Goal: Task Accomplishment & Management: Manage account settings

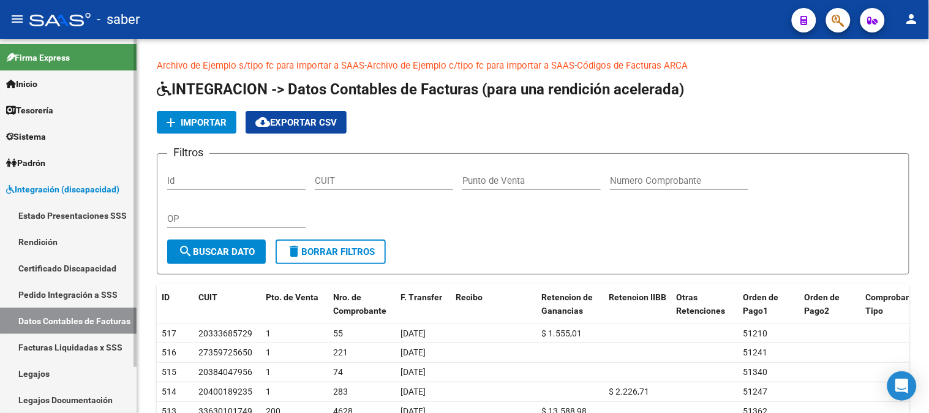
click at [70, 316] on link "Datos Contables de Facturas" at bounding box center [68, 320] width 137 height 26
click at [204, 118] on span "Importar" at bounding box center [204, 122] width 46 height 11
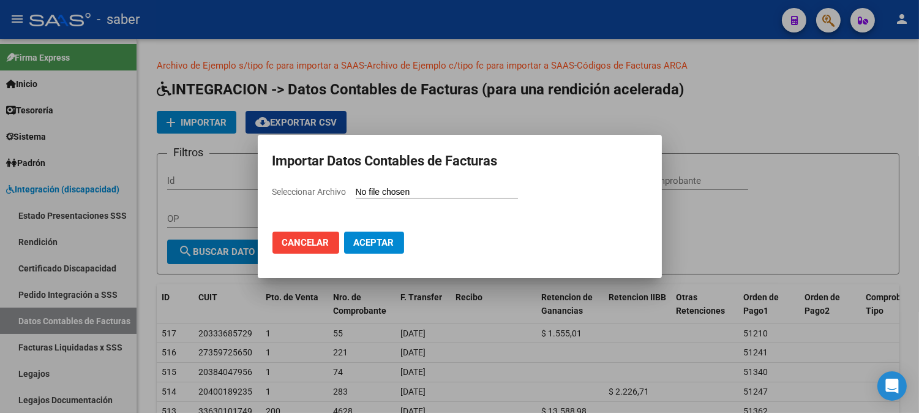
click at [415, 190] on input "Seleccionar Archivo" at bounding box center [437, 193] width 162 height 12
type input "C:\fakepath\import-ejemplo-comprobantes 202506.xlsx"
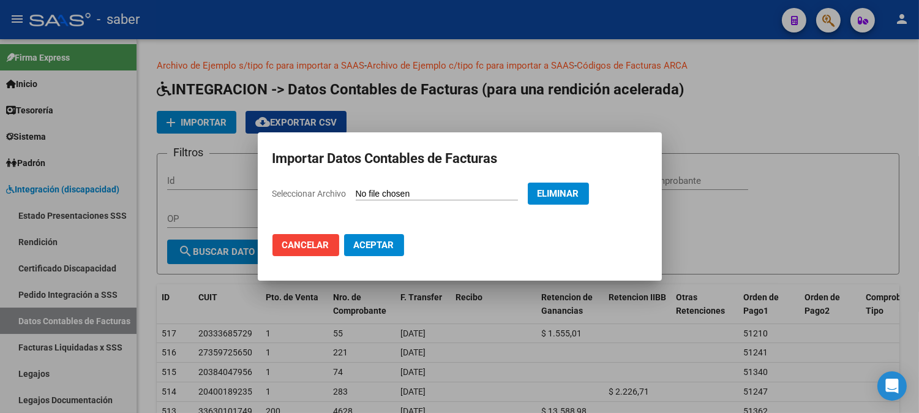
click at [385, 243] on span "Aceptar" at bounding box center [374, 244] width 40 height 11
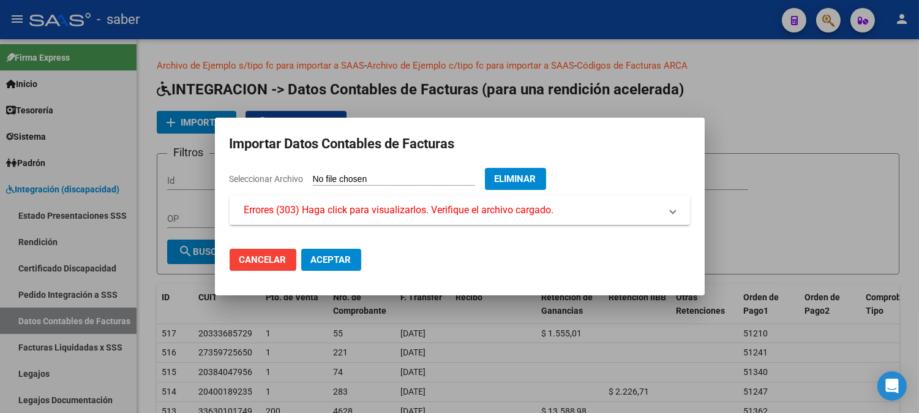
click at [509, 213] on span "Errores (303) Haga click para visualizarlos. Verifique el archivo cargado." at bounding box center [399, 210] width 310 height 15
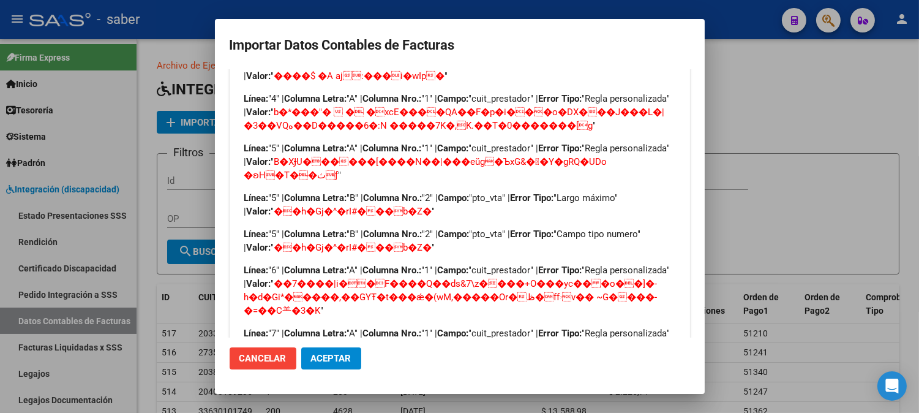
scroll to position [204, 0]
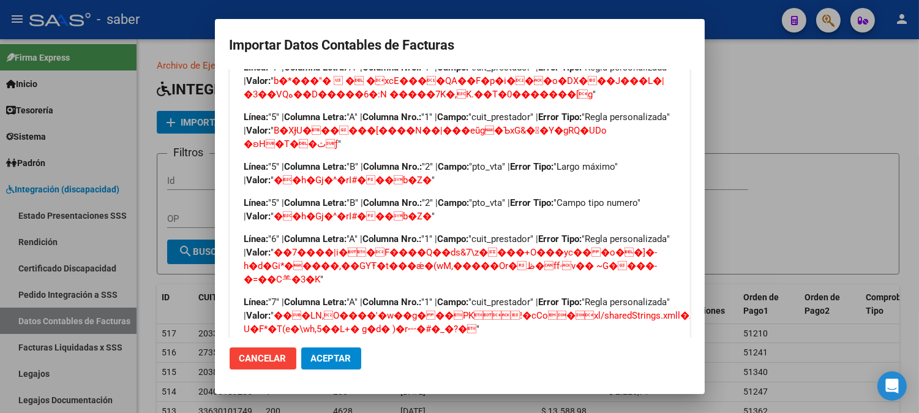
click at [270, 360] on span "Cancelar" at bounding box center [262, 358] width 47 height 11
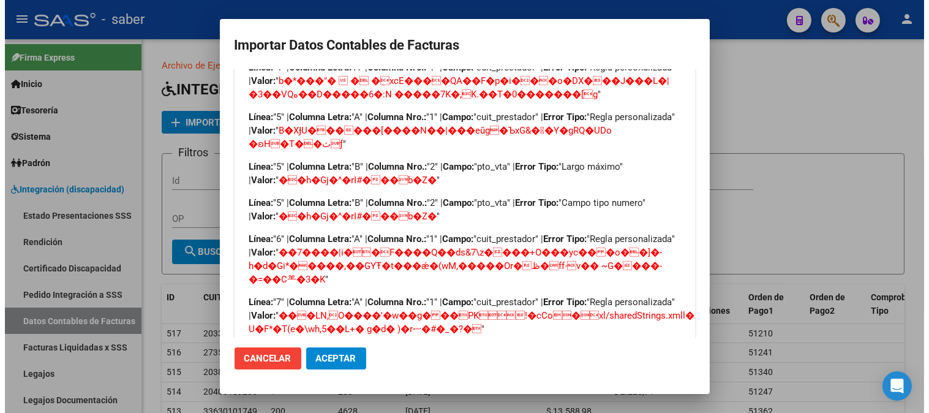
scroll to position [0, 0]
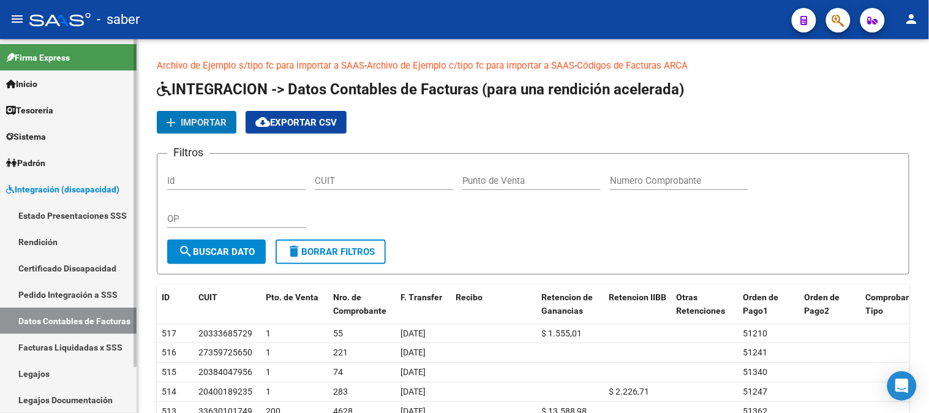
click at [31, 241] on link "Rendición" at bounding box center [68, 241] width 137 height 26
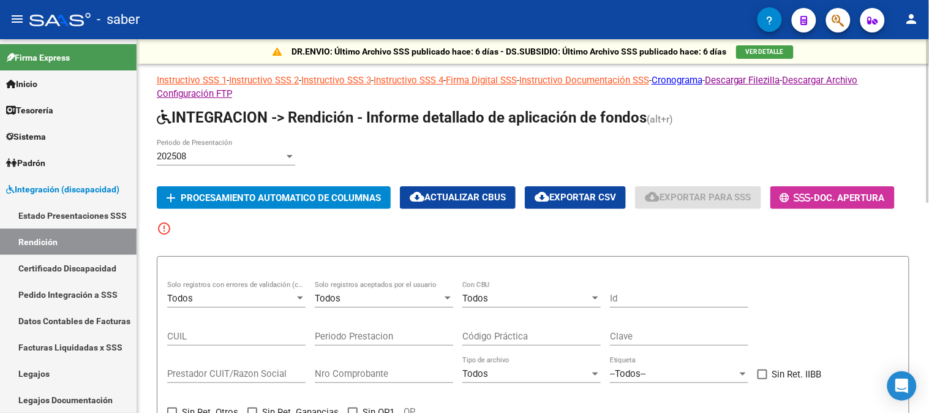
click at [221, 163] on div "202508 Periodo de Presentación" at bounding box center [226, 152] width 138 height 26
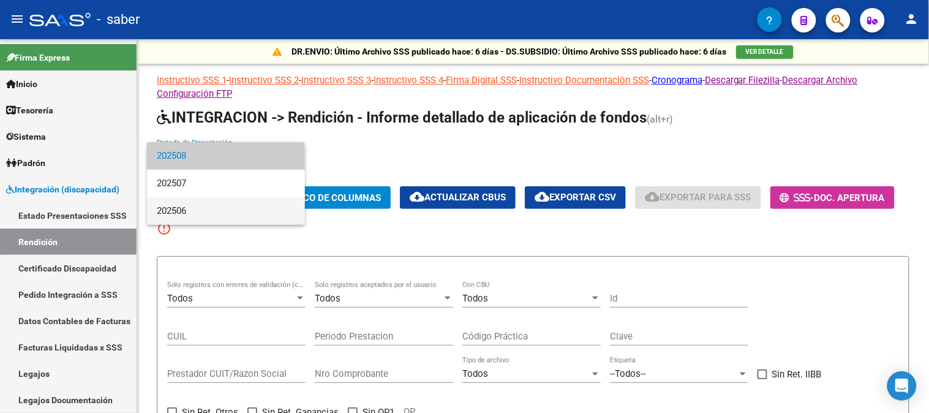
click at [191, 205] on span "202506" at bounding box center [226, 211] width 138 height 28
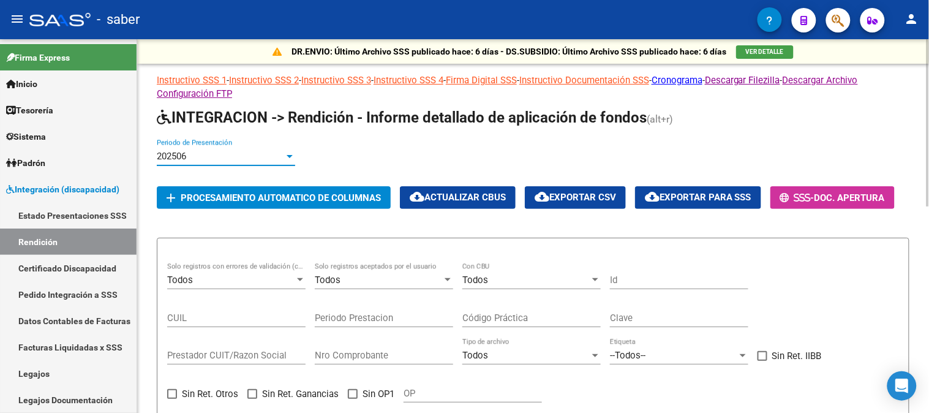
click at [316, 198] on span "Procesamiento automatico de columnas" at bounding box center [281, 197] width 200 height 11
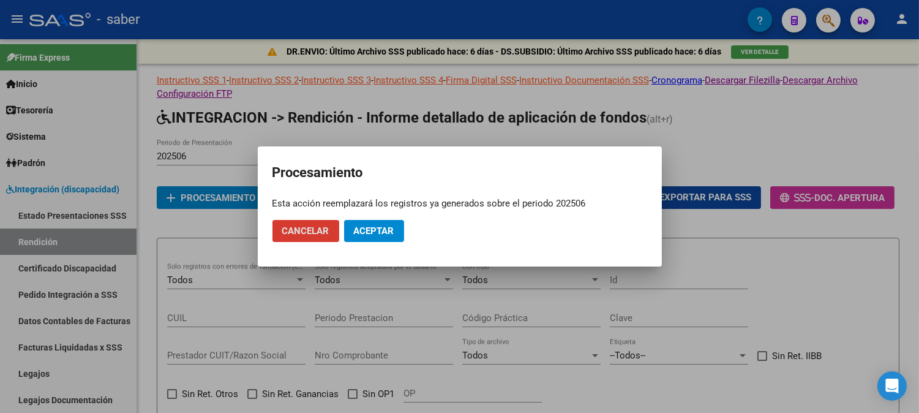
click at [368, 227] on span "Aceptar" at bounding box center [374, 230] width 40 height 11
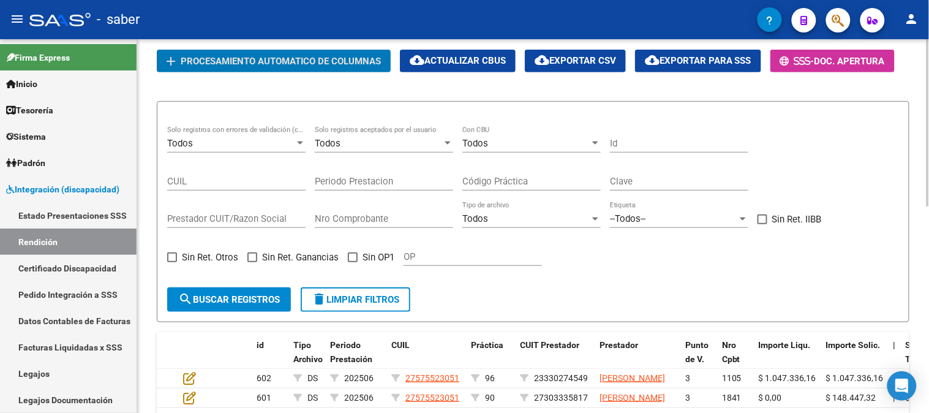
scroll to position [121, 0]
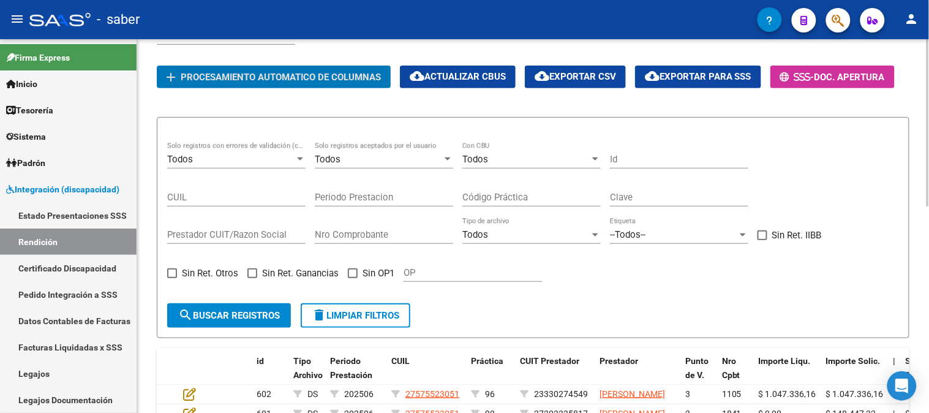
click at [271, 157] on div "Todos" at bounding box center [230, 159] width 127 height 11
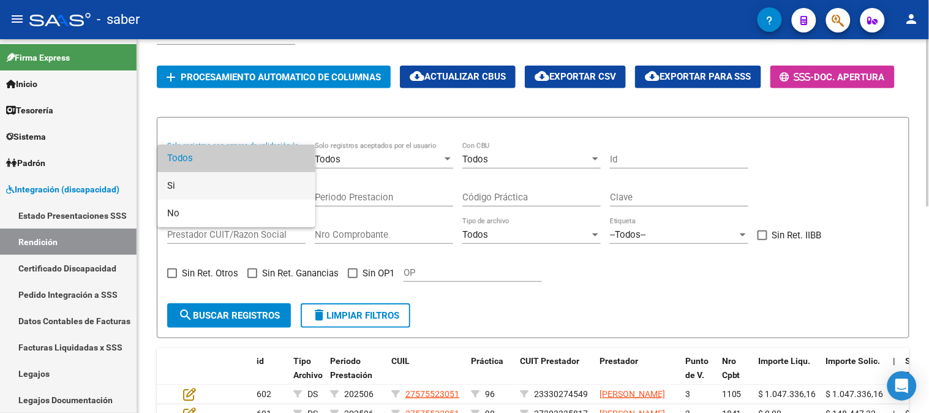
click at [251, 181] on span "Si" at bounding box center [236, 186] width 138 height 28
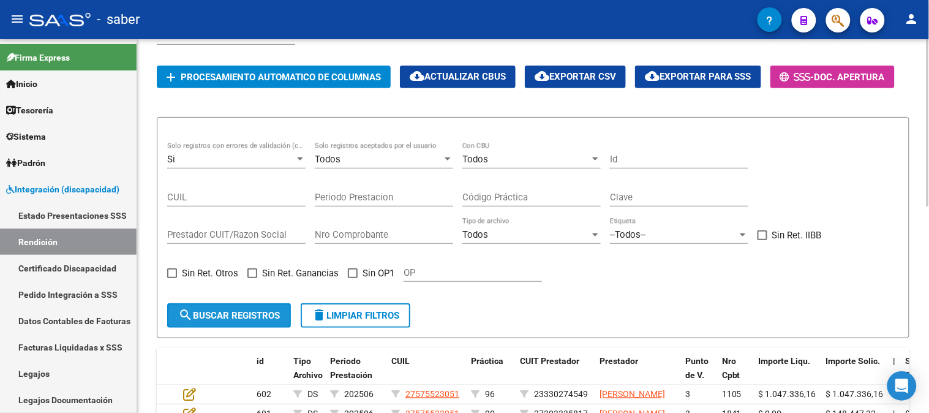
click at [247, 314] on span "search Buscar registros" at bounding box center [229, 315] width 102 height 11
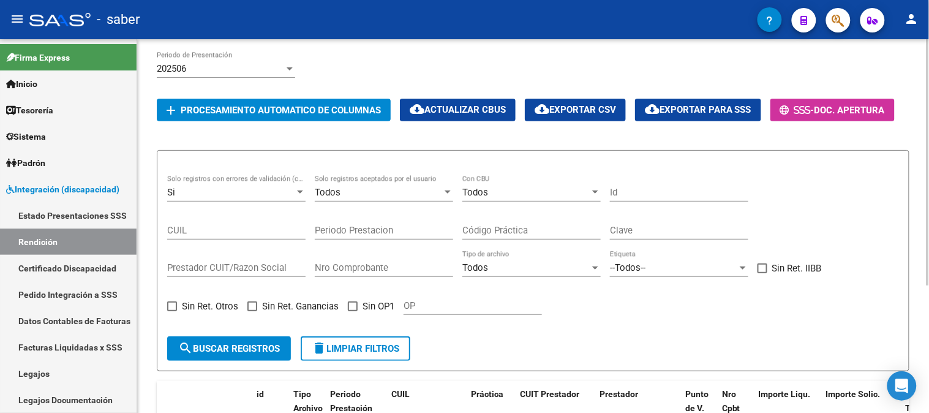
scroll to position [57, 0]
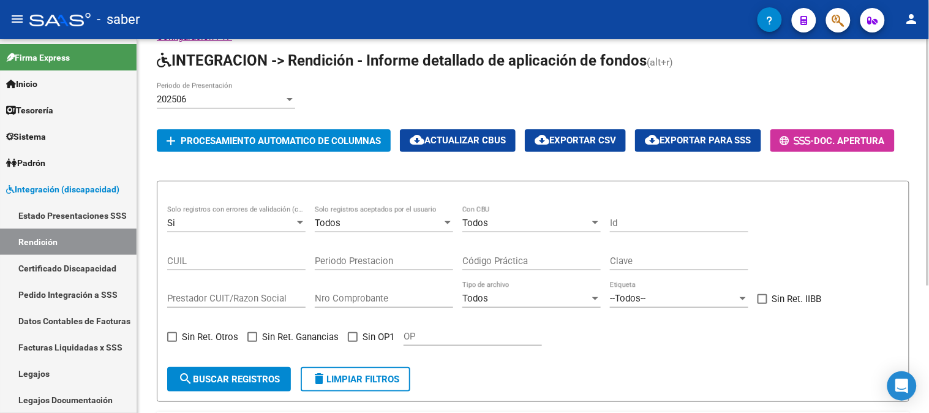
click at [369, 382] on span "delete Limpiar filtros" at bounding box center [356, 379] width 88 height 11
click at [390, 228] on div "Todos" at bounding box center [378, 222] width 127 height 11
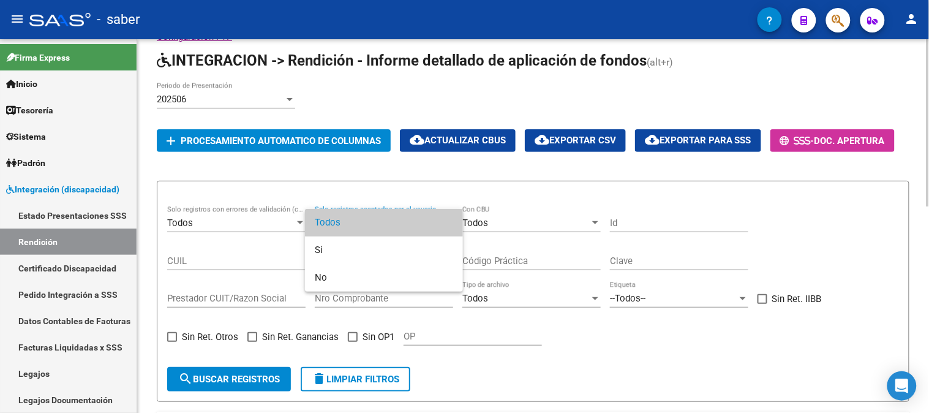
click at [390, 228] on span "Todos" at bounding box center [384, 223] width 138 height 28
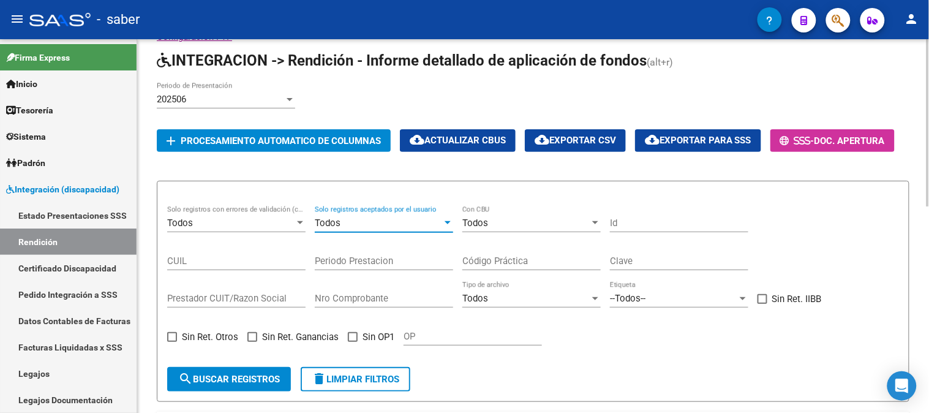
click at [535, 223] on div "Todos" at bounding box center [525, 222] width 127 height 11
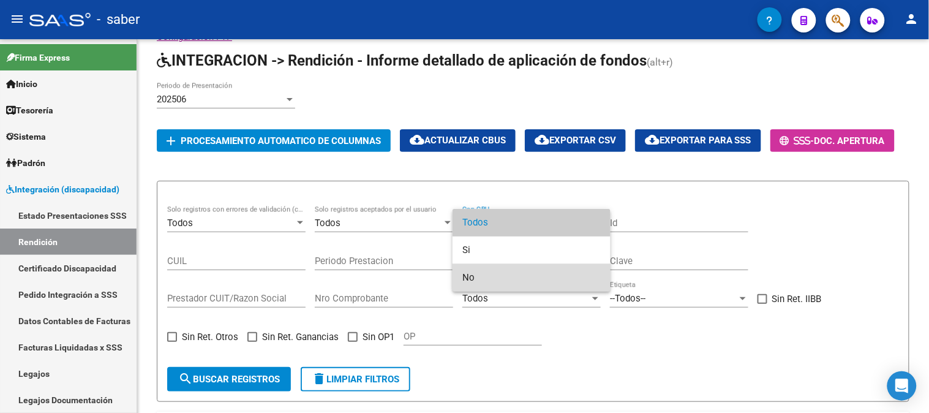
click at [486, 276] on span "No" at bounding box center [531, 278] width 138 height 28
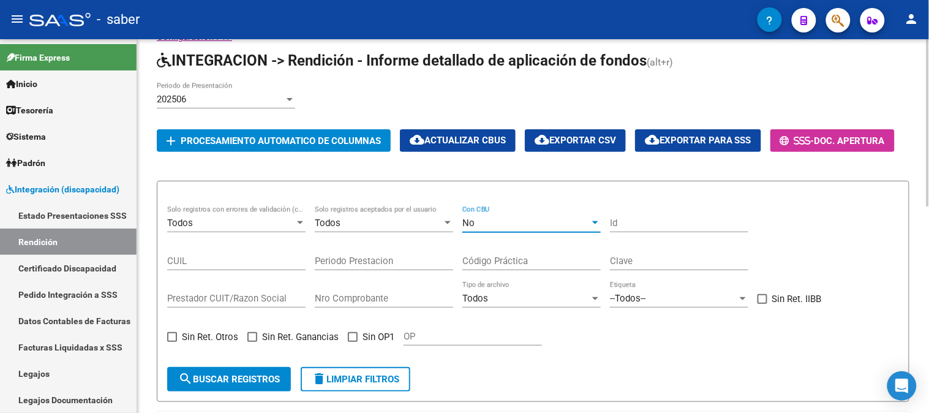
click at [262, 378] on span "search Buscar registros" at bounding box center [229, 379] width 102 height 11
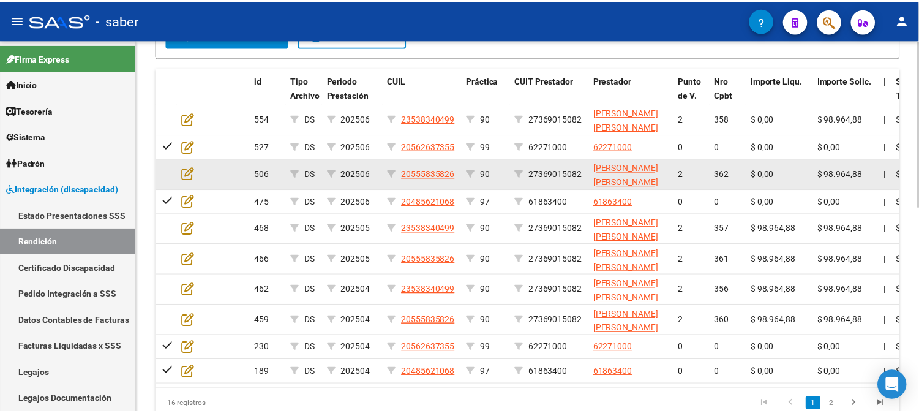
scroll to position [390, 0]
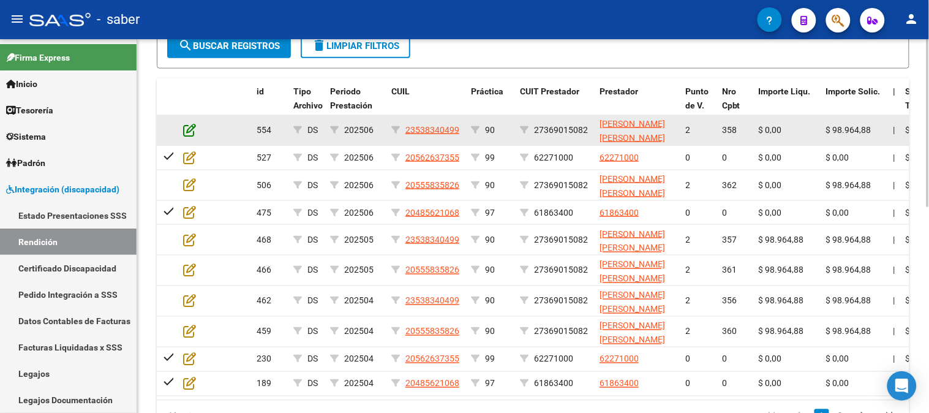
click at [193, 132] on icon at bounding box center [189, 129] width 13 height 13
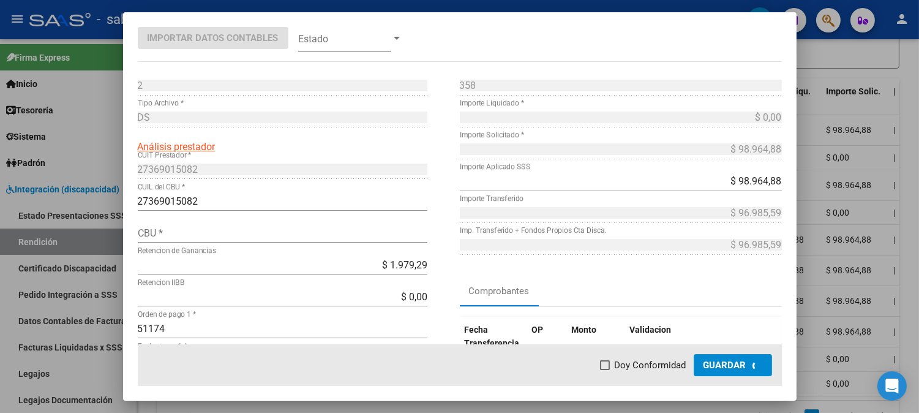
scroll to position [413, 0]
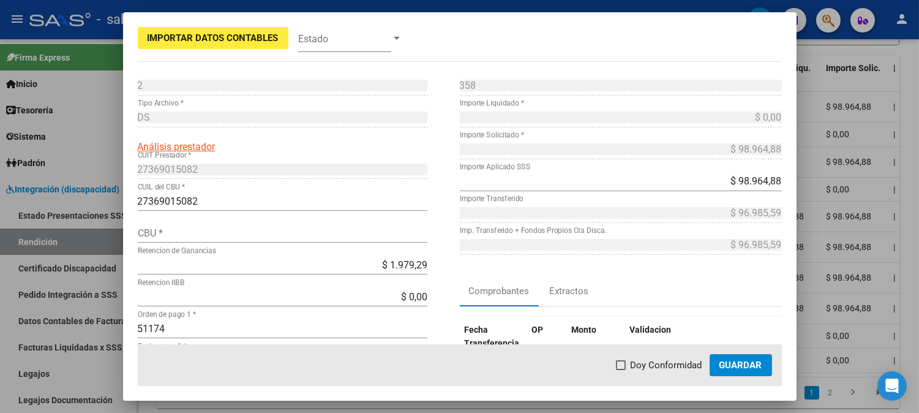
click at [173, 199] on input "27369015082" at bounding box center [283, 201] width 290 height 12
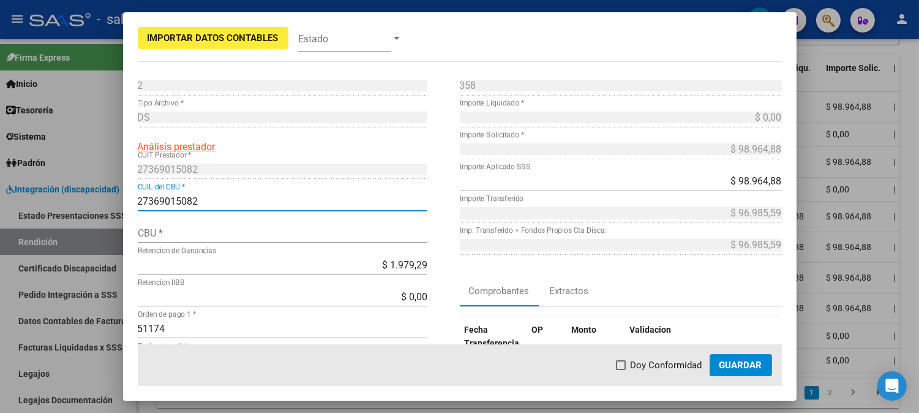
click at [173, 199] on input "27369015082" at bounding box center [283, 201] width 290 height 12
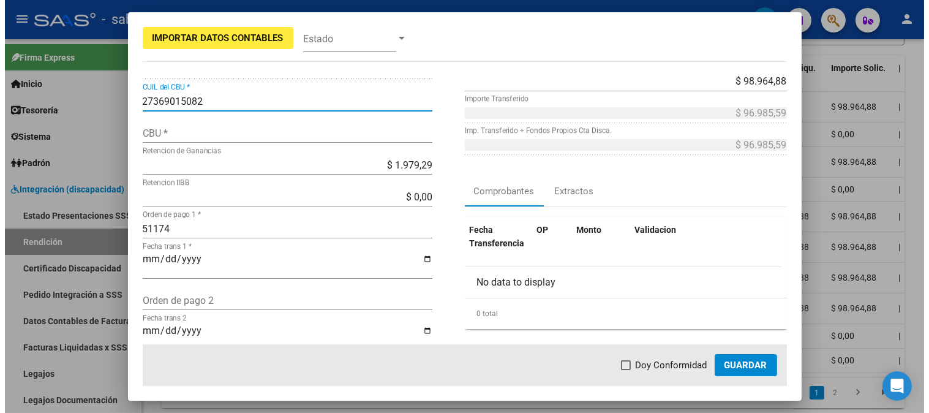
scroll to position [0, 0]
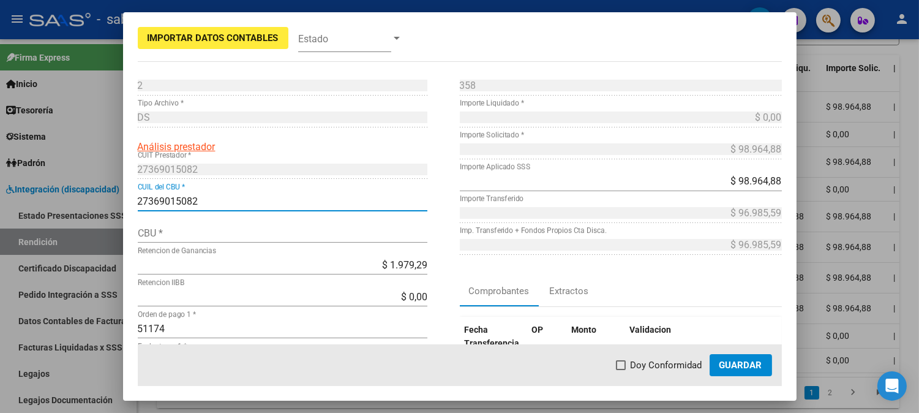
click at [173, 234] on input "CBU *" at bounding box center [283, 233] width 290 height 12
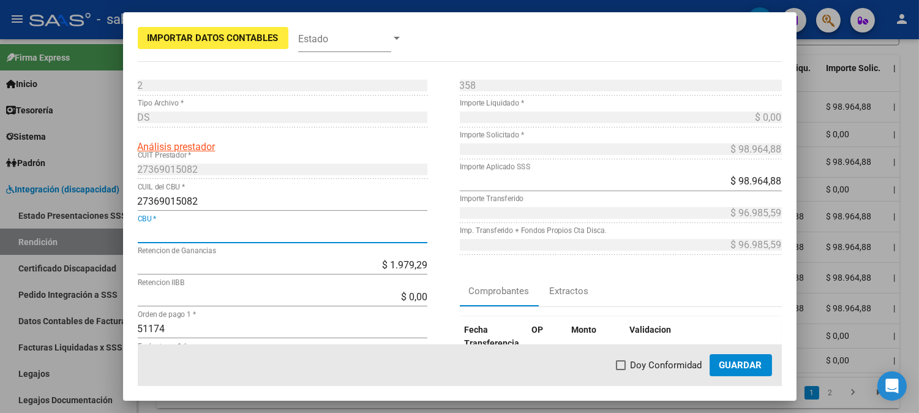
paste input "0140039703511459256490"
type input "0140039703511459256490"
click at [668, 367] on span "Doy Conformidad" at bounding box center [667, 365] width 72 height 15
click at [621, 370] on input "Doy Conformidad" at bounding box center [620, 370] width 1 height 1
checkbox input "true"
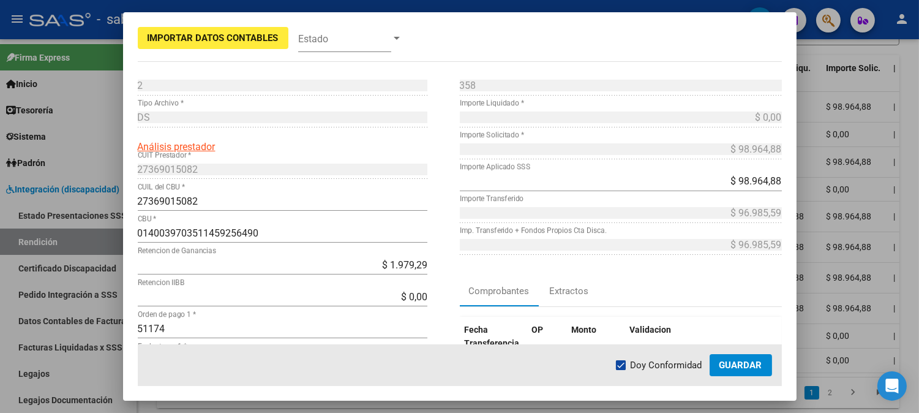
click at [737, 367] on span "Guardar" at bounding box center [741, 365] width 43 height 11
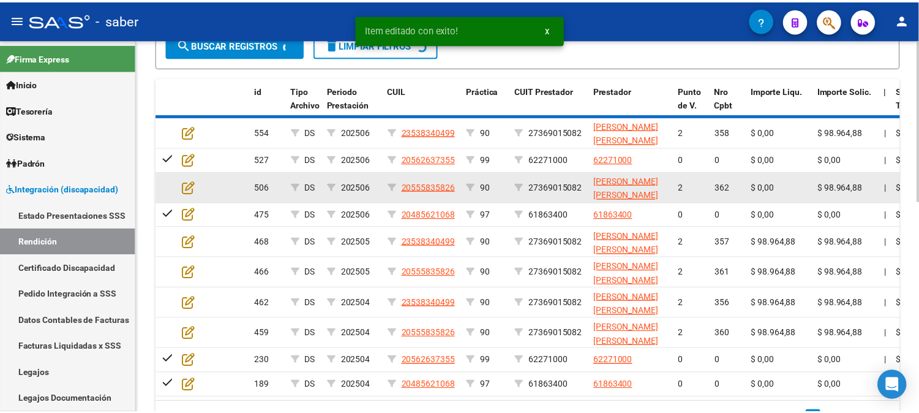
scroll to position [391, 0]
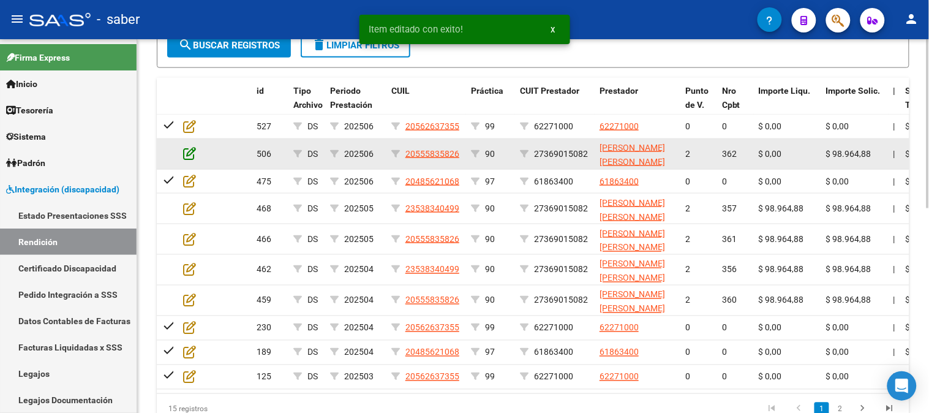
click at [195, 151] on icon at bounding box center [189, 152] width 13 height 13
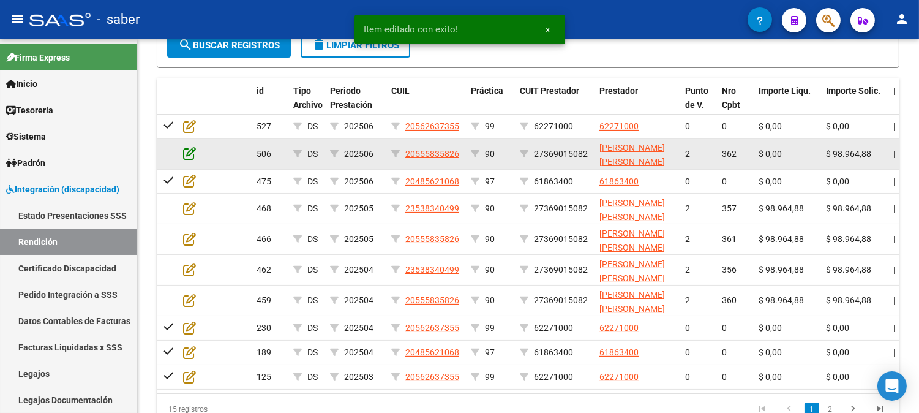
scroll to position [414, 0]
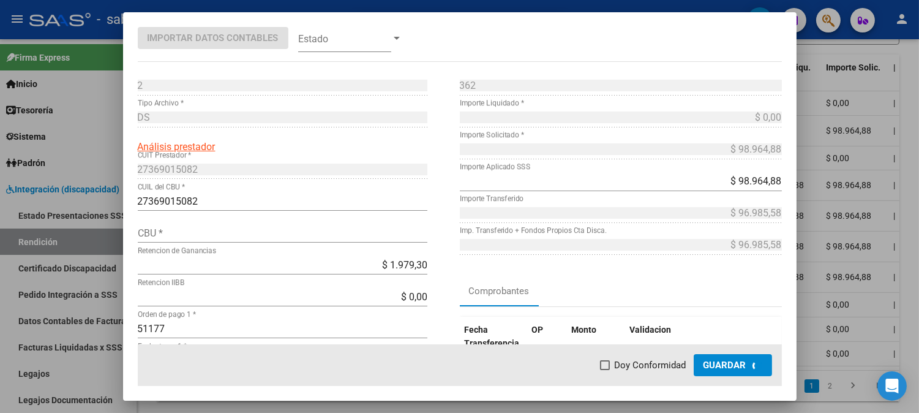
type input "0140039703511459256490"
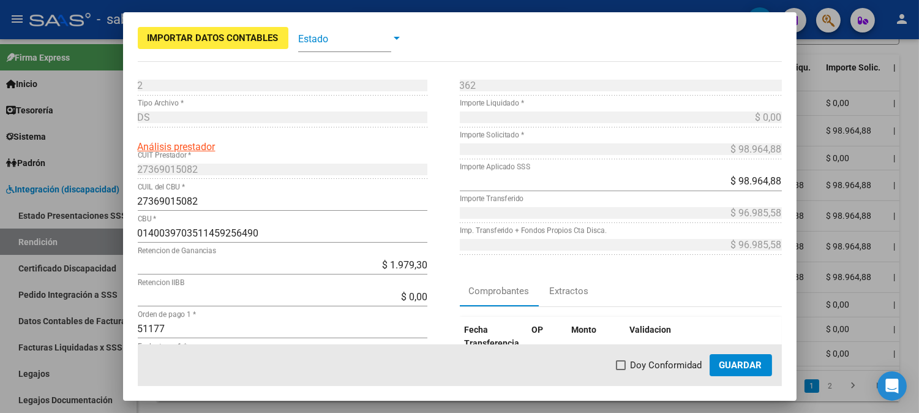
click at [663, 372] on span "Doy Conformidad" at bounding box center [667, 365] width 72 height 15
click at [621, 371] on input "Doy Conformidad" at bounding box center [620, 370] width 1 height 1
checkbox input "true"
click at [739, 365] on span "Guardar" at bounding box center [741, 365] width 43 height 11
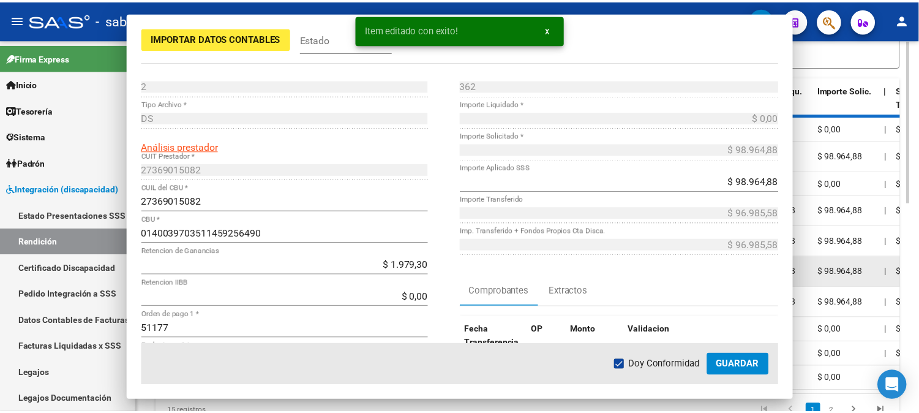
scroll to position [392, 0]
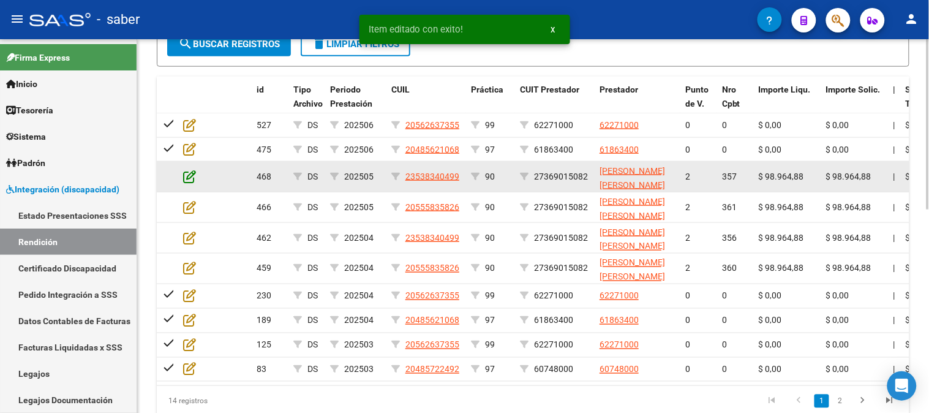
click at [191, 176] on icon at bounding box center [189, 176] width 13 height 13
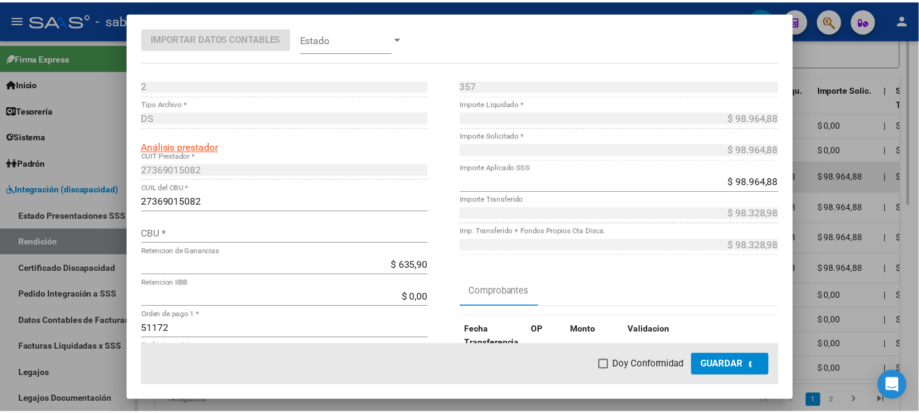
scroll to position [415, 0]
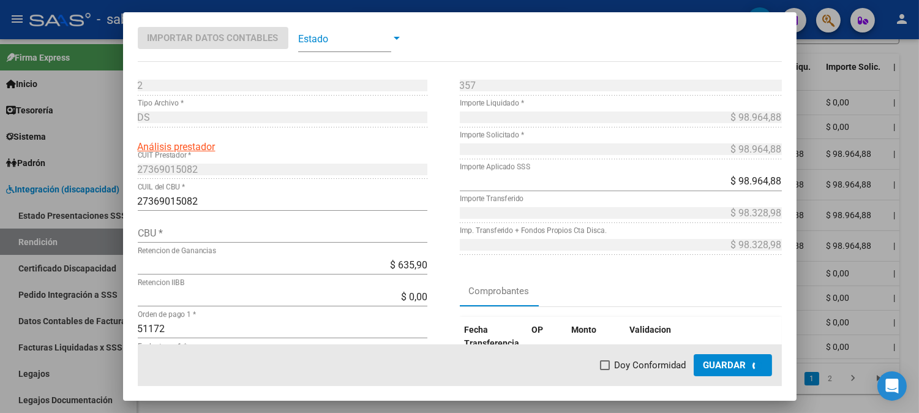
type input "0140039703511459256490"
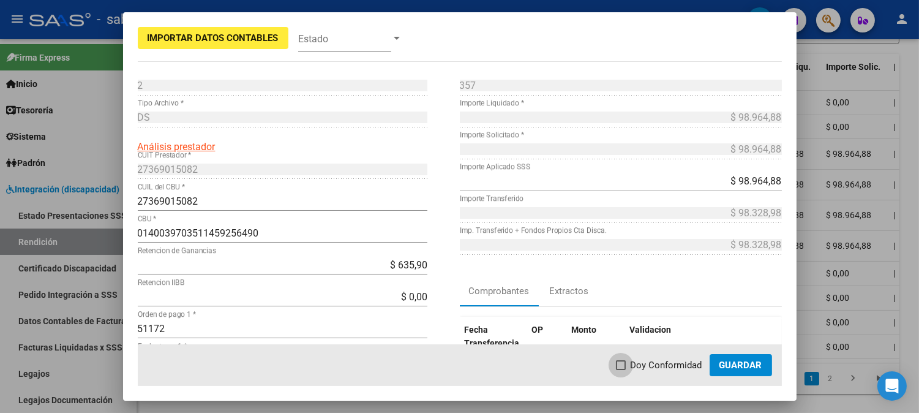
click at [696, 365] on span "Doy Conformidad" at bounding box center [667, 365] width 72 height 15
click at [621, 370] on input "Doy Conformidad" at bounding box center [620, 370] width 1 height 1
checkbox input "true"
click at [737, 365] on span "Guardar" at bounding box center [741, 365] width 43 height 11
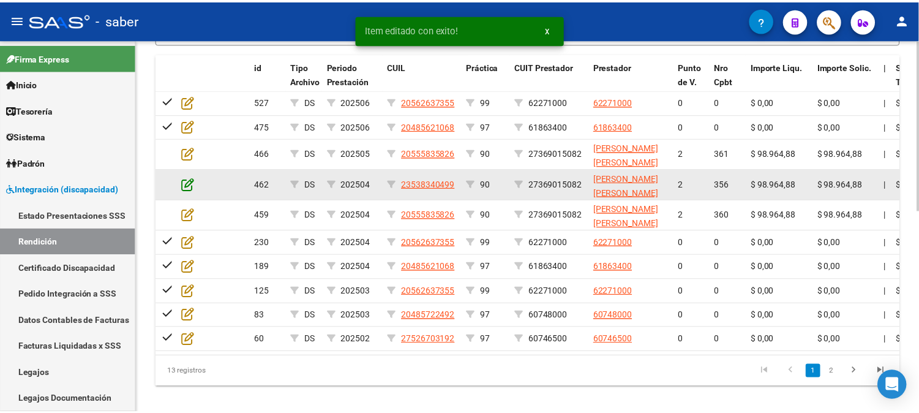
scroll to position [393, 0]
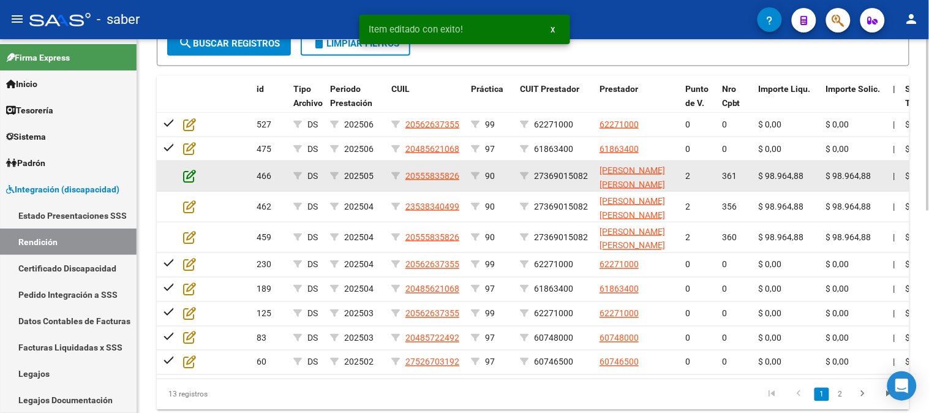
click at [186, 178] on icon at bounding box center [189, 175] width 13 height 13
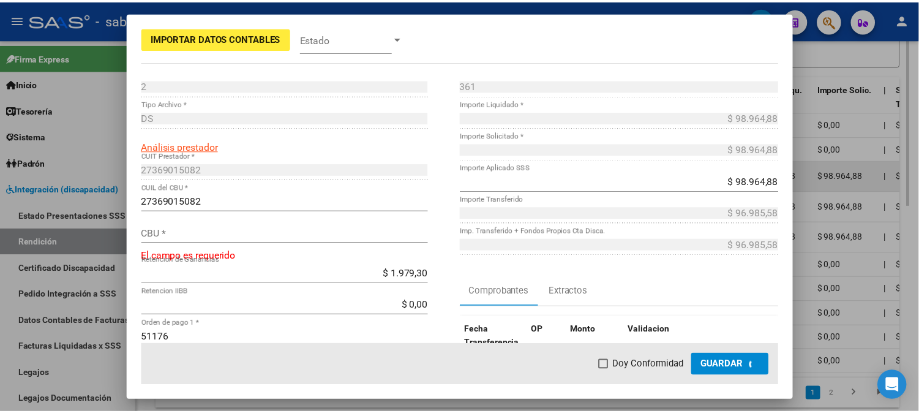
scroll to position [415, 0]
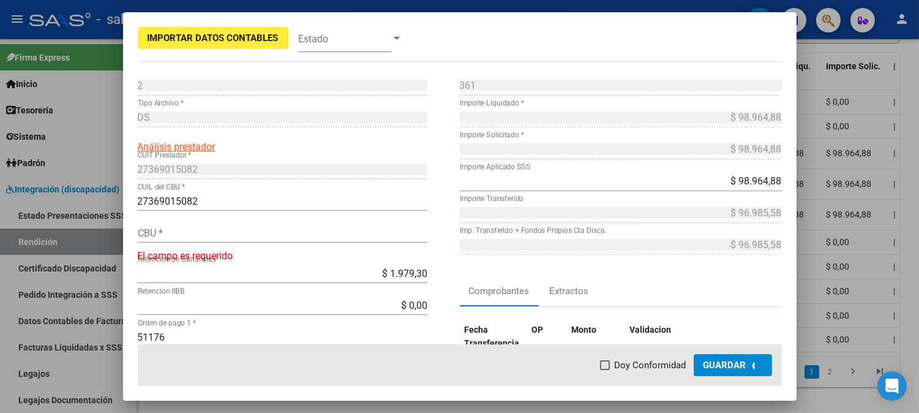
type input "0140039703511459256490"
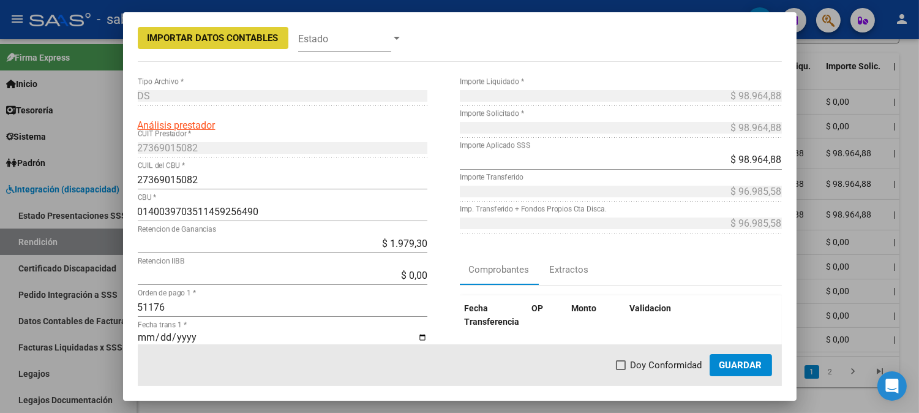
scroll to position [0, 0]
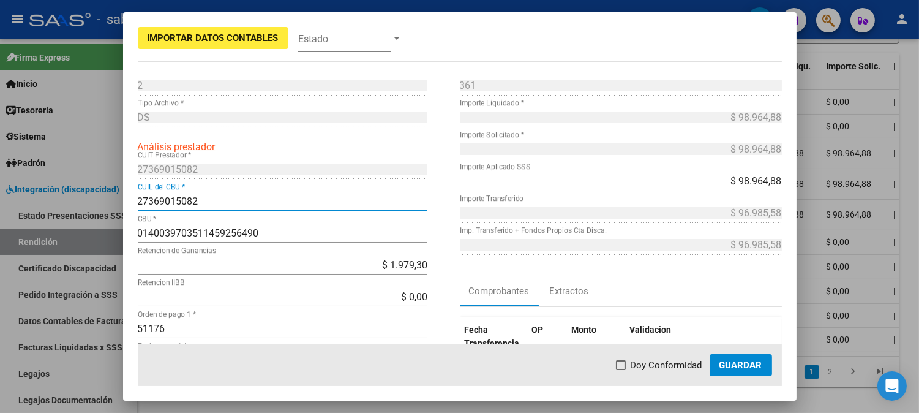
click at [164, 198] on input "27369015082" at bounding box center [283, 201] width 290 height 12
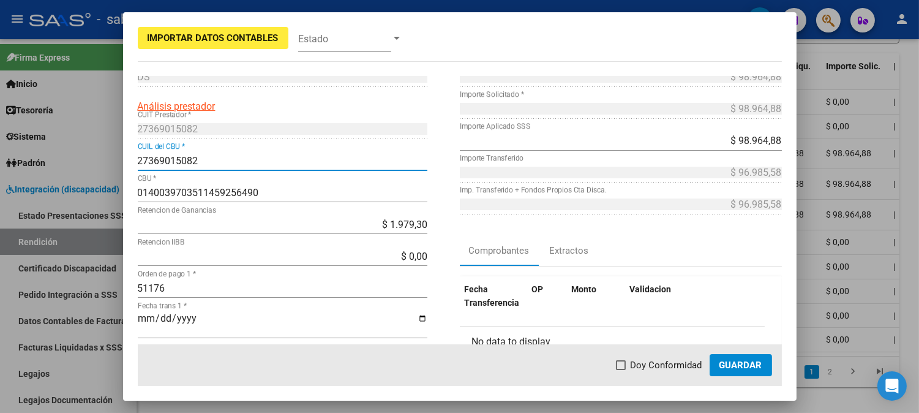
scroll to position [68, 0]
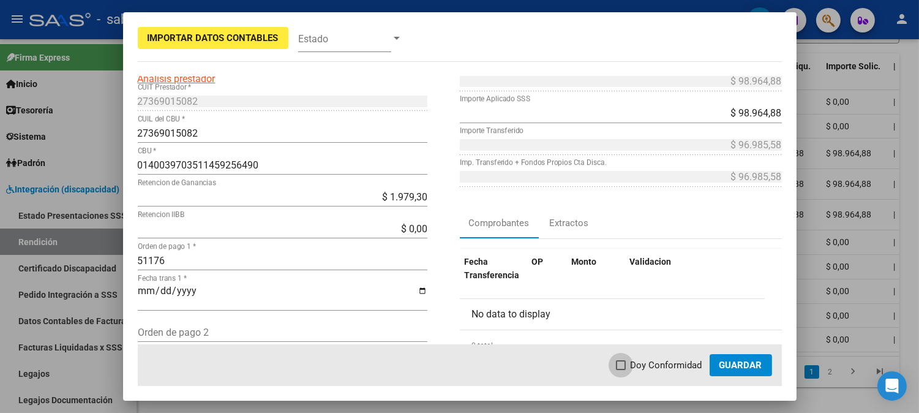
click at [649, 362] on span "Doy Conformidad" at bounding box center [667, 365] width 72 height 15
click at [621, 370] on input "Doy Conformidad" at bounding box center [620, 370] width 1 height 1
checkbox input "true"
click at [740, 364] on span "Guardar" at bounding box center [741, 365] width 43 height 11
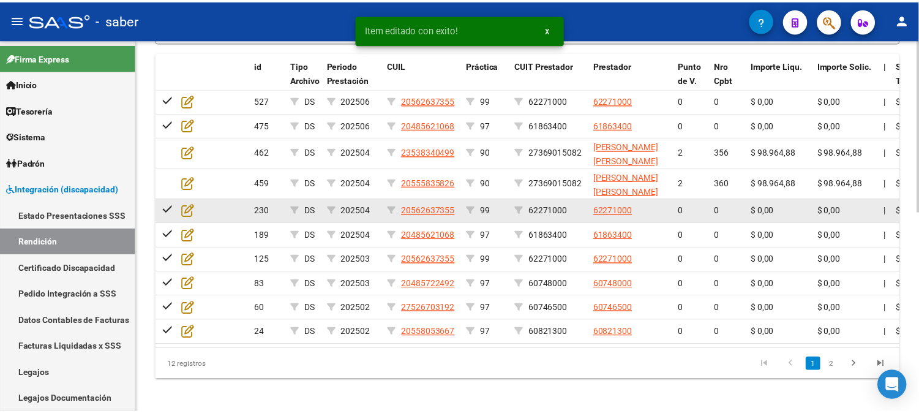
scroll to position [393, 0]
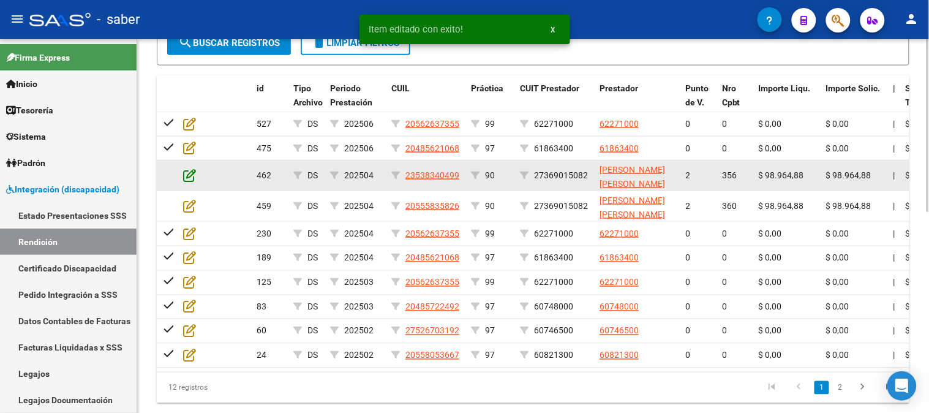
click at [191, 175] on icon at bounding box center [189, 174] width 13 height 13
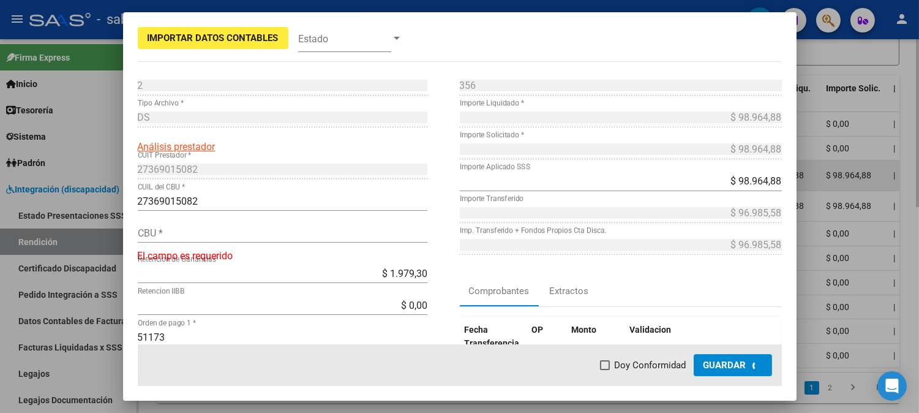
scroll to position [416, 0]
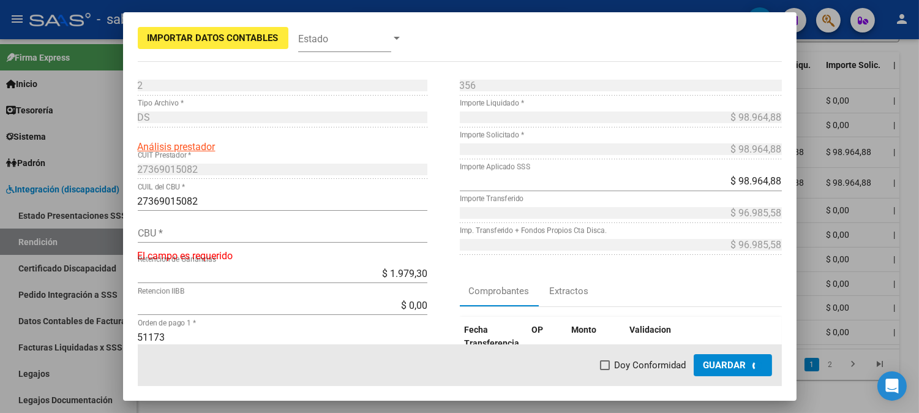
type input "0140039703511459256490"
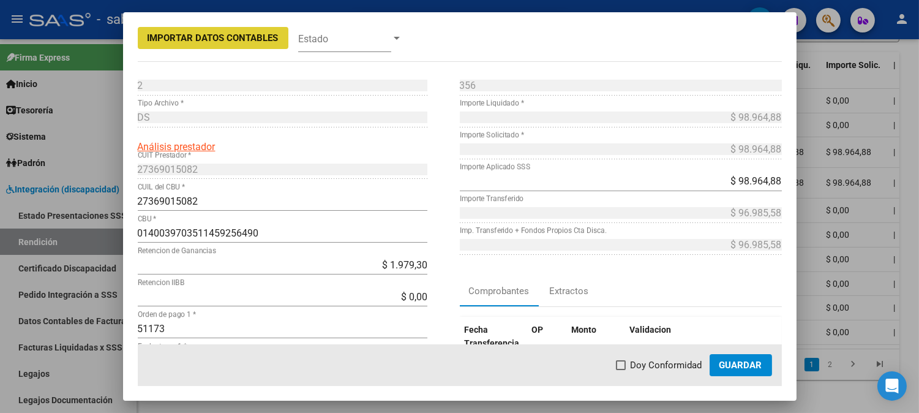
click at [662, 363] on span "Doy Conformidad" at bounding box center [667, 365] width 72 height 15
click at [621, 370] on input "Doy Conformidad" at bounding box center [620, 370] width 1 height 1
checkbox input "true"
click at [736, 363] on span "Guardar" at bounding box center [741, 365] width 43 height 11
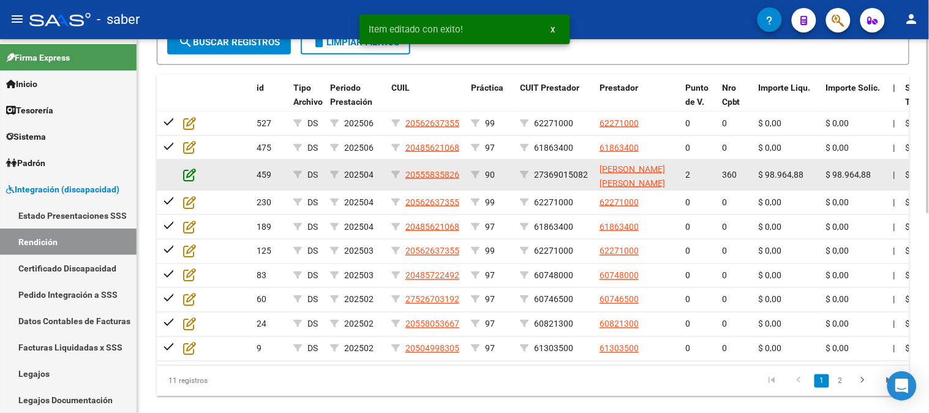
click at [189, 175] on icon at bounding box center [189, 174] width 13 height 13
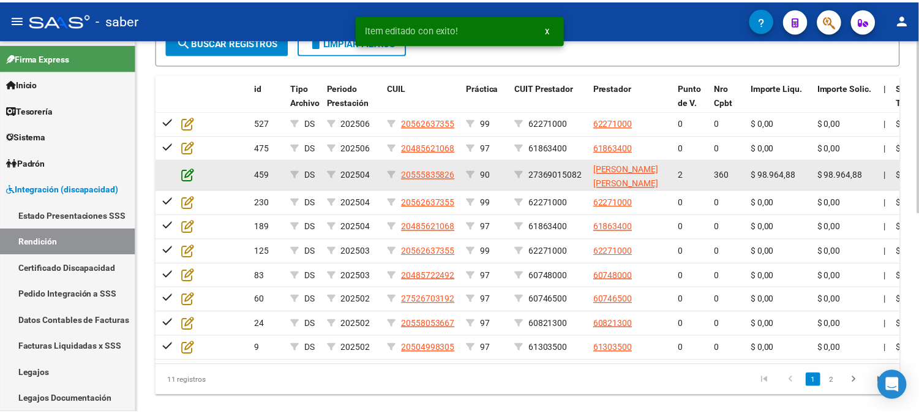
scroll to position [417, 0]
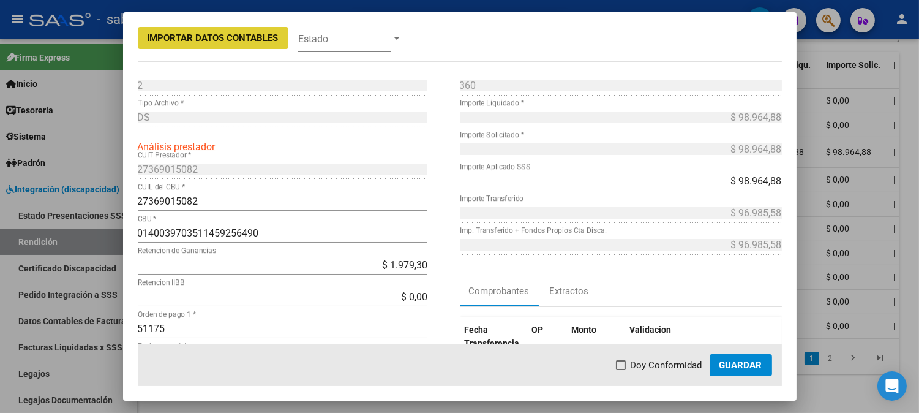
click at [647, 364] on span "Doy Conformidad" at bounding box center [667, 365] width 72 height 15
click at [621, 370] on input "Doy Conformidad" at bounding box center [620, 370] width 1 height 1
checkbox input "true"
click at [756, 363] on span "Guardar" at bounding box center [741, 365] width 43 height 11
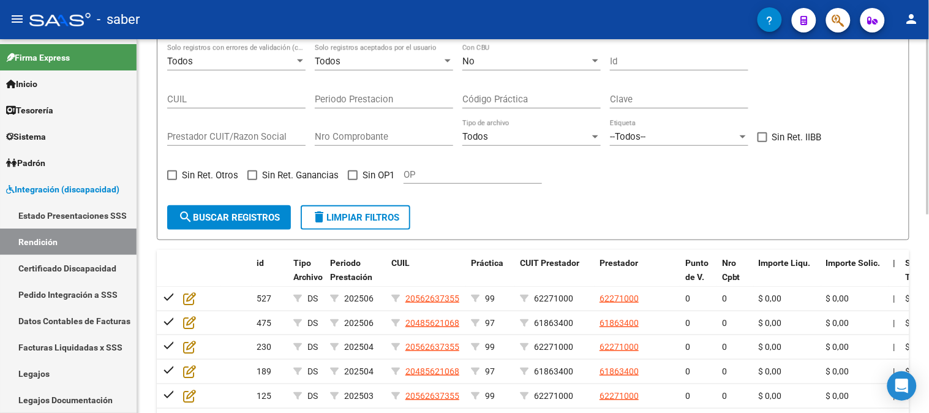
scroll to position [151, 0]
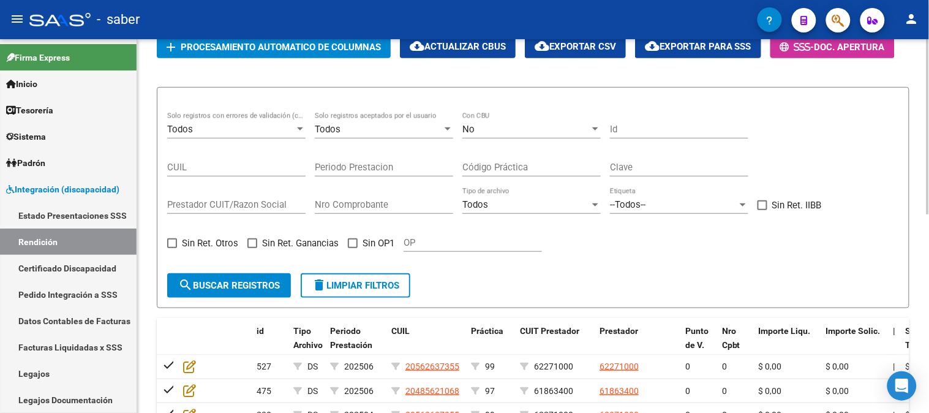
click at [533, 132] on div "No" at bounding box center [525, 129] width 127 height 11
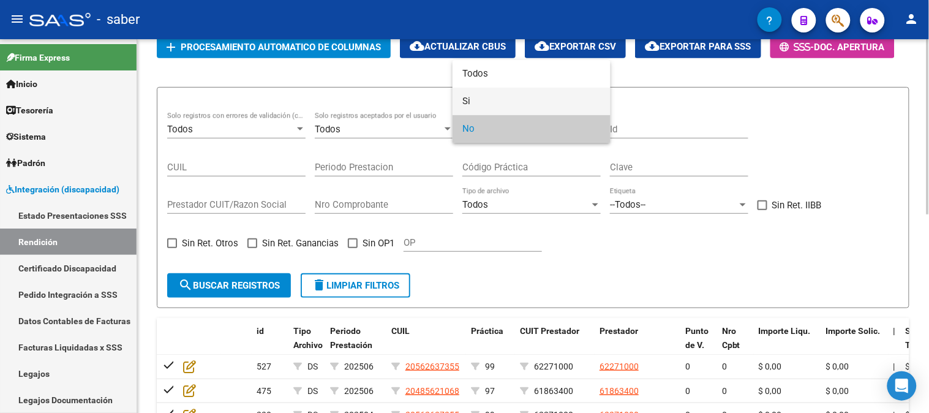
click at [476, 100] on span "Si" at bounding box center [531, 102] width 138 height 28
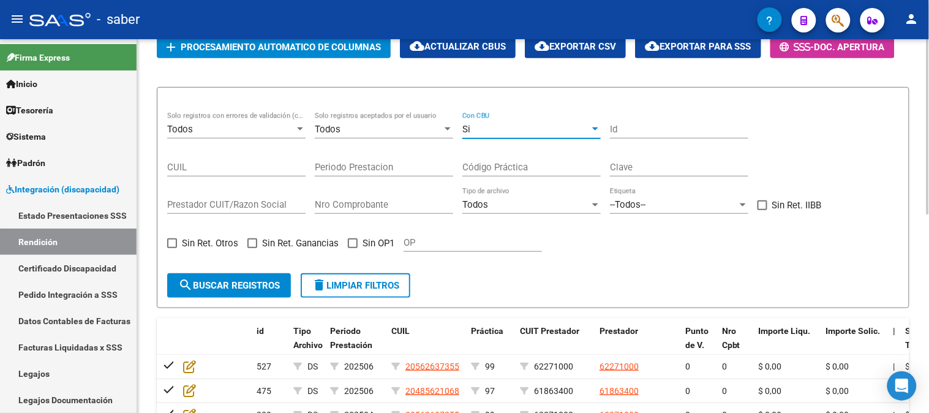
click at [337, 280] on span "delete Limpiar filtros" at bounding box center [356, 285] width 88 height 11
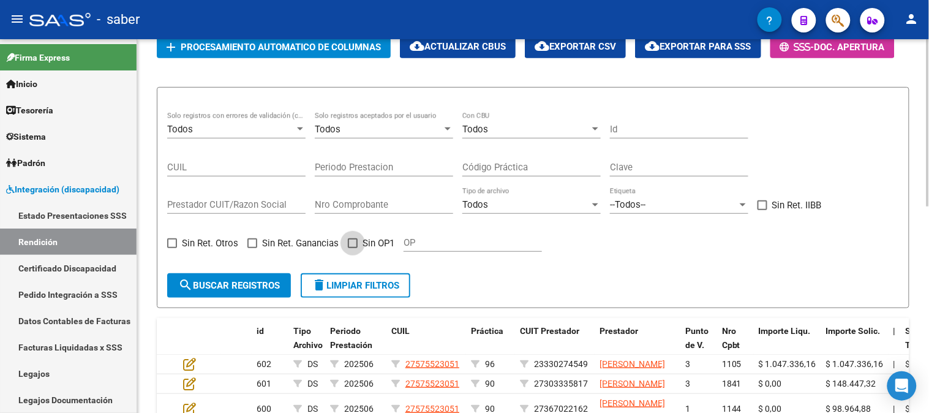
click at [375, 244] on span "Sin OP1" at bounding box center [379, 243] width 32 height 15
click at [353, 248] on input "Sin OP1" at bounding box center [352, 248] width 1 height 1
checkbox input "true"
click at [253, 284] on span "search Buscar registros" at bounding box center [229, 285] width 102 height 11
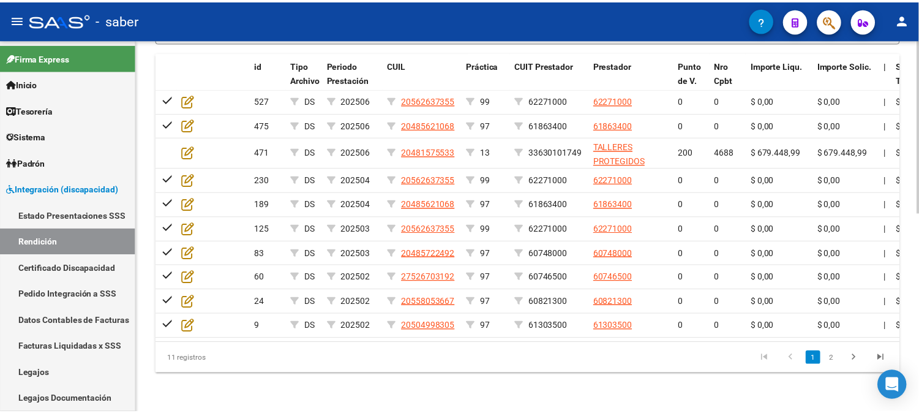
scroll to position [429, 0]
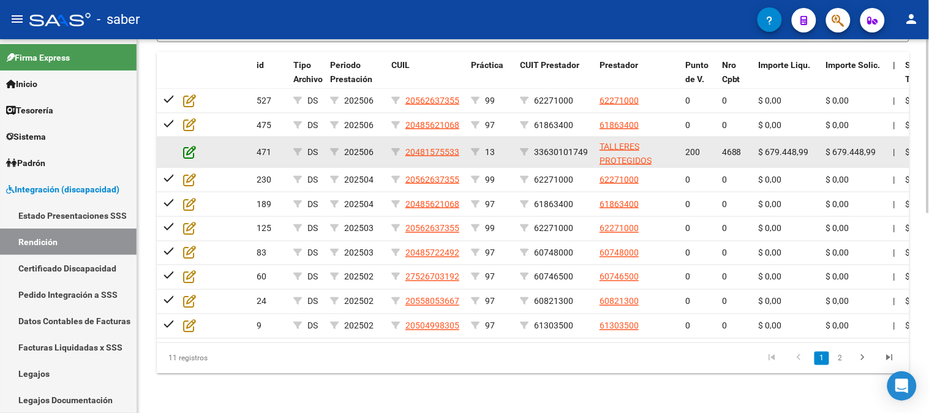
click at [192, 145] on icon at bounding box center [189, 151] width 13 height 13
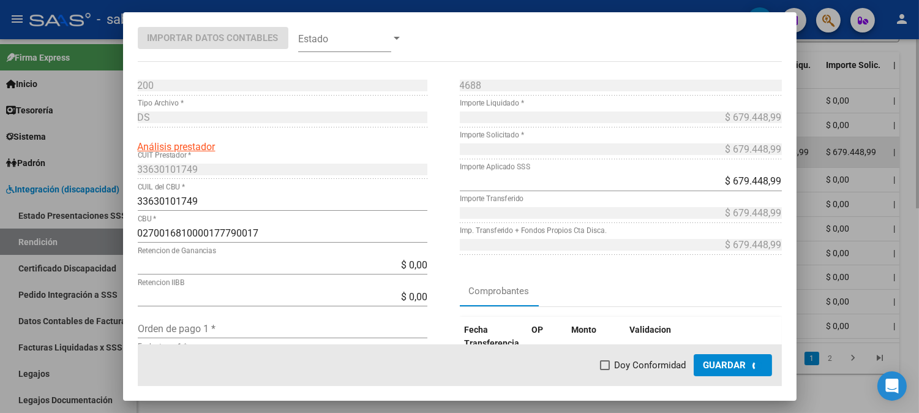
scroll to position [451, 0]
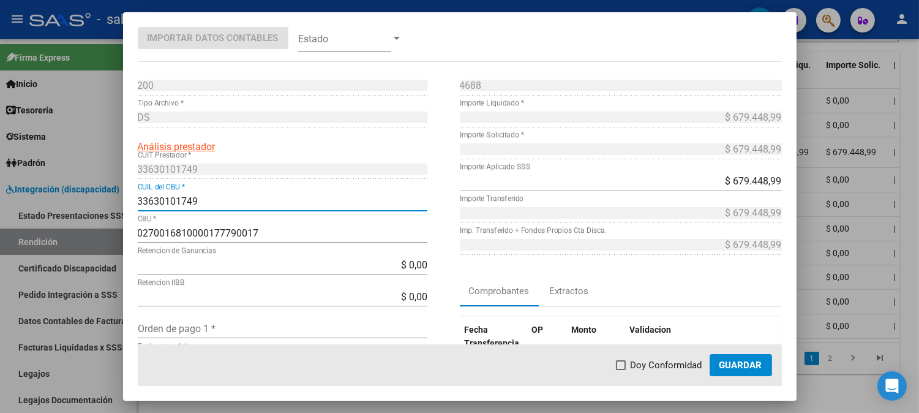
click at [166, 197] on input "33630101749" at bounding box center [283, 201] width 290 height 12
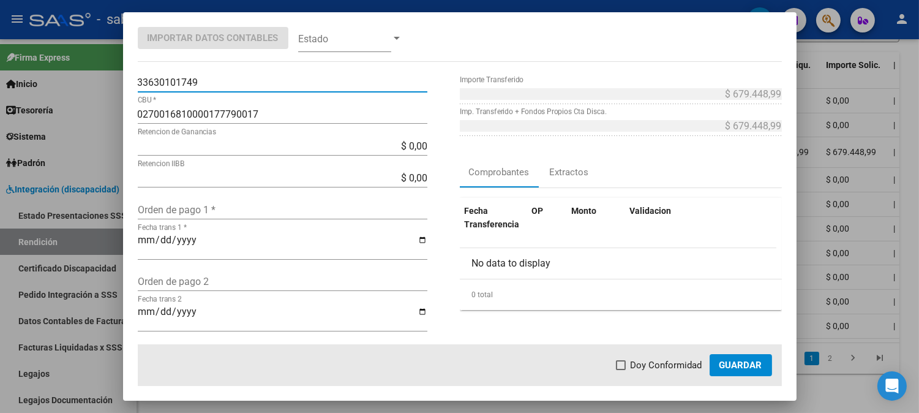
scroll to position [136, 0]
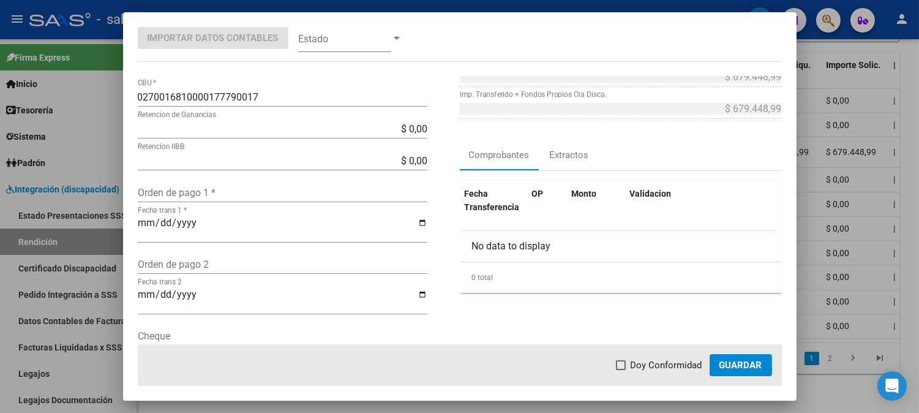
click at [235, 188] on input "Orden de pago 1 *" at bounding box center [283, 193] width 290 height 12
type input "51362"
click at [621, 365] on span at bounding box center [621, 365] width 10 height 10
click at [621, 370] on input "Doy Conformidad" at bounding box center [620, 370] width 1 height 1
checkbox input "true"
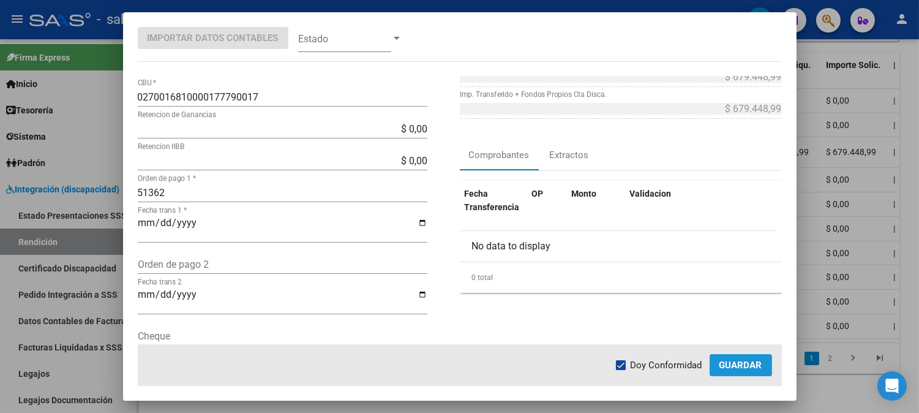
click at [740, 362] on span "Guardar" at bounding box center [741, 365] width 43 height 11
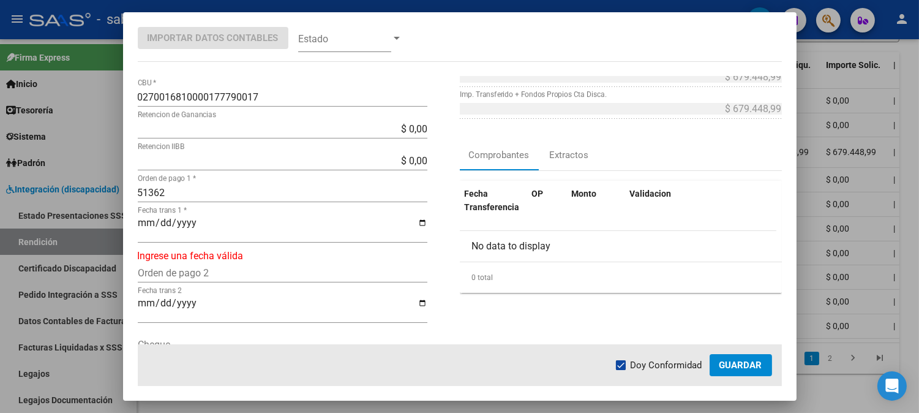
click at [141, 222] on input "Fecha trans 1 *" at bounding box center [283, 227] width 290 height 21
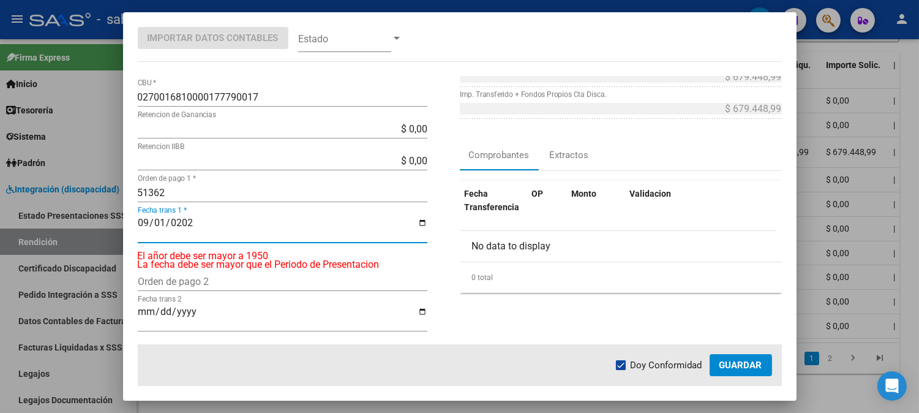
type input "[DATE]"
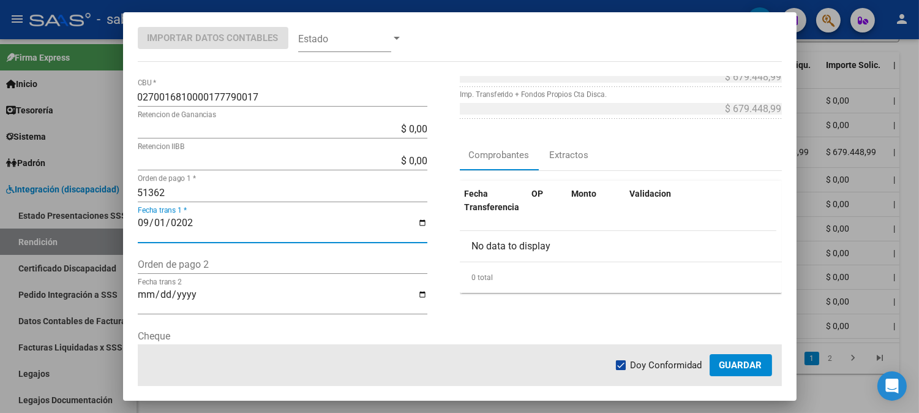
click at [413, 126] on input "$ 0,00" at bounding box center [283, 129] width 290 height 12
click at [423, 126] on app-form-text-field "$ 0,00 Retencion de Ganancias" at bounding box center [287, 129] width 299 height 12
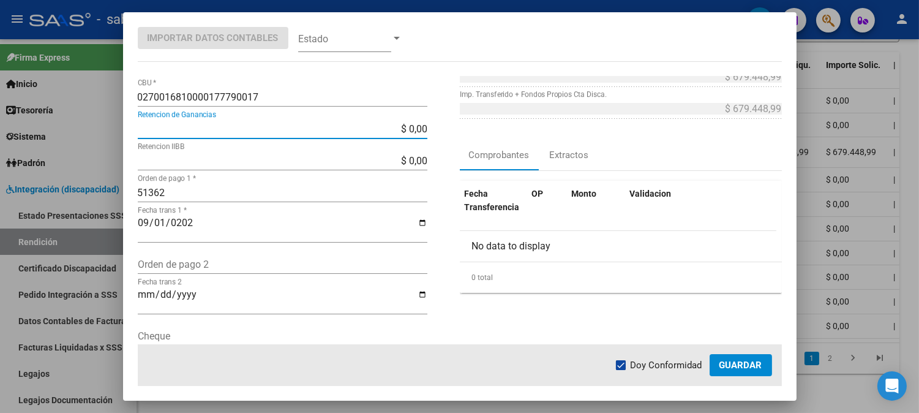
click at [421, 129] on input "$ 0,00" at bounding box center [283, 129] width 290 height 12
type input "$ 0,27"
type input "$ 679.448,72"
type input "$ 135,98"
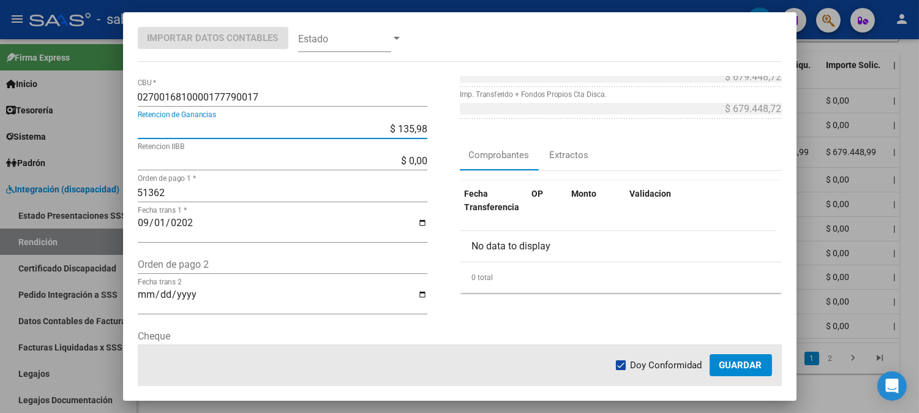
type input "$ 679.313,01"
type input "$ 13.588,98"
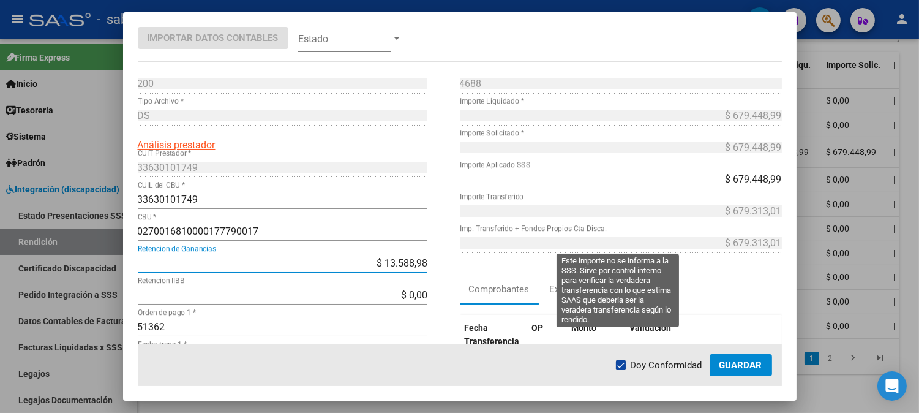
scroll to position [0, 0]
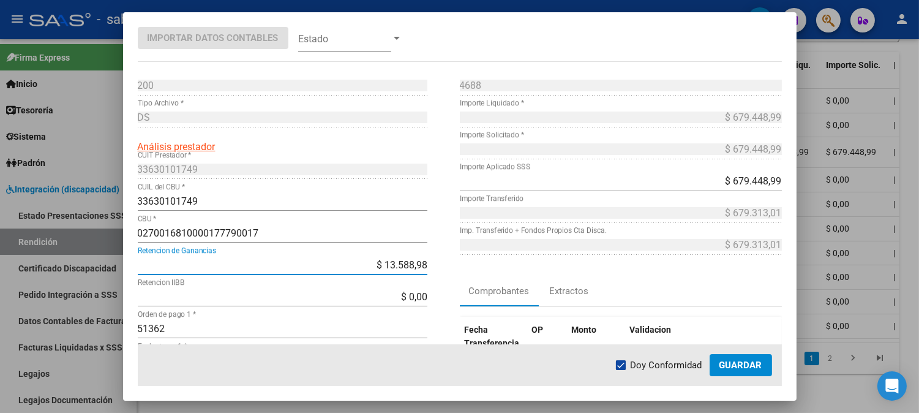
type input "$ 665.860,01"
click at [554, 267] on div "4688 Nro Comprobante * $ 679.448,99 Importe Liquidado * $ 679.448,99 Importe So…" at bounding box center [621, 317] width 322 height 482
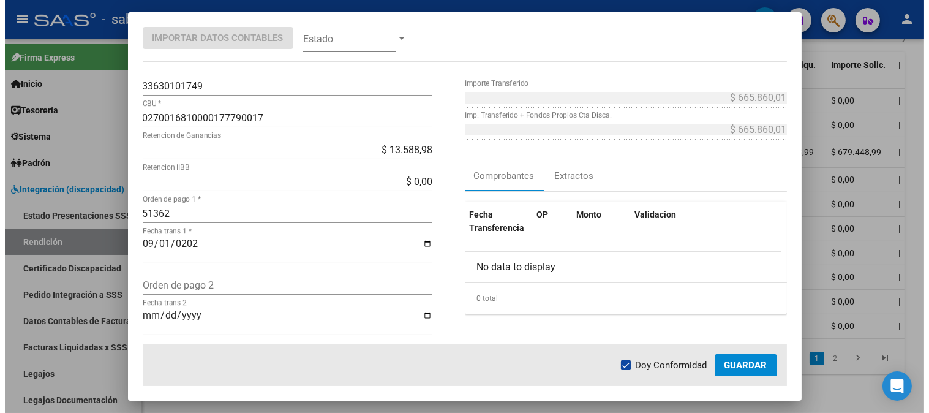
scroll to position [136, 0]
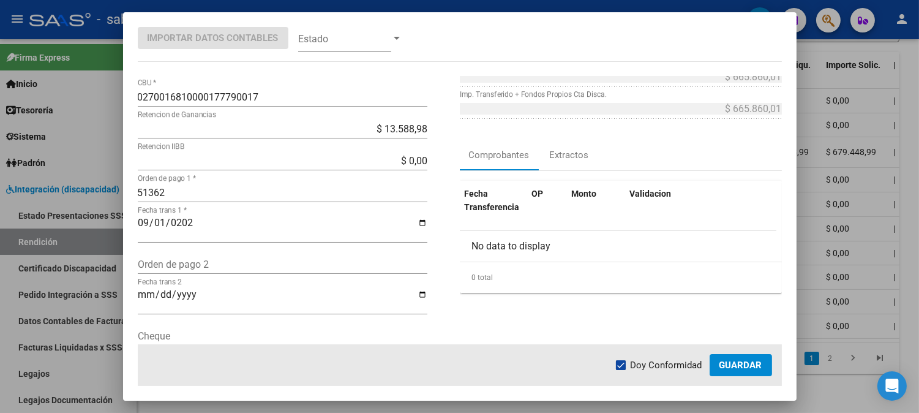
click at [733, 360] on span "Guardar" at bounding box center [741, 365] width 43 height 11
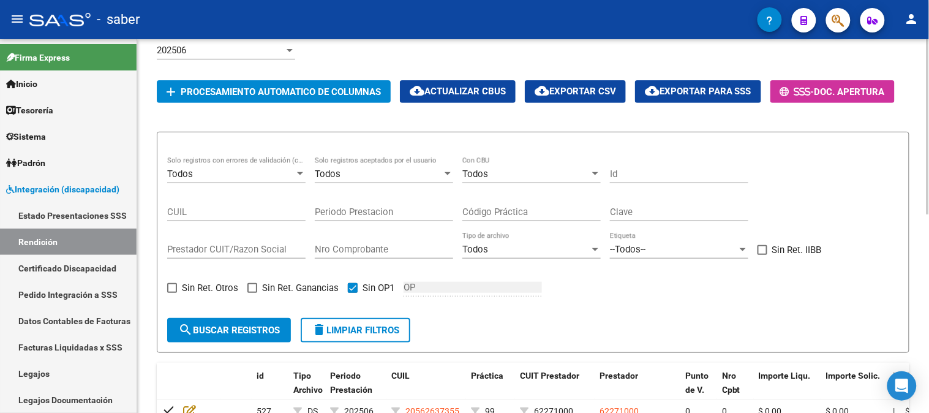
scroll to position [83, 0]
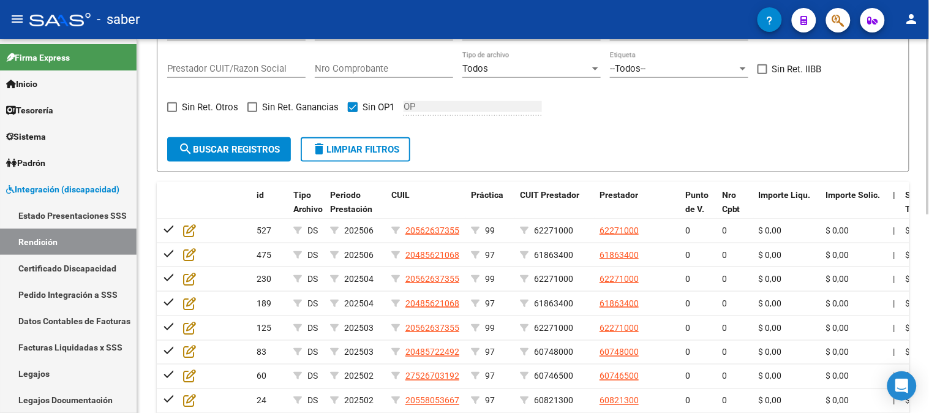
click at [374, 147] on span "delete Limpiar filtros" at bounding box center [356, 149] width 88 height 11
checkbox input "false"
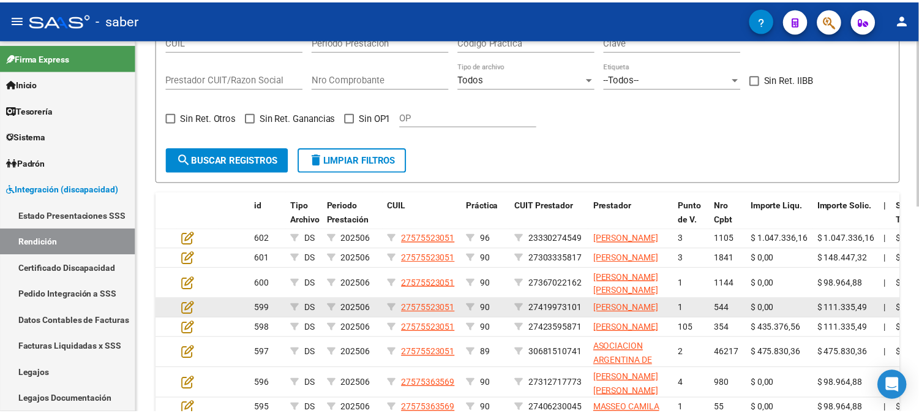
scroll to position [355, 0]
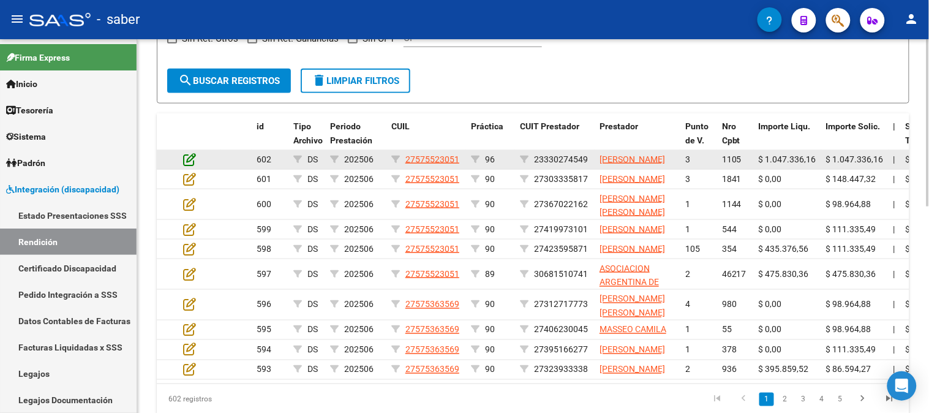
click at [187, 166] on icon at bounding box center [189, 158] width 13 height 13
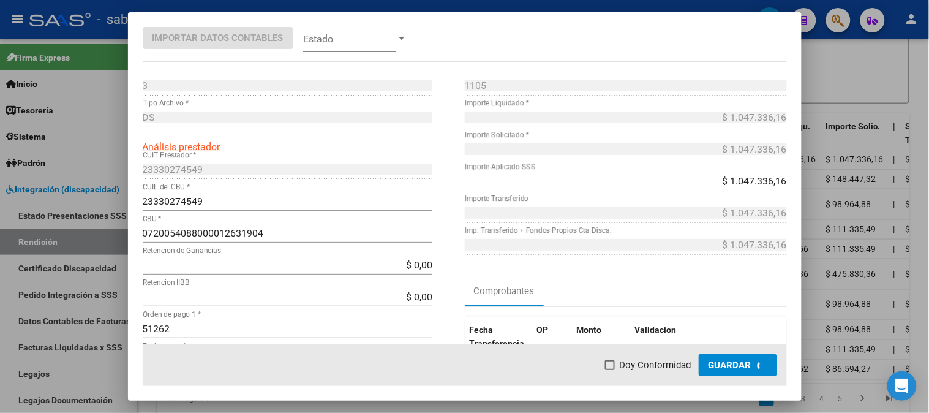
scroll to position [378, 0]
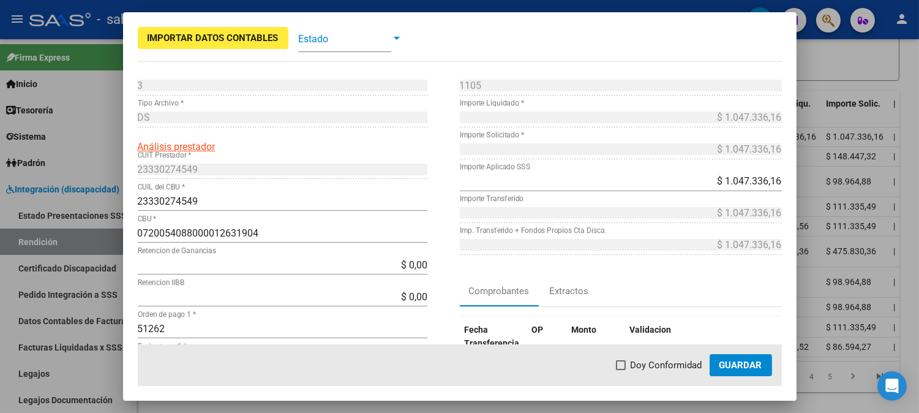
click at [644, 367] on span "Doy Conformidad" at bounding box center [667, 365] width 72 height 15
click at [621, 370] on input "Doy Conformidad" at bounding box center [620, 370] width 1 height 1
checkbox input "true"
click at [736, 366] on span "Guardar" at bounding box center [741, 365] width 43 height 11
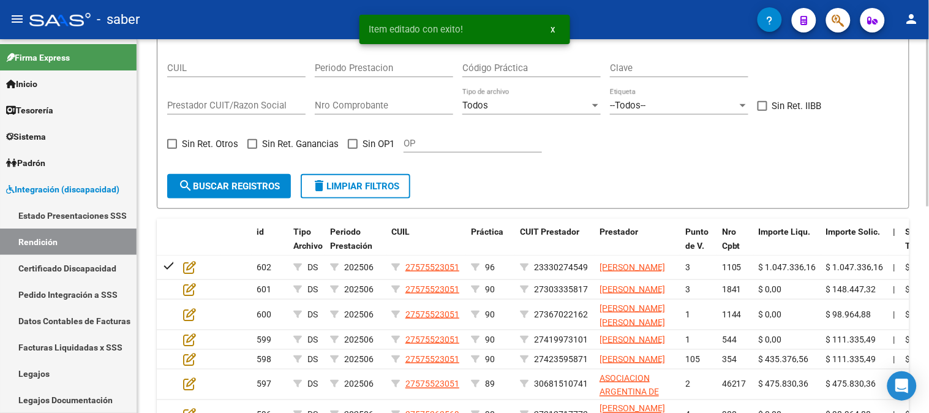
scroll to position [151, 0]
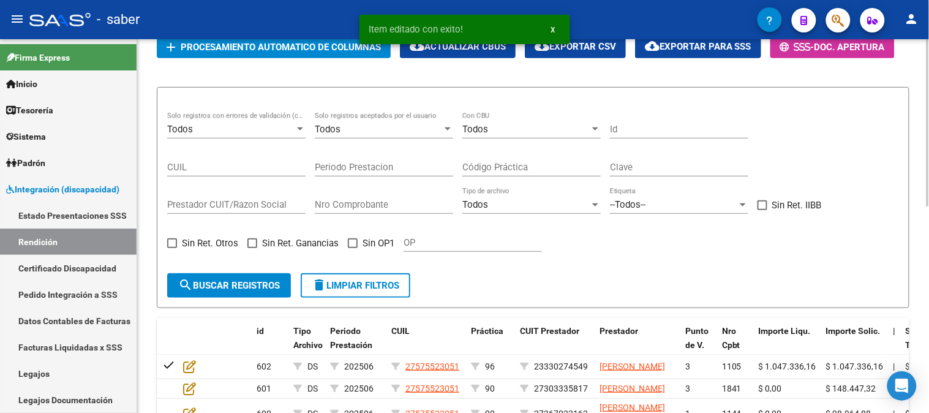
click at [416, 126] on div "Todos" at bounding box center [378, 129] width 127 height 11
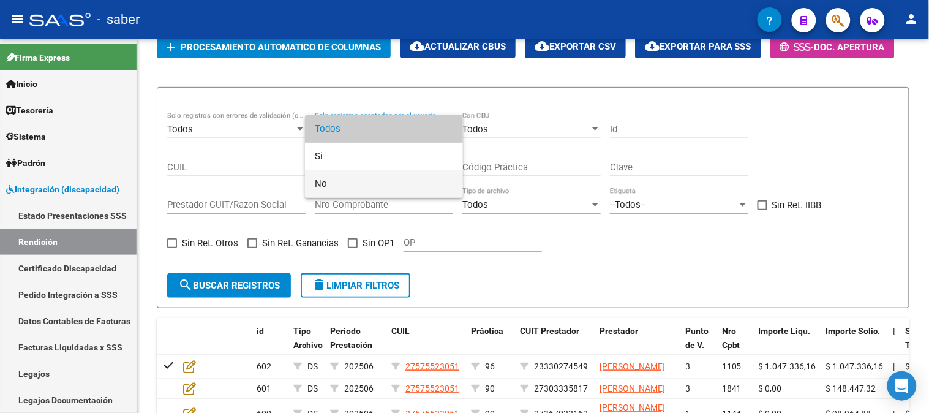
click at [363, 176] on span "No" at bounding box center [384, 184] width 138 height 28
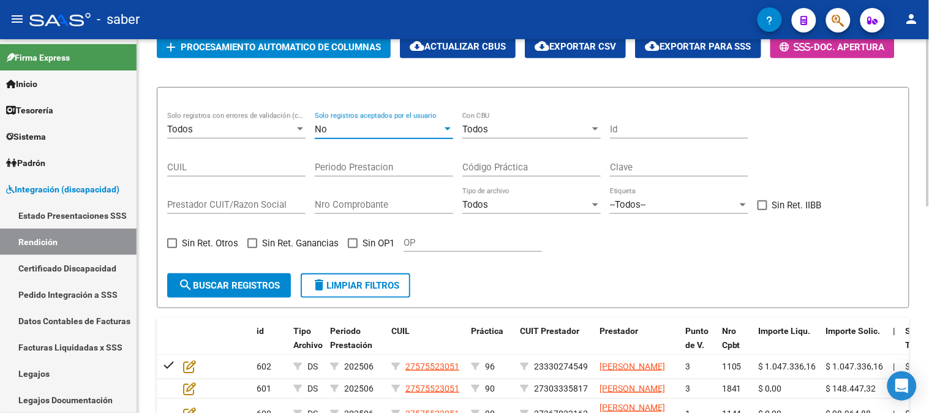
click at [224, 284] on span "search Buscar registros" at bounding box center [229, 285] width 102 height 11
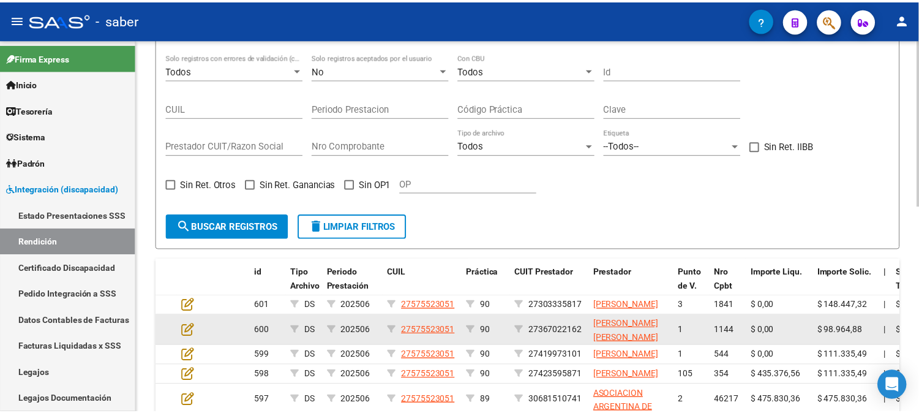
scroll to position [287, 0]
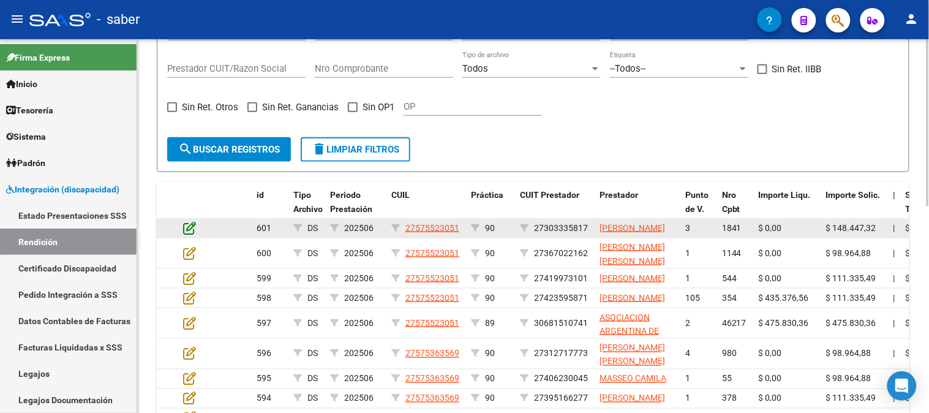
click at [187, 235] on icon at bounding box center [189, 227] width 13 height 13
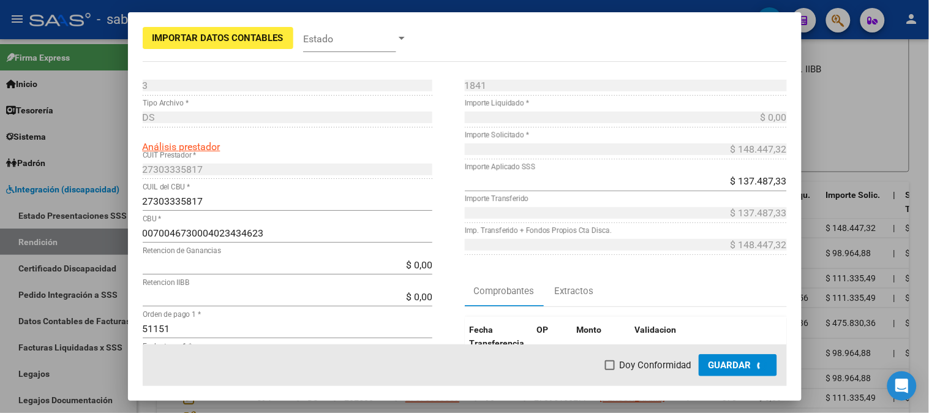
scroll to position [310, 0]
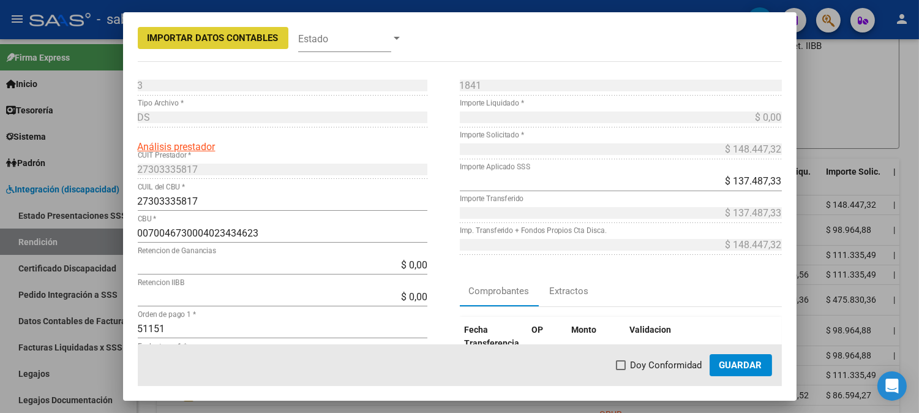
click at [630, 368] on label "Doy Conformidad" at bounding box center [659, 365] width 86 height 15
click at [621, 370] on input "Doy Conformidad" at bounding box center [620, 370] width 1 height 1
checkbox input "true"
click at [739, 369] on span "Guardar" at bounding box center [741, 365] width 43 height 11
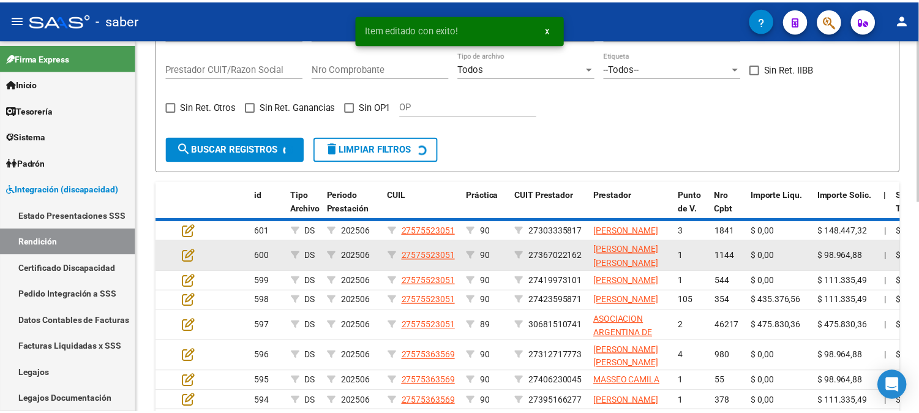
scroll to position [287, 0]
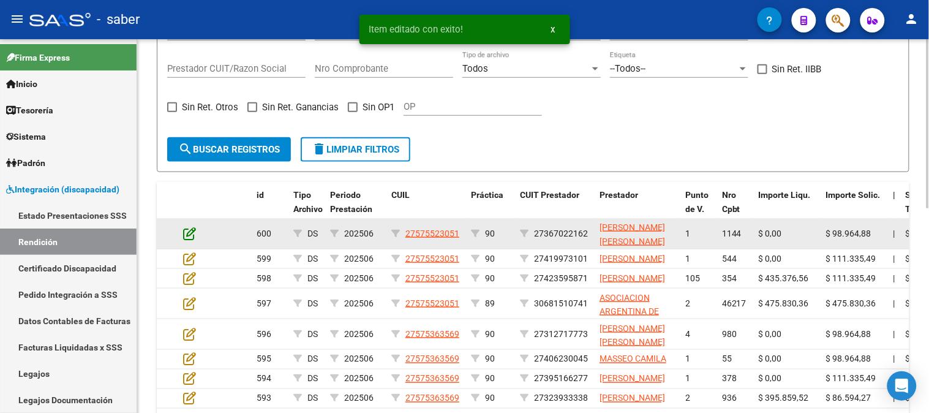
click at [185, 230] on icon at bounding box center [189, 233] width 13 height 13
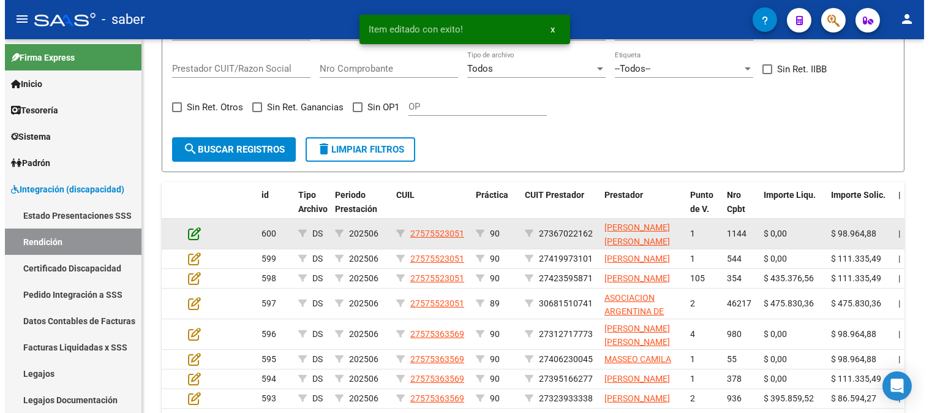
scroll to position [310, 0]
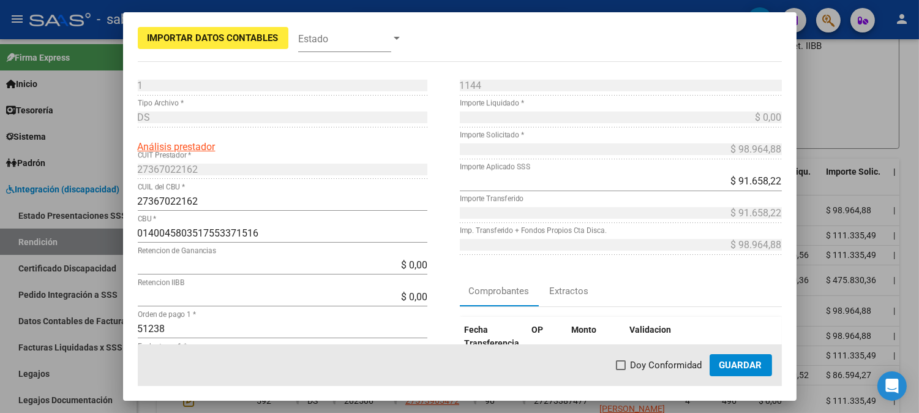
click at [680, 372] on mat-dialog-actions "Doy Conformidad Guardar" at bounding box center [460, 365] width 644 height 42
click at [682, 363] on span "Doy Conformidad" at bounding box center [667, 365] width 72 height 15
click at [621, 370] on input "Doy Conformidad" at bounding box center [620, 370] width 1 height 1
checkbox input "true"
click at [739, 364] on span "Guardar" at bounding box center [741, 365] width 43 height 11
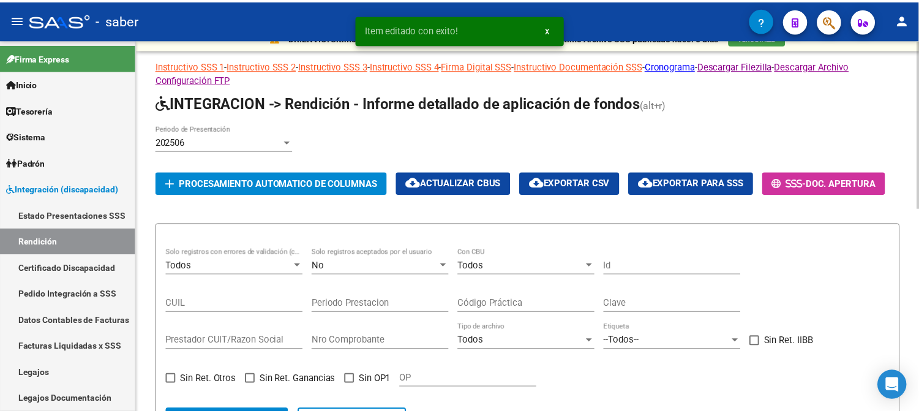
scroll to position [287, 0]
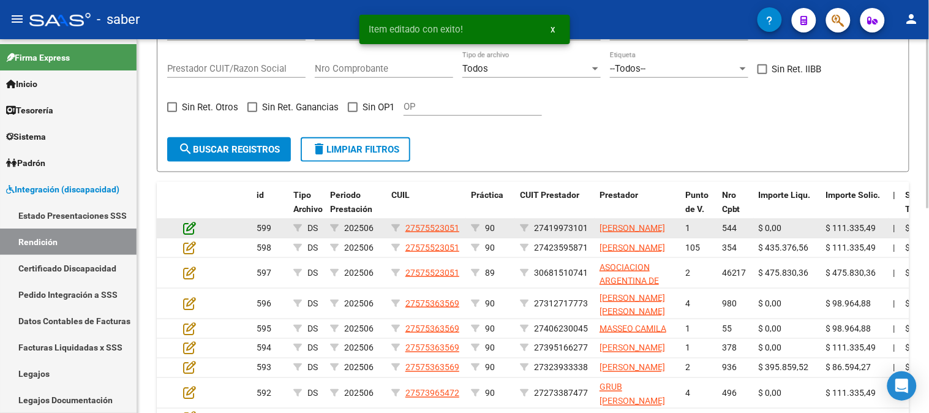
click at [192, 228] on icon at bounding box center [189, 227] width 13 height 13
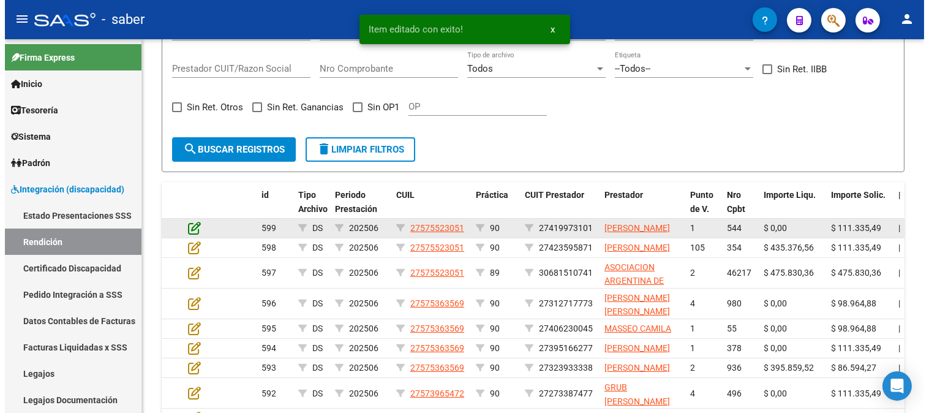
scroll to position [310, 0]
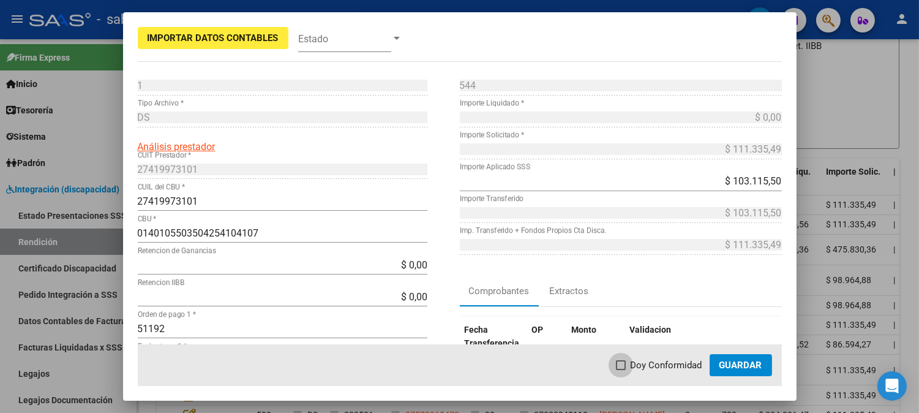
click at [638, 363] on span "Doy Conformidad" at bounding box center [667, 365] width 72 height 15
click at [621, 370] on input "Doy Conformidad" at bounding box center [620, 370] width 1 height 1
checkbox input "true"
click at [736, 364] on span "Guardar" at bounding box center [741, 365] width 43 height 11
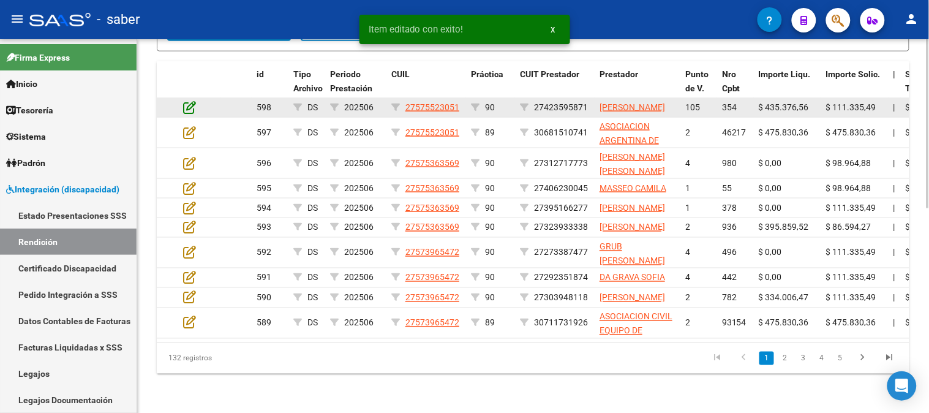
click at [184, 100] on icon at bounding box center [189, 106] width 13 height 13
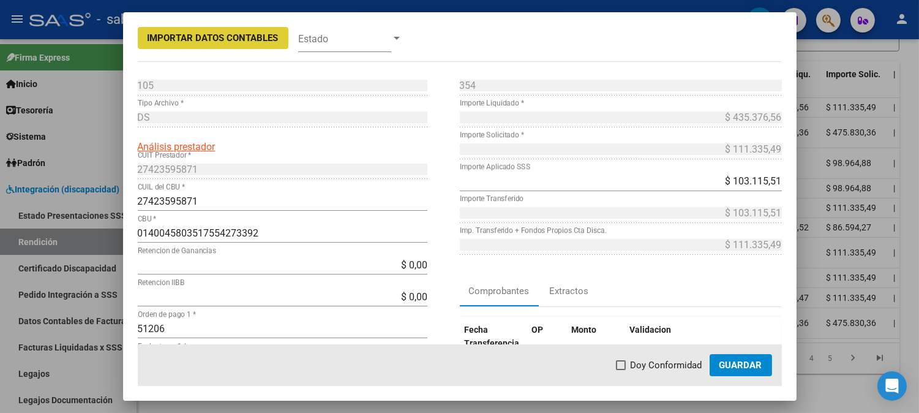
click at [657, 364] on span "Doy Conformidad" at bounding box center [667, 365] width 72 height 15
click at [621, 370] on input "Doy Conformidad" at bounding box center [620, 370] width 1 height 1
checkbox input "true"
click at [740, 363] on span "Guardar" at bounding box center [741, 365] width 43 height 11
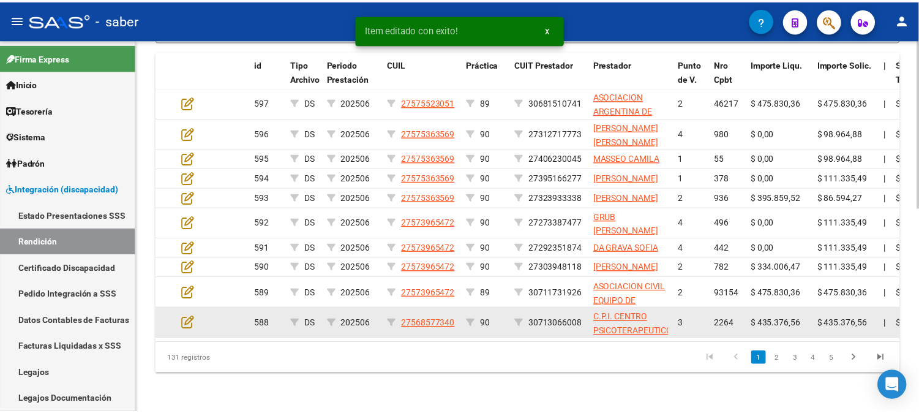
scroll to position [423, 0]
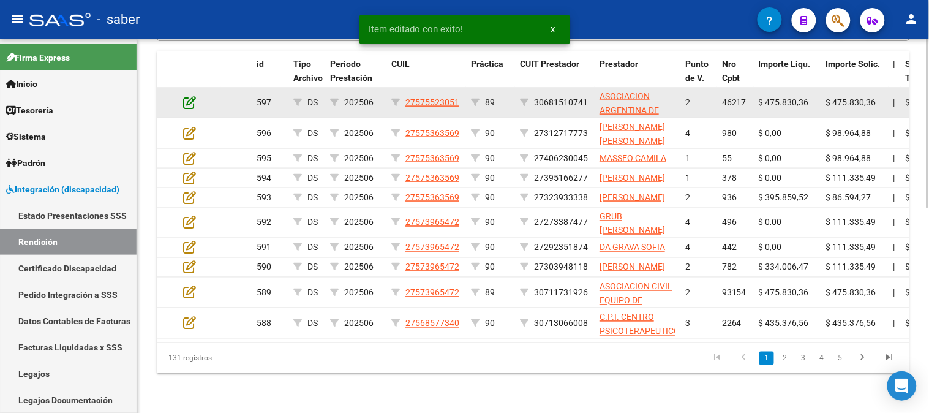
click at [189, 96] on icon at bounding box center [189, 102] width 13 height 13
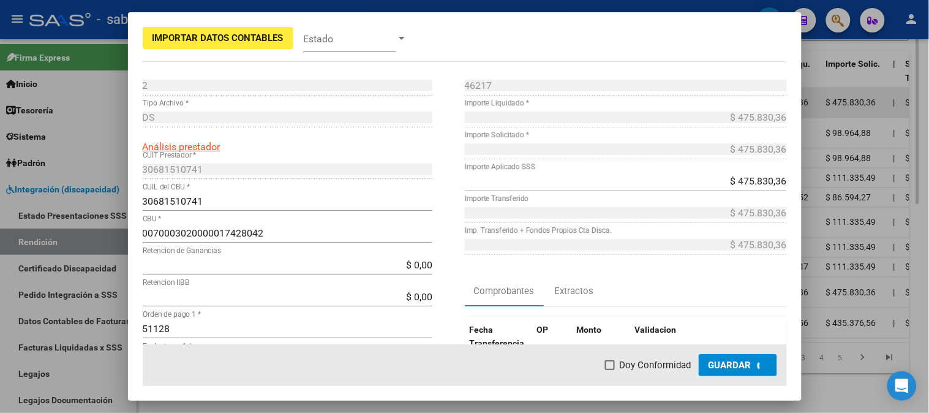
scroll to position [446, 0]
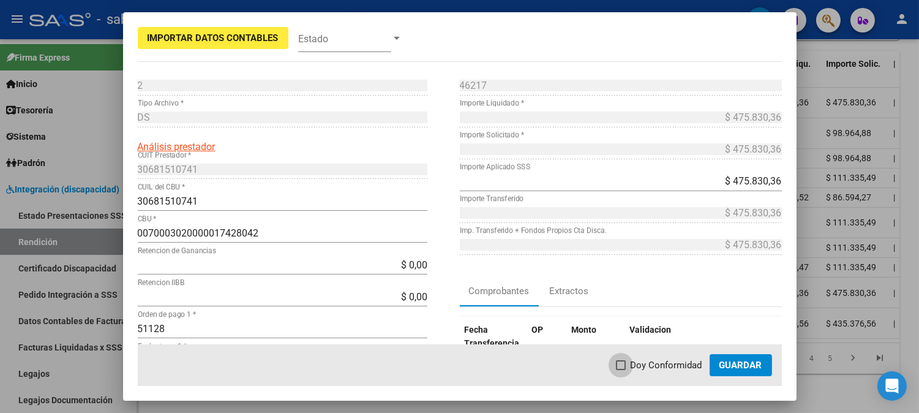
click at [661, 360] on span "Doy Conformidad" at bounding box center [667, 365] width 72 height 15
click at [621, 370] on input "Doy Conformidad" at bounding box center [620, 370] width 1 height 1
checkbox input "true"
click at [750, 362] on span "Guardar" at bounding box center [741, 365] width 43 height 11
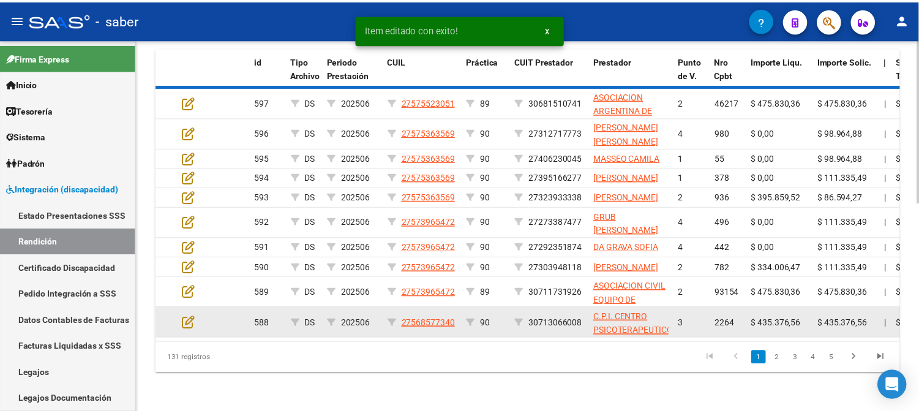
scroll to position [423, 0]
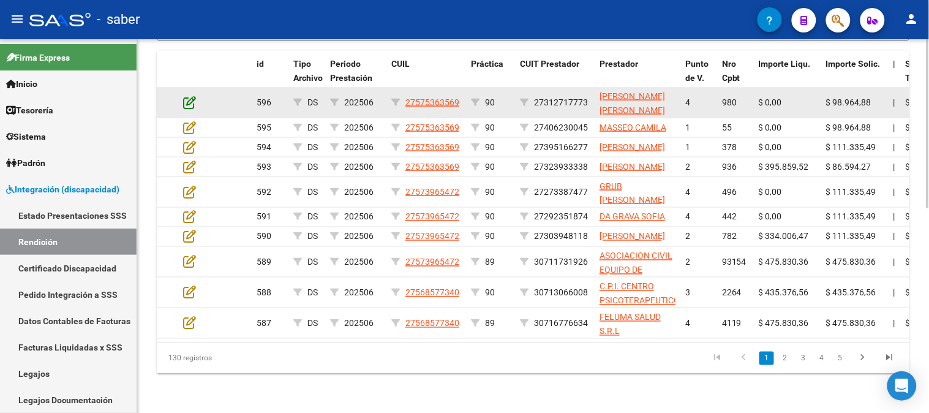
click at [189, 102] on icon at bounding box center [189, 102] width 13 height 13
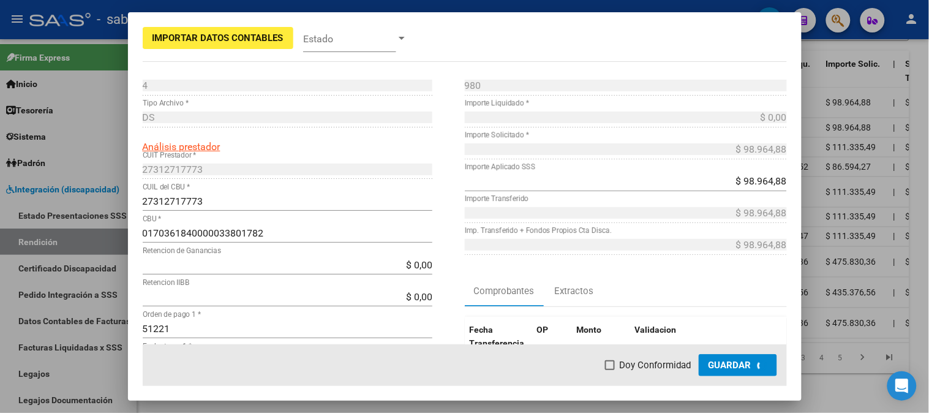
scroll to position [446, 0]
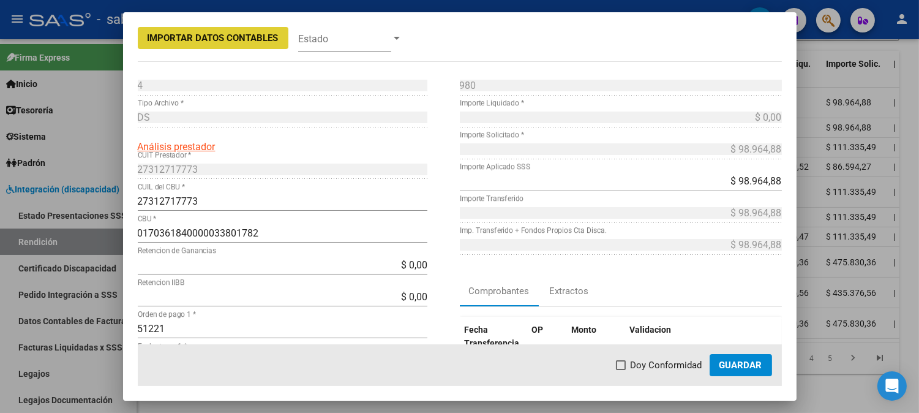
click at [631, 360] on label "Doy Conformidad" at bounding box center [659, 365] width 86 height 15
click at [621, 370] on input "Doy Conformidad" at bounding box center [620, 370] width 1 height 1
checkbox input "true"
click at [733, 364] on span "Guardar" at bounding box center [741, 365] width 43 height 11
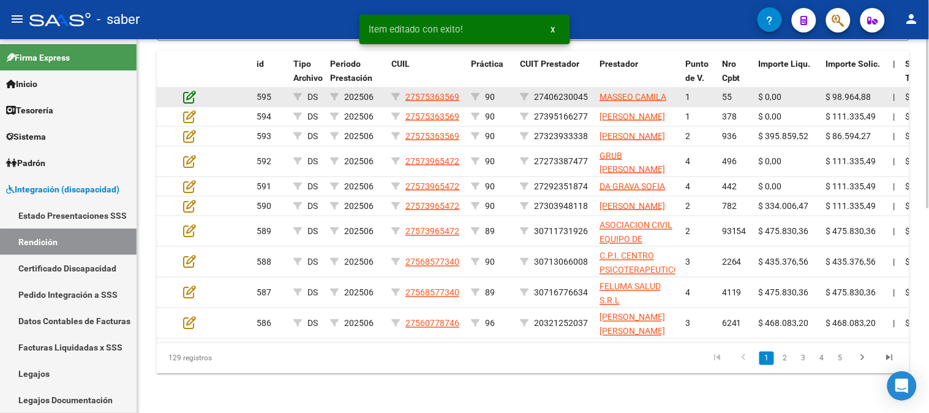
click at [190, 94] on icon at bounding box center [189, 96] width 13 height 13
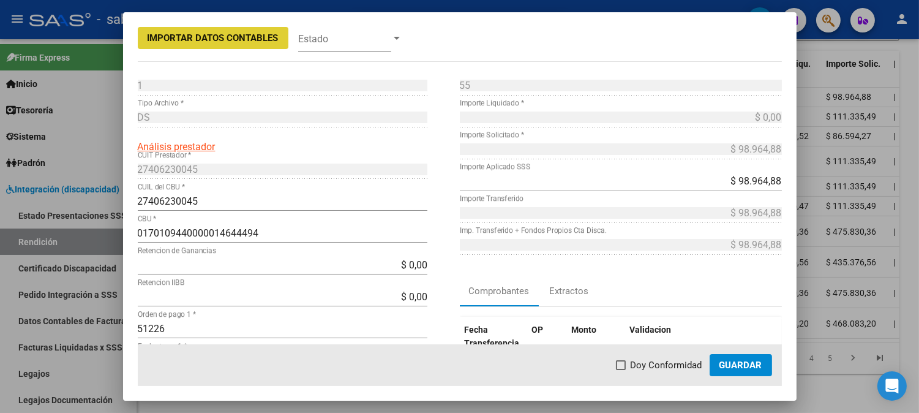
click at [637, 370] on span "Doy Conformidad" at bounding box center [667, 365] width 72 height 15
click at [621, 370] on input "Doy Conformidad" at bounding box center [620, 370] width 1 height 1
checkbox input "true"
click at [738, 360] on span "Guardar" at bounding box center [741, 365] width 43 height 11
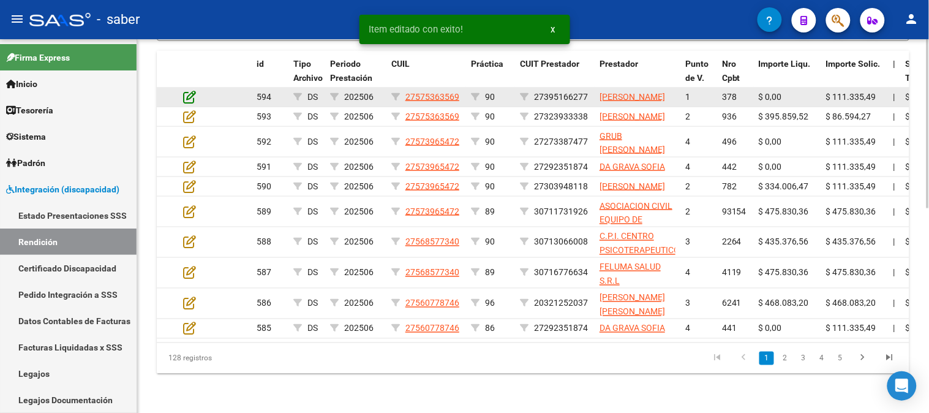
click at [186, 92] on icon at bounding box center [189, 96] width 13 height 13
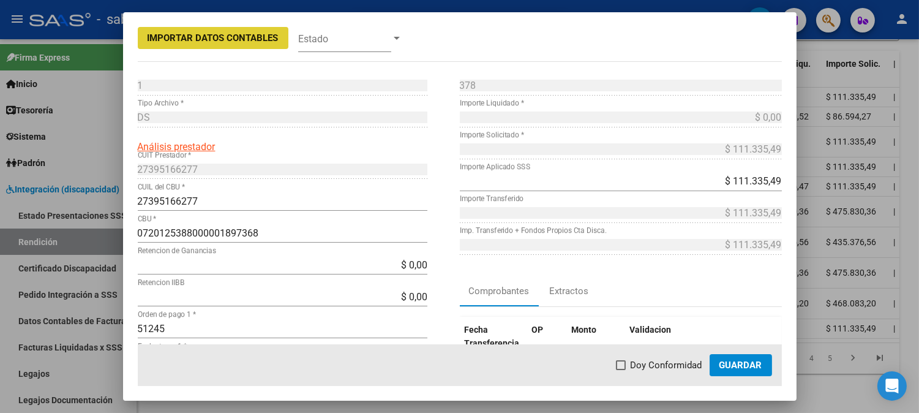
click at [664, 366] on span "Doy Conformidad" at bounding box center [667, 365] width 72 height 15
click at [621, 370] on input "Doy Conformidad" at bounding box center [620, 370] width 1 height 1
checkbox input "true"
click at [751, 366] on span "Guardar" at bounding box center [741, 365] width 43 height 11
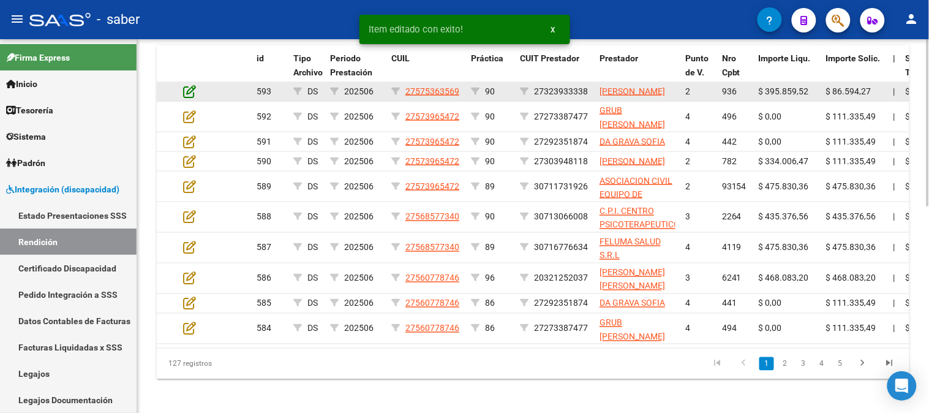
click at [187, 92] on icon at bounding box center [189, 91] width 13 height 13
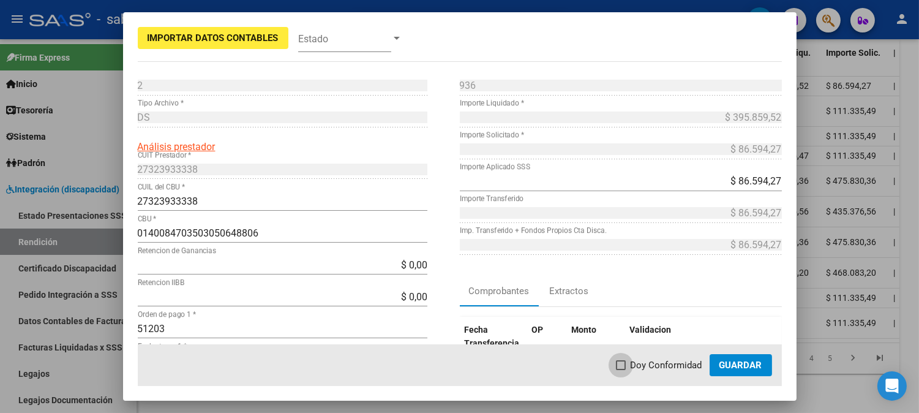
drag, startPoint x: 661, startPoint y: 360, endPoint x: 729, endPoint y: 360, distance: 68.0
click at [662, 360] on span "Doy Conformidad" at bounding box center [667, 365] width 72 height 15
click at [621, 370] on input "Doy Conformidad" at bounding box center [620, 370] width 1 height 1
checkbox input "true"
click at [739, 361] on span "Guardar" at bounding box center [741, 365] width 43 height 11
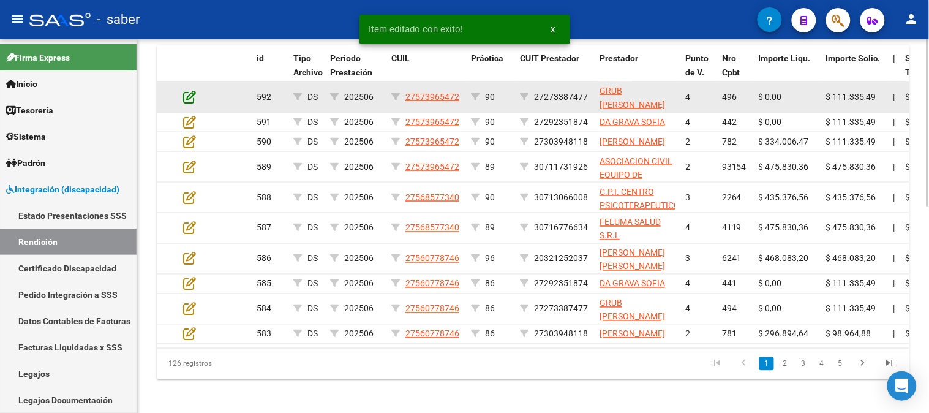
click at [191, 97] on icon at bounding box center [189, 96] width 13 height 13
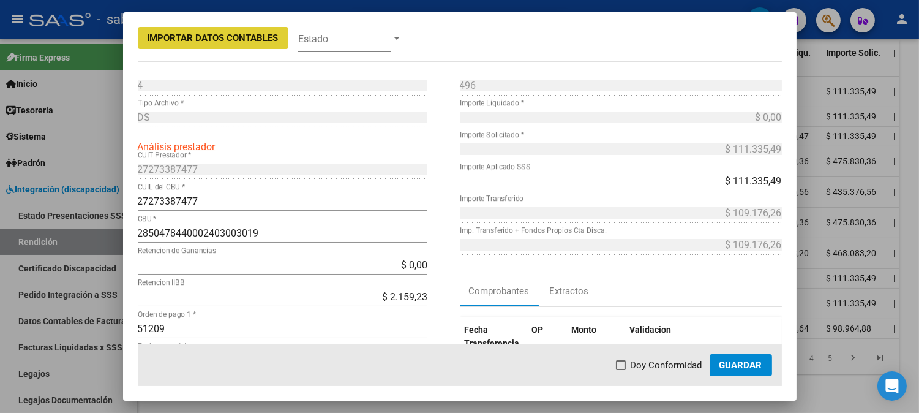
click at [635, 365] on span "Doy Conformidad" at bounding box center [667, 365] width 72 height 15
click at [621, 370] on input "Doy Conformidad" at bounding box center [620, 370] width 1 height 1
checkbox input "true"
click at [725, 366] on span "Guardar" at bounding box center [741, 365] width 43 height 11
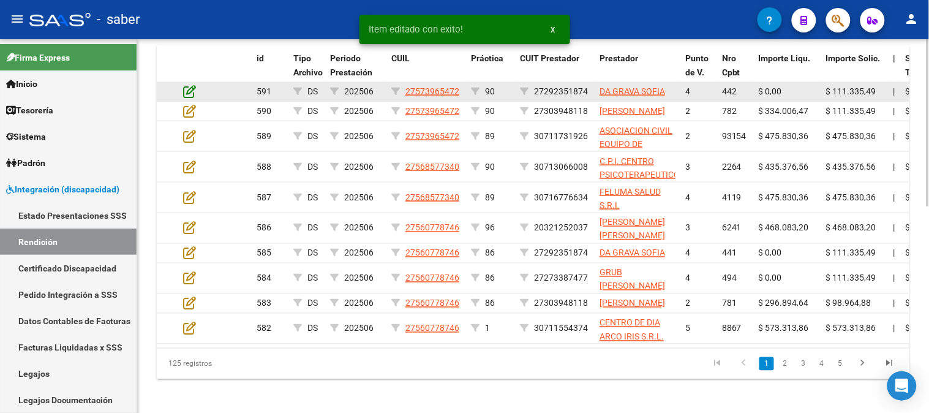
click at [186, 94] on icon at bounding box center [189, 91] width 13 height 13
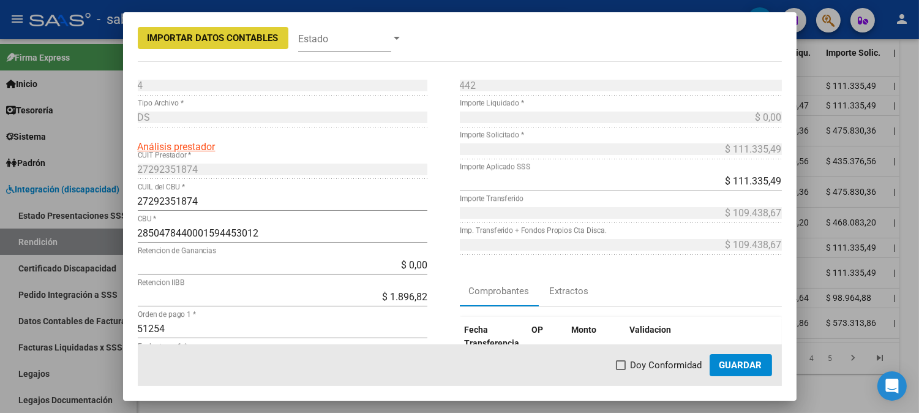
drag, startPoint x: 650, startPoint y: 370, endPoint x: 721, endPoint y: 363, distance: 72.0
click at [650, 369] on span "Doy Conformidad" at bounding box center [667, 365] width 72 height 15
click at [621, 370] on input "Doy Conformidad" at bounding box center [620, 370] width 1 height 1
checkbox input "true"
click at [726, 363] on span "Guardar" at bounding box center [741, 365] width 43 height 11
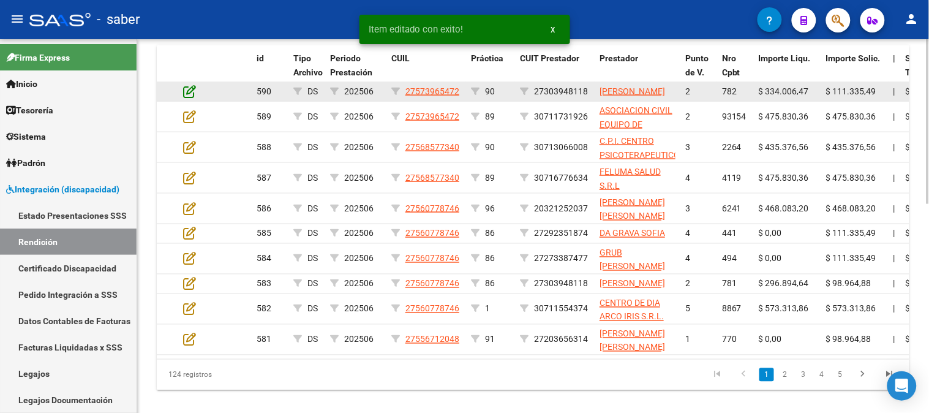
click at [191, 98] on icon at bounding box center [189, 91] width 13 height 13
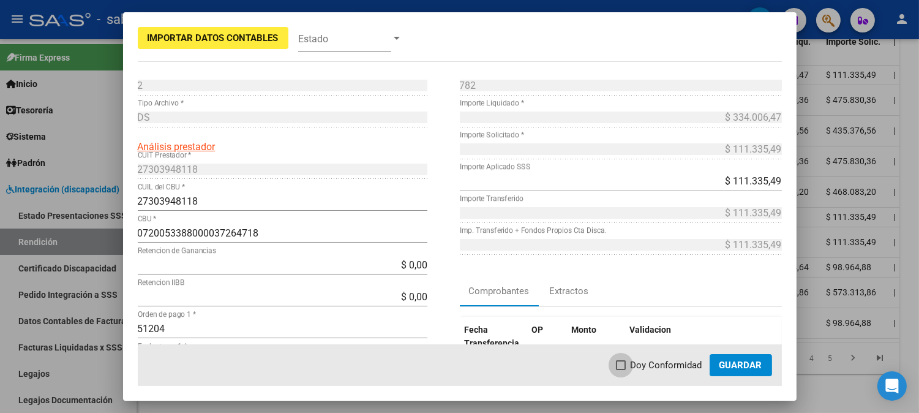
drag, startPoint x: 654, startPoint y: 360, endPoint x: 737, endPoint y: 360, distance: 82.7
click at [658, 360] on span "Doy Conformidad" at bounding box center [667, 365] width 72 height 15
click at [621, 370] on input "Doy Conformidad" at bounding box center [620, 370] width 1 height 1
checkbox input "true"
click at [737, 360] on span "Guardar" at bounding box center [741, 365] width 43 height 11
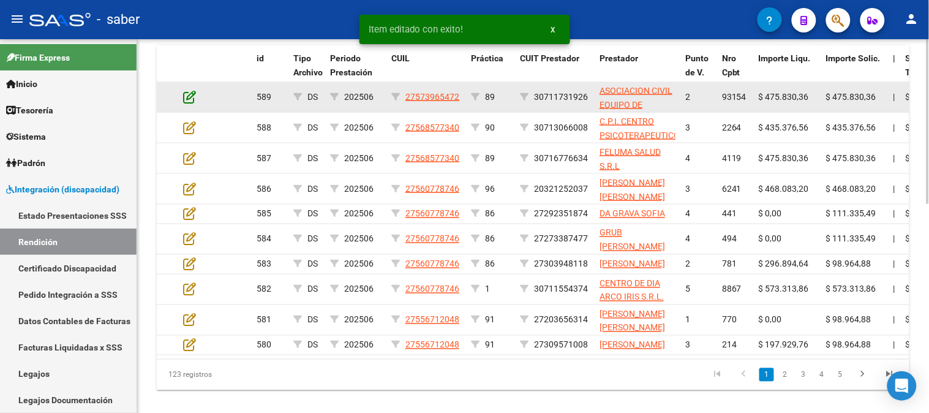
click at [185, 94] on icon at bounding box center [189, 96] width 13 height 13
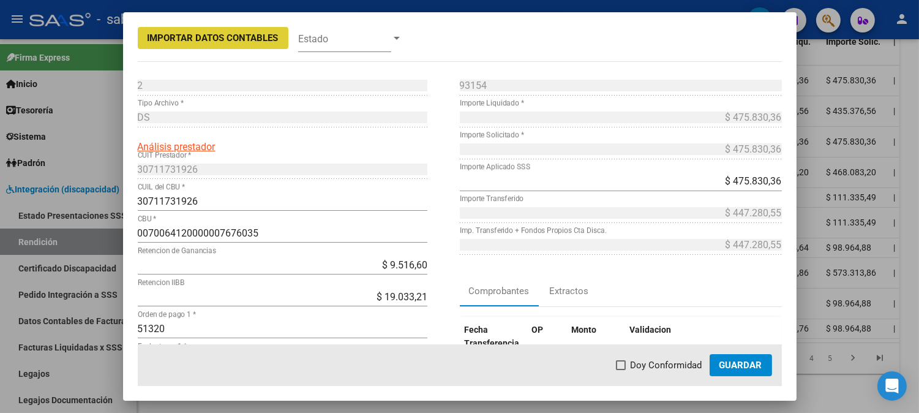
drag, startPoint x: 668, startPoint y: 367, endPoint x: 729, endPoint y: 365, distance: 61.9
click at [670, 366] on span "Doy Conformidad" at bounding box center [667, 365] width 72 height 15
click at [621, 370] on input "Doy Conformidad" at bounding box center [620, 370] width 1 height 1
checkbox input "true"
click at [737, 363] on span "Guardar" at bounding box center [741, 365] width 43 height 11
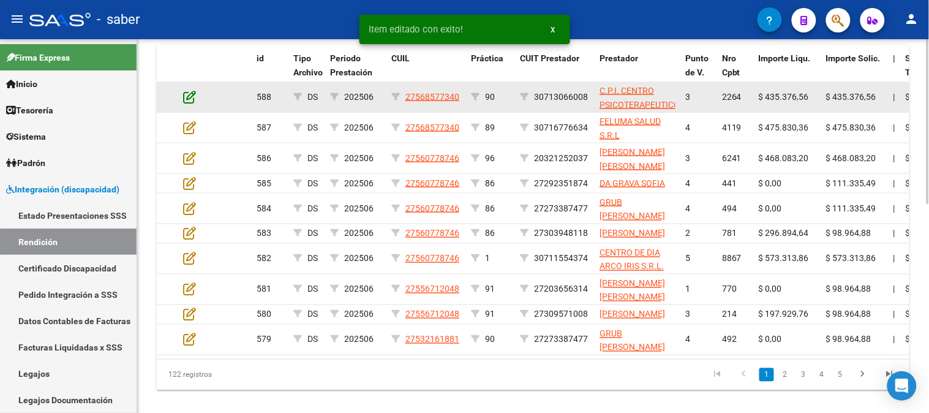
click at [190, 100] on icon at bounding box center [189, 96] width 13 height 13
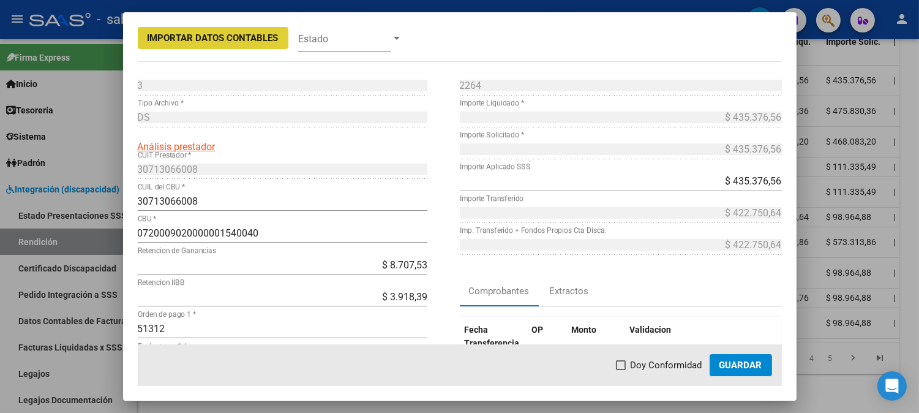
click at [659, 358] on span "Doy Conformidad" at bounding box center [667, 365] width 72 height 15
click at [621, 370] on input "Doy Conformidad" at bounding box center [620, 370] width 1 height 1
checkbox input "true"
click at [736, 358] on button "Guardar" at bounding box center [741, 365] width 62 height 22
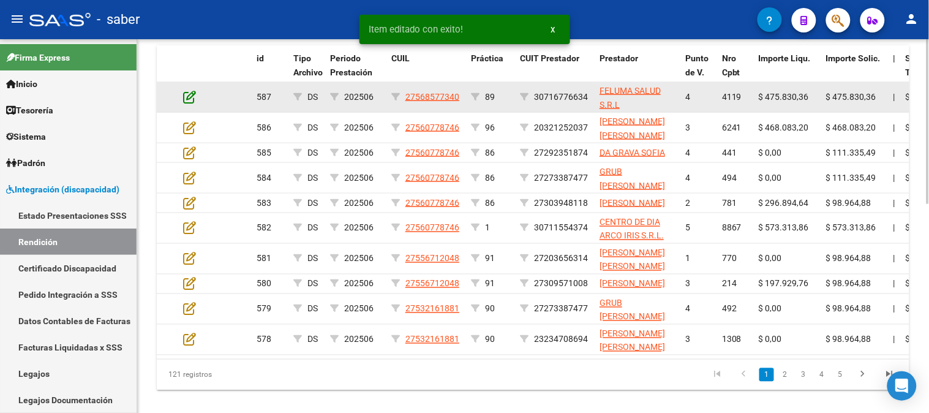
click at [190, 98] on icon at bounding box center [189, 96] width 13 height 13
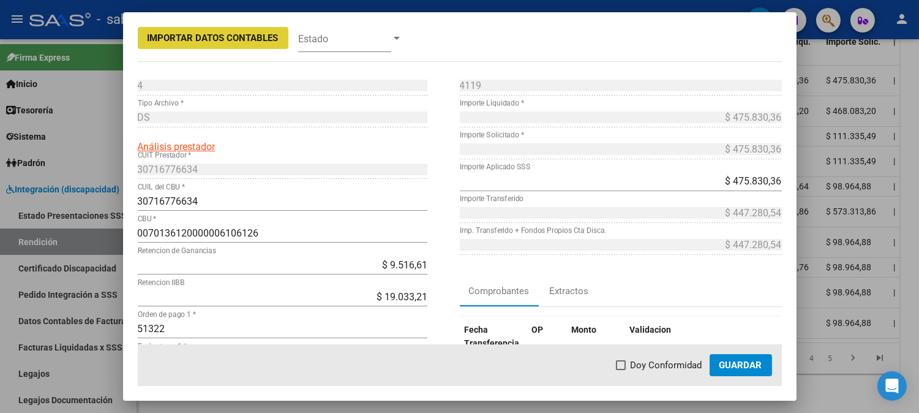
click at [674, 360] on span "Doy Conformidad" at bounding box center [667, 365] width 72 height 15
click at [621, 370] on input "Doy Conformidad" at bounding box center [620, 370] width 1 height 1
checkbox input "true"
click at [758, 362] on span "Guardar" at bounding box center [741, 365] width 43 height 11
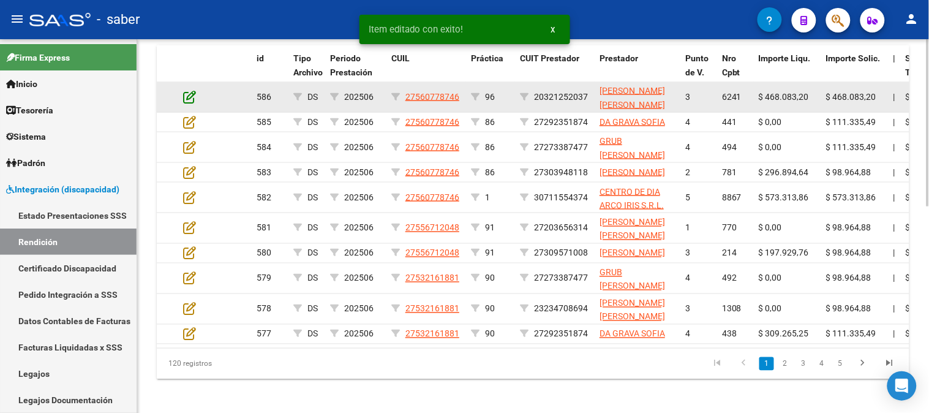
click at [184, 93] on icon at bounding box center [189, 96] width 13 height 13
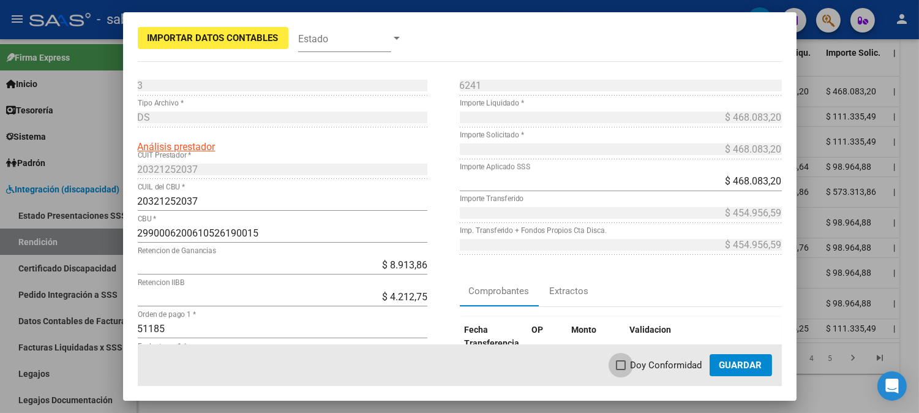
drag, startPoint x: 659, startPoint y: 363, endPoint x: 756, endPoint y: 363, distance: 96.8
click at [661, 363] on span "Doy Conformidad" at bounding box center [667, 365] width 72 height 15
click at [621, 370] on input "Doy Conformidad" at bounding box center [620, 370] width 1 height 1
checkbox input "true"
click at [758, 363] on span "Guardar" at bounding box center [741, 365] width 43 height 11
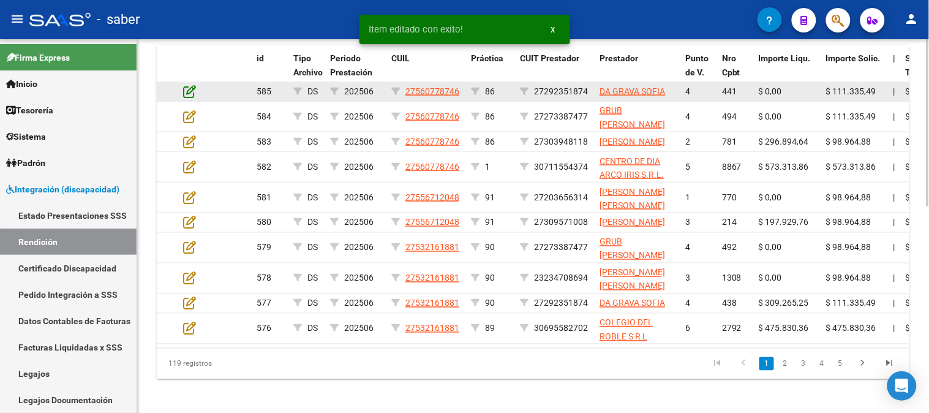
click at [192, 89] on icon at bounding box center [189, 91] width 13 height 13
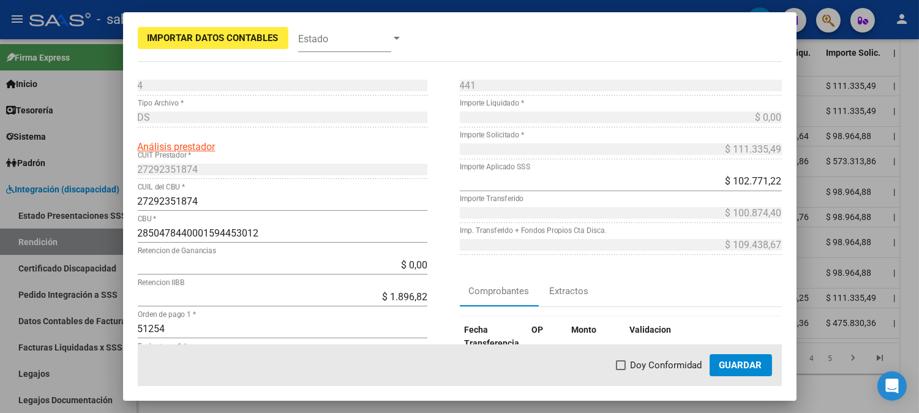
drag, startPoint x: 666, startPoint y: 363, endPoint x: 729, endPoint y: 363, distance: 63.7
click at [666, 363] on span "Doy Conformidad" at bounding box center [667, 365] width 72 height 15
click at [621, 370] on input "Doy Conformidad" at bounding box center [620, 370] width 1 height 1
checkbox input "true"
click at [744, 363] on span "Guardar" at bounding box center [741, 365] width 43 height 11
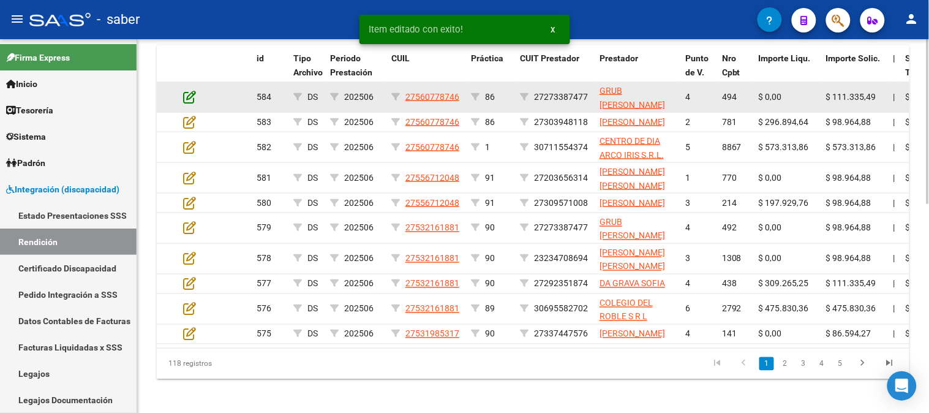
click at [187, 94] on icon at bounding box center [189, 96] width 13 height 13
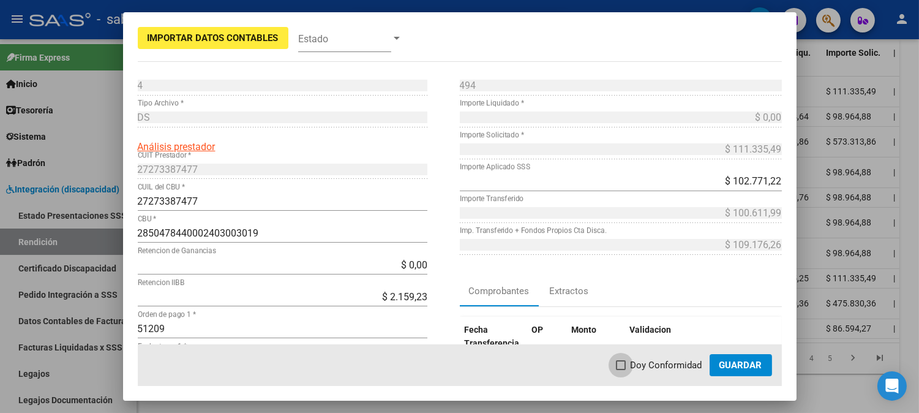
drag, startPoint x: 652, startPoint y: 358, endPoint x: 739, endPoint y: 362, distance: 86.4
click at [653, 358] on span "Doy Conformidad" at bounding box center [667, 365] width 72 height 15
click at [621, 370] on input "Doy Conformidad" at bounding box center [620, 370] width 1 height 1
checkbox input "true"
click at [739, 362] on span "Guardar" at bounding box center [741, 365] width 43 height 11
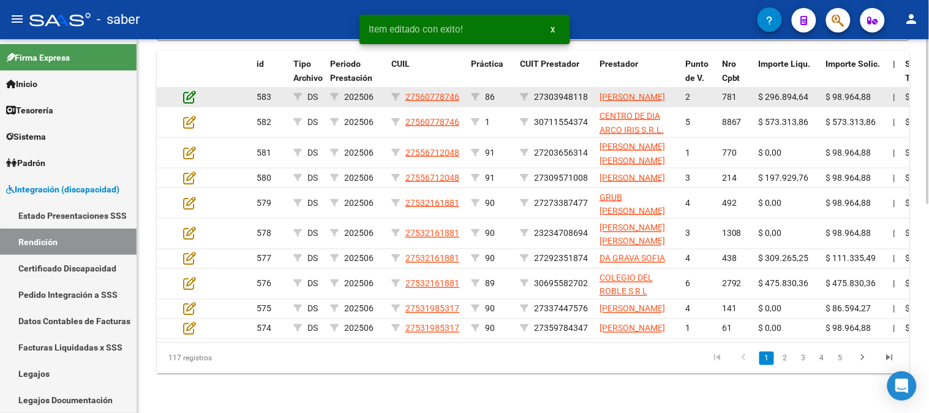
click at [187, 92] on icon at bounding box center [189, 96] width 13 height 13
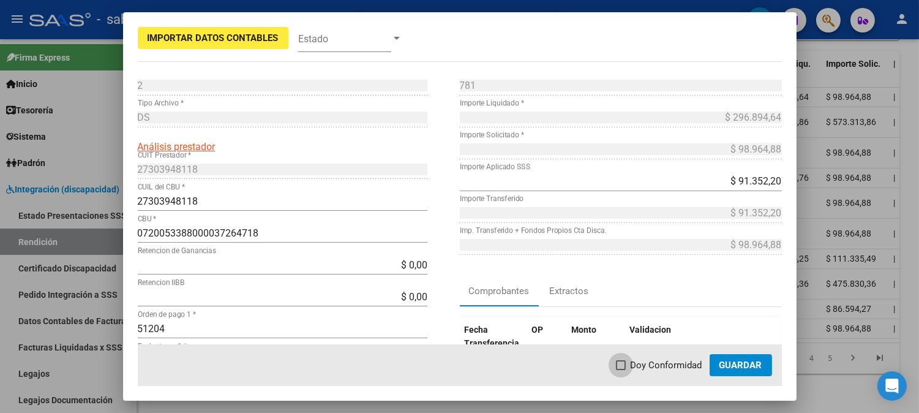
click at [646, 366] on span "Doy Conformidad" at bounding box center [667, 365] width 72 height 15
click at [621, 370] on input "Doy Conformidad" at bounding box center [620, 370] width 1 height 1
checkbox input "true"
click at [742, 367] on span "Guardar" at bounding box center [741, 365] width 43 height 11
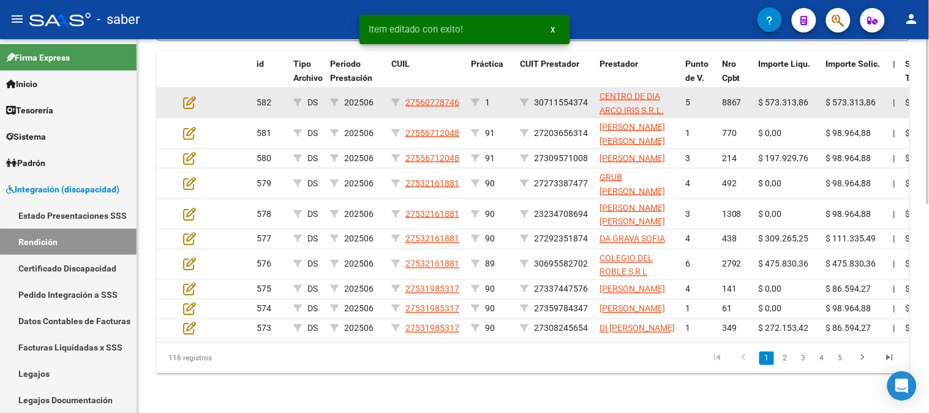
click at [181, 103] on datatable-body-cell at bounding box center [199, 103] width 43 height 30
click at [189, 100] on icon at bounding box center [189, 102] width 13 height 13
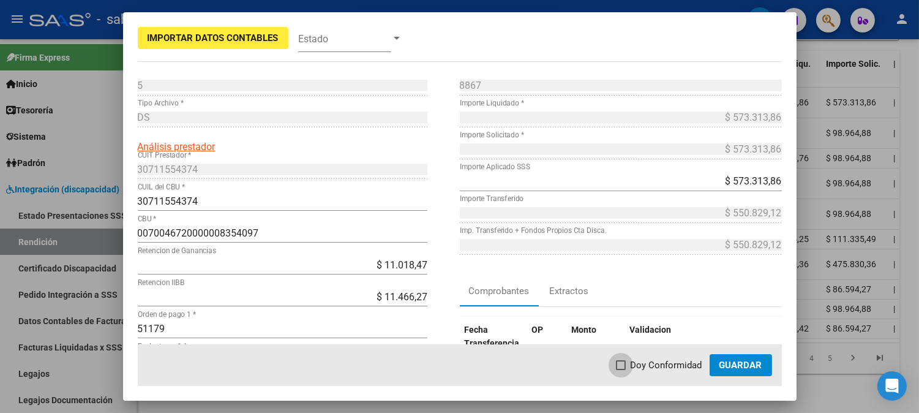
drag, startPoint x: 666, startPoint y: 366, endPoint x: 736, endPoint y: 366, distance: 69.8
click at [672, 366] on span "Doy Conformidad" at bounding box center [667, 365] width 72 height 15
click at [621, 370] on input "Doy Conformidad" at bounding box center [620, 370] width 1 height 1
checkbox input "true"
click at [736, 366] on span "Guardar" at bounding box center [741, 365] width 43 height 11
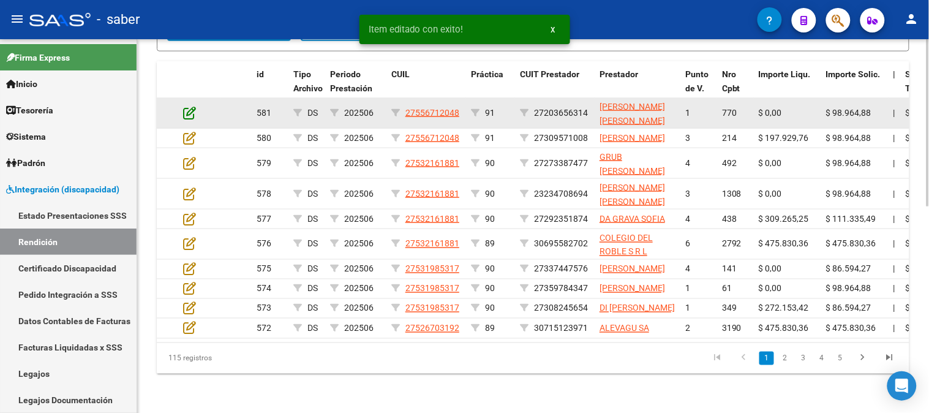
click at [190, 106] on icon at bounding box center [189, 112] width 13 height 13
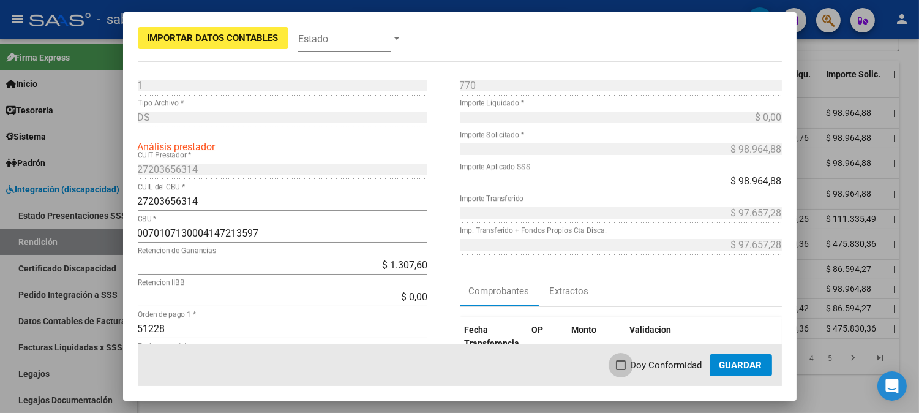
drag, startPoint x: 656, startPoint y: 361, endPoint x: 750, endPoint y: 363, distance: 93.7
click at [657, 361] on span "Doy Conformidad" at bounding box center [667, 365] width 72 height 15
click at [621, 370] on input "Doy Conformidad" at bounding box center [620, 370] width 1 height 1
checkbox input "true"
click at [751, 363] on span "Guardar" at bounding box center [741, 365] width 43 height 11
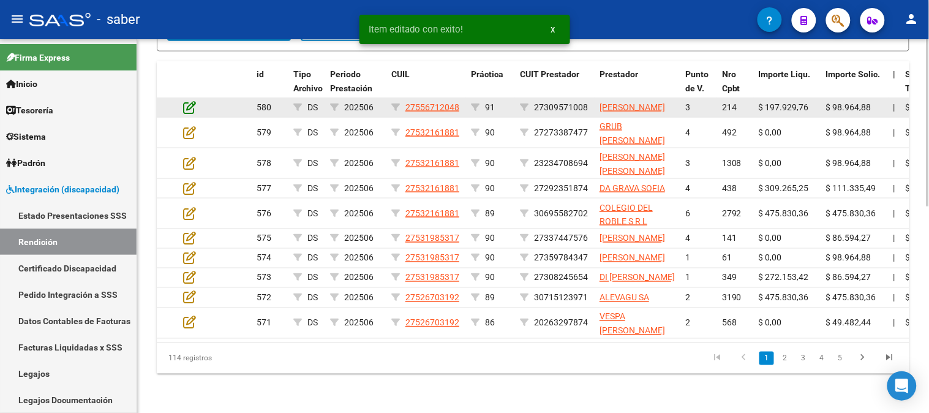
click at [187, 100] on icon at bounding box center [189, 106] width 13 height 13
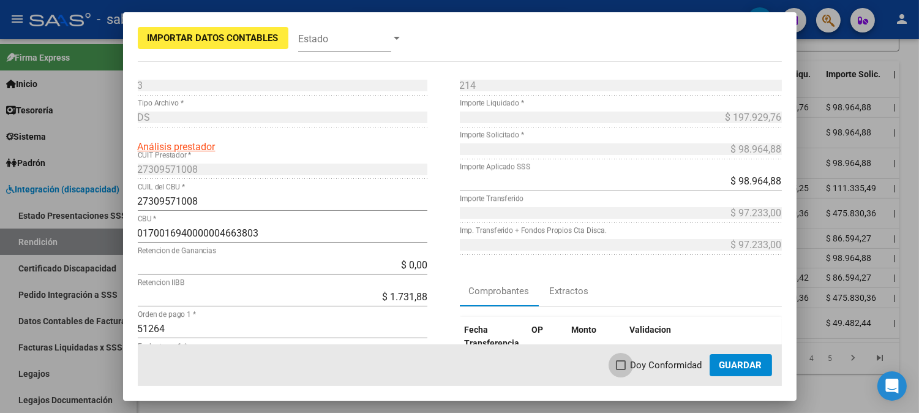
click at [657, 363] on span "Doy Conformidad" at bounding box center [667, 365] width 72 height 15
click at [621, 370] on input "Doy Conformidad" at bounding box center [620, 370] width 1 height 1
checkbox input "true"
click at [758, 363] on span "Guardar" at bounding box center [741, 365] width 43 height 11
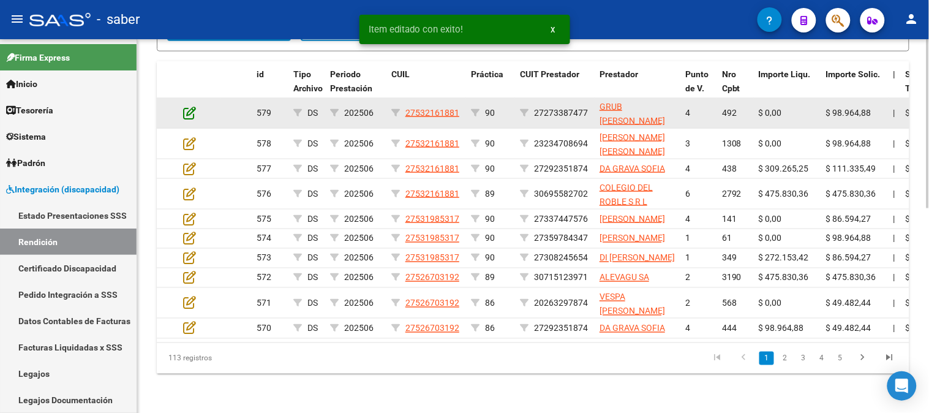
click at [190, 106] on icon at bounding box center [189, 112] width 13 height 13
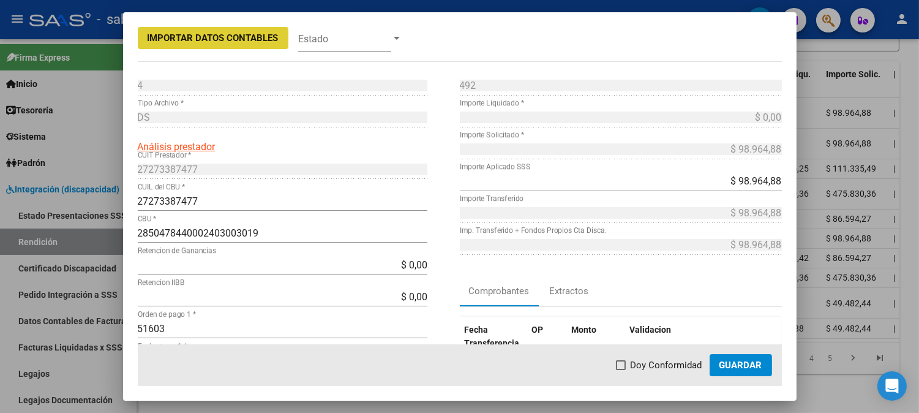
drag, startPoint x: 688, startPoint y: 366, endPoint x: 702, endPoint y: 367, distance: 14.7
click at [688, 367] on span "Doy Conformidad" at bounding box center [667, 365] width 72 height 15
click at [621, 370] on input "Doy Conformidad" at bounding box center [620, 370] width 1 height 1
checkbox input "true"
click at [745, 363] on span "Guardar" at bounding box center [741, 365] width 43 height 11
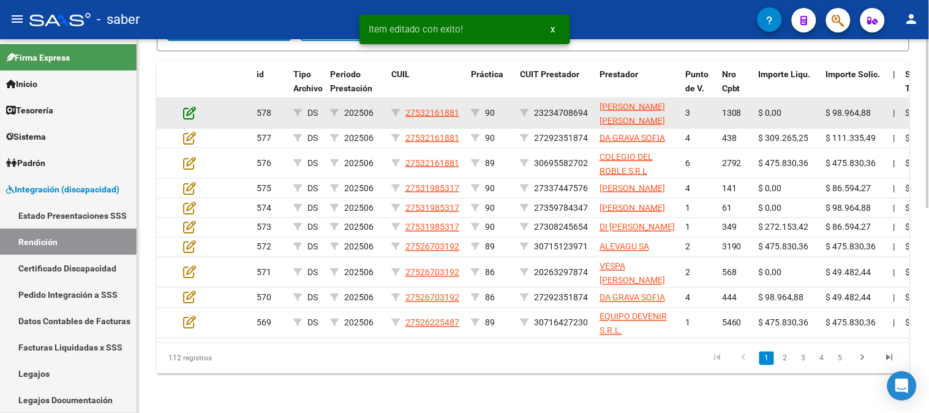
click at [187, 106] on icon at bounding box center [189, 112] width 13 height 13
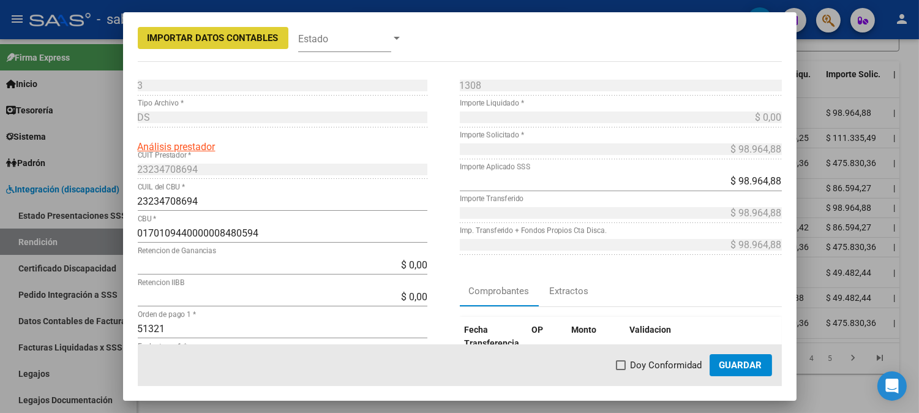
click at [660, 364] on span "Doy Conformidad" at bounding box center [667, 365] width 72 height 15
click at [621, 370] on input "Doy Conformidad" at bounding box center [620, 370] width 1 height 1
checkbox input "true"
click at [748, 364] on span "Guardar" at bounding box center [741, 365] width 43 height 11
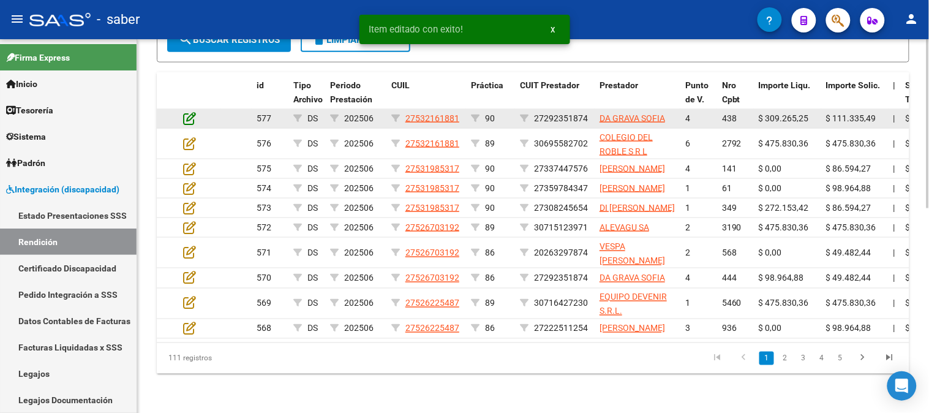
click at [194, 111] on icon at bounding box center [189, 117] width 13 height 13
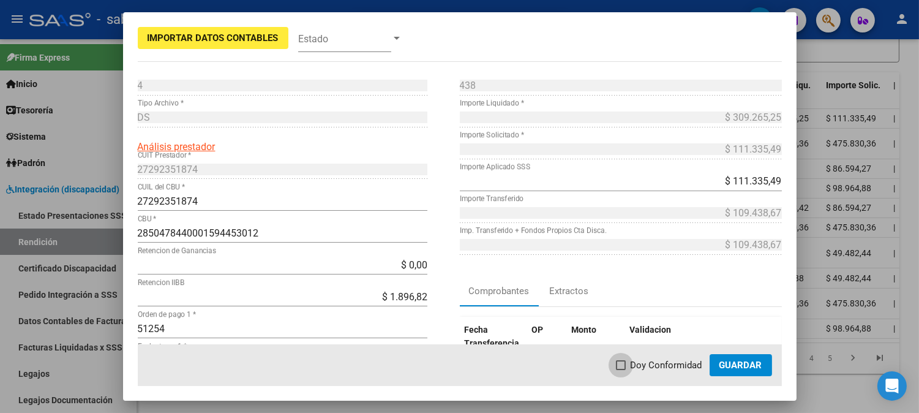
drag, startPoint x: 669, startPoint y: 366, endPoint x: 736, endPoint y: 366, distance: 66.8
click at [669, 366] on span "Doy Conformidad" at bounding box center [667, 365] width 72 height 15
click at [621, 370] on input "Doy Conformidad" at bounding box center [620, 370] width 1 height 1
checkbox input "true"
drag, startPoint x: 736, startPoint y: 366, endPoint x: 732, endPoint y: 358, distance: 8.5
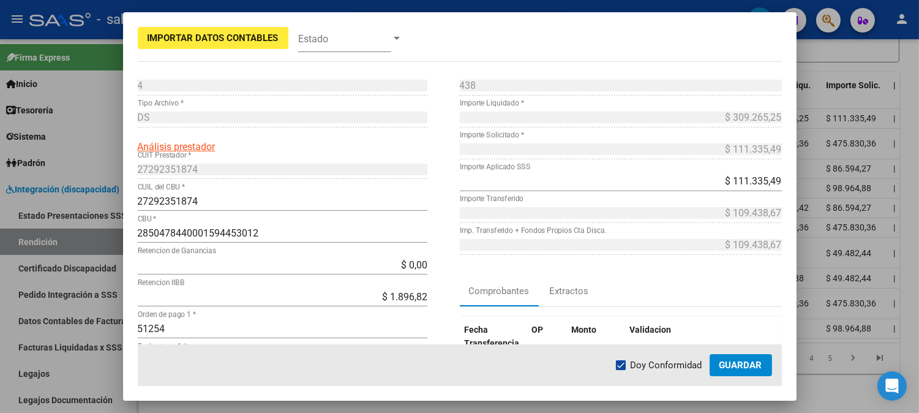
click at [736, 366] on span "Guardar" at bounding box center [741, 365] width 43 height 11
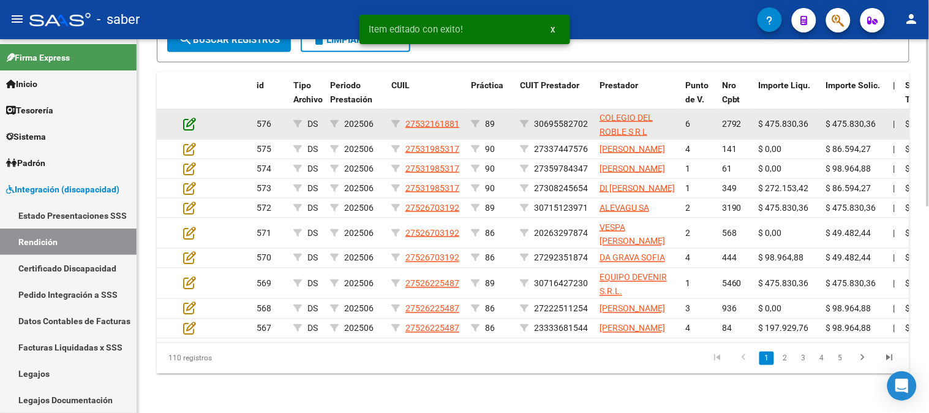
click at [187, 117] on icon at bounding box center [189, 123] width 13 height 13
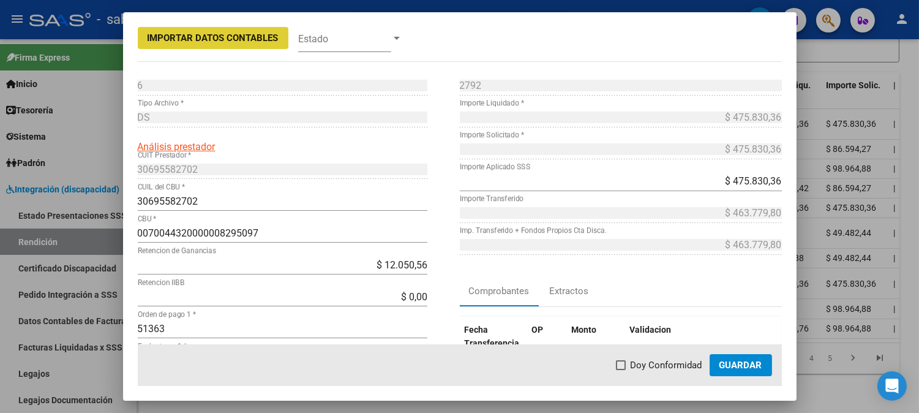
drag, startPoint x: 664, startPoint y: 364, endPoint x: 732, endPoint y: 366, distance: 67.4
click at [664, 365] on span "Doy Conformidad" at bounding box center [667, 365] width 72 height 15
click at [621, 370] on input "Doy Conformidad" at bounding box center [620, 370] width 1 height 1
checkbox input "true"
drag, startPoint x: 732, startPoint y: 366, endPoint x: 721, endPoint y: 353, distance: 17.0
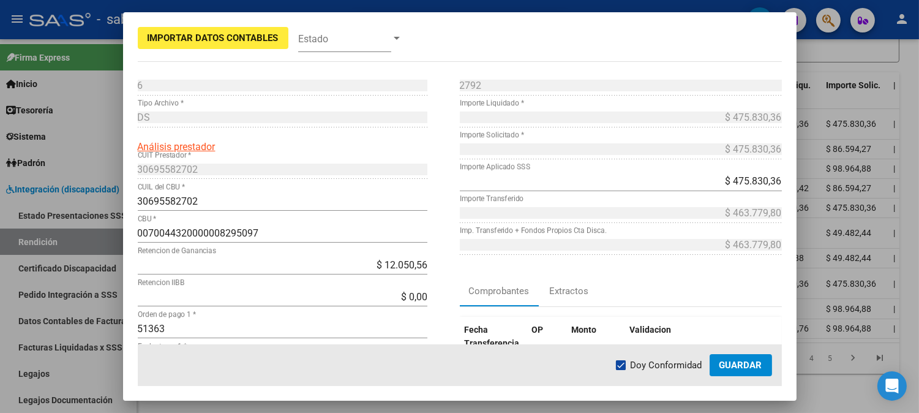
click at [732, 366] on span "Guardar" at bounding box center [741, 365] width 43 height 11
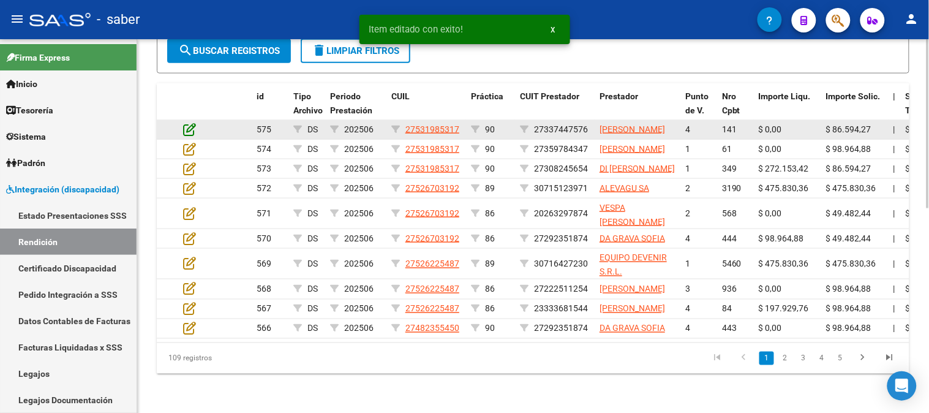
click at [189, 122] on icon at bounding box center [189, 128] width 13 height 13
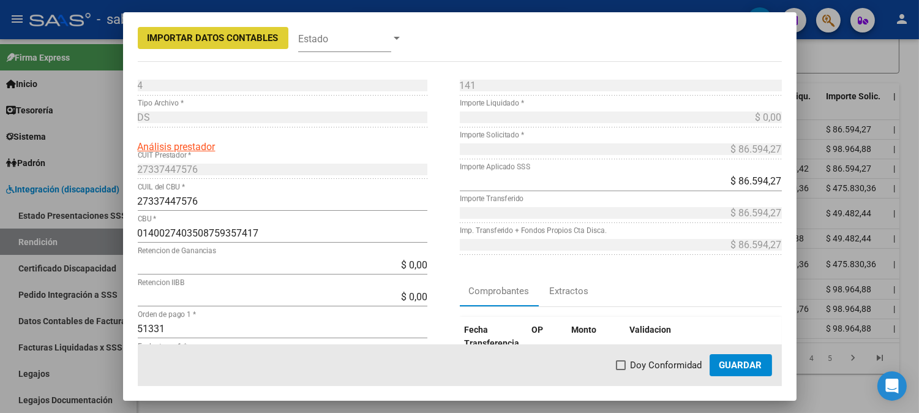
click at [674, 367] on span "Doy Conformidad" at bounding box center [667, 365] width 72 height 15
click at [621, 370] on input "Doy Conformidad" at bounding box center [620, 370] width 1 height 1
checkbox input "true"
click at [755, 366] on span "Guardar" at bounding box center [741, 365] width 43 height 11
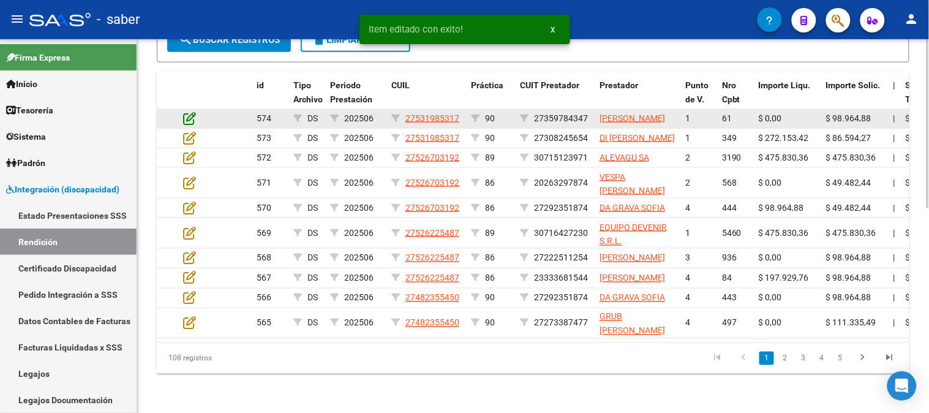
click at [187, 111] on icon at bounding box center [189, 117] width 13 height 13
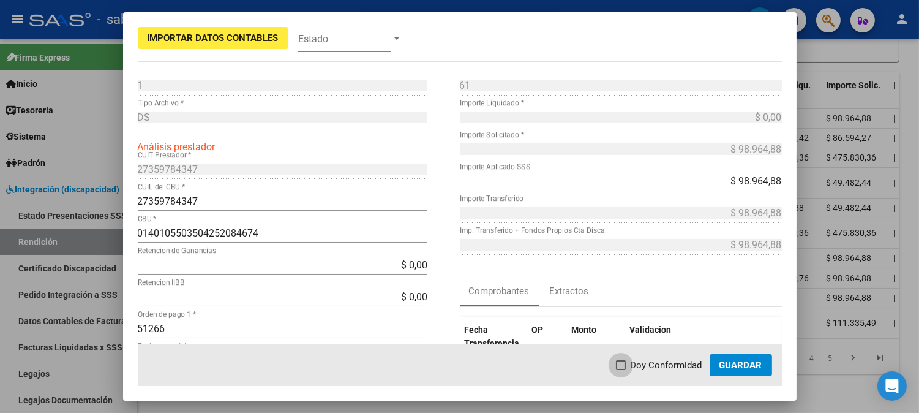
click at [641, 372] on span "Doy Conformidad" at bounding box center [667, 365] width 72 height 15
click at [621, 371] on input "Doy Conformidad" at bounding box center [620, 370] width 1 height 1
checkbox input "true"
click at [729, 366] on span "Guardar" at bounding box center [741, 365] width 43 height 11
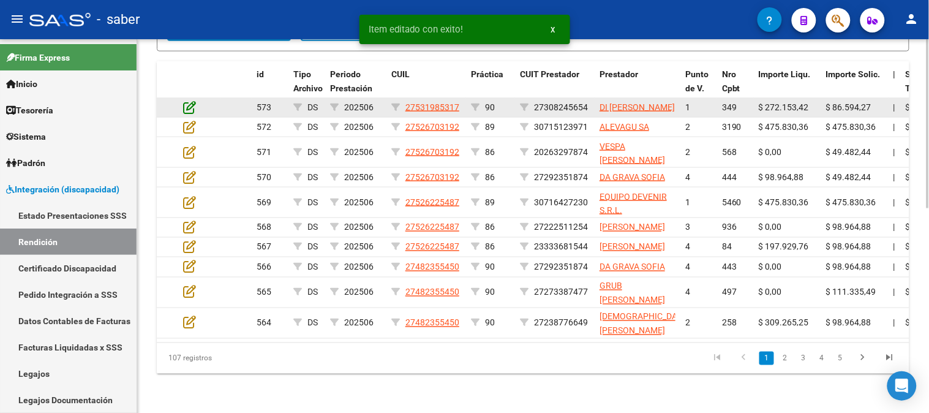
click at [186, 102] on icon at bounding box center [189, 106] width 13 height 13
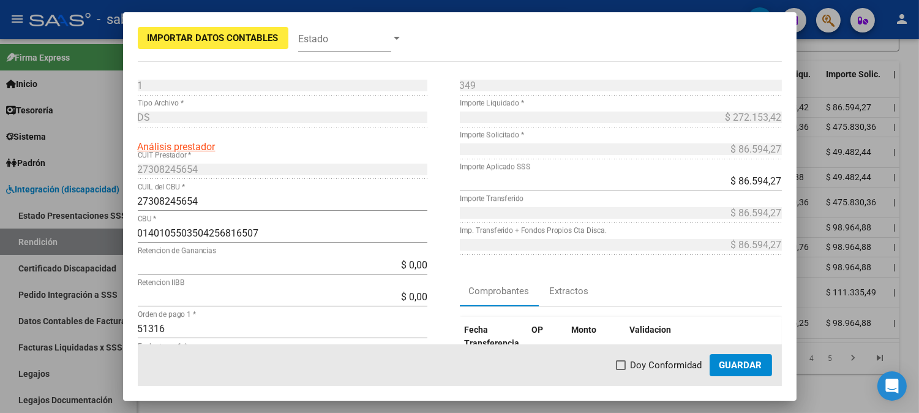
click at [668, 360] on span "Doy Conformidad" at bounding box center [667, 365] width 72 height 15
click at [621, 370] on input "Doy Conformidad" at bounding box center [620, 370] width 1 height 1
checkbox input "true"
click at [732, 368] on span "Guardar" at bounding box center [741, 365] width 43 height 11
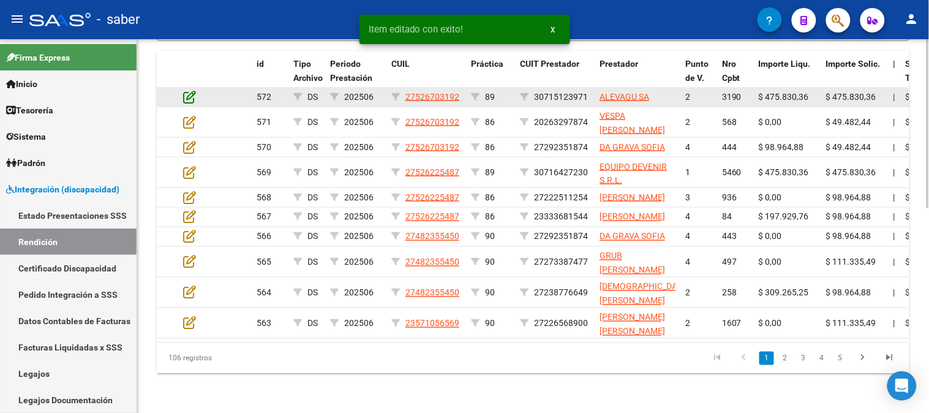
click at [187, 96] on icon at bounding box center [189, 96] width 13 height 13
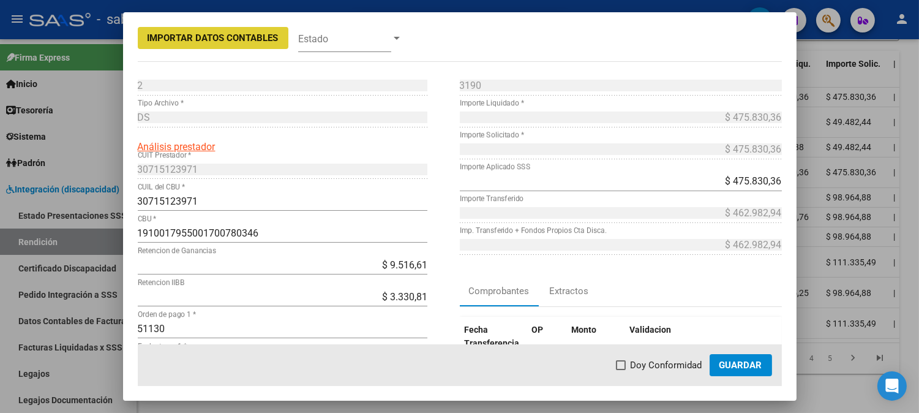
click at [631, 358] on mat-checkbox "Doy Conformidad" at bounding box center [659, 365] width 86 height 15
click at [695, 370] on span "Doy Conformidad" at bounding box center [667, 365] width 72 height 15
click at [621, 370] on input "Doy Conformidad" at bounding box center [620, 370] width 1 height 1
checkbox input "true"
click at [745, 363] on span "Guardar" at bounding box center [741, 365] width 43 height 11
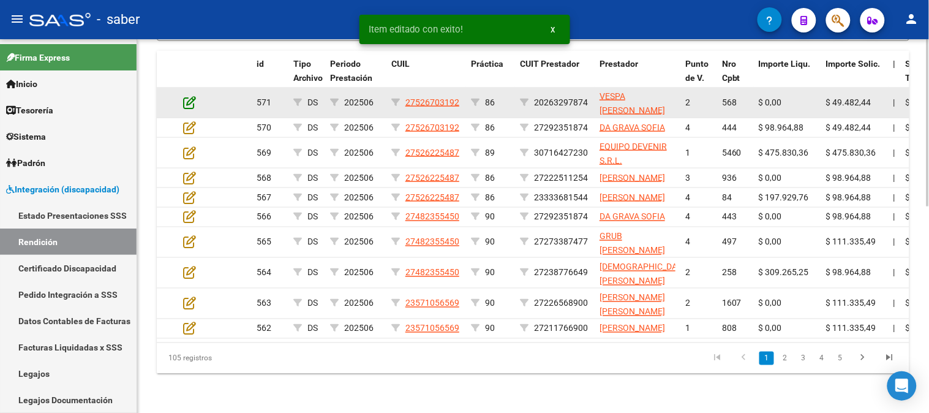
click at [192, 99] on icon at bounding box center [189, 102] width 13 height 13
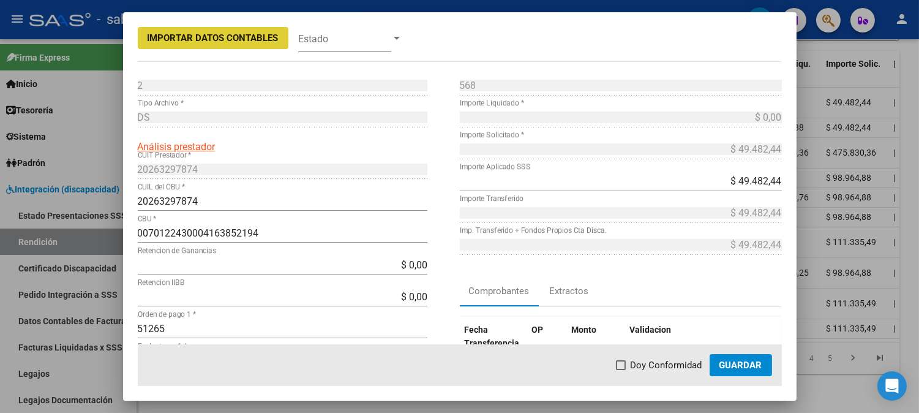
click at [666, 369] on span "Doy Conformidad" at bounding box center [667, 365] width 72 height 15
click at [621, 370] on input "Doy Conformidad" at bounding box center [620, 370] width 1 height 1
checkbox input "true"
drag, startPoint x: 735, startPoint y: 360, endPoint x: 720, endPoint y: 349, distance: 18.5
click at [735, 360] on span "Guardar" at bounding box center [741, 365] width 43 height 11
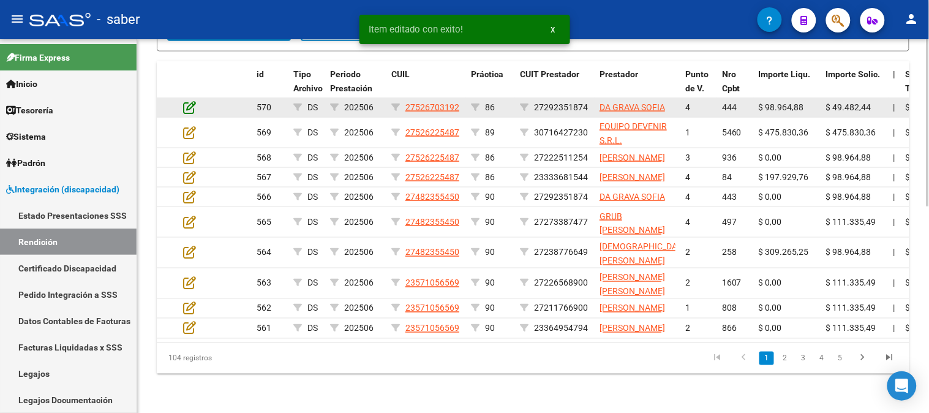
click at [194, 100] on icon at bounding box center [189, 106] width 13 height 13
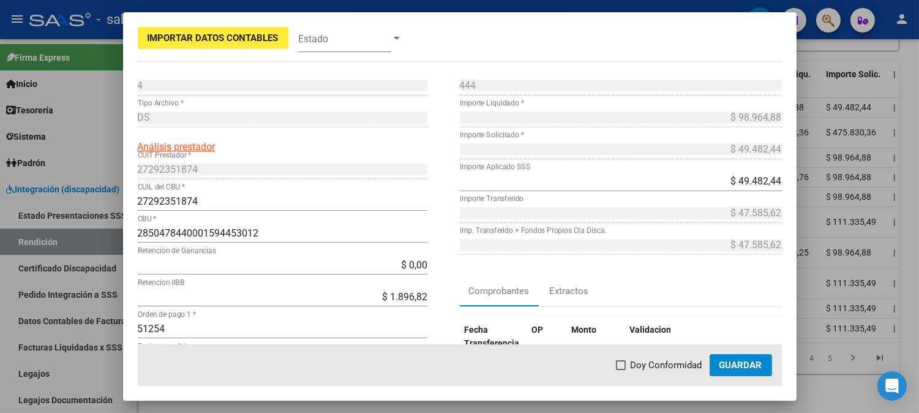
click at [652, 364] on span "Doy Conformidad" at bounding box center [667, 365] width 72 height 15
click at [621, 370] on input "Doy Conformidad" at bounding box center [620, 370] width 1 height 1
checkbox input "true"
click at [758, 364] on span "Guardar" at bounding box center [741, 365] width 43 height 11
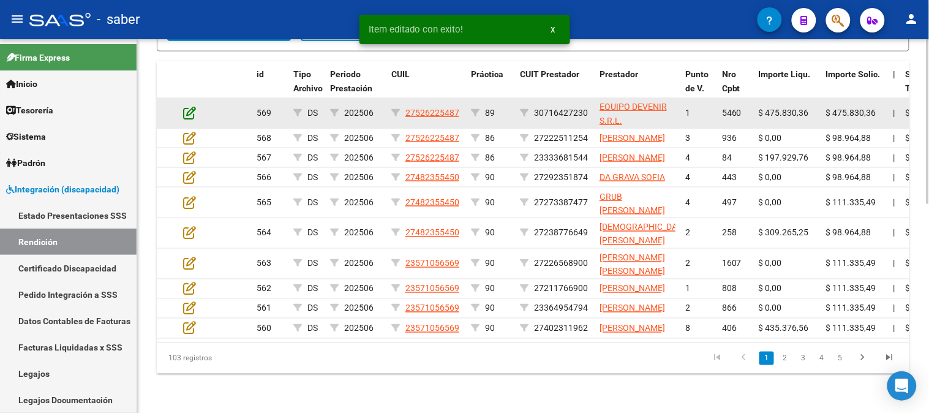
click at [188, 106] on icon at bounding box center [189, 112] width 13 height 13
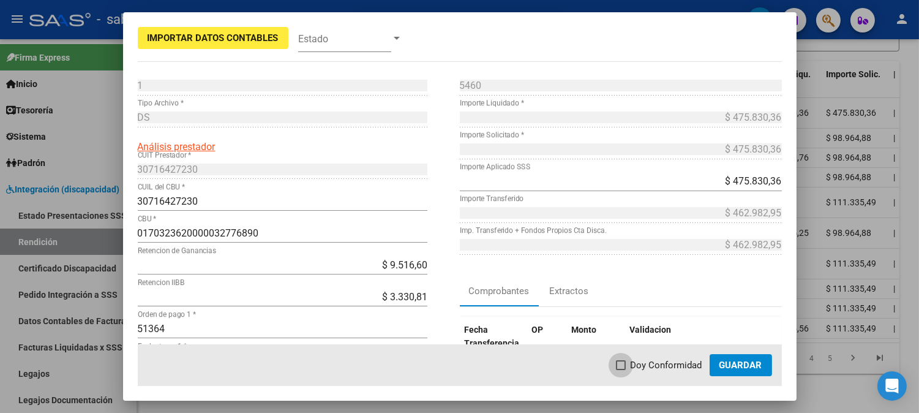
drag, startPoint x: 666, startPoint y: 360, endPoint x: 758, endPoint y: 363, distance: 91.9
click at [669, 360] on span "Doy Conformidad" at bounding box center [667, 365] width 72 height 15
click at [621, 370] on input "Doy Conformidad" at bounding box center [620, 370] width 1 height 1
checkbox input "true"
click at [758, 363] on span "Guardar" at bounding box center [741, 365] width 43 height 11
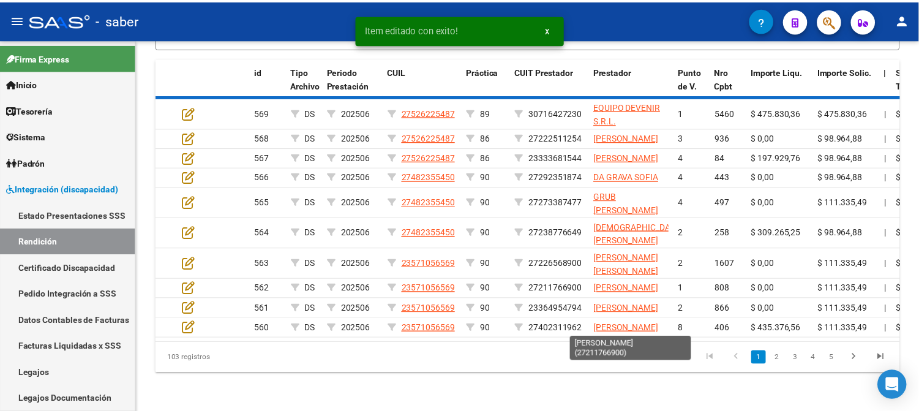
scroll to position [423, 0]
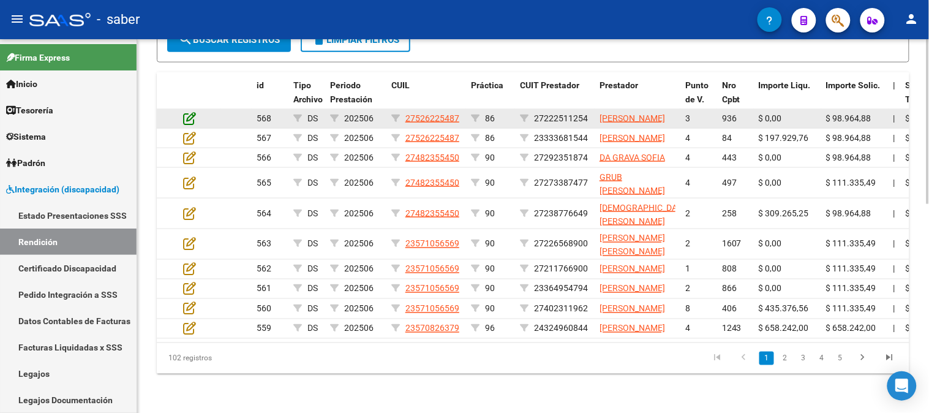
click at [188, 109] on datatable-body-cell at bounding box center [199, 118] width 43 height 19
click at [188, 111] on icon at bounding box center [189, 117] width 13 height 13
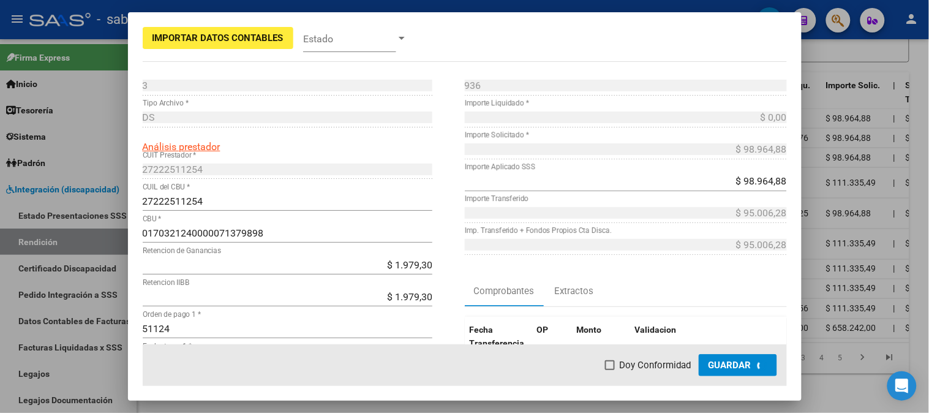
scroll to position [446, 0]
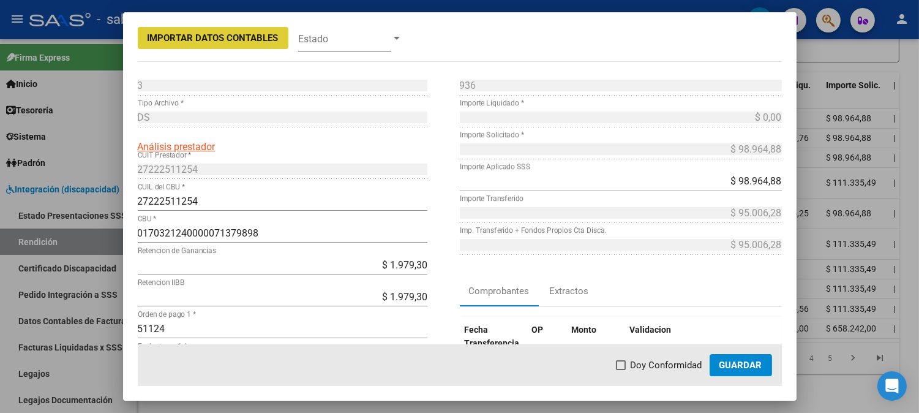
drag, startPoint x: 663, startPoint y: 366, endPoint x: 698, endPoint y: 369, distance: 35.6
click at [662, 368] on span "Doy Conformidad" at bounding box center [667, 365] width 72 height 15
click at [621, 370] on input "Doy Conformidad" at bounding box center [620, 370] width 1 height 1
checkbox input "true"
click at [732, 369] on span "Guardar" at bounding box center [741, 365] width 43 height 11
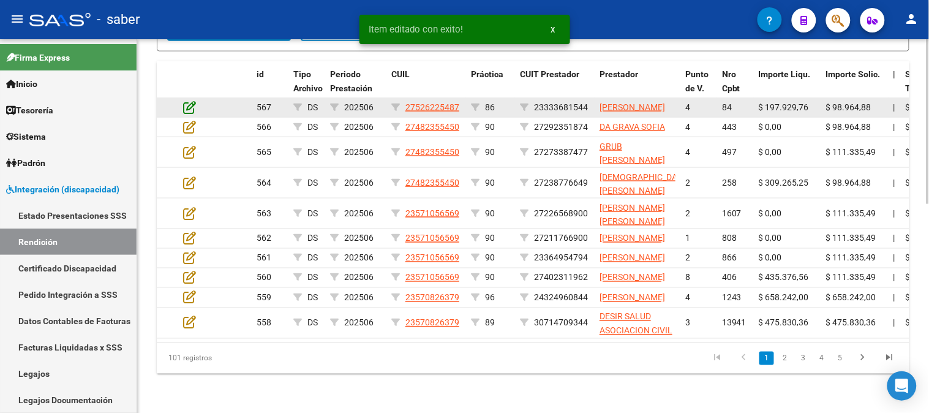
click at [187, 100] on icon at bounding box center [189, 106] width 13 height 13
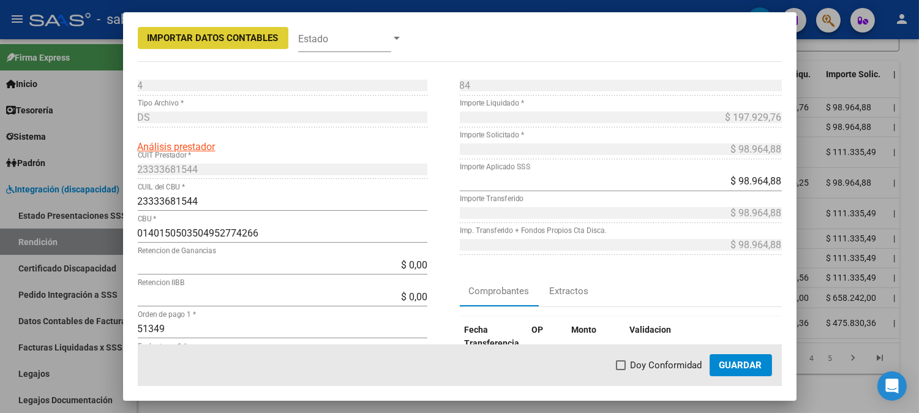
click at [659, 366] on span "Doy Conformidad" at bounding box center [667, 365] width 72 height 15
click at [621, 370] on input "Doy Conformidad" at bounding box center [620, 370] width 1 height 1
checkbox input "true"
click at [747, 369] on span "Guardar" at bounding box center [741, 365] width 43 height 11
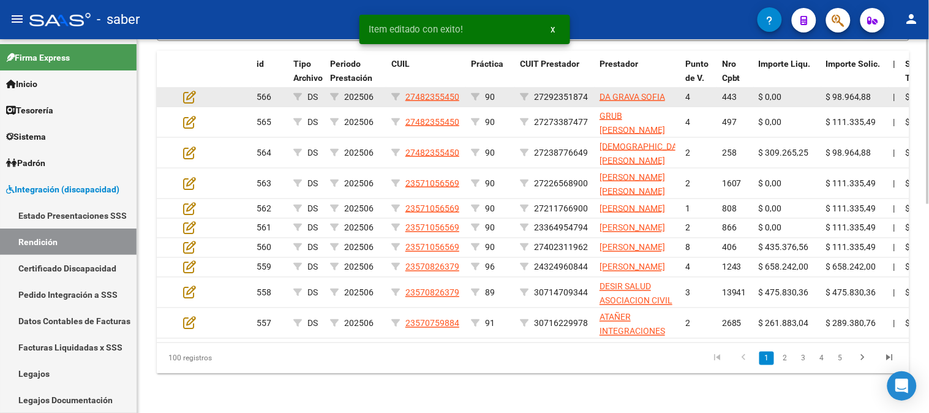
click at [190, 100] on datatable-body-cell at bounding box center [199, 97] width 43 height 19
click at [190, 94] on icon at bounding box center [189, 96] width 13 height 13
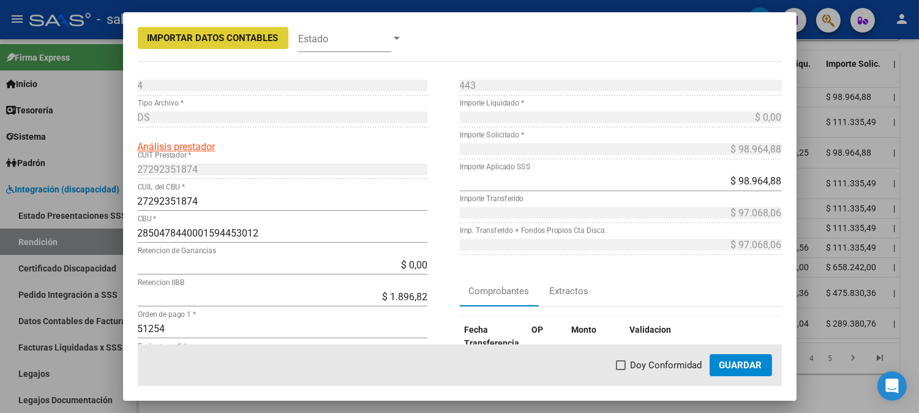
click at [655, 368] on span "Doy Conformidad" at bounding box center [667, 365] width 72 height 15
click at [621, 370] on input "Doy Conformidad" at bounding box center [620, 370] width 1 height 1
checkbox input "true"
click at [739, 366] on span "Guardar" at bounding box center [741, 365] width 43 height 11
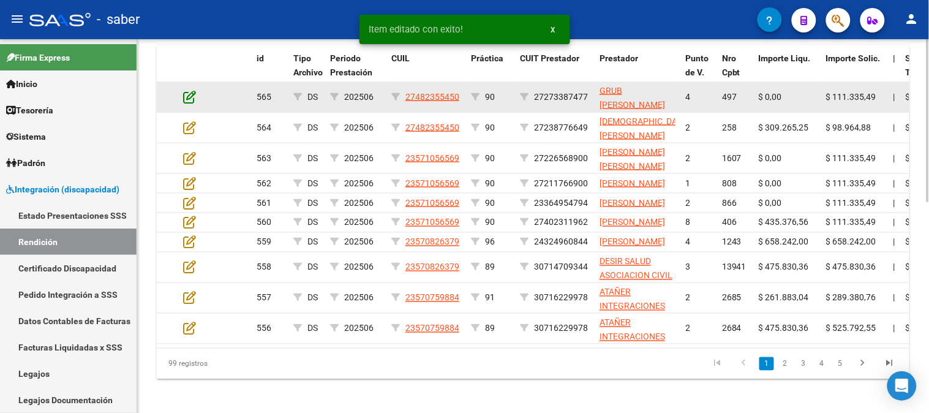
click at [184, 96] on icon at bounding box center [189, 96] width 13 height 13
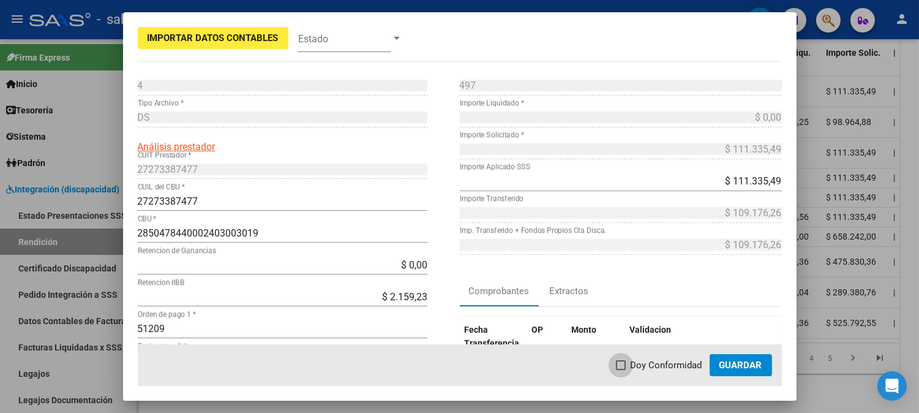
drag, startPoint x: 653, startPoint y: 365, endPoint x: 738, endPoint y: 364, distance: 84.5
click at [655, 365] on span "Doy Conformidad" at bounding box center [667, 365] width 72 height 15
click at [621, 370] on input "Doy Conformidad" at bounding box center [620, 370] width 1 height 1
checkbox input "true"
click at [743, 363] on span "Guardar" at bounding box center [741, 365] width 43 height 11
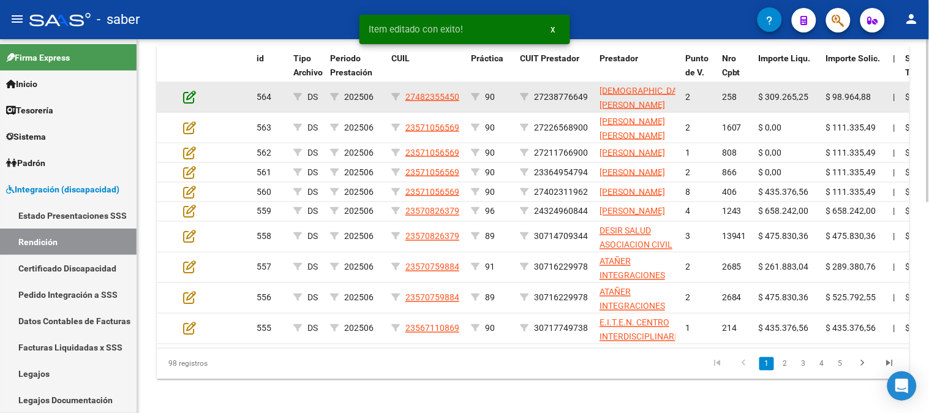
click at [187, 96] on icon at bounding box center [189, 96] width 13 height 13
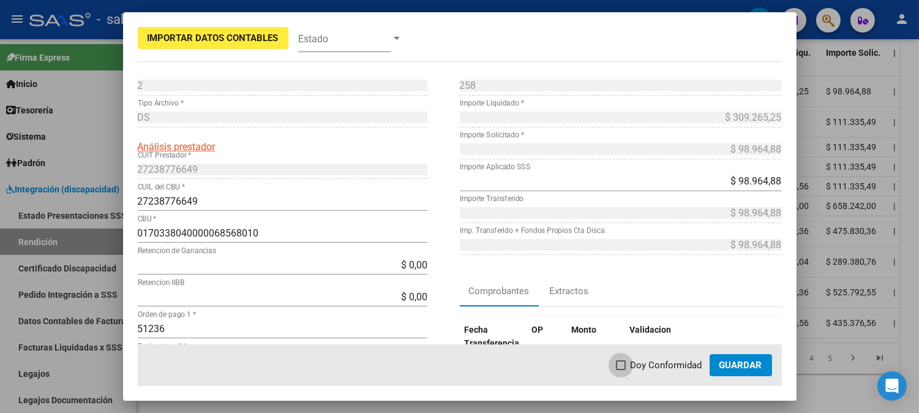
click at [672, 366] on span "Doy Conformidad" at bounding box center [667, 365] width 72 height 15
click at [621, 370] on input "Doy Conformidad" at bounding box center [620, 370] width 1 height 1
checkbox input "true"
click at [725, 371] on button "Guardar" at bounding box center [741, 365] width 62 height 22
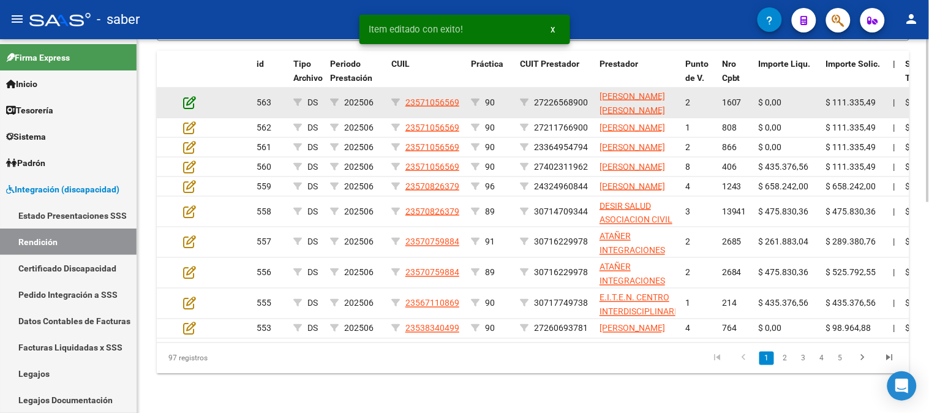
click at [189, 96] on icon at bounding box center [189, 102] width 13 height 13
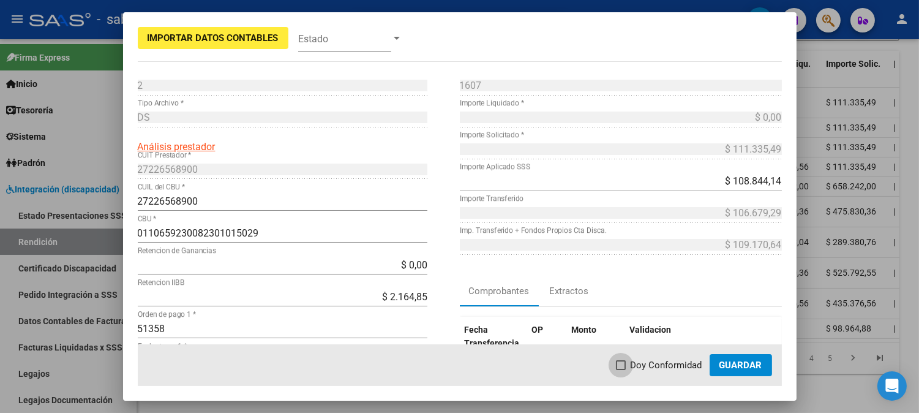
drag, startPoint x: 658, startPoint y: 363, endPoint x: 740, endPoint y: 367, distance: 82.2
click at [660, 363] on span "Doy Conformidad" at bounding box center [667, 365] width 72 height 15
click at [621, 370] on input "Doy Conformidad" at bounding box center [620, 370] width 1 height 1
checkbox input "true"
click at [740, 367] on span "Guardar" at bounding box center [741, 365] width 43 height 11
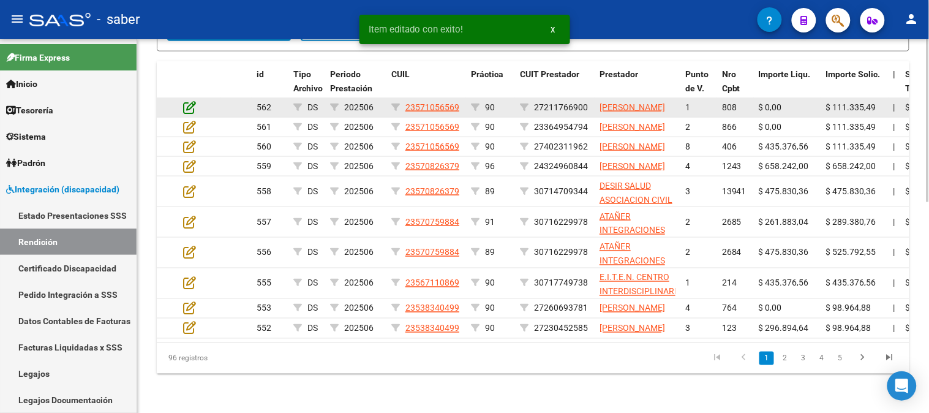
click at [192, 100] on icon at bounding box center [189, 106] width 13 height 13
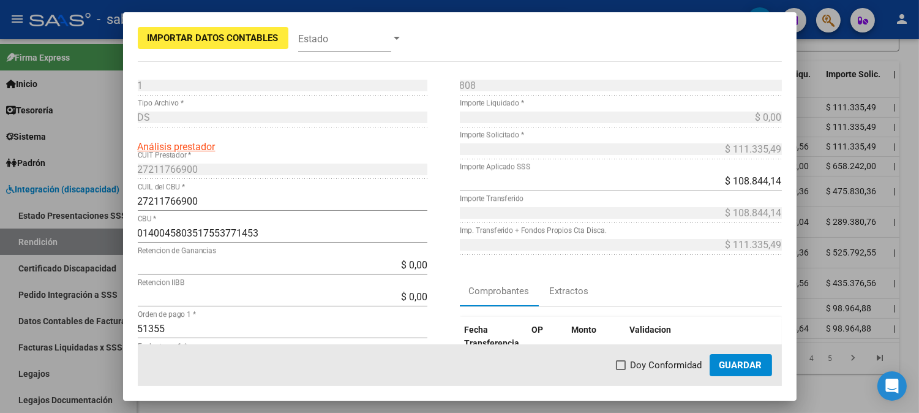
click at [625, 364] on span at bounding box center [621, 365] width 10 height 10
click at [621, 370] on input "Doy Conformidad" at bounding box center [620, 370] width 1 height 1
checkbox input "true"
click at [742, 367] on span "Guardar" at bounding box center [741, 365] width 43 height 11
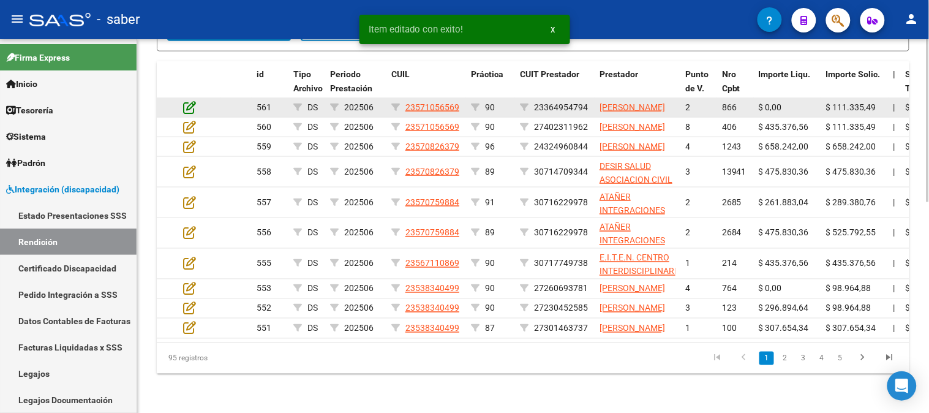
click at [189, 100] on icon at bounding box center [189, 106] width 13 height 13
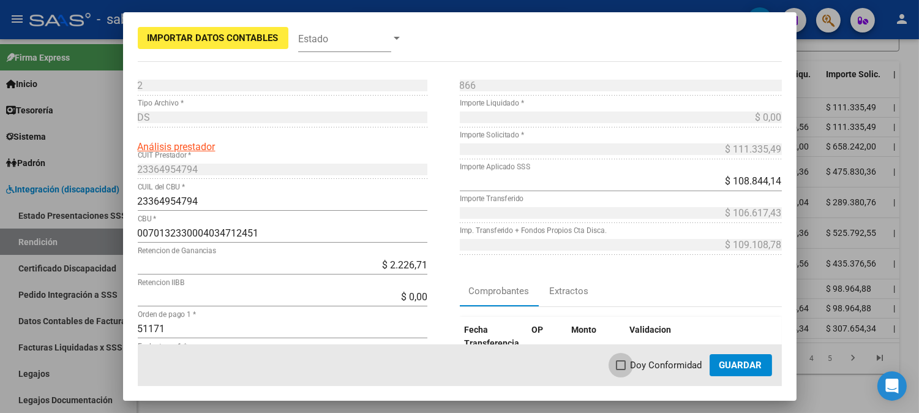
drag, startPoint x: 675, startPoint y: 366, endPoint x: 750, endPoint y: 372, distance: 75.0
click at [676, 366] on span "Doy Conformidad" at bounding box center [667, 365] width 72 height 15
click at [621, 370] on input "Doy Conformidad" at bounding box center [620, 370] width 1 height 1
checkbox input "true"
click at [750, 366] on span "Guardar" at bounding box center [741, 365] width 43 height 11
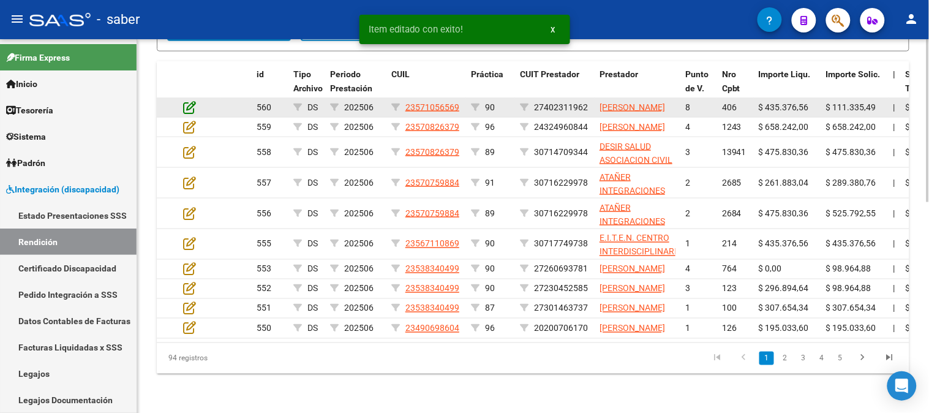
click at [190, 100] on icon at bounding box center [189, 106] width 13 height 13
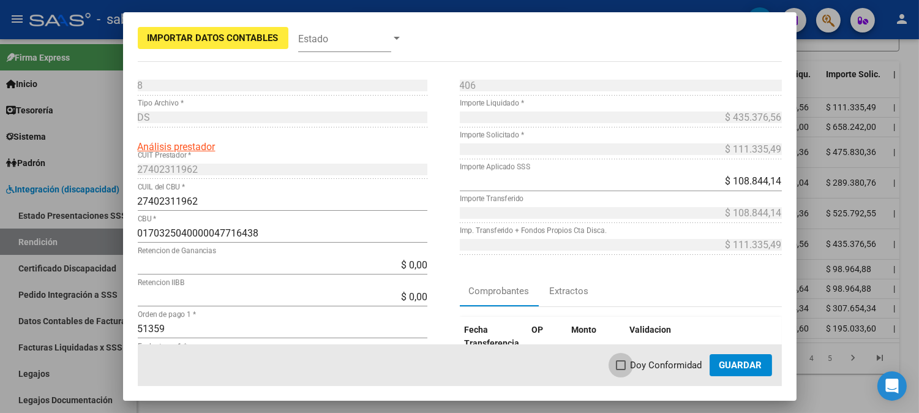
drag, startPoint x: 666, startPoint y: 363, endPoint x: 738, endPoint y: 366, distance: 72.3
click at [668, 363] on span "Doy Conformidad" at bounding box center [667, 365] width 72 height 15
click at [621, 370] on input "Doy Conformidad" at bounding box center [620, 370] width 1 height 1
checkbox input "true"
drag, startPoint x: 738, startPoint y: 366, endPoint x: 594, endPoint y: 282, distance: 166.3
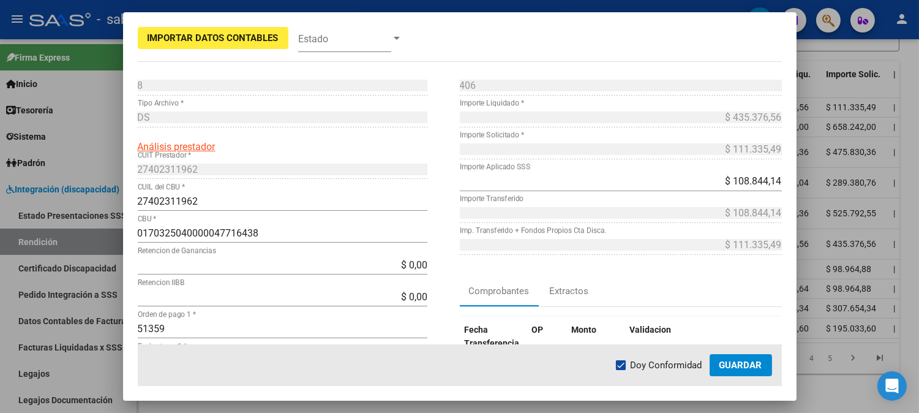
click at [739, 365] on span "Guardar" at bounding box center [741, 365] width 43 height 11
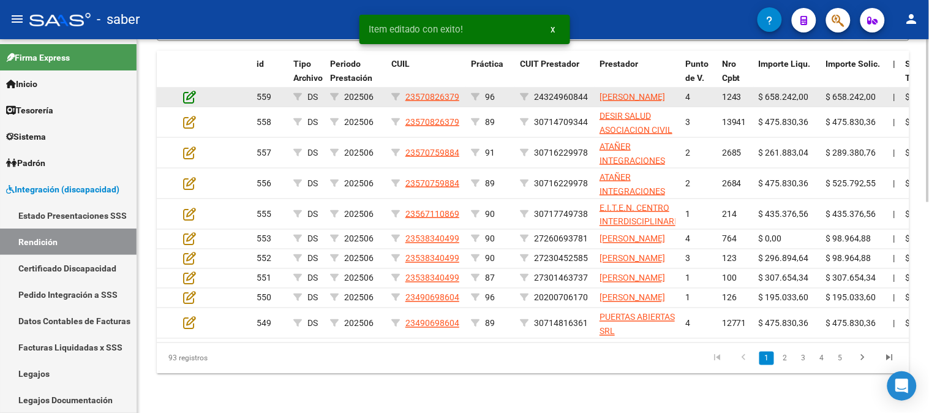
click at [188, 99] on icon at bounding box center [189, 96] width 13 height 13
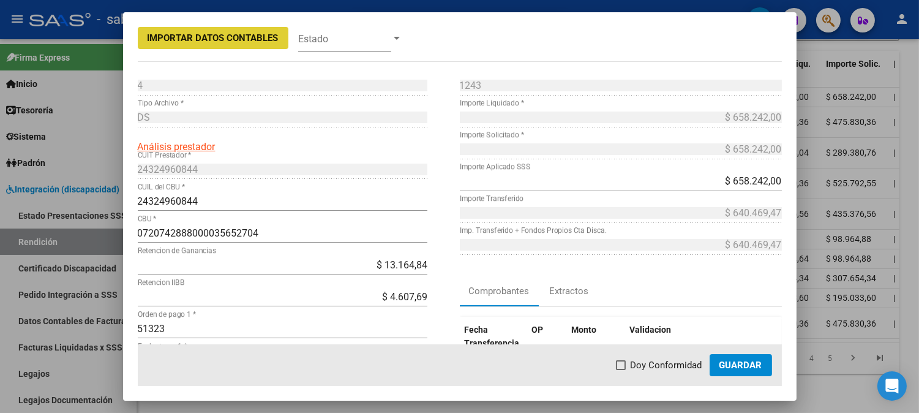
click at [671, 366] on span "Doy Conformidad" at bounding box center [667, 365] width 72 height 15
click at [621, 370] on input "Doy Conformidad" at bounding box center [620, 370] width 1 height 1
checkbox input "true"
click at [731, 361] on span "Guardar" at bounding box center [741, 365] width 43 height 11
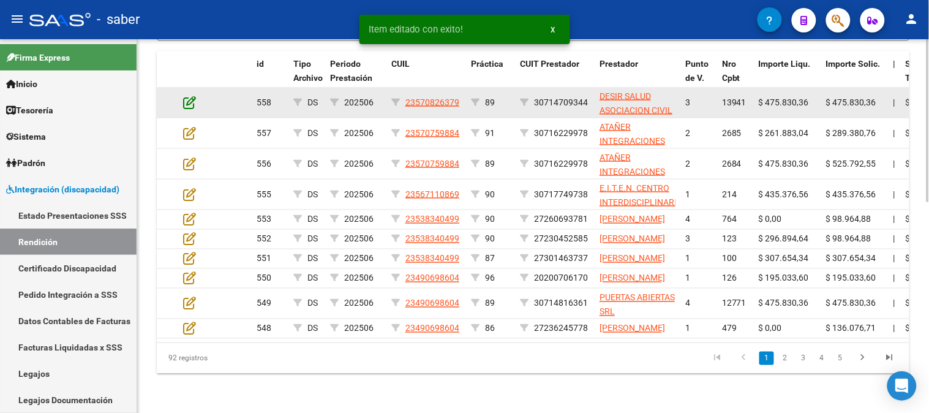
click at [193, 96] on icon at bounding box center [189, 102] width 13 height 13
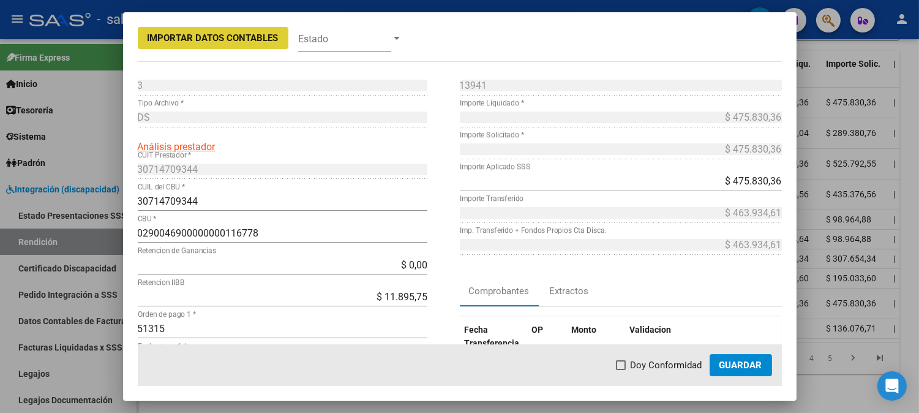
drag, startPoint x: 658, startPoint y: 366, endPoint x: 724, endPoint y: 364, distance: 66.2
click at [660, 365] on span "Doy Conformidad" at bounding box center [667, 365] width 72 height 15
click at [621, 370] on input "Doy Conformidad" at bounding box center [620, 370] width 1 height 1
checkbox input "true"
click at [725, 363] on span "Guardar" at bounding box center [741, 365] width 43 height 11
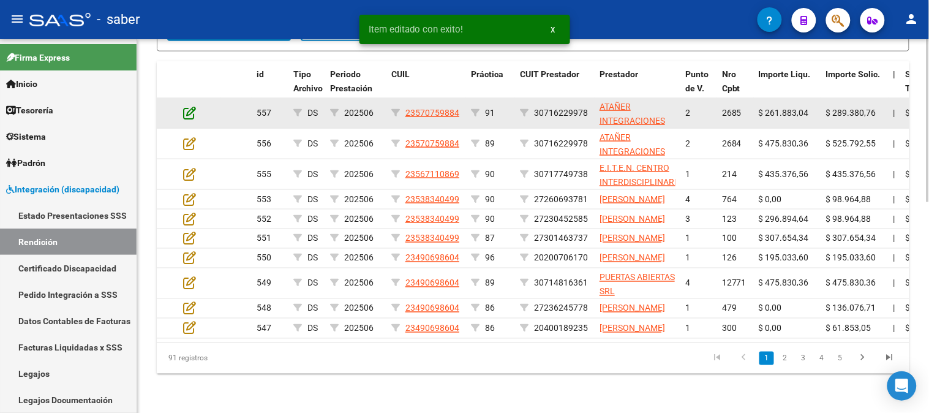
click at [187, 106] on icon at bounding box center [189, 112] width 13 height 13
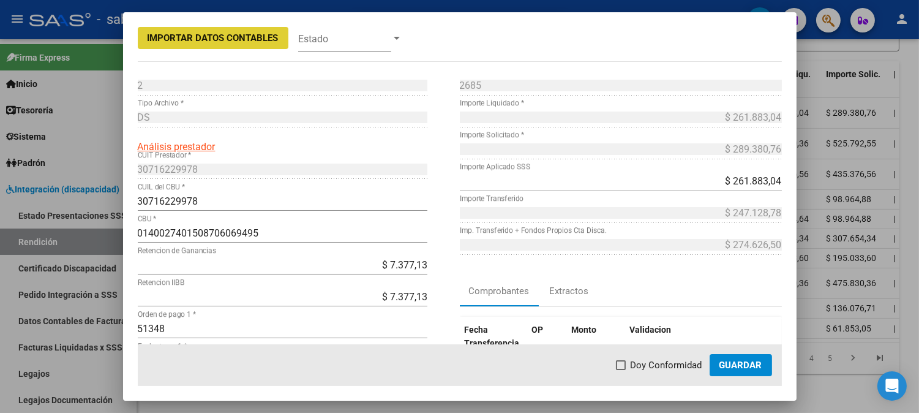
click at [663, 364] on span "Doy Conformidad" at bounding box center [667, 365] width 72 height 15
click at [621, 370] on input "Doy Conformidad" at bounding box center [620, 370] width 1 height 1
checkbox input "true"
click at [744, 364] on span "Guardar" at bounding box center [741, 365] width 43 height 11
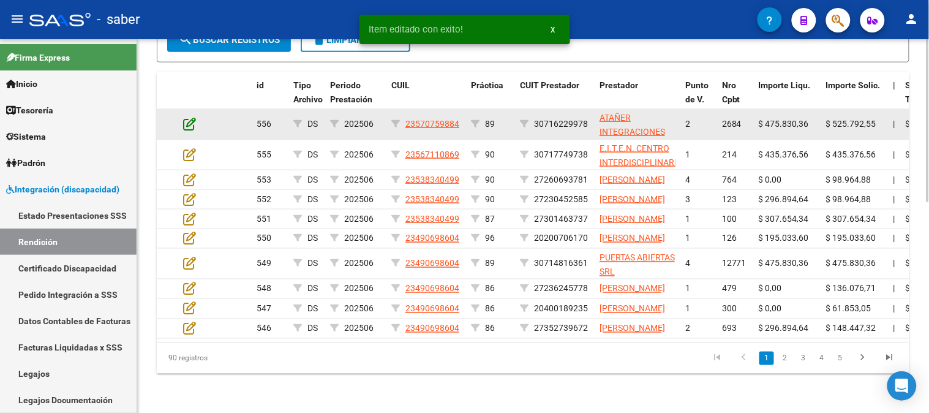
click at [185, 117] on icon at bounding box center [189, 123] width 13 height 13
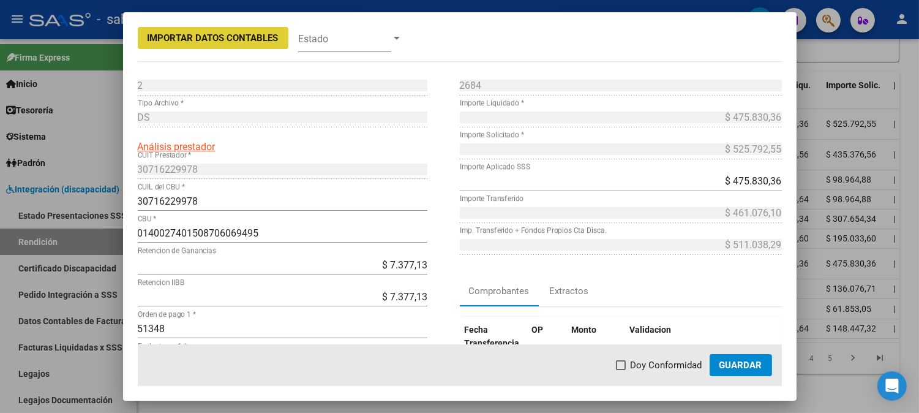
click at [638, 367] on span "Doy Conformidad" at bounding box center [667, 365] width 72 height 15
click at [621, 370] on input "Doy Conformidad" at bounding box center [620, 370] width 1 height 1
checkbox input "true"
click at [723, 368] on span "Guardar" at bounding box center [741, 365] width 43 height 11
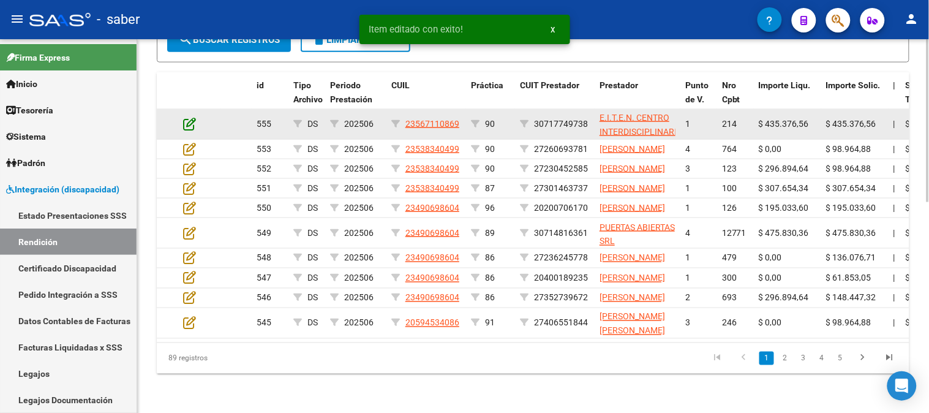
click at [191, 117] on icon at bounding box center [189, 123] width 13 height 13
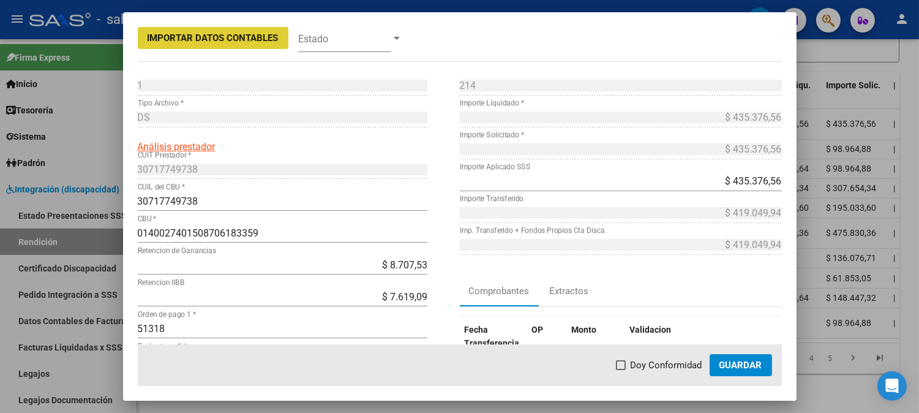
click at [665, 366] on span "Doy Conformidad" at bounding box center [667, 365] width 72 height 15
click at [621, 370] on input "Doy Conformidad" at bounding box center [620, 370] width 1 height 1
checkbox input "true"
click at [746, 367] on span "Guardar" at bounding box center [741, 365] width 43 height 11
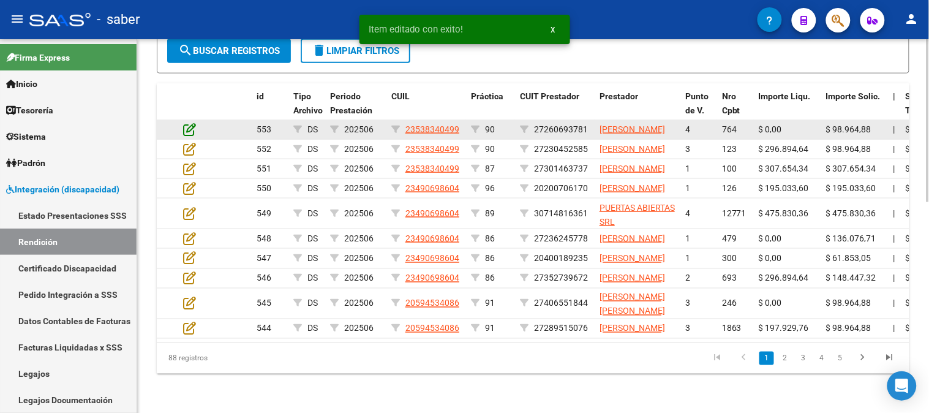
click at [190, 122] on icon at bounding box center [189, 128] width 13 height 13
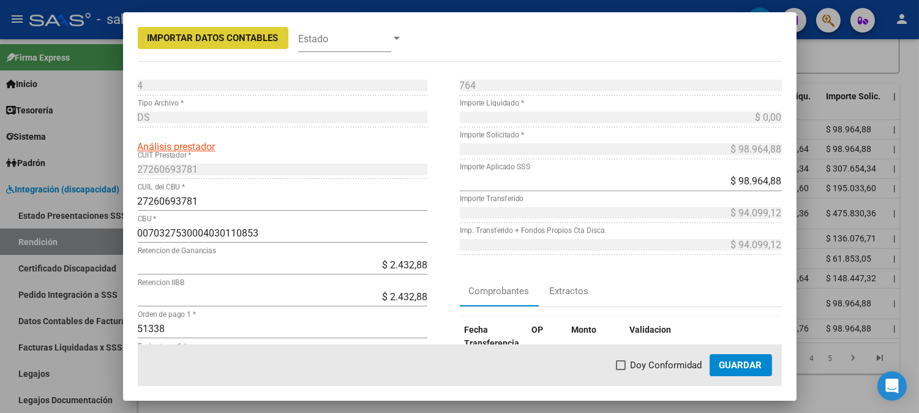
click at [668, 363] on span "Doy Conformidad" at bounding box center [667, 365] width 72 height 15
click at [621, 370] on input "Doy Conformidad" at bounding box center [620, 370] width 1 height 1
checkbox input "true"
click at [742, 364] on span "Guardar" at bounding box center [741, 365] width 43 height 11
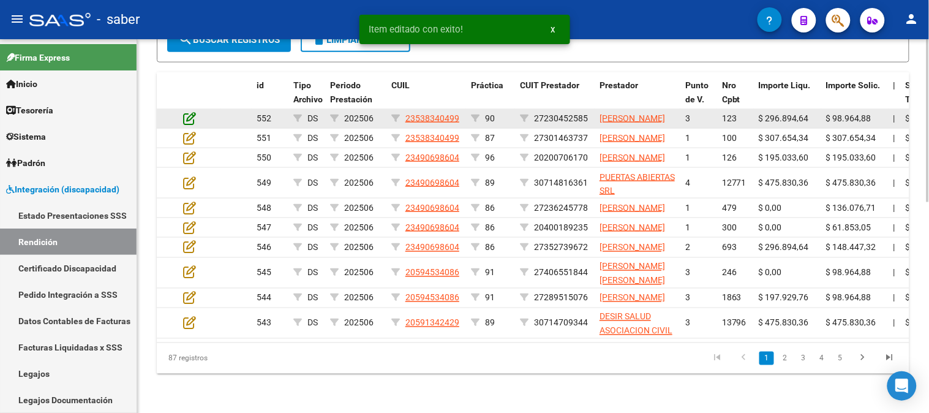
click at [184, 111] on icon at bounding box center [189, 117] width 13 height 13
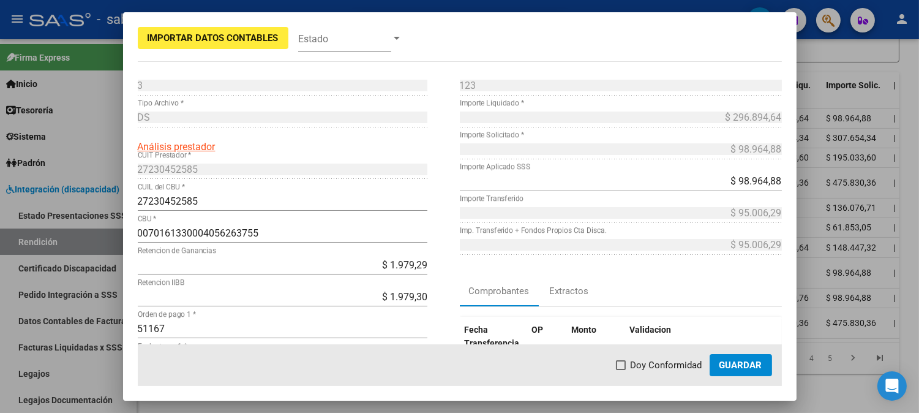
click at [662, 374] on mat-dialog-actions "Doy Conformidad Guardar" at bounding box center [460, 365] width 644 height 42
drag, startPoint x: 680, startPoint y: 358, endPoint x: 688, endPoint y: 359, distance: 8.7
click at [679, 358] on span "Doy Conformidad" at bounding box center [667, 365] width 72 height 15
click at [621, 370] on input "Doy Conformidad" at bounding box center [620, 370] width 1 height 1
checkbox input "true"
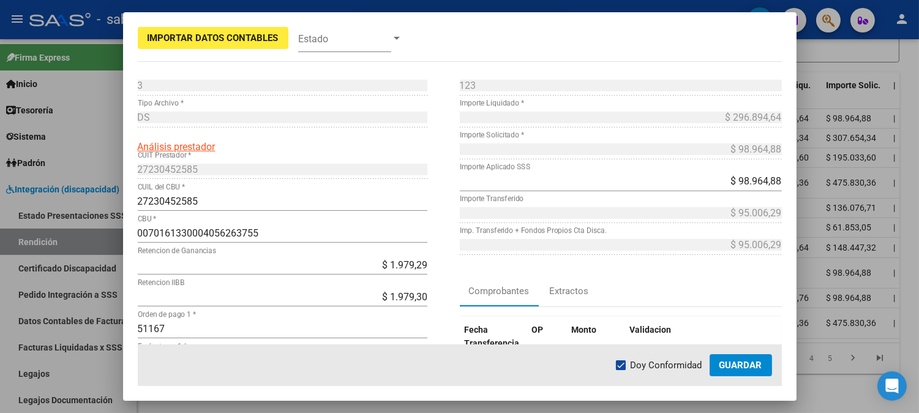
click at [748, 361] on span "Guardar" at bounding box center [741, 365] width 43 height 11
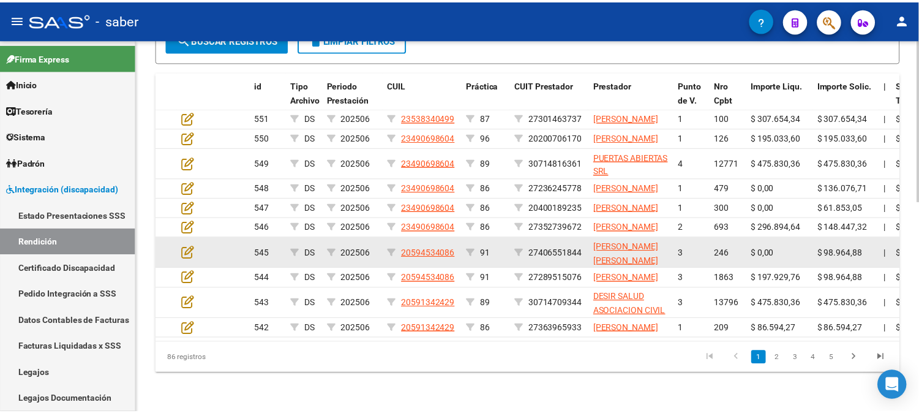
scroll to position [414, 0]
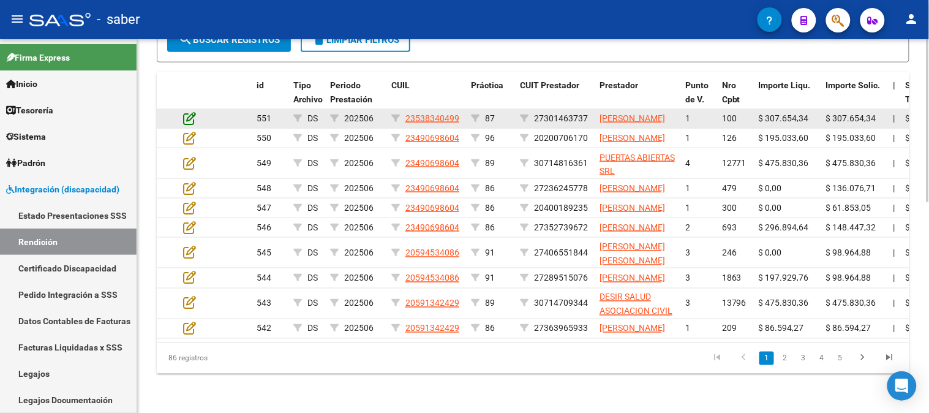
click at [192, 111] on icon at bounding box center [189, 117] width 13 height 13
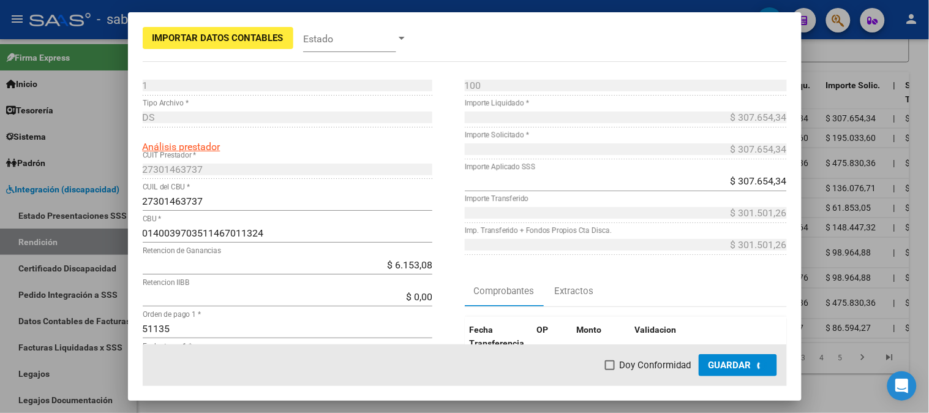
scroll to position [437, 0]
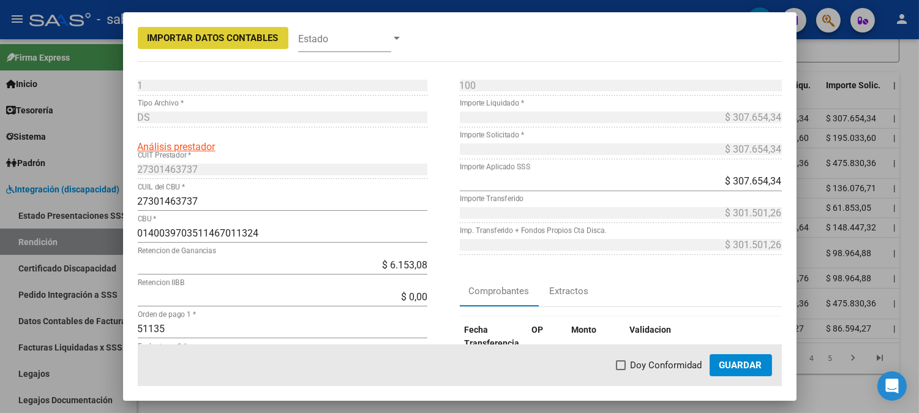
click at [669, 364] on span "Doy Conformidad" at bounding box center [667, 365] width 72 height 15
click at [621, 370] on input "Doy Conformidad" at bounding box center [620, 370] width 1 height 1
checkbox input "true"
click at [736, 364] on span "Guardar" at bounding box center [741, 365] width 43 height 11
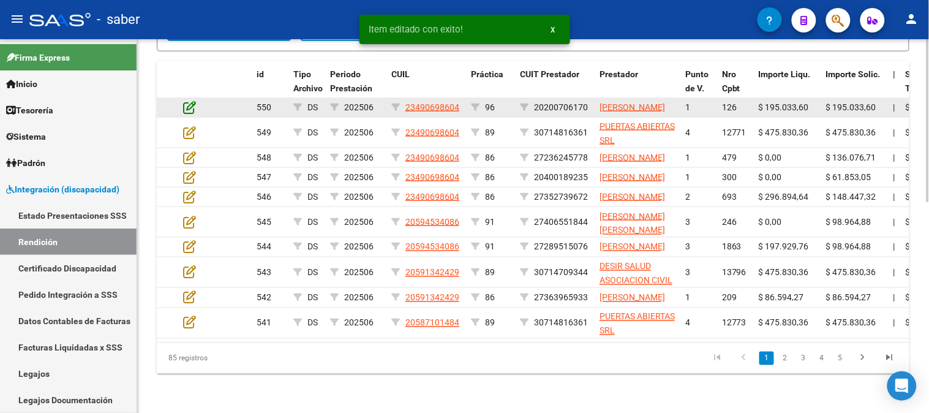
click at [187, 107] on icon at bounding box center [189, 106] width 13 height 13
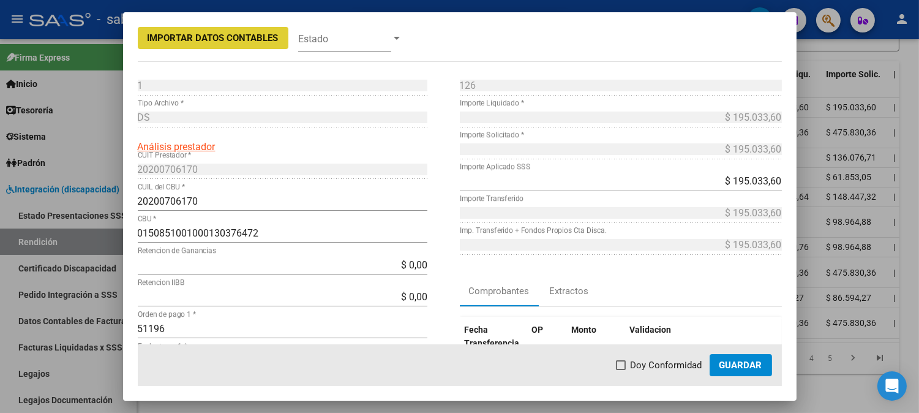
drag, startPoint x: 666, startPoint y: 363, endPoint x: 718, endPoint y: 366, distance: 52.8
click at [668, 362] on span "Doy Conformidad" at bounding box center [667, 365] width 72 height 15
click at [621, 370] on input "Doy Conformidad" at bounding box center [620, 370] width 1 height 1
checkbox input "true"
click at [750, 372] on button "Guardar" at bounding box center [741, 365] width 62 height 22
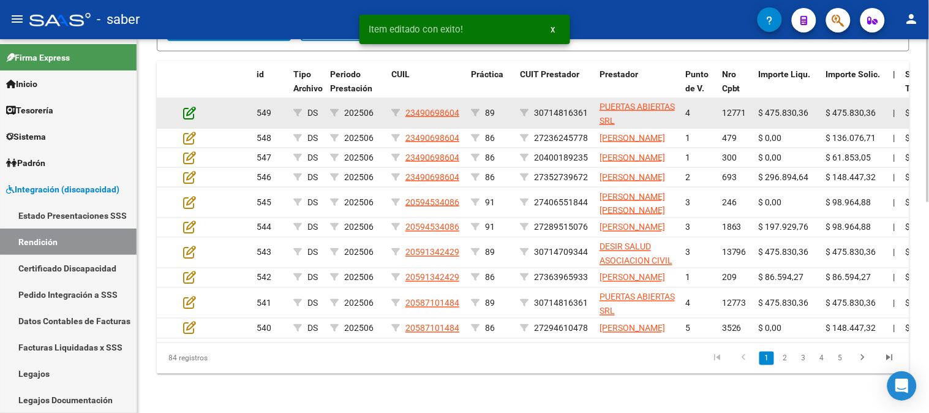
click at [190, 106] on icon at bounding box center [189, 112] width 13 height 13
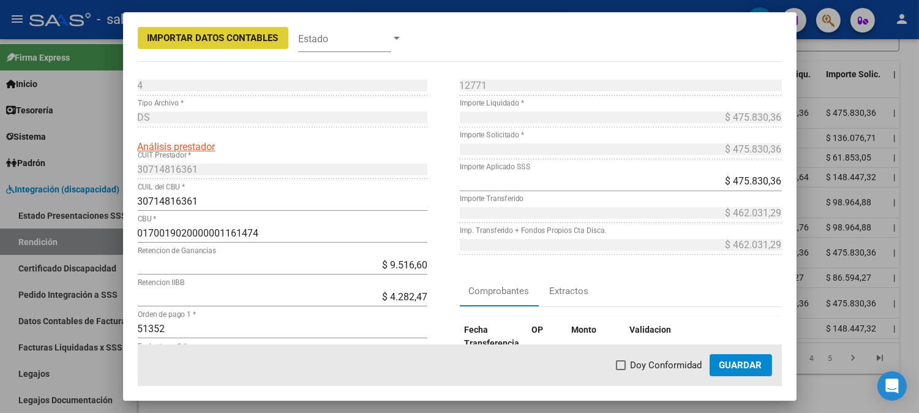
click at [641, 363] on span "Doy Conformidad" at bounding box center [667, 365] width 72 height 15
click at [621, 370] on input "Doy Conformidad" at bounding box center [620, 370] width 1 height 1
checkbox input "true"
click at [742, 364] on span "Guardar" at bounding box center [741, 365] width 43 height 11
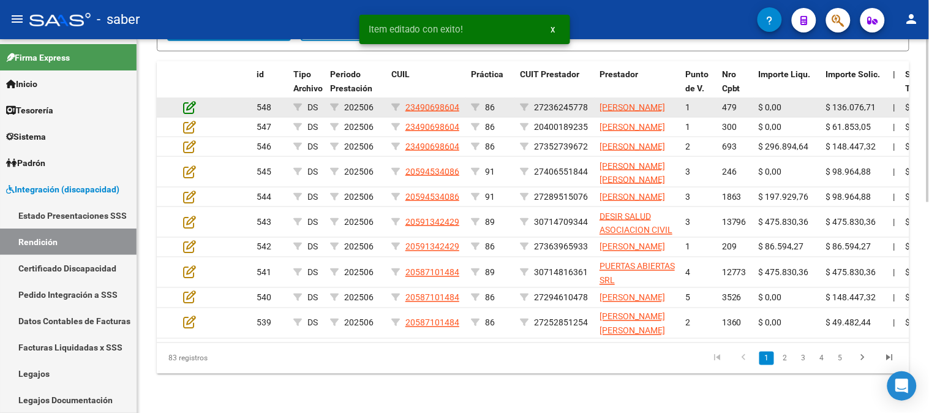
click at [192, 102] on icon at bounding box center [189, 106] width 13 height 13
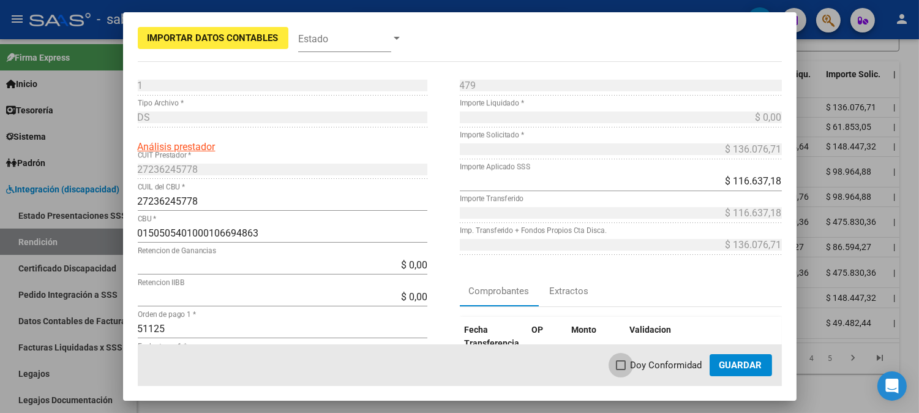
click at [660, 366] on span "Doy Conformidad" at bounding box center [667, 365] width 72 height 15
click at [621, 370] on input "Doy Conformidad" at bounding box center [620, 370] width 1 height 1
checkbox input "true"
click at [743, 371] on button "Guardar" at bounding box center [741, 365] width 62 height 22
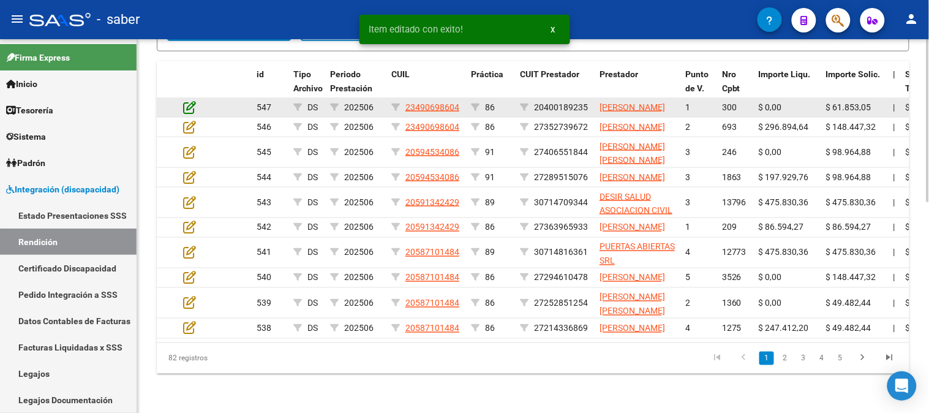
click at [186, 101] on icon at bounding box center [189, 106] width 13 height 13
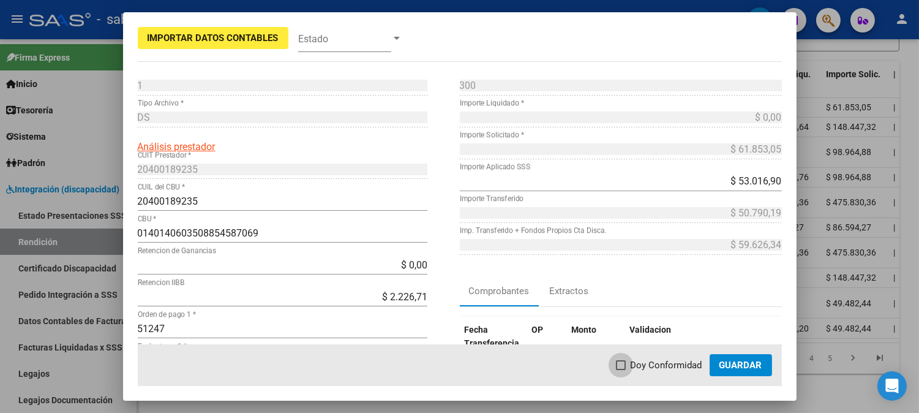
click at [639, 364] on span "Doy Conformidad" at bounding box center [667, 365] width 72 height 15
click at [621, 370] on input "Doy Conformidad" at bounding box center [620, 370] width 1 height 1
checkbox input "true"
click at [770, 369] on button "Guardar" at bounding box center [741, 365] width 62 height 22
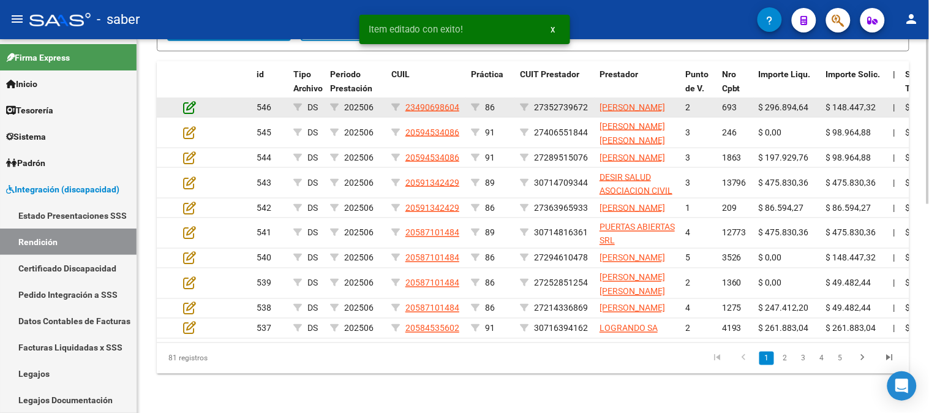
click at [191, 108] on icon at bounding box center [189, 106] width 13 height 13
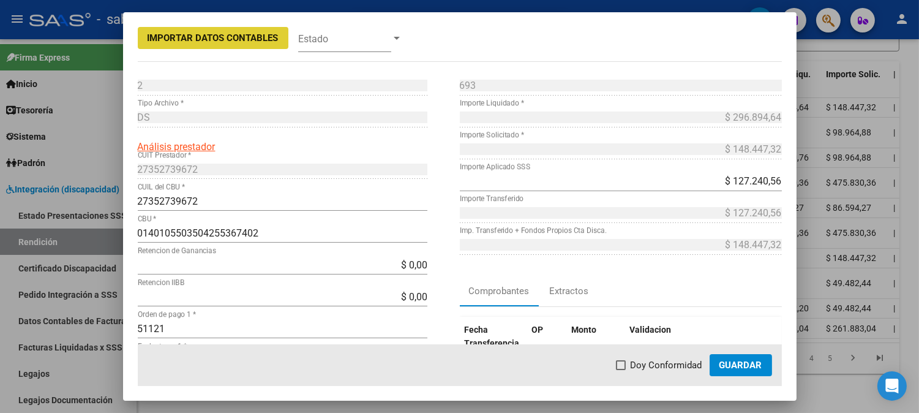
drag, startPoint x: 646, startPoint y: 366, endPoint x: 723, endPoint y: 366, distance: 76.6
click at [648, 366] on span "Doy Conformidad" at bounding box center [667, 365] width 72 height 15
click at [621, 370] on input "Doy Conformidad" at bounding box center [620, 370] width 1 height 1
checkbox input "true"
click at [737, 363] on span "Guardar" at bounding box center [741, 365] width 43 height 11
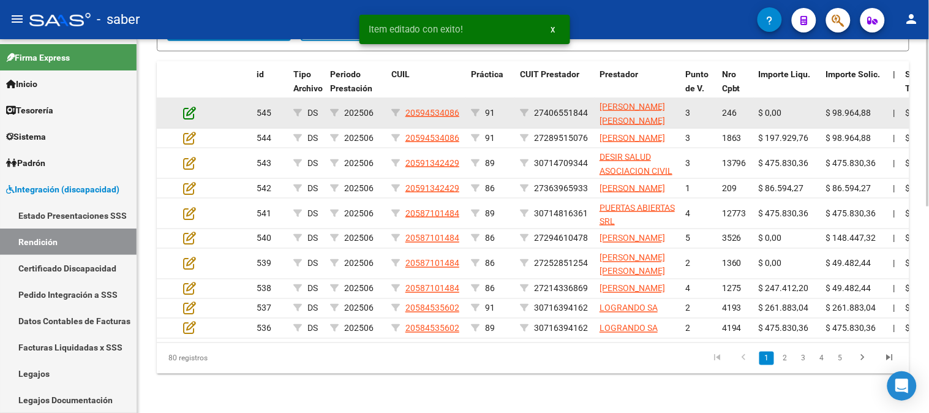
click at [187, 108] on icon at bounding box center [189, 112] width 13 height 13
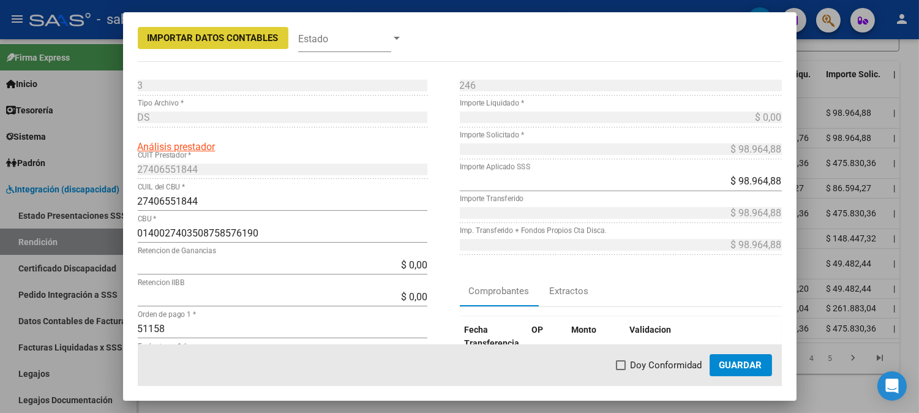
drag, startPoint x: 654, startPoint y: 369, endPoint x: 708, endPoint y: 366, distance: 54.0
click at [654, 369] on span "Doy Conformidad" at bounding box center [667, 365] width 72 height 15
click at [621, 370] on input "Doy Conformidad" at bounding box center [620, 370] width 1 height 1
checkbox input "true"
click at [723, 363] on span "Guardar" at bounding box center [741, 365] width 43 height 11
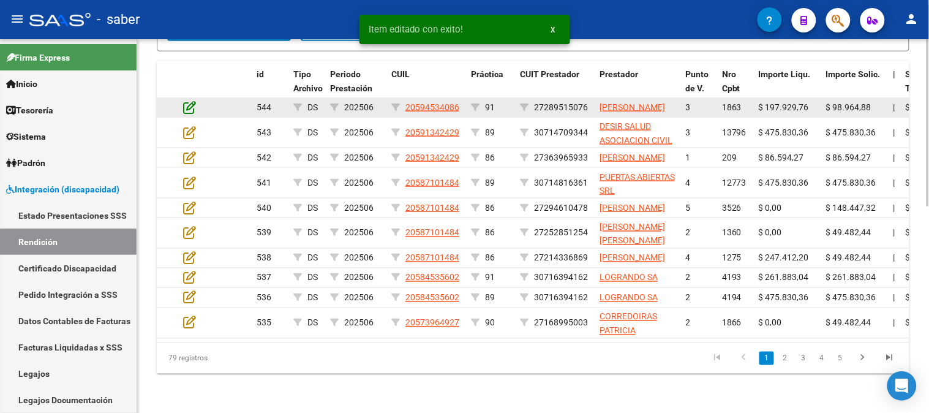
click at [188, 106] on icon at bounding box center [189, 106] width 13 height 13
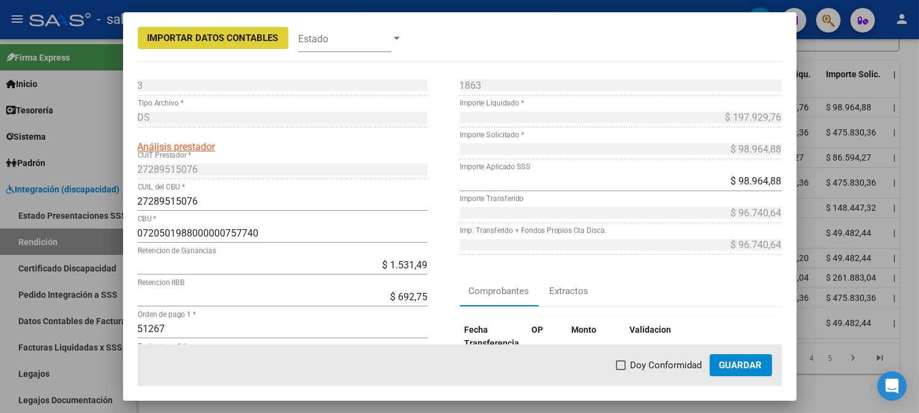
click at [641, 363] on span "Doy Conformidad" at bounding box center [667, 365] width 72 height 15
click at [621, 370] on input "Doy Conformidad" at bounding box center [620, 370] width 1 height 1
checkbox input "true"
click at [742, 363] on span "Guardar" at bounding box center [741, 365] width 43 height 11
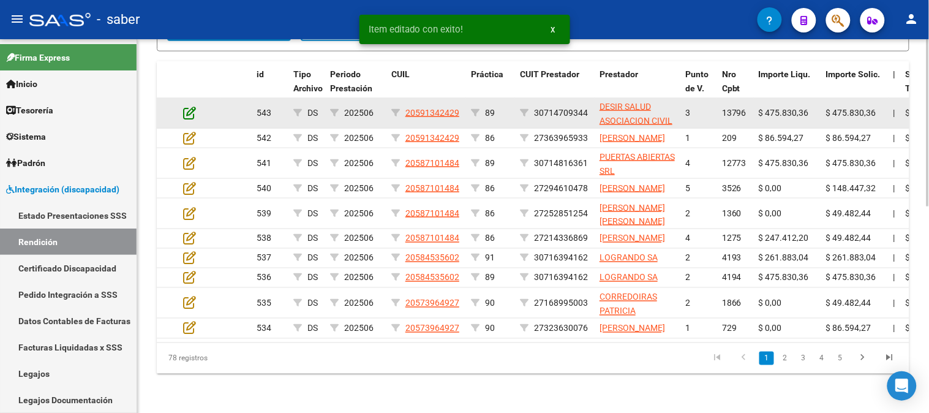
click at [185, 106] on icon at bounding box center [189, 112] width 13 height 13
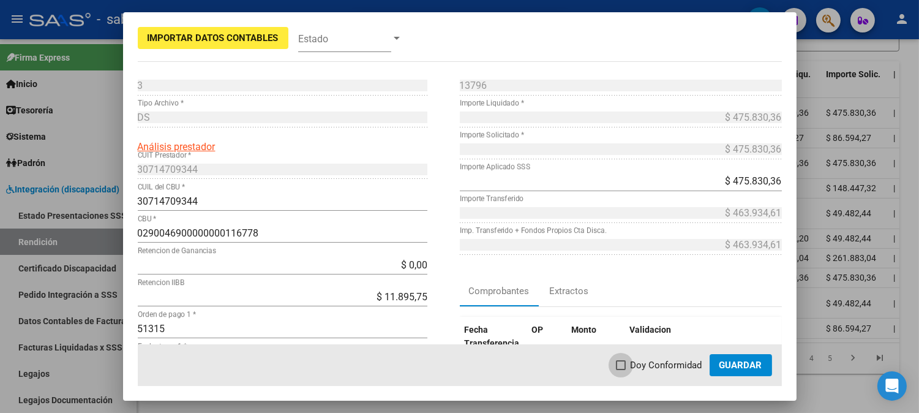
drag, startPoint x: 646, startPoint y: 365, endPoint x: 740, endPoint y: 369, distance: 93.8
click at [647, 365] on span "Doy Conformidad" at bounding box center [667, 365] width 72 height 15
click at [621, 370] on input "Doy Conformidad" at bounding box center [620, 370] width 1 height 1
checkbox input "true"
click at [743, 367] on span "Guardar" at bounding box center [741, 365] width 43 height 11
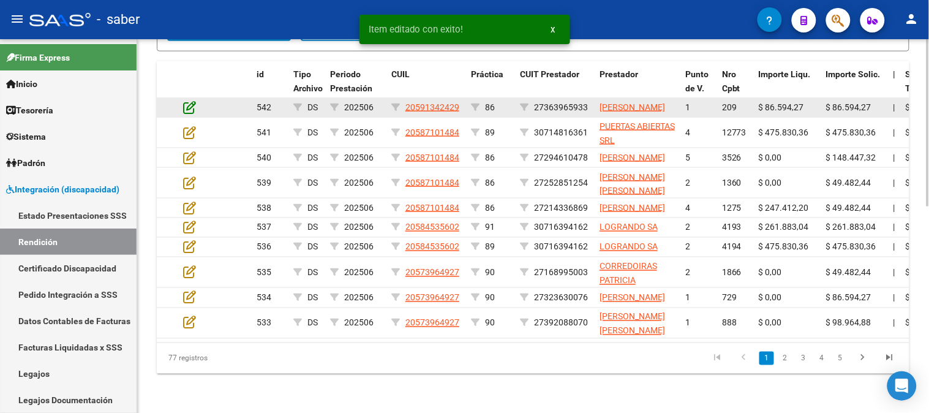
click at [189, 106] on icon at bounding box center [189, 106] width 13 height 13
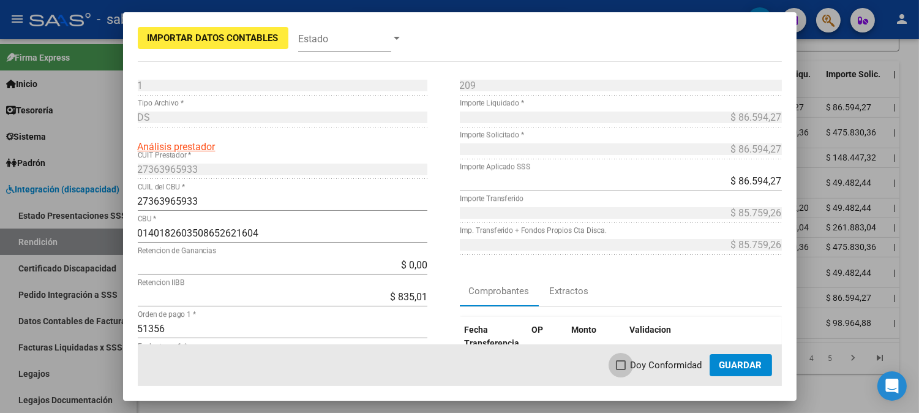
click at [653, 369] on span "Doy Conformidad" at bounding box center [667, 365] width 72 height 15
click at [621, 370] on input "Doy Conformidad" at bounding box center [620, 370] width 1 height 1
checkbox input "true"
click at [754, 365] on span "Guardar" at bounding box center [741, 365] width 43 height 11
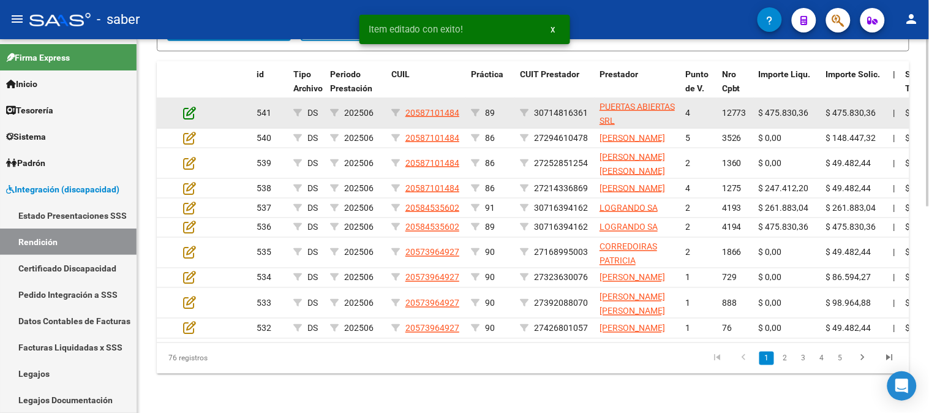
click at [187, 108] on icon at bounding box center [189, 112] width 13 height 13
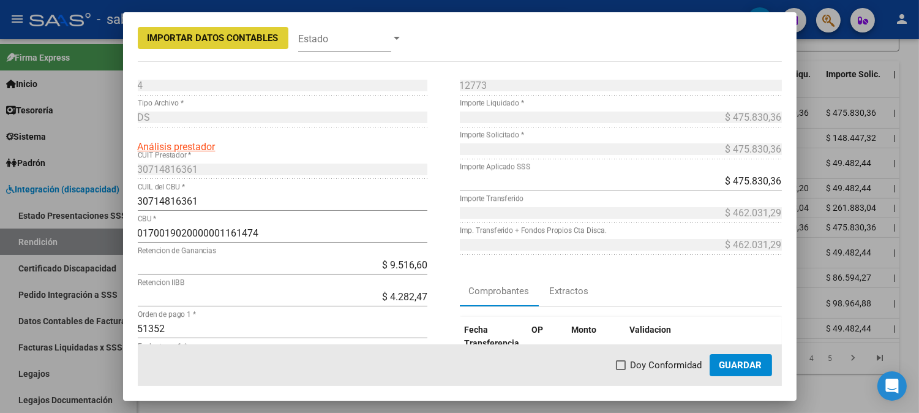
drag, startPoint x: 654, startPoint y: 358, endPoint x: 680, endPoint y: 358, distance: 26.3
click at [656, 358] on span "Doy Conformidad" at bounding box center [667, 365] width 72 height 15
click at [621, 370] on input "Doy Conformidad" at bounding box center [620, 370] width 1 height 1
checkbox input "true"
click at [721, 358] on button "Guardar" at bounding box center [741, 365] width 62 height 22
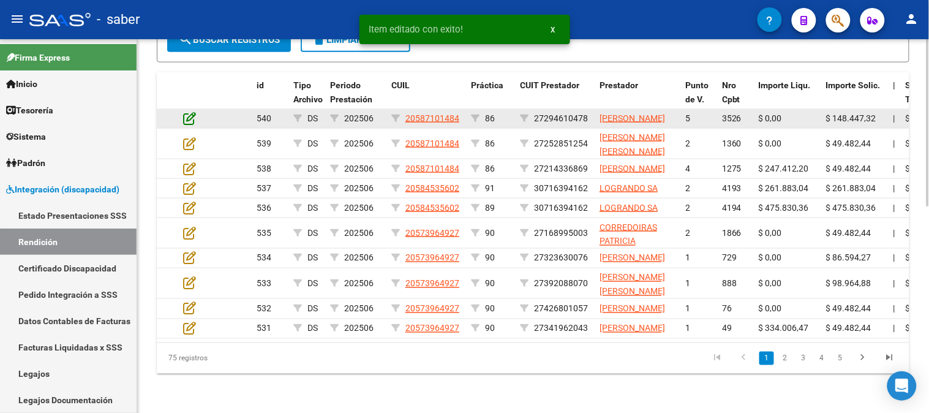
click at [188, 111] on icon at bounding box center [189, 117] width 13 height 13
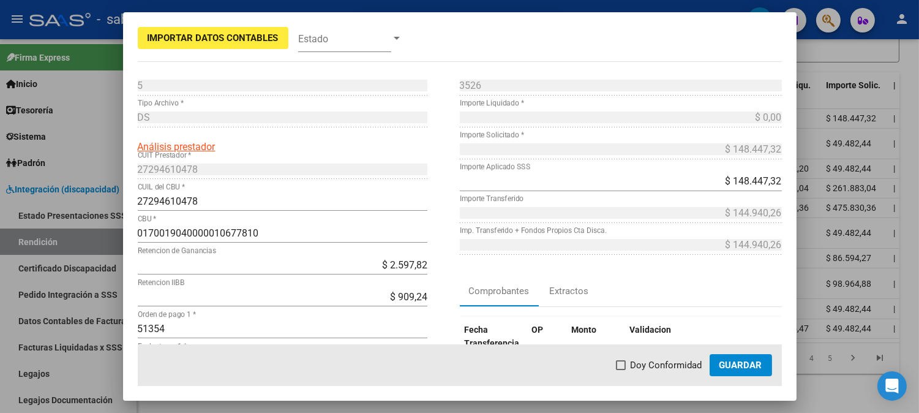
click at [651, 361] on span "Doy Conformidad" at bounding box center [667, 365] width 72 height 15
click at [621, 370] on input "Doy Conformidad" at bounding box center [620, 370] width 1 height 1
checkbox input "true"
click at [736, 368] on span "Guardar" at bounding box center [741, 365] width 43 height 11
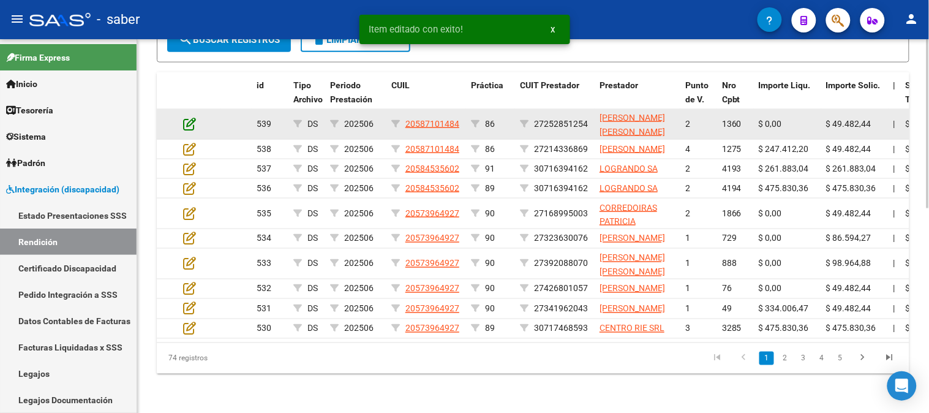
click at [191, 117] on icon at bounding box center [189, 123] width 13 height 13
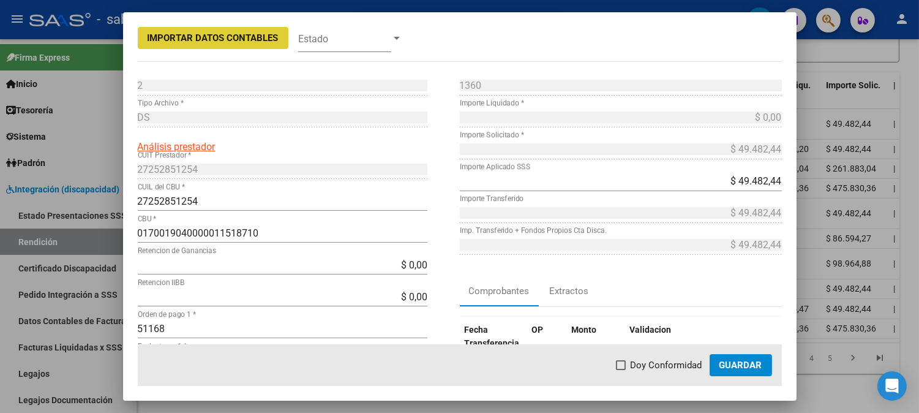
click at [637, 363] on span "Doy Conformidad" at bounding box center [667, 365] width 72 height 15
click at [621, 370] on input "Doy Conformidad" at bounding box center [620, 370] width 1 height 1
checkbox input "true"
click at [725, 363] on span "Guardar" at bounding box center [741, 365] width 43 height 11
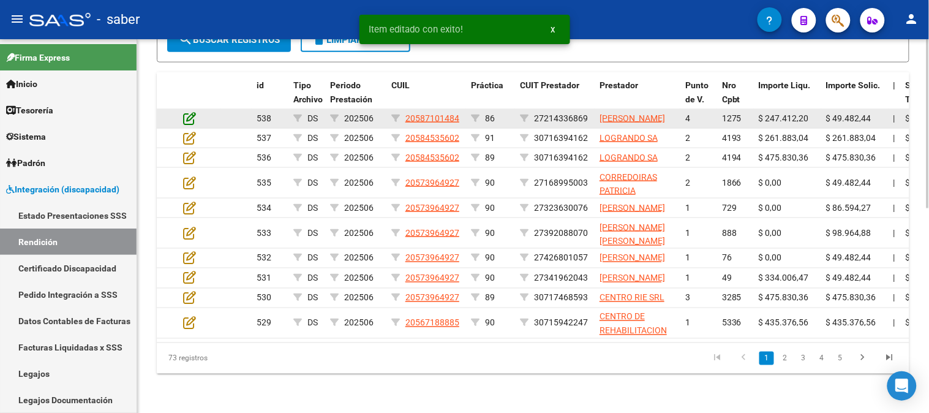
click at [185, 111] on icon at bounding box center [189, 117] width 13 height 13
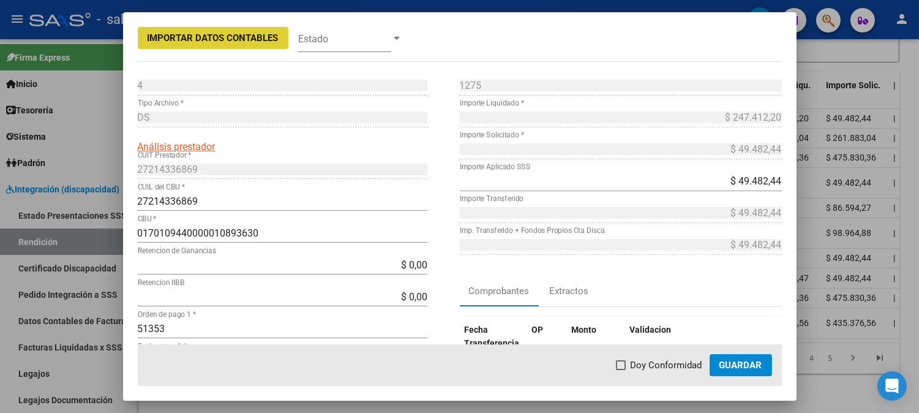
click at [653, 360] on span "Doy Conformidad" at bounding box center [667, 365] width 72 height 15
click at [621, 370] on input "Doy Conformidad" at bounding box center [620, 370] width 1 height 1
checkbox input "true"
click at [721, 369] on span "Guardar" at bounding box center [741, 365] width 43 height 11
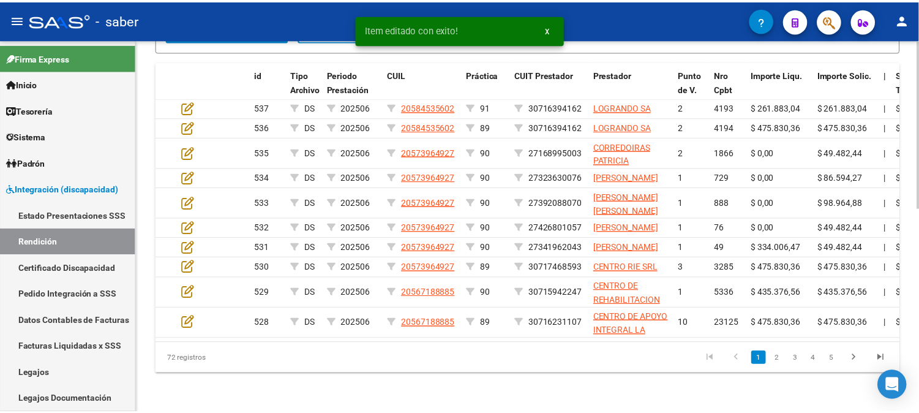
scroll to position [414, 0]
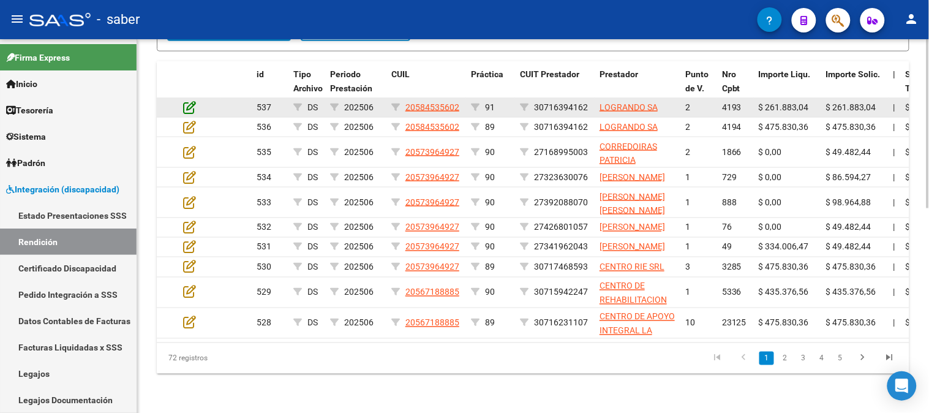
click at [188, 101] on icon at bounding box center [189, 106] width 13 height 13
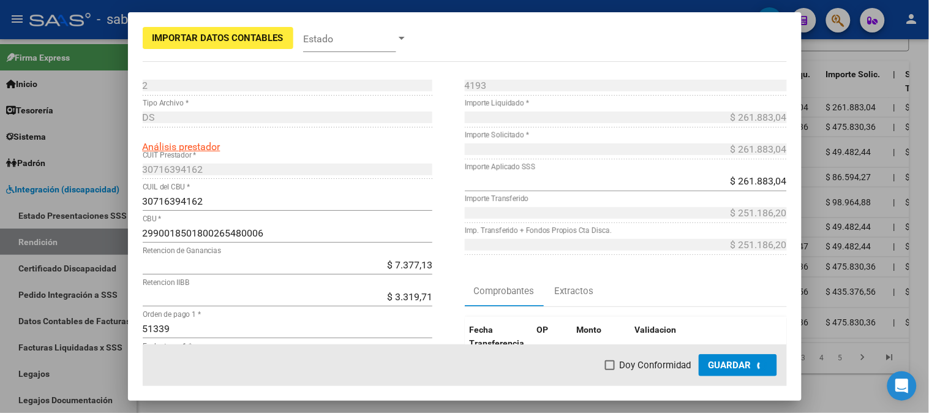
scroll to position [437, 0]
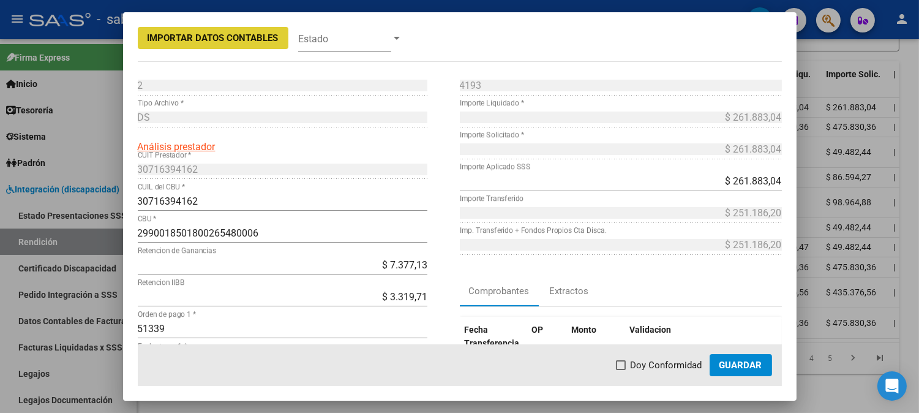
click at [663, 362] on span "Doy Conformidad" at bounding box center [667, 365] width 72 height 15
click at [621, 370] on input "Doy Conformidad" at bounding box center [620, 370] width 1 height 1
checkbox input "true"
click at [756, 369] on span "Guardar" at bounding box center [741, 365] width 43 height 11
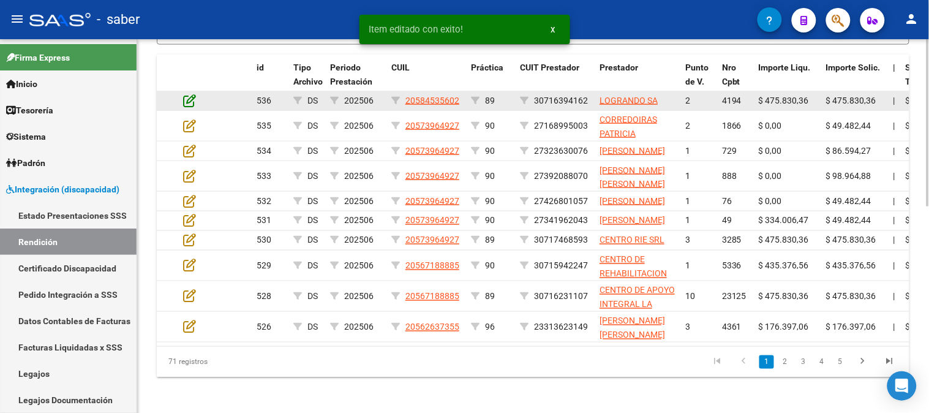
click at [187, 102] on icon at bounding box center [189, 100] width 13 height 13
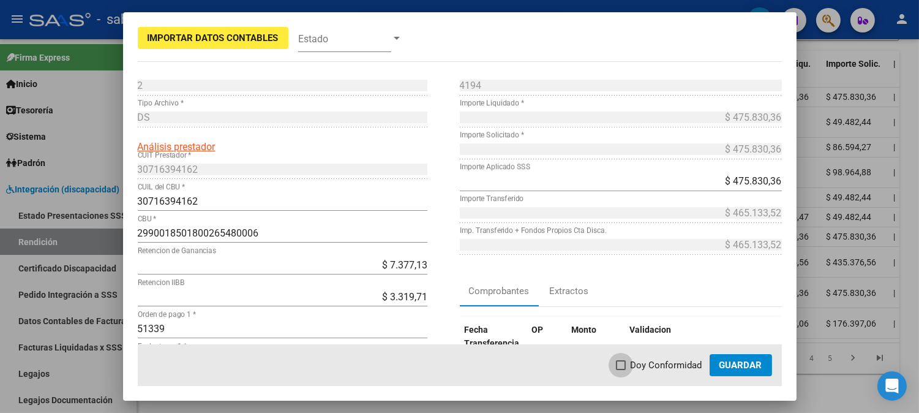
drag, startPoint x: 655, startPoint y: 370, endPoint x: 736, endPoint y: 369, distance: 80.8
click at [660, 370] on span "Doy Conformidad" at bounding box center [667, 365] width 72 height 15
click at [621, 370] on input "Doy Conformidad" at bounding box center [620, 370] width 1 height 1
checkbox input "true"
click at [739, 367] on span "Guardar" at bounding box center [741, 365] width 43 height 11
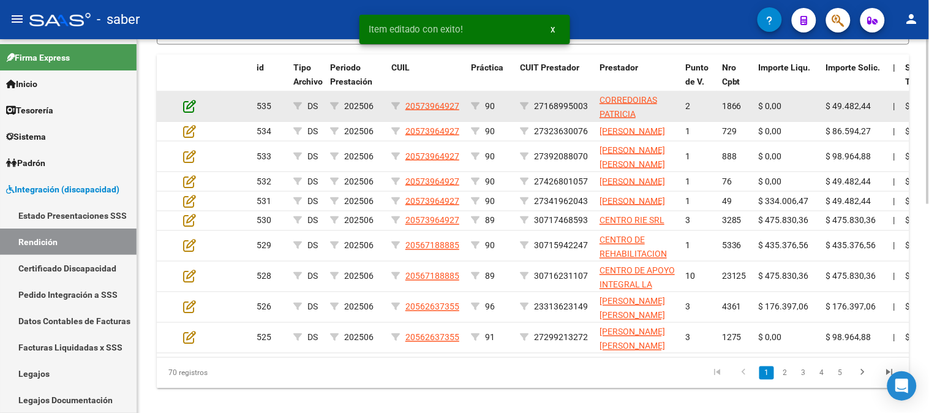
click at [190, 105] on icon at bounding box center [189, 105] width 13 height 13
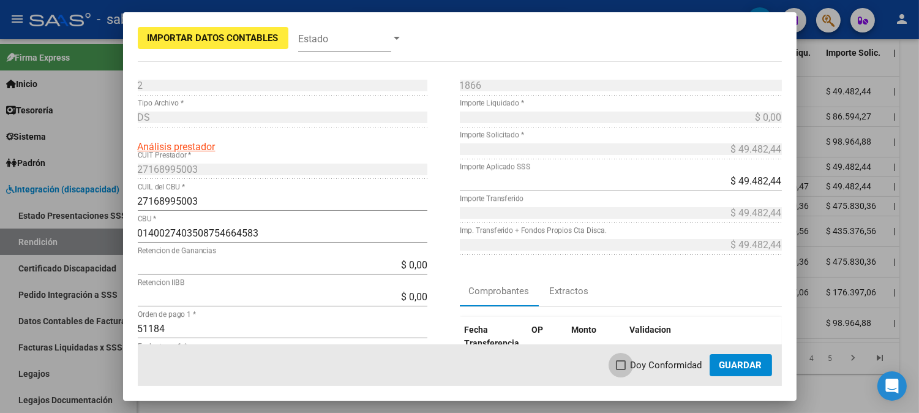
click at [653, 366] on span "Doy Conformidad" at bounding box center [667, 365] width 72 height 15
click at [621, 370] on input "Doy Conformidad" at bounding box center [620, 370] width 1 height 1
checkbox input "true"
click at [746, 365] on span "Guardar" at bounding box center [741, 365] width 43 height 11
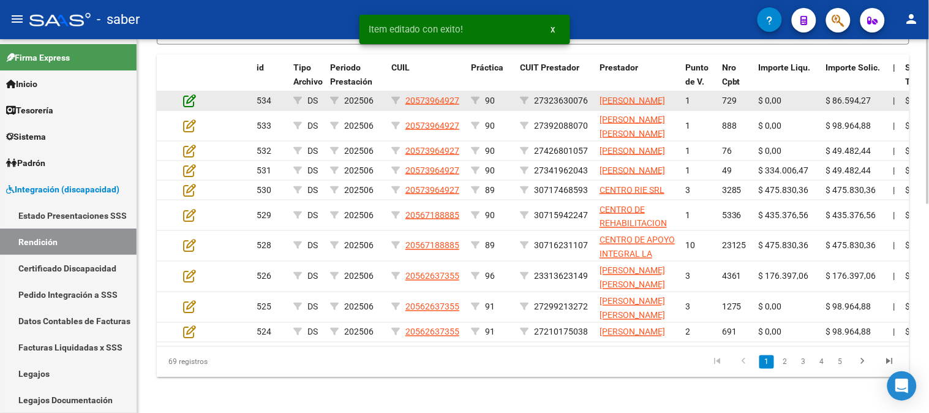
click at [192, 105] on icon at bounding box center [189, 100] width 13 height 13
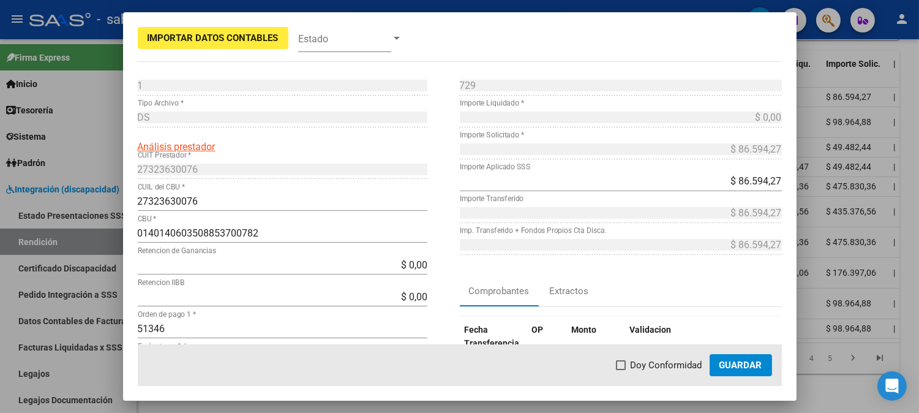
drag, startPoint x: 666, startPoint y: 362, endPoint x: 680, endPoint y: 362, distance: 14.1
click at [670, 362] on span "Doy Conformidad" at bounding box center [667, 365] width 72 height 15
click at [621, 370] on input "Doy Conformidad" at bounding box center [620, 370] width 1 height 1
checkbox input "true"
drag, startPoint x: 728, startPoint y: 361, endPoint x: 376, endPoint y: 193, distance: 389.8
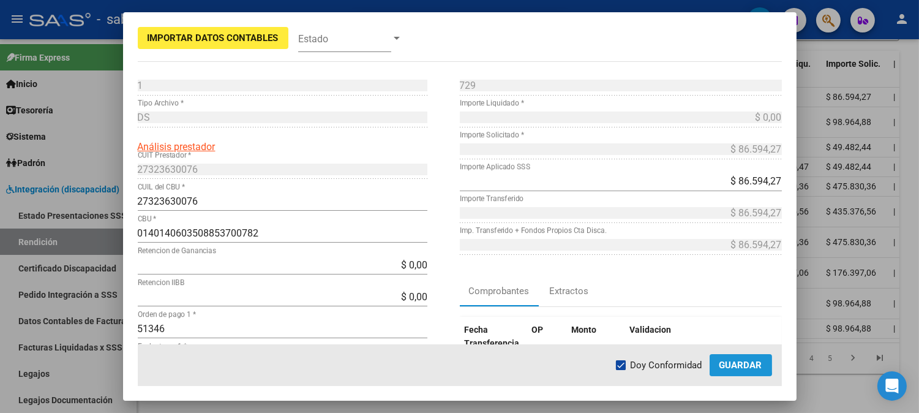
click at [728, 360] on span "Guardar" at bounding box center [741, 365] width 43 height 11
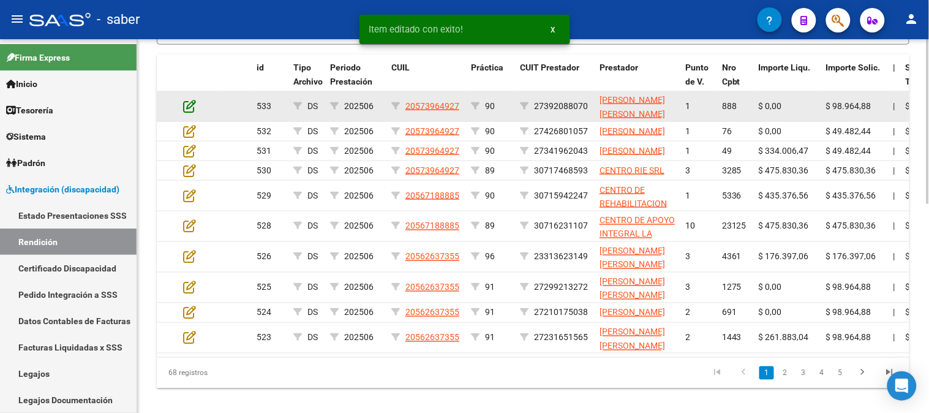
click at [193, 105] on icon at bounding box center [189, 105] width 13 height 13
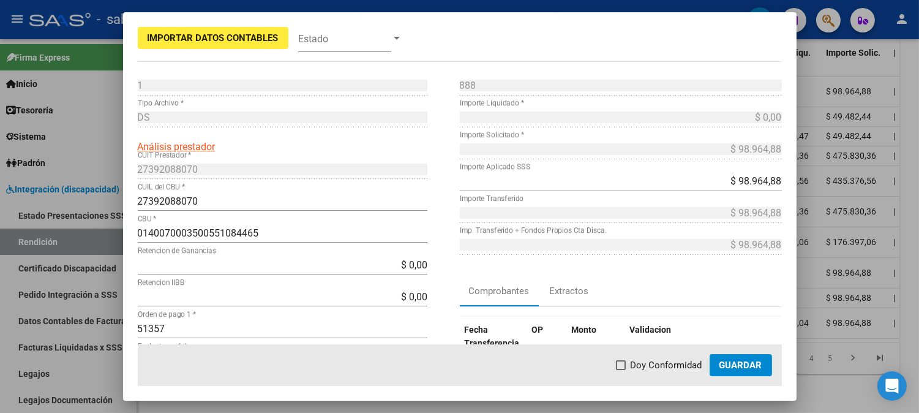
click at [645, 365] on span "Doy Conformidad" at bounding box center [667, 365] width 72 height 15
click at [621, 370] on input "Doy Conformidad" at bounding box center [620, 370] width 1 height 1
checkbox input "true"
click at [735, 368] on span "Guardar" at bounding box center [741, 365] width 43 height 11
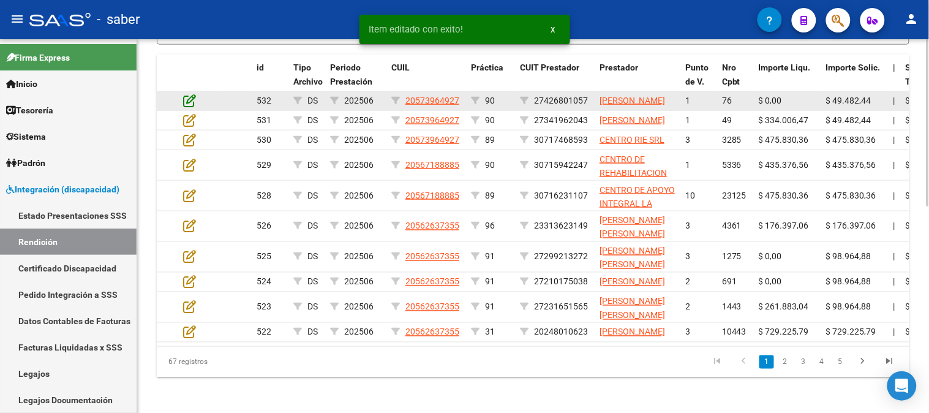
click at [192, 107] on icon at bounding box center [189, 100] width 13 height 13
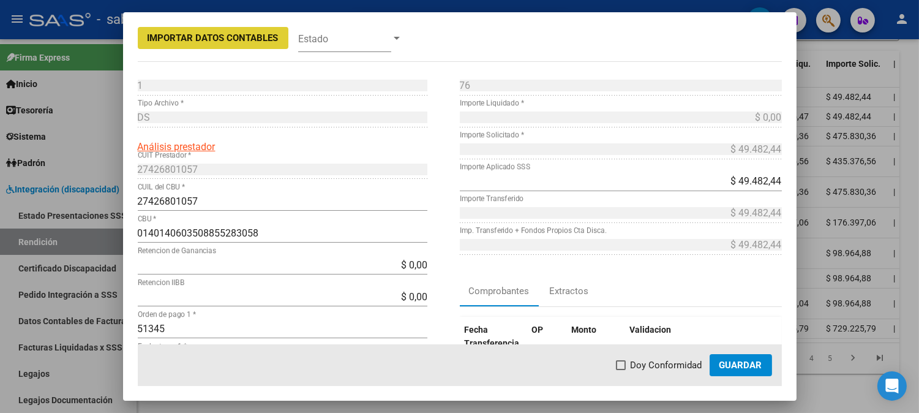
drag, startPoint x: 646, startPoint y: 365, endPoint x: 725, endPoint y: 365, distance: 79.6
click at [646, 365] on span "Doy Conformidad" at bounding box center [667, 365] width 72 height 15
click at [621, 370] on input "Doy Conformidad" at bounding box center [620, 370] width 1 height 1
checkbox input "true"
click at [733, 365] on span "Guardar" at bounding box center [741, 365] width 43 height 11
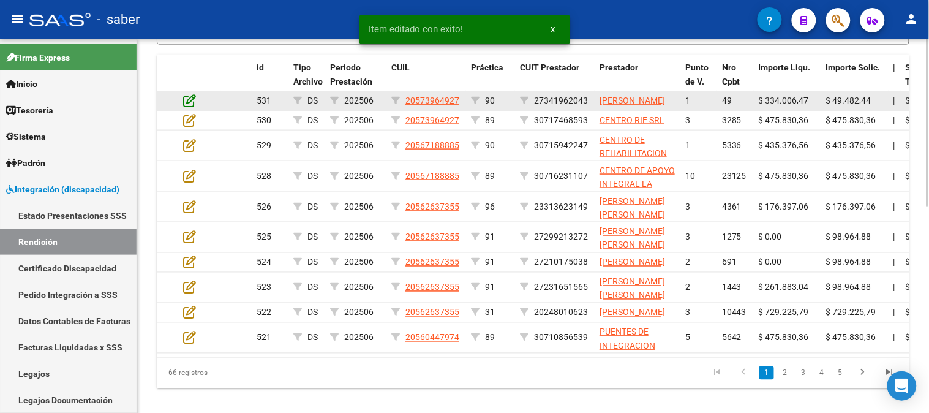
click at [190, 103] on icon at bounding box center [189, 100] width 13 height 13
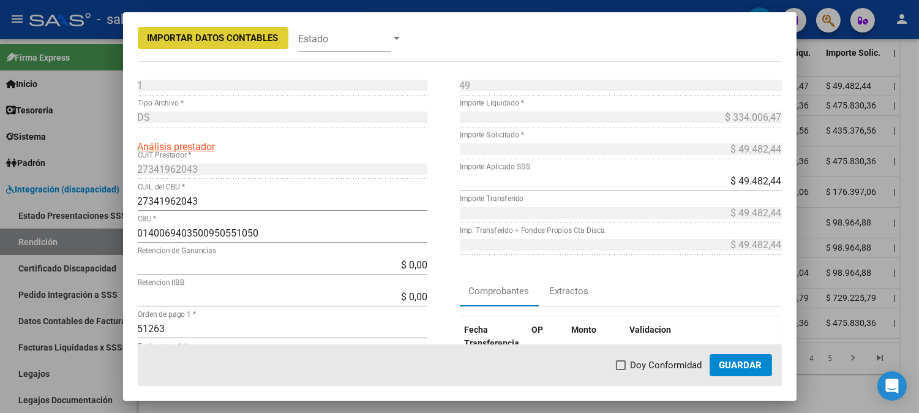
drag, startPoint x: 656, startPoint y: 369, endPoint x: 721, endPoint y: 365, distance: 65.6
click at [657, 369] on span "Doy Conformidad" at bounding box center [667, 365] width 72 height 15
click at [621, 370] on input "Doy Conformidad" at bounding box center [620, 370] width 1 height 1
checkbox input "true"
click at [723, 363] on span "Guardar" at bounding box center [741, 365] width 43 height 11
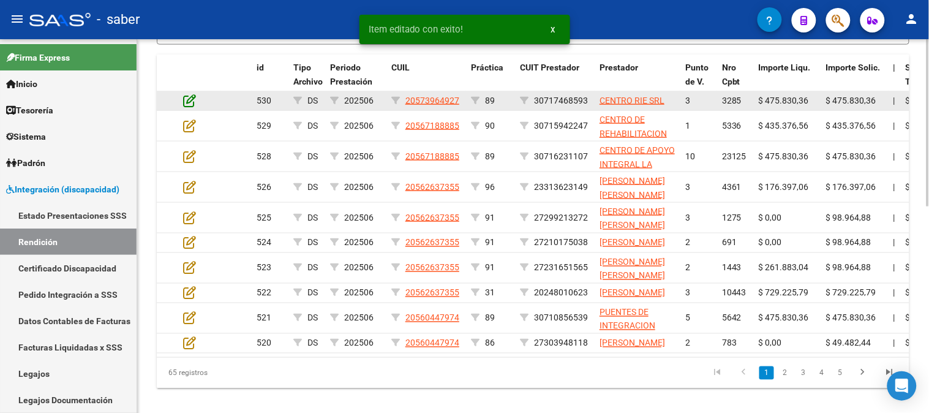
click at [185, 97] on icon at bounding box center [189, 100] width 13 height 13
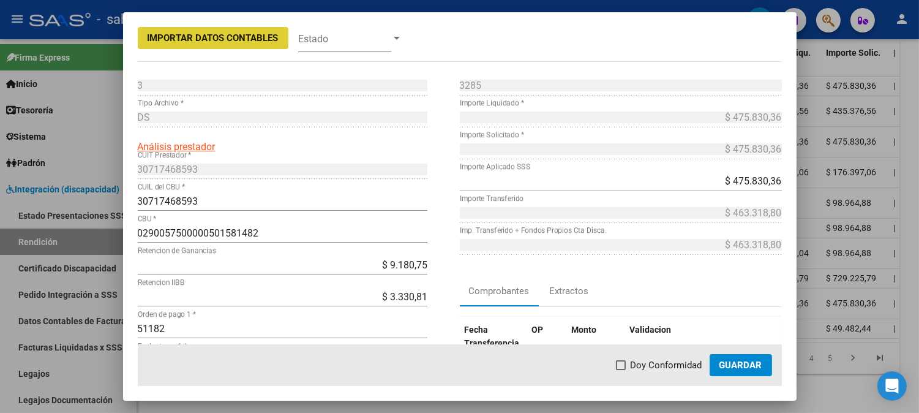
drag, startPoint x: 668, startPoint y: 363, endPoint x: 681, endPoint y: 369, distance: 14.0
click at [668, 364] on span "Doy Conformidad" at bounding box center [667, 365] width 72 height 15
click at [621, 370] on input "Doy Conformidad" at bounding box center [620, 370] width 1 height 1
checkbox input "true"
click at [734, 369] on span "Guardar" at bounding box center [741, 365] width 43 height 11
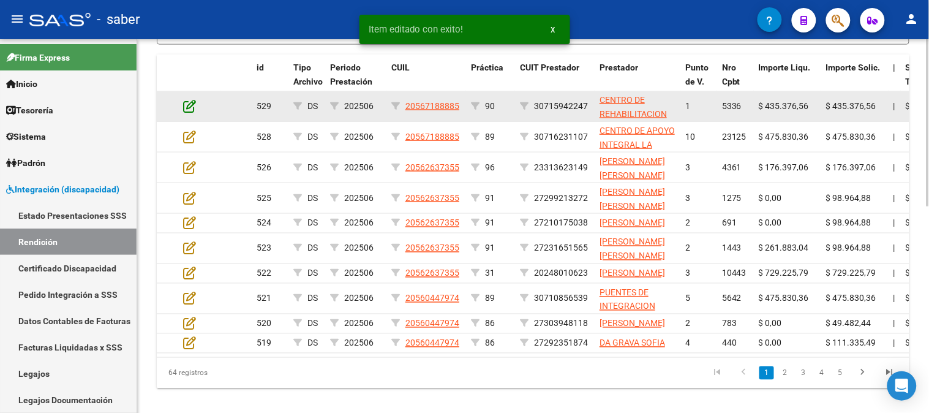
click at [191, 100] on icon at bounding box center [189, 105] width 13 height 13
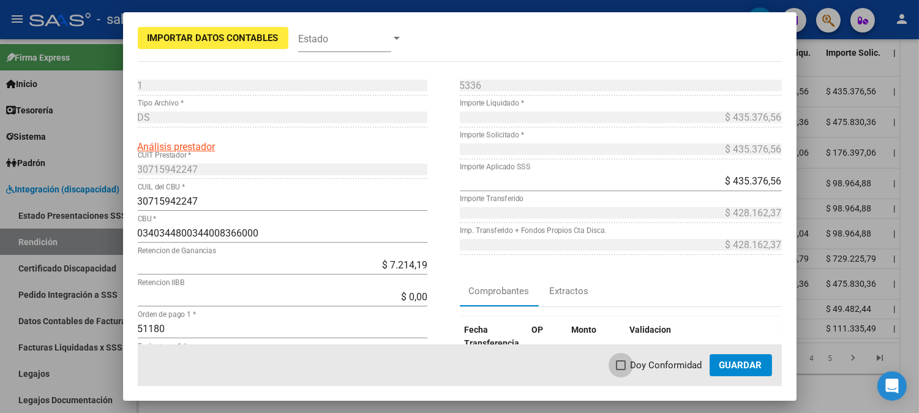
drag, startPoint x: 656, startPoint y: 364, endPoint x: 739, endPoint y: 364, distance: 83.3
click at [660, 364] on span "Doy Conformidad" at bounding box center [667, 365] width 72 height 15
click at [621, 370] on input "Doy Conformidad" at bounding box center [620, 370] width 1 height 1
checkbox input "true"
click at [739, 364] on span "Guardar" at bounding box center [741, 365] width 43 height 11
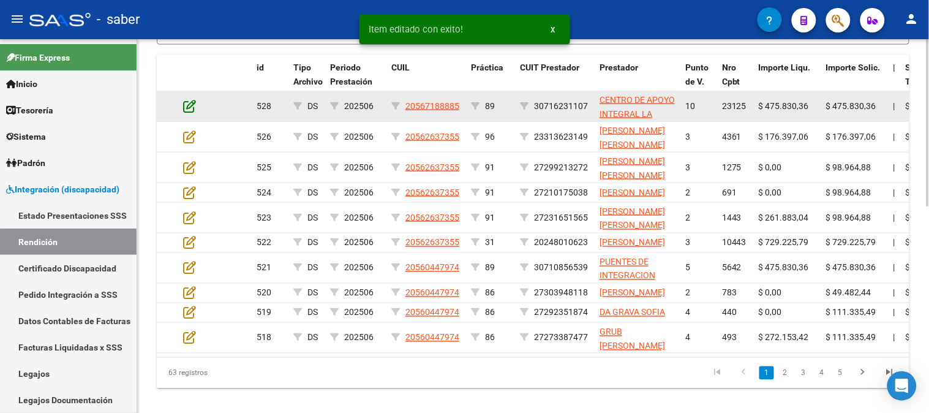
click at [190, 103] on icon at bounding box center [189, 105] width 13 height 13
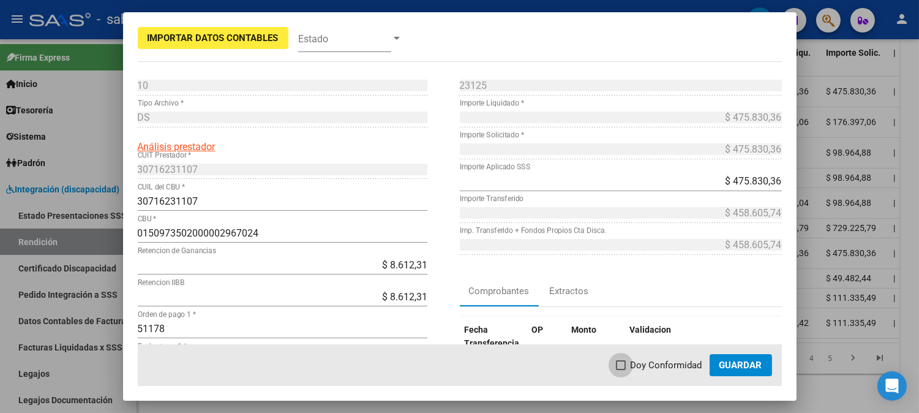
drag, startPoint x: 646, startPoint y: 368, endPoint x: 725, endPoint y: 366, distance: 79.0
click at [647, 368] on span "Doy Conformidad" at bounding box center [667, 365] width 72 height 15
click at [621, 370] on input "Doy Conformidad" at bounding box center [620, 370] width 1 height 1
checkbox input "true"
click at [726, 366] on span "Guardar" at bounding box center [741, 365] width 43 height 11
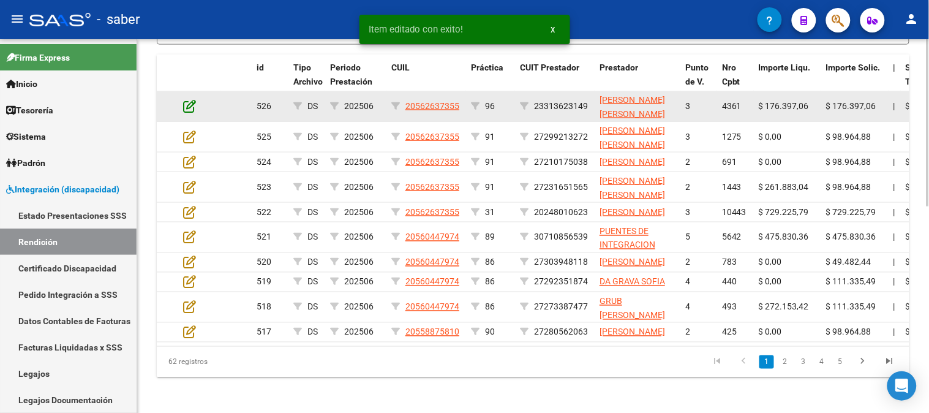
click at [186, 105] on icon at bounding box center [189, 105] width 13 height 13
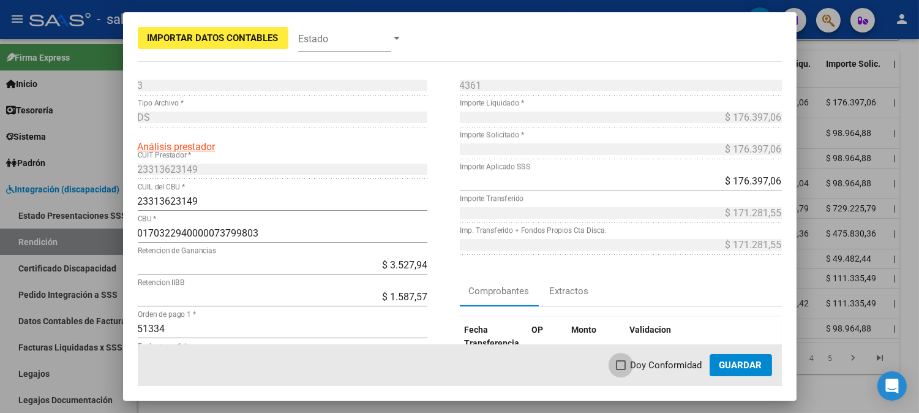
click at [646, 363] on span "Doy Conformidad" at bounding box center [667, 365] width 72 height 15
click at [621, 370] on input "Doy Conformidad" at bounding box center [620, 370] width 1 height 1
checkbox input "true"
click at [719, 363] on button "Guardar" at bounding box center [741, 365] width 62 height 22
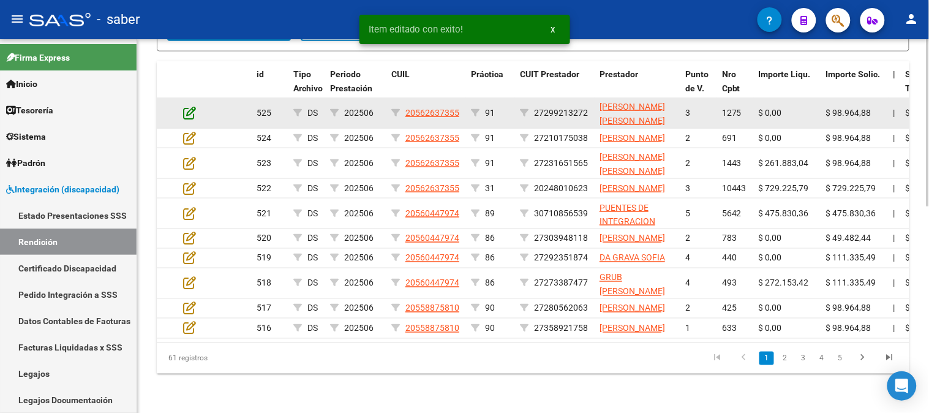
click at [186, 106] on icon at bounding box center [189, 112] width 13 height 13
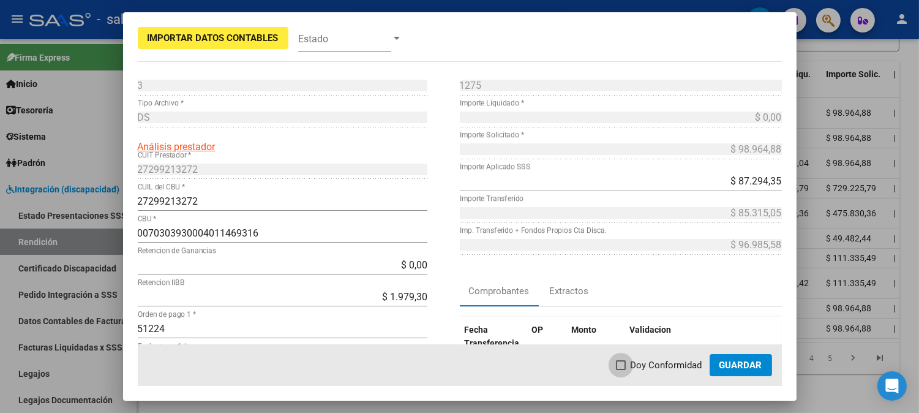
click at [646, 369] on span "Doy Conformidad" at bounding box center [667, 365] width 72 height 15
click at [621, 370] on input "Doy Conformidad" at bounding box center [620, 370] width 1 height 1
checkbox input "true"
click at [712, 369] on button "Guardar" at bounding box center [741, 365] width 62 height 22
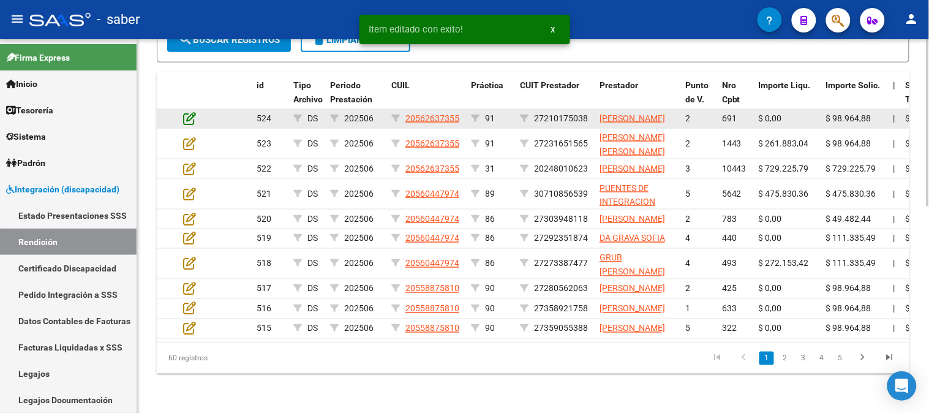
click at [193, 111] on icon at bounding box center [189, 117] width 13 height 13
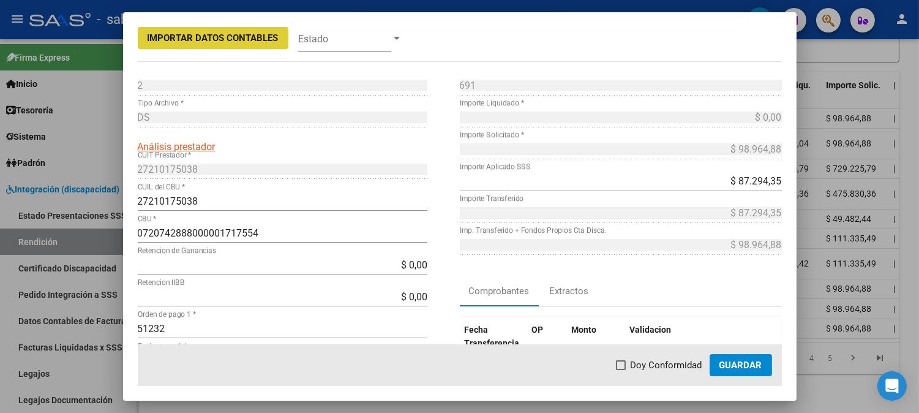
drag, startPoint x: 683, startPoint y: 363, endPoint x: 701, endPoint y: 363, distance: 17.8
click at [687, 363] on span "Doy Conformidad" at bounding box center [667, 365] width 72 height 15
click at [621, 370] on input "Doy Conformidad" at bounding box center [620, 370] width 1 height 1
checkbox input "true"
click at [748, 361] on span "Guardar" at bounding box center [741, 365] width 43 height 11
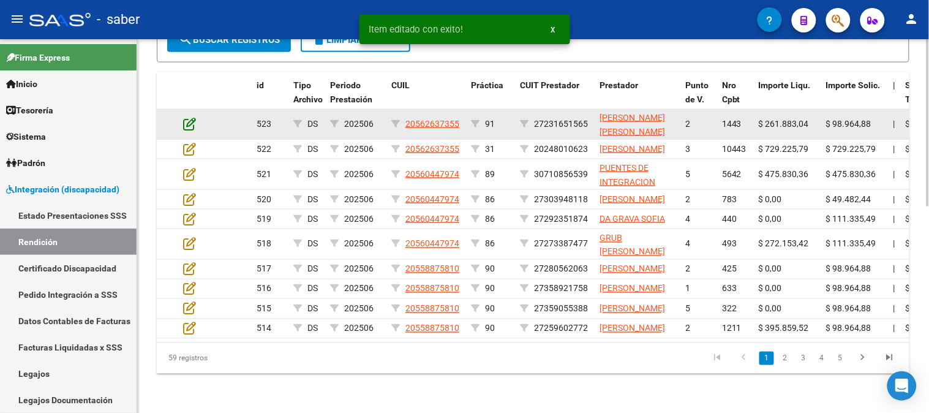
click at [189, 117] on icon at bounding box center [189, 123] width 13 height 13
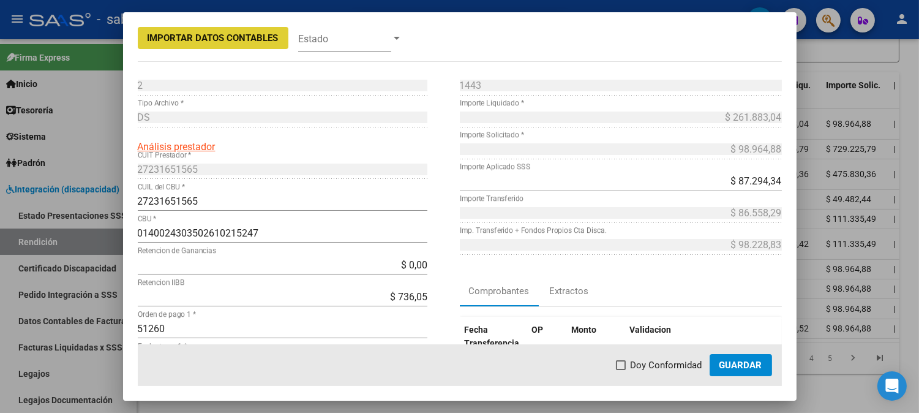
drag, startPoint x: 669, startPoint y: 358, endPoint x: 723, endPoint y: 365, distance: 54.3
click at [672, 358] on span "Doy Conformidad" at bounding box center [667, 365] width 72 height 15
click at [621, 370] on input "Doy Conformidad" at bounding box center [620, 370] width 1 height 1
checkbox input "true"
click at [736, 369] on span "Guardar" at bounding box center [741, 365] width 43 height 11
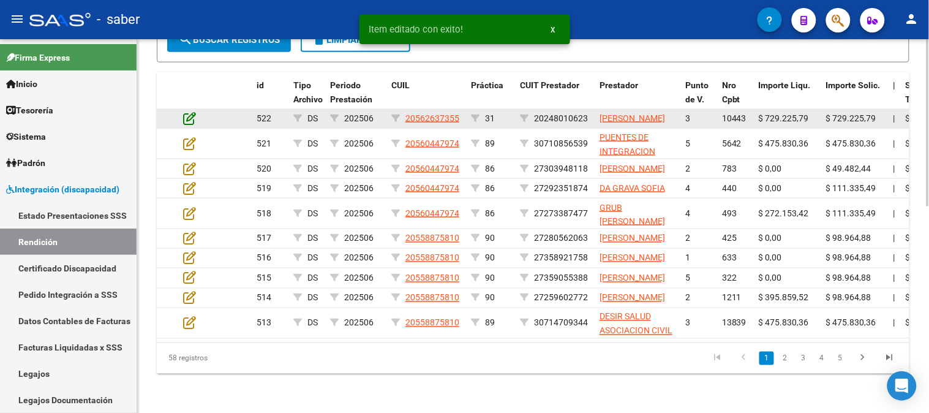
click at [186, 111] on icon at bounding box center [189, 117] width 13 height 13
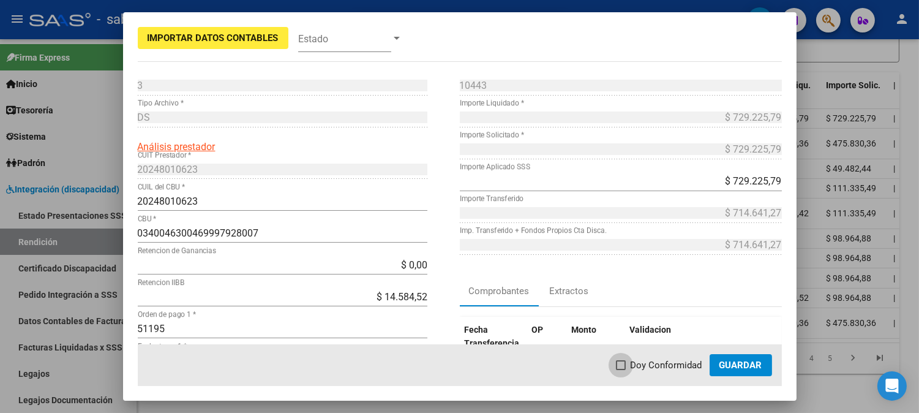
drag, startPoint x: 641, startPoint y: 369, endPoint x: 717, endPoint y: 369, distance: 76.6
click at [646, 369] on span "Doy Conformidad" at bounding box center [667, 365] width 72 height 15
click at [621, 370] on input "Doy Conformidad" at bounding box center [620, 370] width 1 height 1
checkbox input "true"
click at [721, 368] on span "Guardar" at bounding box center [741, 365] width 43 height 11
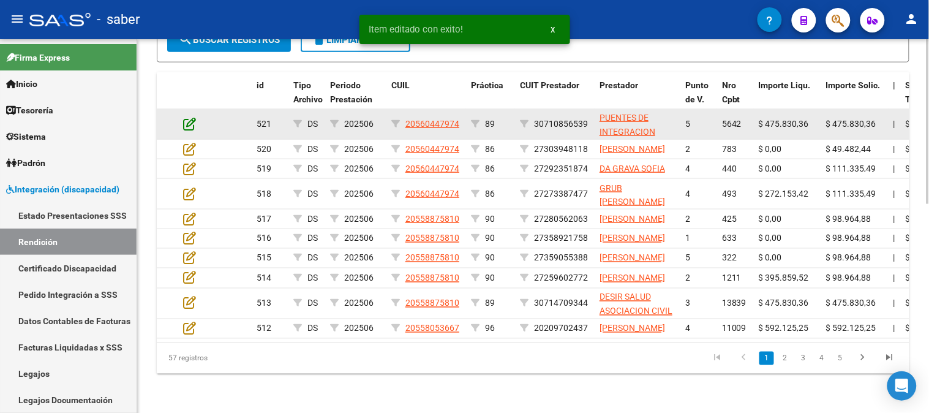
click at [193, 117] on icon at bounding box center [189, 123] width 13 height 13
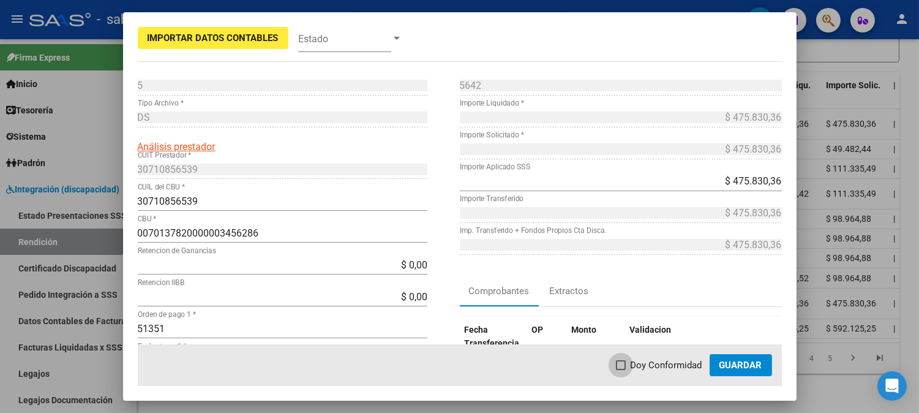
drag, startPoint x: 669, startPoint y: 362, endPoint x: 756, endPoint y: 364, distance: 87.0
click at [675, 362] on span "Doy Conformidad" at bounding box center [667, 365] width 72 height 15
click at [621, 370] on input "Doy Conformidad" at bounding box center [620, 370] width 1 height 1
checkbox input "true"
click at [757, 364] on span "Guardar" at bounding box center [741, 365] width 43 height 11
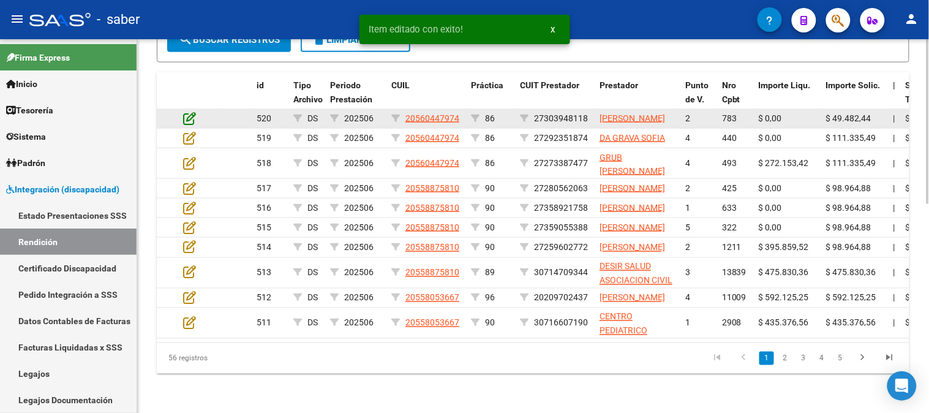
click at [190, 111] on icon at bounding box center [189, 117] width 13 height 13
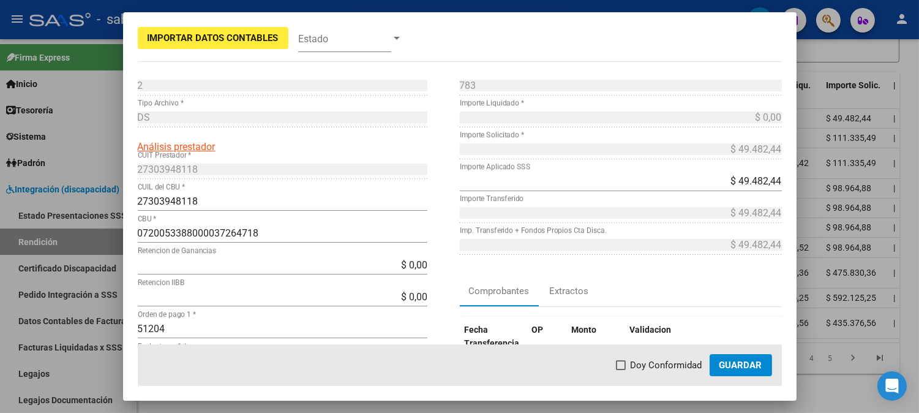
click at [664, 368] on span "Doy Conformidad" at bounding box center [667, 365] width 72 height 15
click at [621, 370] on input "Doy Conformidad" at bounding box center [620, 370] width 1 height 1
checkbox input "true"
click at [721, 368] on span "Guardar" at bounding box center [741, 365] width 43 height 11
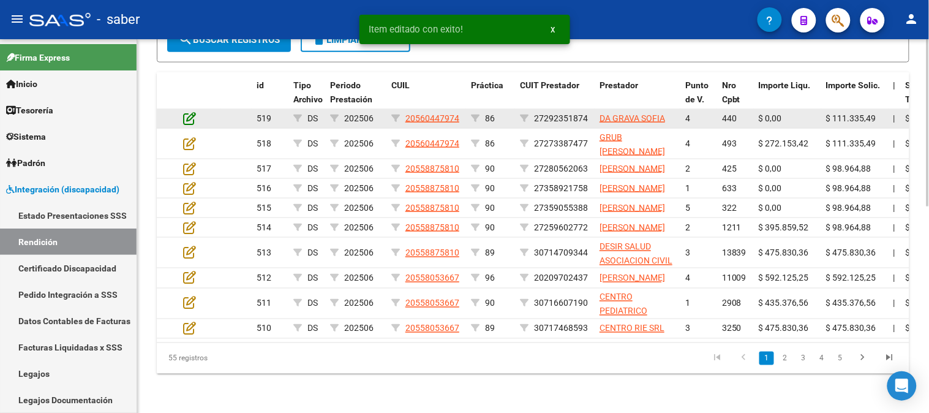
click at [188, 111] on icon at bounding box center [189, 117] width 13 height 13
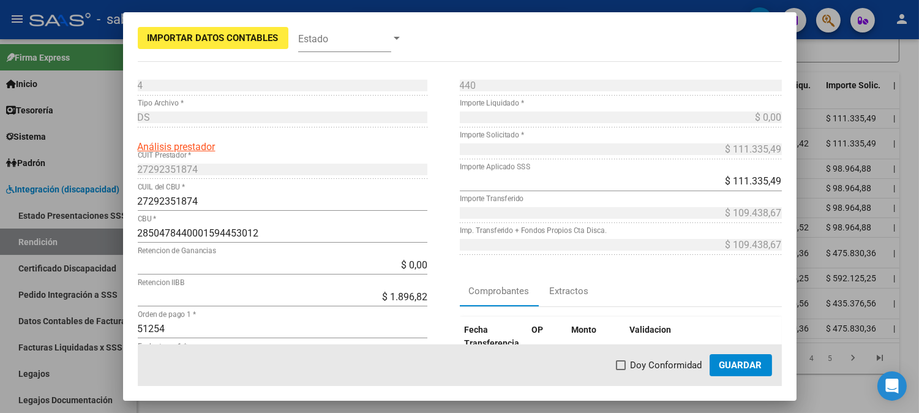
drag, startPoint x: 672, startPoint y: 358, endPoint x: 689, endPoint y: 362, distance: 17.5
click at [675, 358] on span "Doy Conformidad" at bounding box center [667, 365] width 72 height 15
click at [621, 370] on input "Doy Conformidad" at bounding box center [620, 370] width 1 height 1
checkbox input "true"
click at [735, 367] on span "Guardar" at bounding box center [741, 365] width 43 height 11
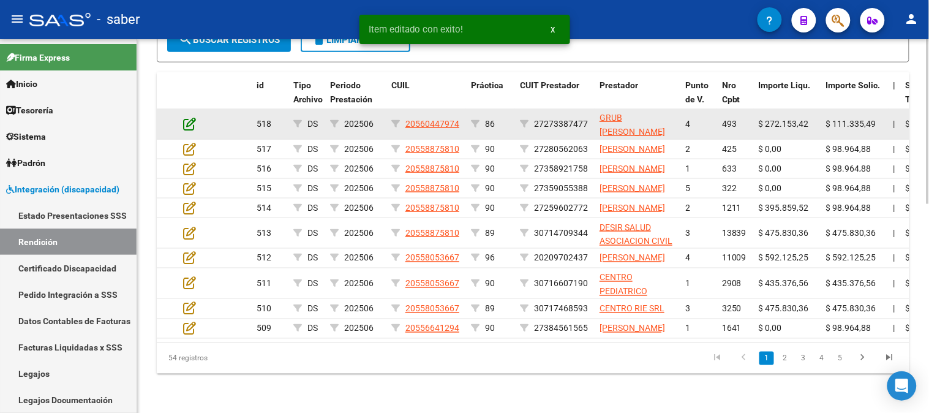
click at [185, 117] on icon at bounding box center [189, 123] width 13 height 13
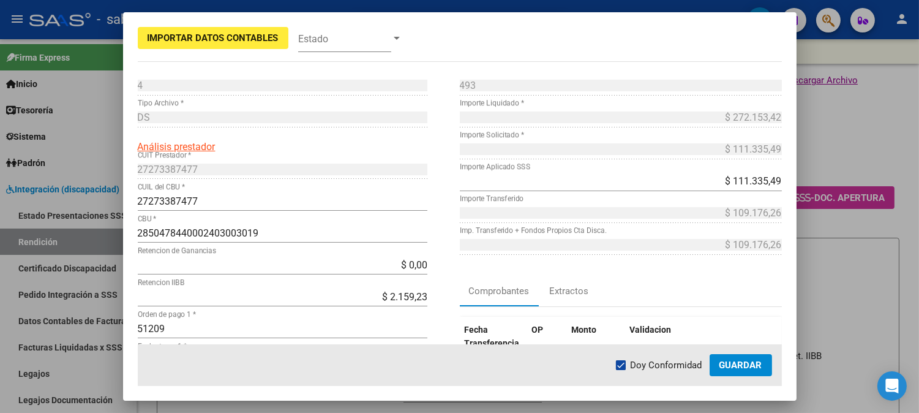
click at [713, 374] on button "Guardar" at bounding box center [741, 365] width 62 height 22
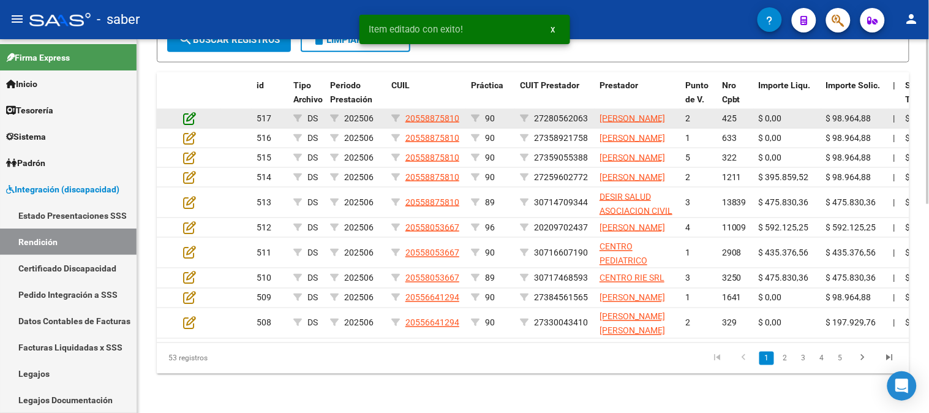
click at [191, 111] on icon at bounding box center [189, 117] width 13 height 13
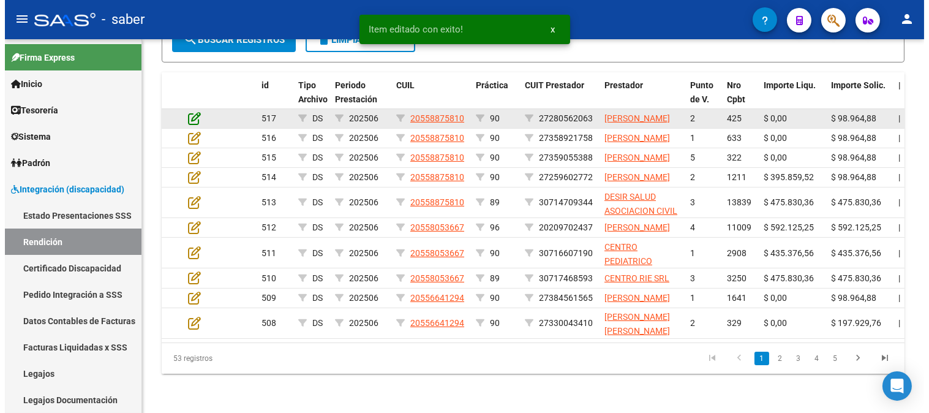
scroll to position [437, 0]
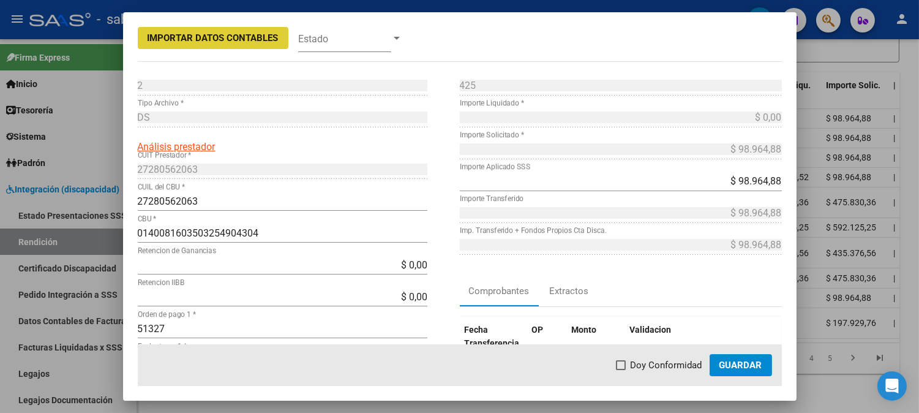
click at [632, 363] on label "Doy Conformidad" at bounding box center [659, 365] width 86 height 15
click at [621, 370] on input "Doy Conformidad" at bounding box center [620, 370] width 1 height 1
checkbox input "true"
click at [741, 364] on span "Guardar" at bounding box center [741, 365] width 43 height 11
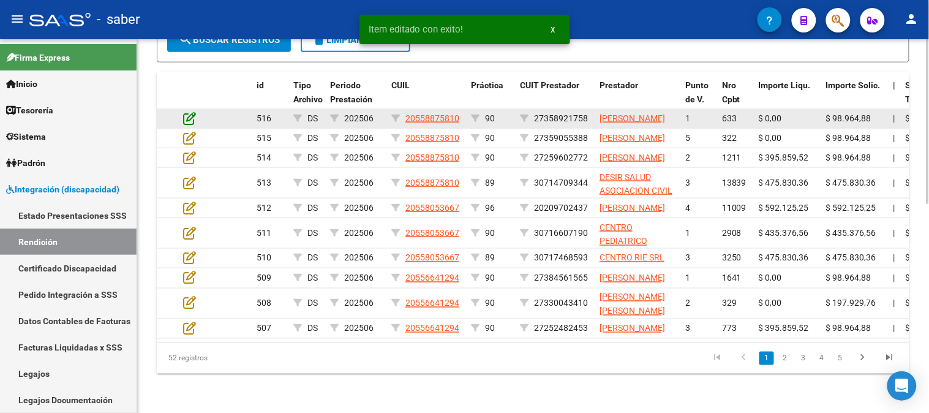
click at [186, 111] on icon at bounding box center [189, 117] width 13 height 13
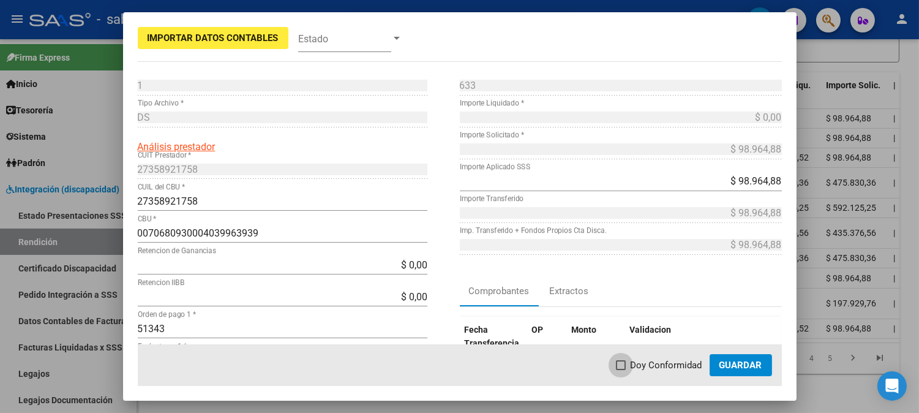
drag, startPoint x: 654, startPoint y: 366, endPoint x: 723, endPoint y: 369, distance: 69.3
click at [657, 366] on span "Doy Conformidad" at bounding box center [667, 365] width 72 height 15
click at [621, 370] on input "Doy Conformidad" at bounding box center [620, 370] width 1 height 1
checkbox input "true"
click at [725, 369] on span "Guardar" at bounding box center [741, 365] width 43 height 11
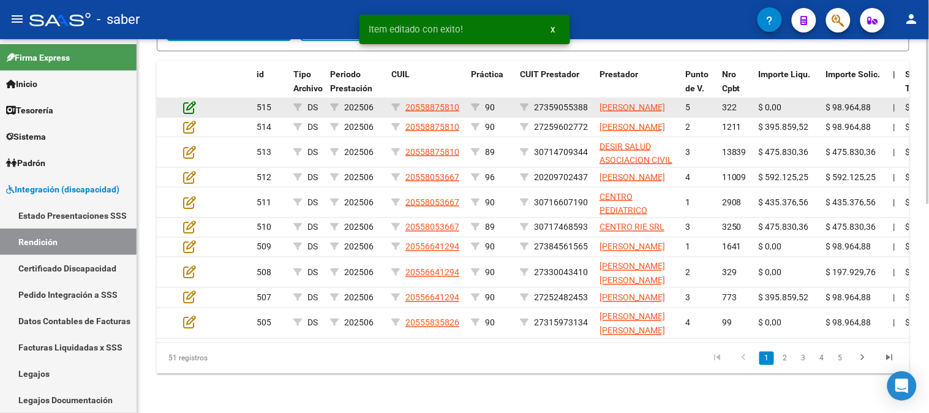
click at [189, 107] on icon at bounding box center [189, 106] width 13 height 13
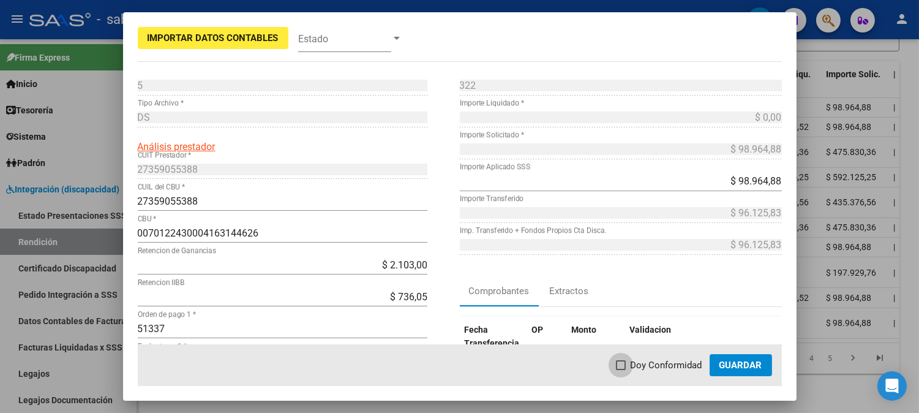
click at [661, 369] on span "Doy Conformidad" at bounding box center [667, 365] width 72 height 15
click at [621, 370] on input "Doy Conformidad" at bounding box center [620, 370] width 1 height 1
checkbox input "true"
click at [720, 367] on span "Guardar" at bounding box center [741, 365] width 43 height 11
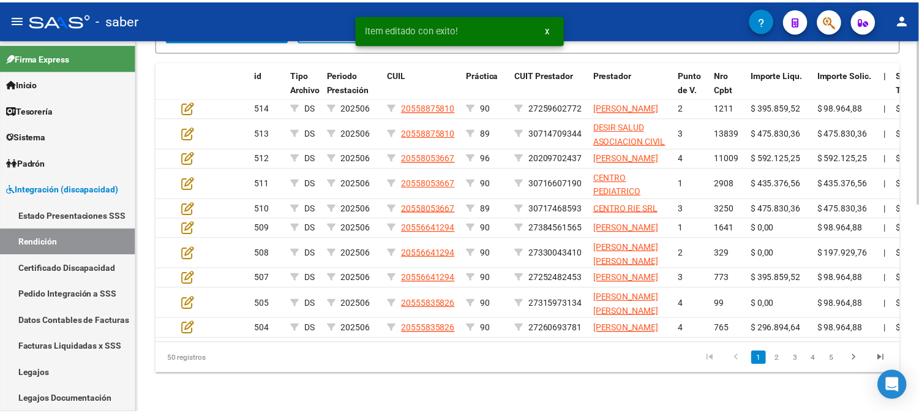
scroll to position [414, 0]
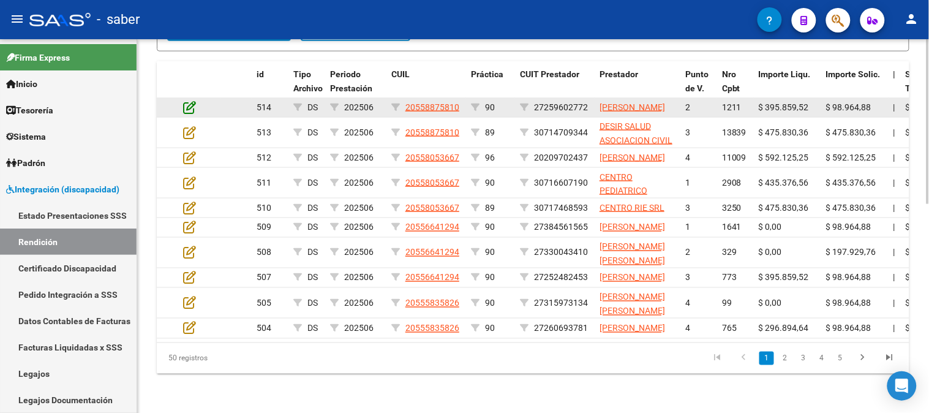
click at [193, 102] on icon at bounding box center [189, 106] width 13 height 13
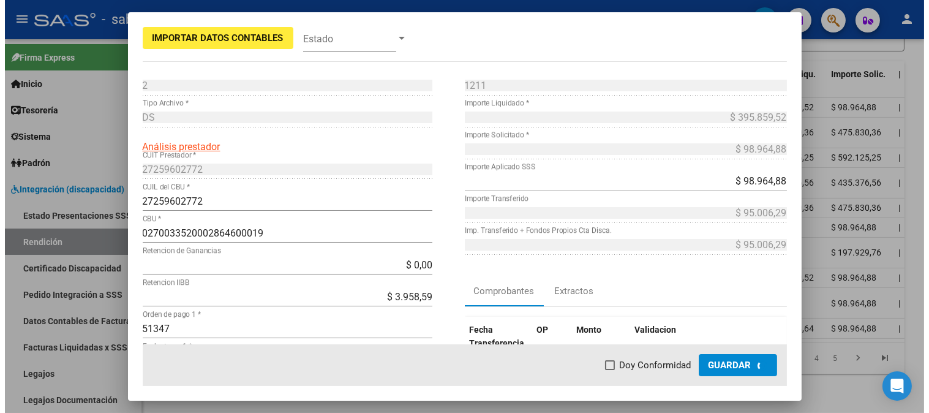
scroll to position [437, 0]
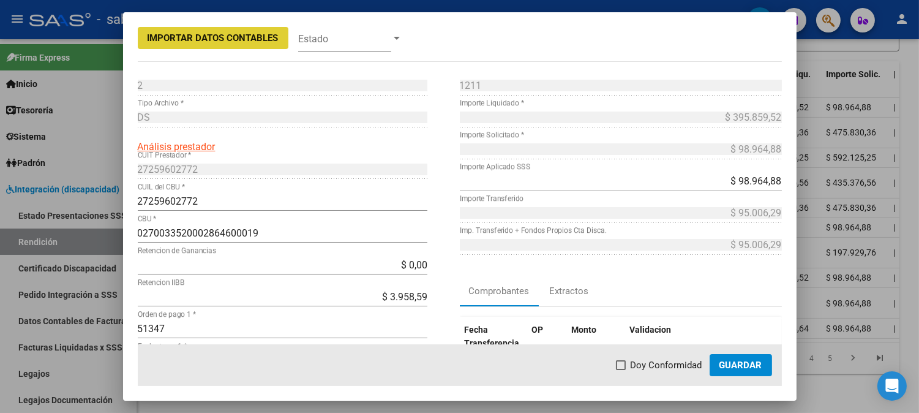
drag, startPoint x: 655, startPoint y: 371, endPoint x: 717, endPoint y: 366, distance: 62.1
click at [657, 371] on span "Doy Conformidad" at bounding box center [667, 365] width 72 height 15
click at [621, 371] on input "Doy Conformidad" at bounding box center [620, 370] width 1 height 1
checkbox input "true"
click at [727, 364] on span "Guardar" at bounding box center [741, 365] width 43 height 11
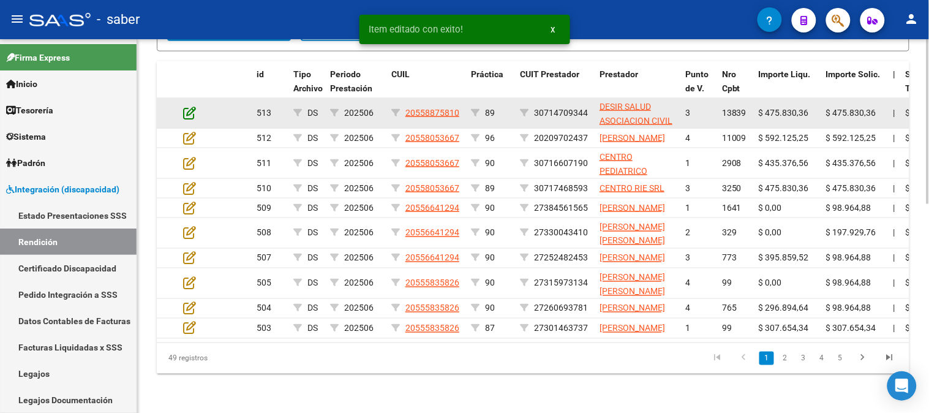
click at [184, 108] on icon at bounding box center [189, 112] width 13 height 13
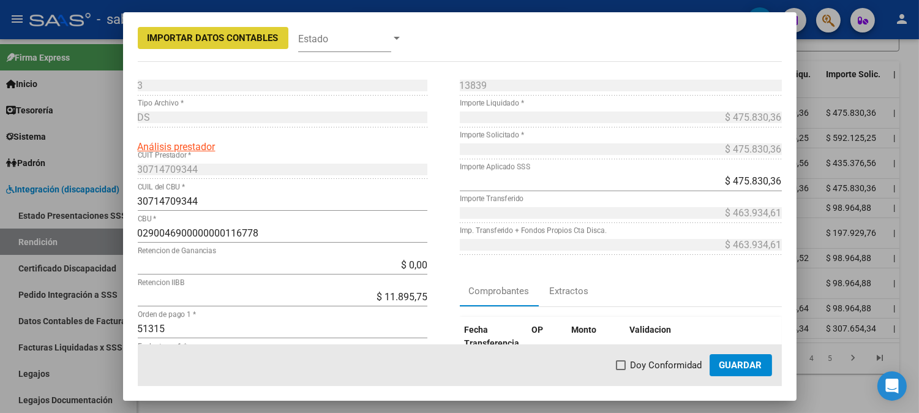
click at [668, 358] on span "Doy Conformidad" at bounding box center [667, 365] width 72 height 15
click at [621, 370] on input "Doy Conformidad" at bounding box center [620, 370] width 1 height 1
checkbox input "true"
click at [754, 371] on button "Guardar" at bounding box center [741, 365] width 62 height 22
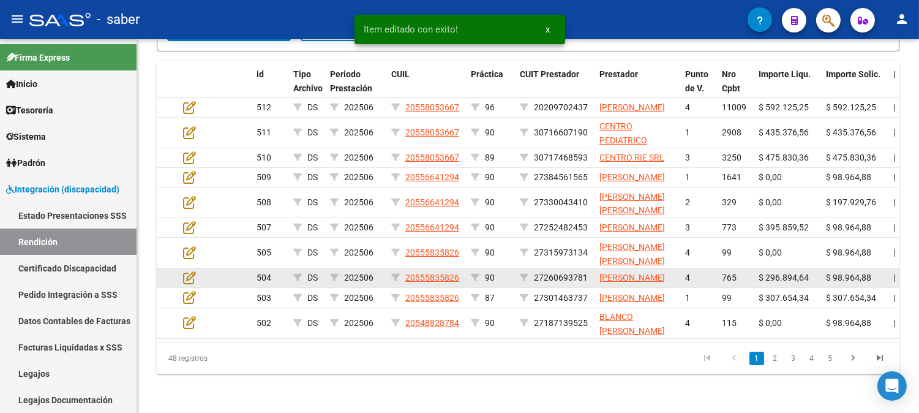
scroll to position [414, 0]
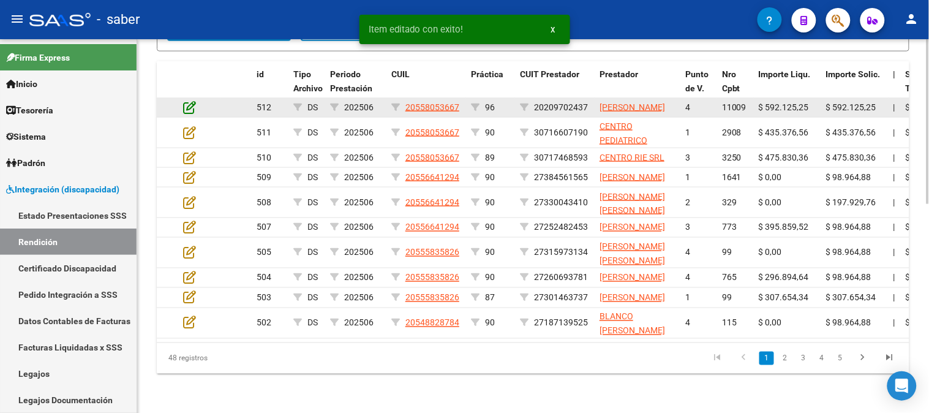
click at [185, 100] on icon at bounding box center [189, 106] width 13 height 13
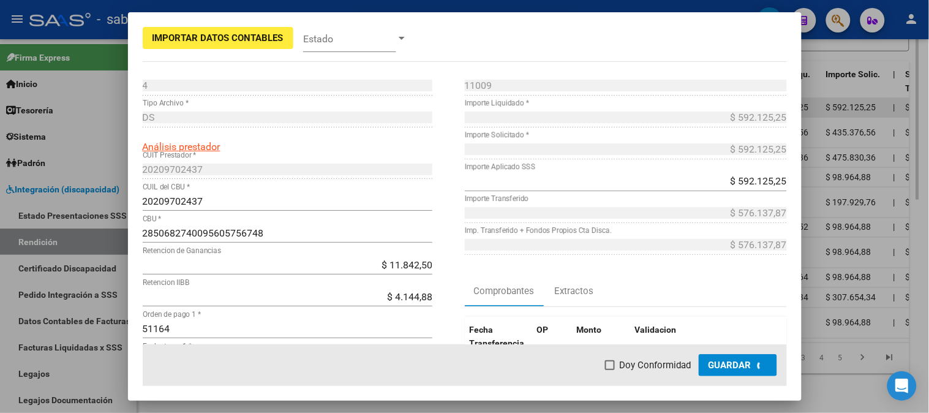
scroll to position [437, 0]
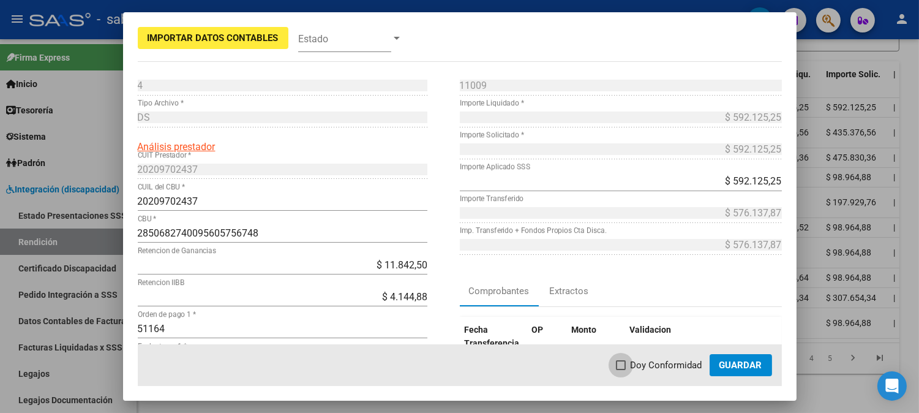
click at [668, 358] on span "Doy Conformidad" at bounding box center [667, 365] width 72 height 15
click at [621, 370] on input "Doy Conformidad" at bounding box center [620, 370] width 1 height 1
checkbox input "true"
click at [738, 365] on span "Guardar" at bounding box center [741, 365] width 43 height 11
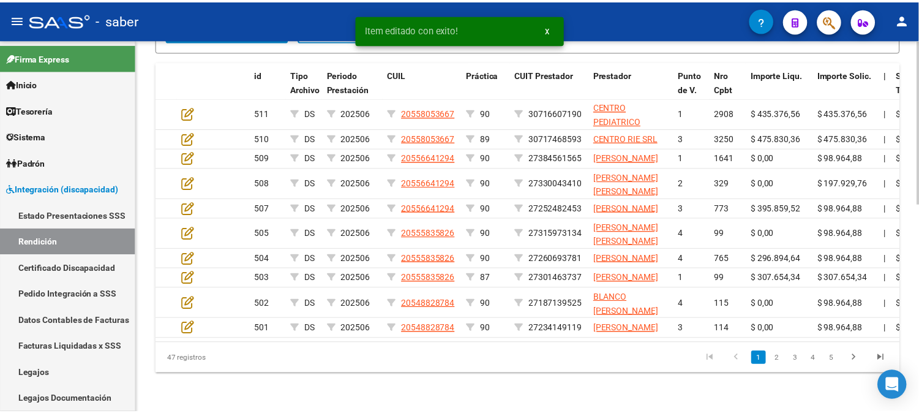
scroll to position [414, 0]
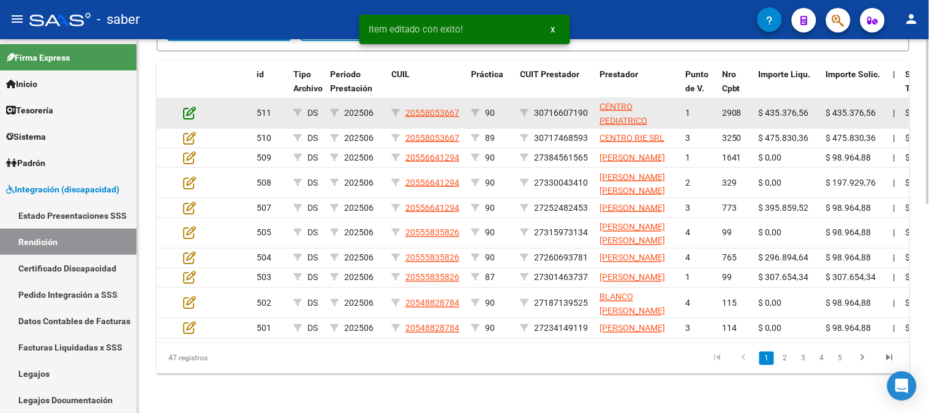
click at [191, 106] on icon at bounding box center [189, 112] width 13 height 13
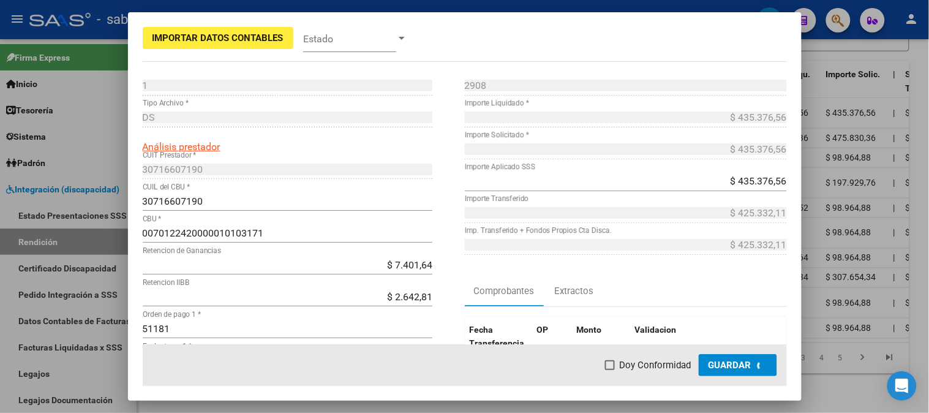
scroll to position [437, 0]
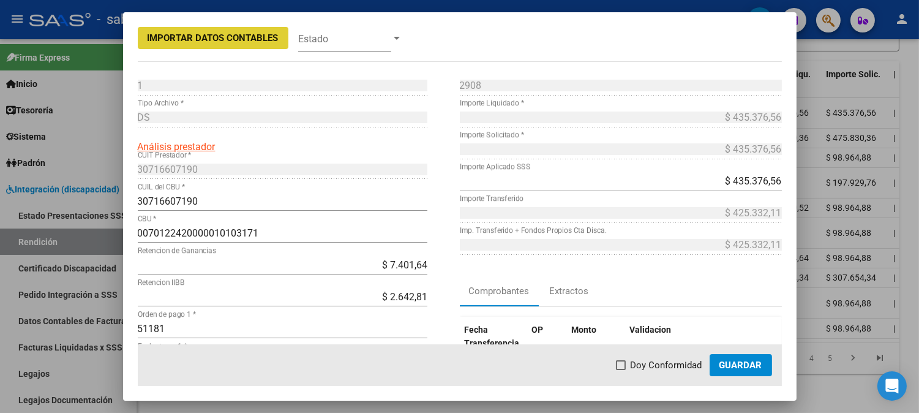
click at [650, 364] on span "Doy Conformidad" at bounding box center [667, 365] width 72 height 15
click at [621, 370] on input "Doy Conformidad" at bounding box center [620, 370] width 1 height 1
checkbox input "true"
click at [756, 368] on span "Guardar" at bounding box center [741, 365] width 43 height 11
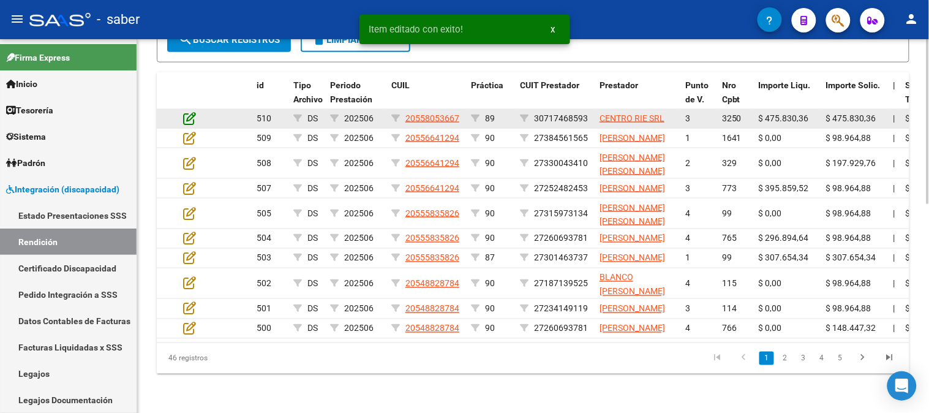
click at [189, 111] on icon at bounding box center [189, 117] width 13 height 13
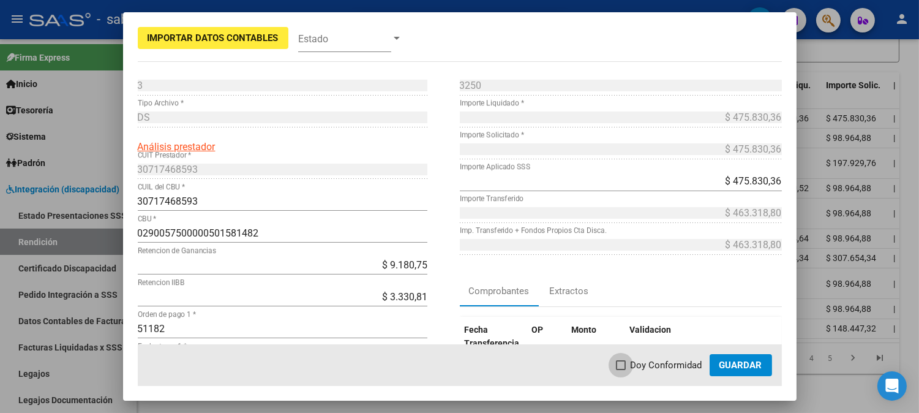
drag, startPoint x: 665, startPoint y: 364, endPoint x: 753, endPoint y: 363, distance: 88.2
click at [666, 364] on span "Doy Conformidad" at bounding box center [667, 365] width 72 height 15
click at [621, 370] on input "Doy Conformidad" at bounding box center [620, 370] width 1 height 1
checkbox input "true"
click at [753, 363] on span "Guardar" at bounding box center [741, 365] width 43 height 11
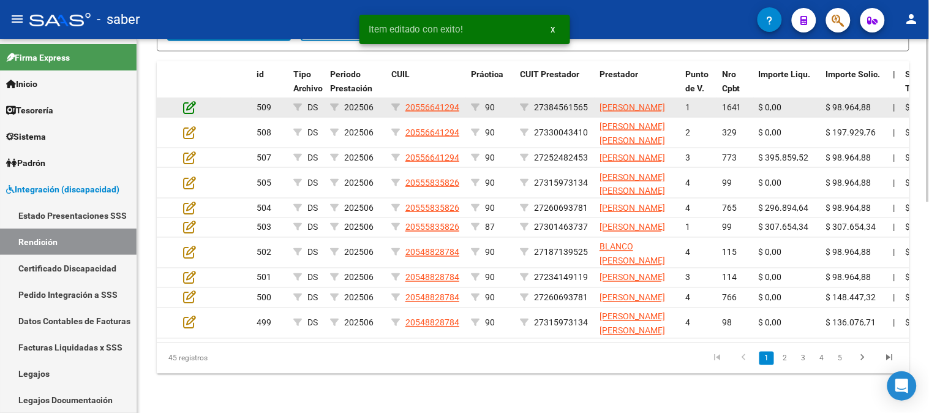
click at [190, 106] on icon at bounding box center [189, 106] width 13 height 13
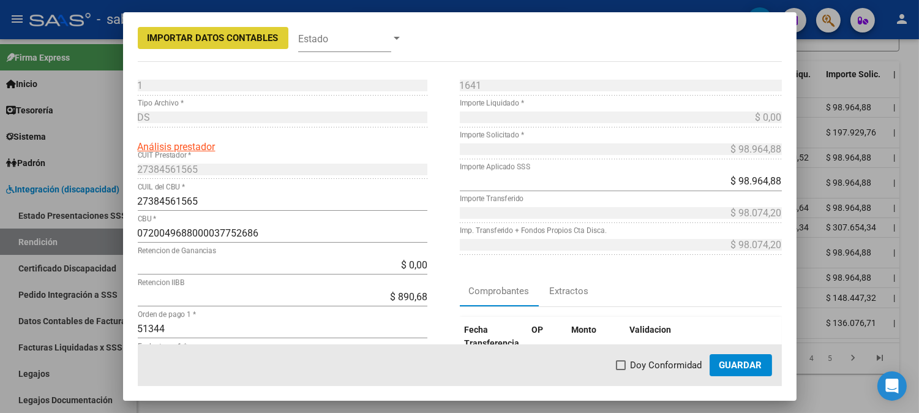
click at [668, 371] on span "Doy Conformidad" at bounding box center [667, 365] width 72 height 15
click at [621, 371] on input "Doy Conformidad" at bounding box center [620, 370] width 1 height 1
checkbox input "true"
click at [726, 364] on span "Guardar" at bounding box center [741, 365] width 43 height 11
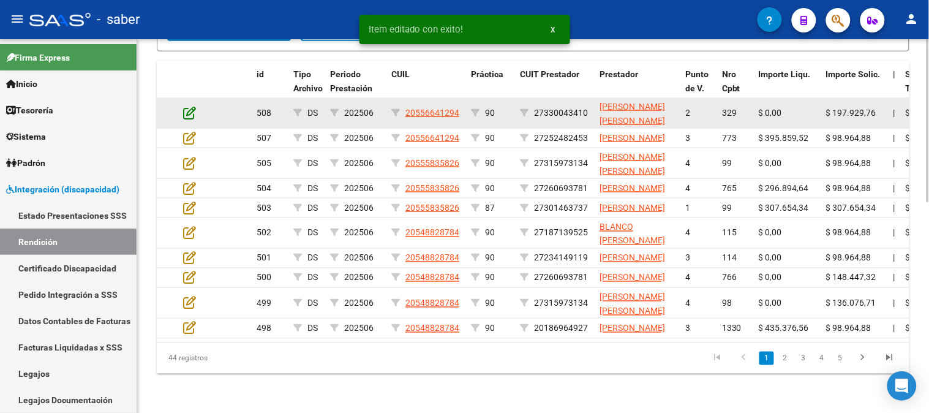
click at [189, 107] on icon at bounding box center [189, 112] width 13 height 13
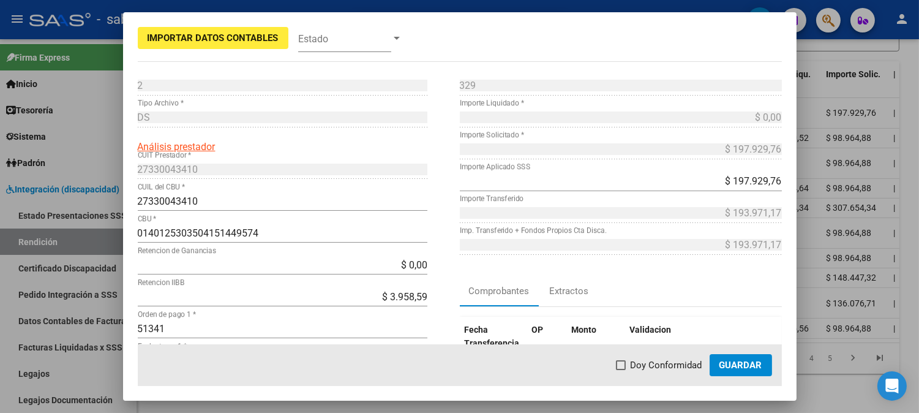
click at [674, 364] on span "Doy Conformidad" at bounding box center [667, 365] width 72 height 15
click at [621, 370] on input "Doy Conformidad" at bounding box center [620, 370] width 1 height 1
checkbox input "true"
click at [748, 364] on span "Guardar" at bounding box center [741, 365] width 43 height 11
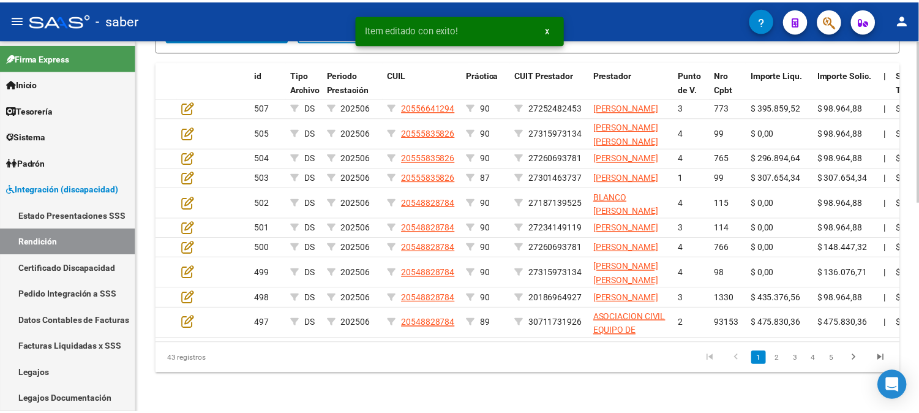
scroll to position [414, 0]
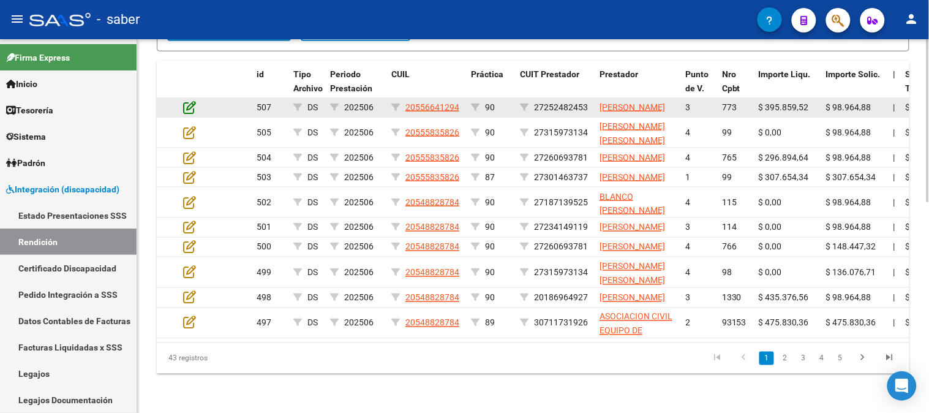
click at [191, 100] on icon at bounding box center [189, 106] width 13 height 13
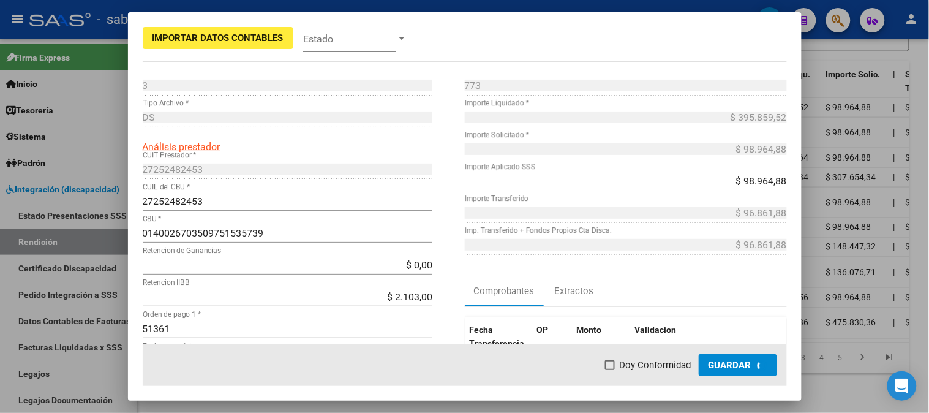
scroll to position [437, 0]
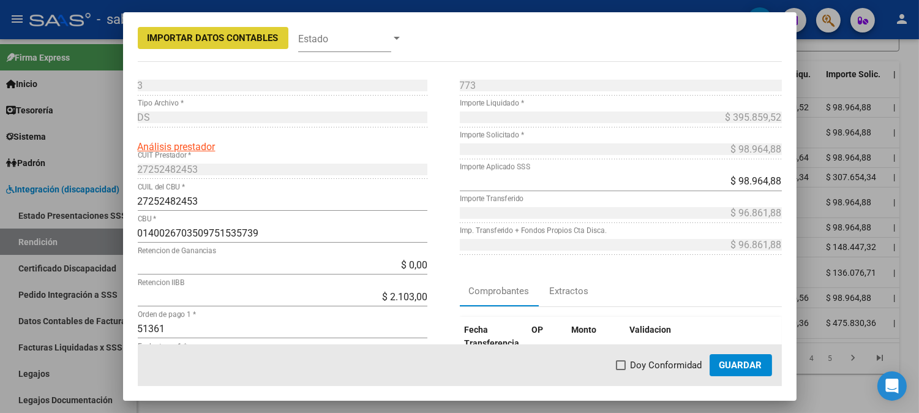
click at [666, 370] on span "Doy Conformidad" at bounding box center [667, 365] width 72 height 15
click at [621, 370] on input "Doy Conformidad" at bounding box center [620, 370] width 1 height 1
checkbox input "true"
click at [739, 365] on span "Guardar" at bounding box center [741, 365] width 43 height 11
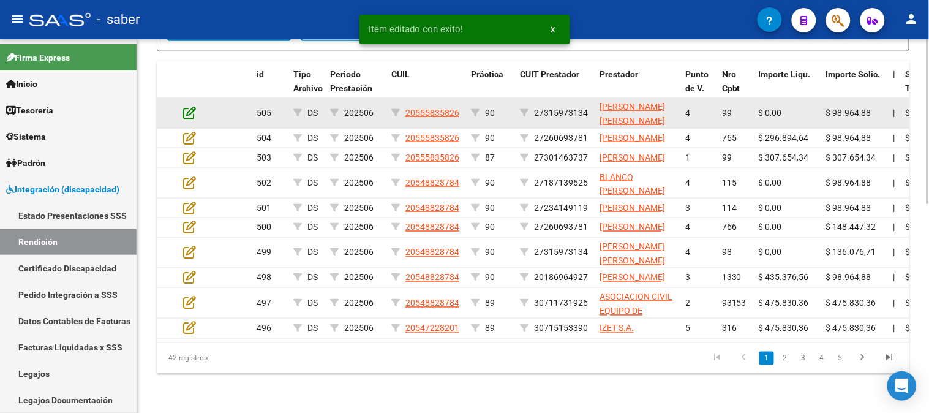
click at [192, 106] on icon at bounding box center [189, 112] width 13 height 13
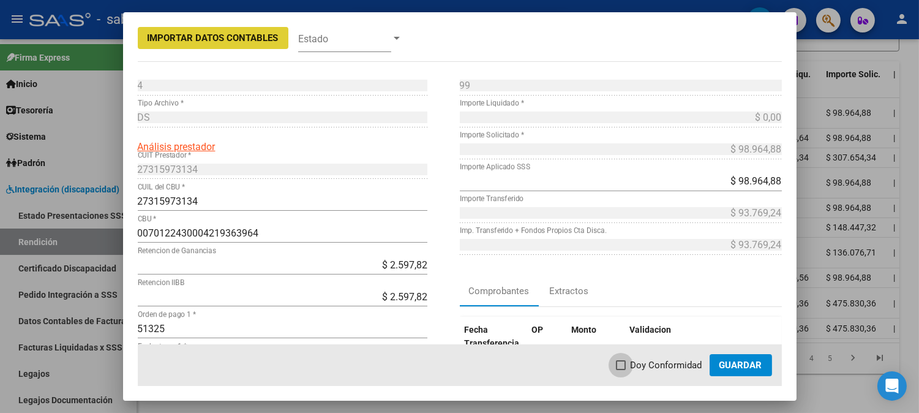
click at [654, 358] on span "Doy Conformidad" at bounding box center [667, 365] width 72 height 15
click at [621, 370] on input "Doy Conformidad" at bounding box center [620, 370] width 1 height 1
checkbox input "true"
click at [725, 364] on span "Guardar" at bounding box center [741, 365] width 43 height 11
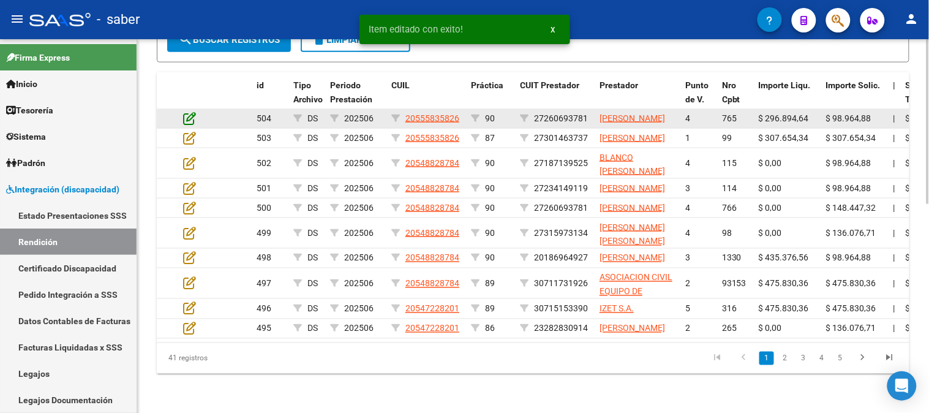
click at [196, 111] on icon at bounding box center [189, 117] width 13 height 13
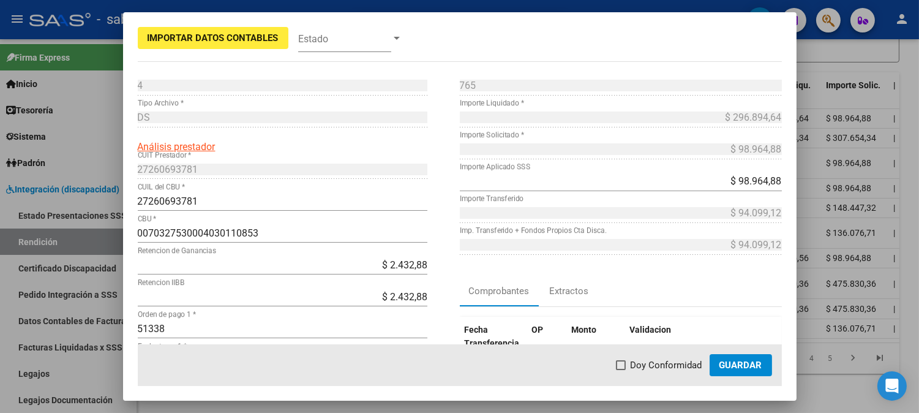
drag, startPoint x: 652, startPoint y: 372, endPoint x: 712, endPoint y: 368, distance: 60.2
click at [654, 372] on mat-dialog-actions "Doy Conformidad Guardar" at bounding box center [460, 365] width 644 height 42
click at [664, 362] on span "Doy Conformidad" at bounding box center [667, 365] width 72 height 15
click at [621, 370] on input "Doy Conformidad" at bounding box center [620, 370] width 1 height 1
checkbox input "true"
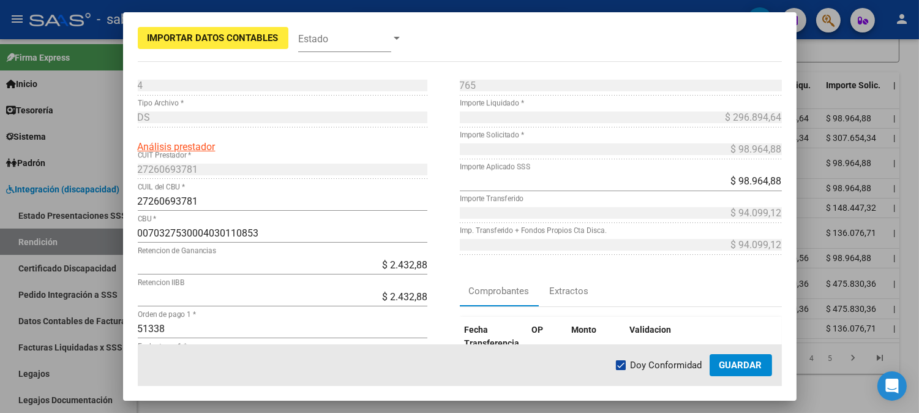
click at [745, 367] on span "Guardar" at bounding box center [741, 365] width 43 height 11
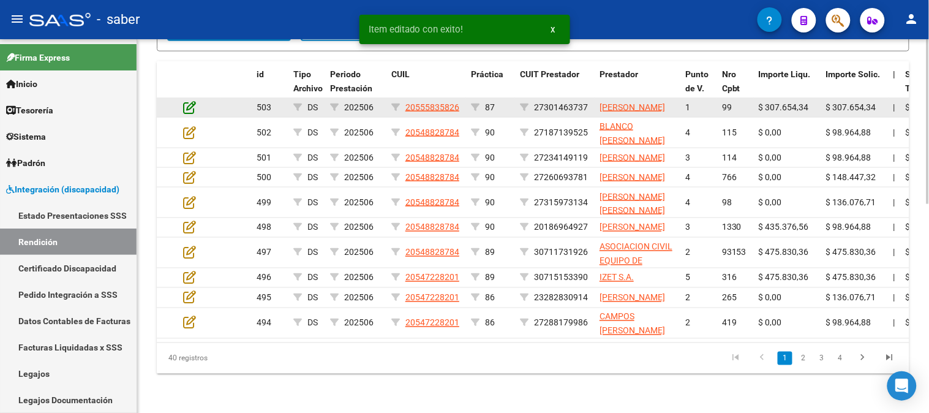
click at [192, 104] on icon at bounding box center [189, 106] width 13 height 13
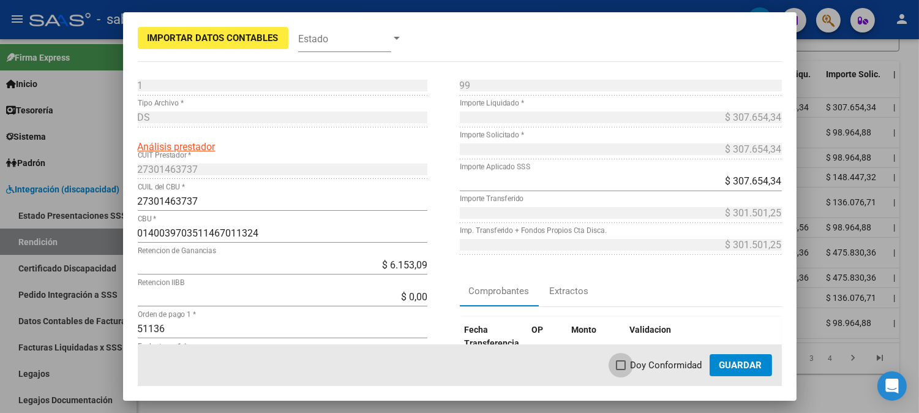
drag, startPoint x: 663, startPoint y: 360, endPoint x: 674, endPoint y: 362, distance: 11.8
click at [663, 360] on span "Doy Conformidad" at bounding box center [667, 365] width 72 height 15
click at [621, 370] on input "Doy Conformidad" at bounding box center [620, 370] width 1 height 1
checkbox input "true"
click at [726, 364] on span "Guardar" at bounding box center [741, 365] width 43 height 11
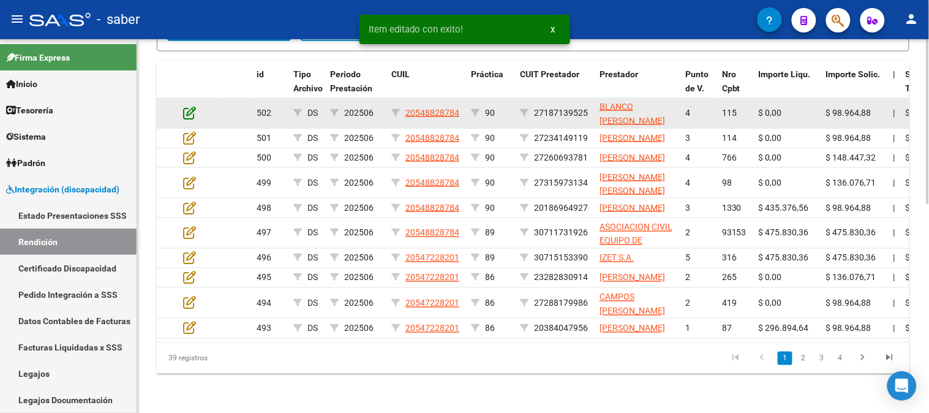
click at [194, 106] on icon at bounding box center [189, 112] width 13 height 13
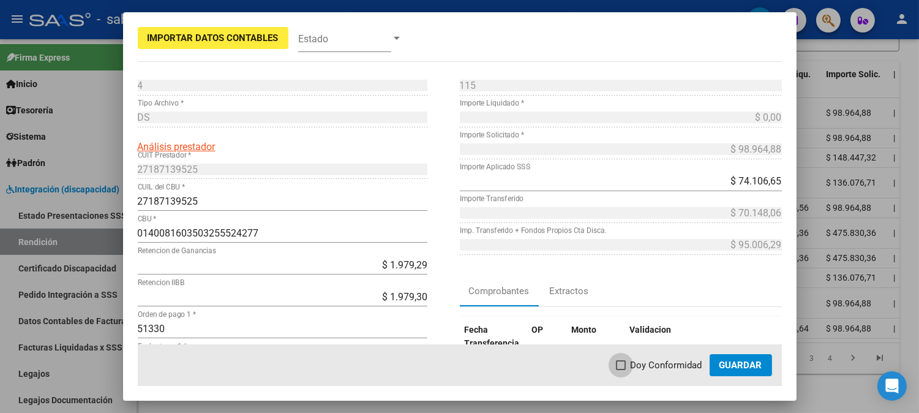
click at [671, 367] on span "Doy Conformidad" at bounding box center [667, 365] width 72 height 15
click at [621, 370] on input "Doy Conformidad" at bounding box center [620, 370] width 1 height 1
checkbox input "true"
click at [748, 364] on span "Guardar" at bounding box center [741, 365] width 43 height 11
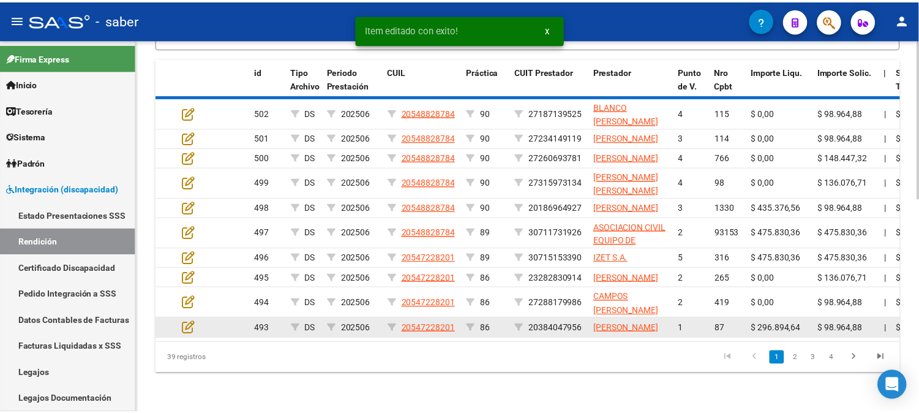
scroll to position [414, 0]
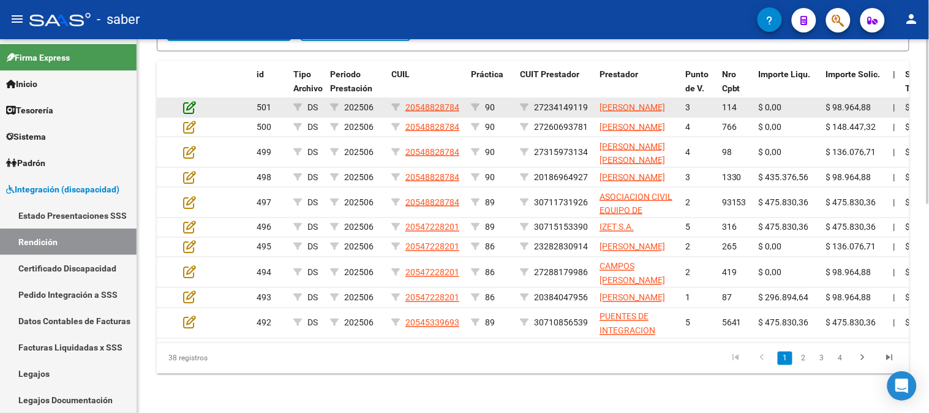
click at [188, 104] on icon at bounding box center [189, 106] width 13 height 13
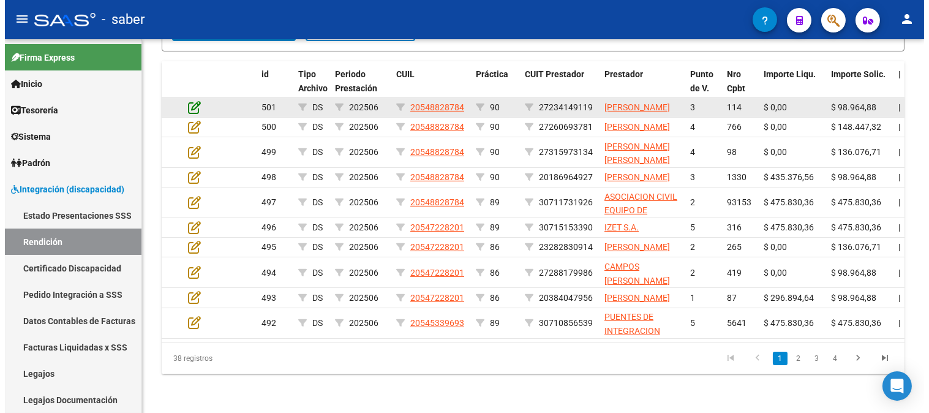
scroll to position [437, 0]
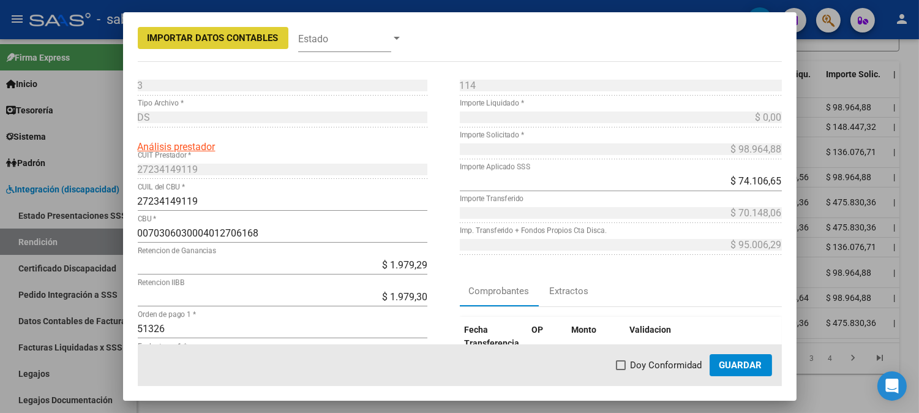
click at [631, 360] on label "Doy Conformidad" at bounding box center [659, 365] width 86 height 15
click at [621, 370] on input "Doy Conformidad" at bounding box center [620, 370] width 1 height 1
checkbox input "true"
click at [739, 361] on span "Guardar" at bounding box center [741, 365] width 43 height 11
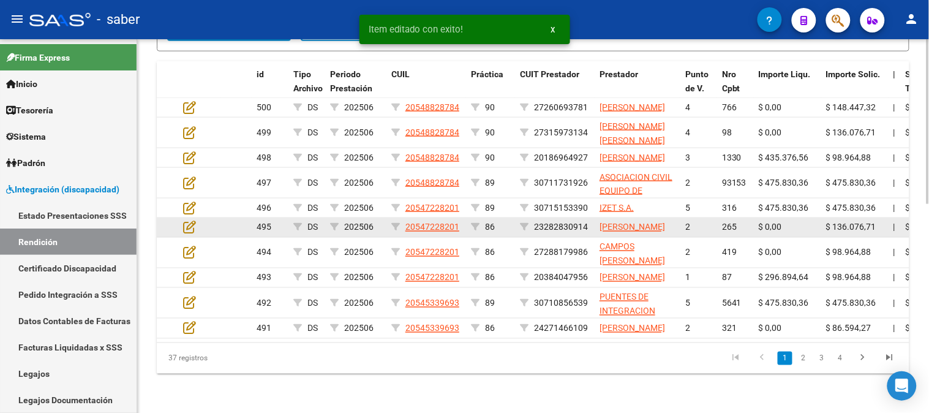
scroll to position [472, 0]
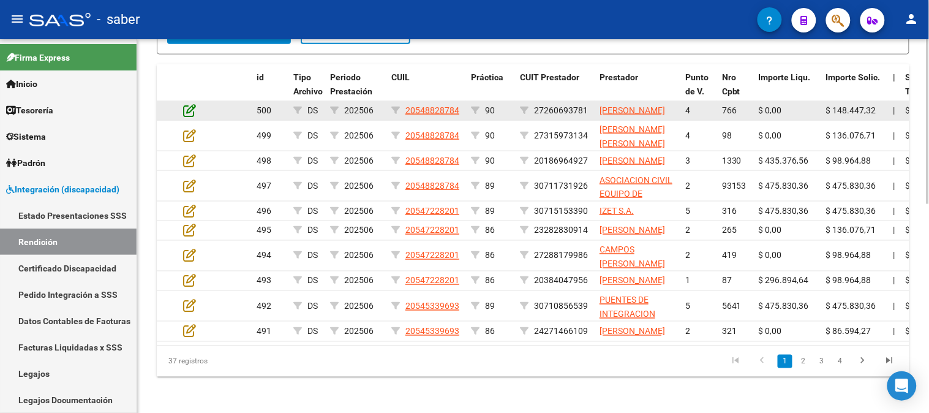
click at [185, 117] on icon at bounding box center [189, 110] width 13 height 13
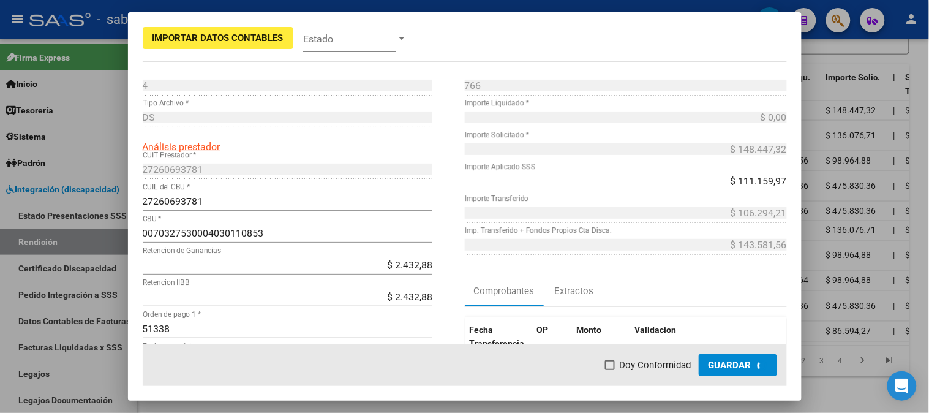
scroll to position [427, 0]
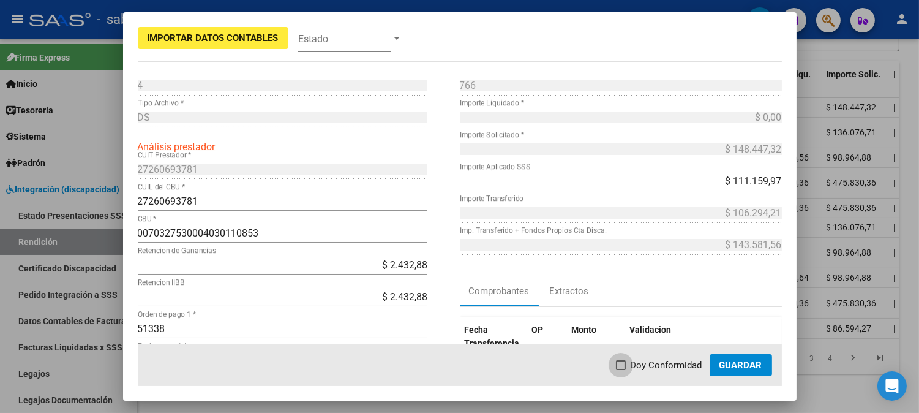
click at [696, 363] on span "Doy Conformidad" at bounding box center [667, 365] width 72 height 15
click at [621, 370] on input "Doy Conformidad" at bounding box center [620, 370] width 1 height 1
checkbox input "true"
click at [724, 364] on span "Guardar" at bounding box center [741, 365] width 43 height 11
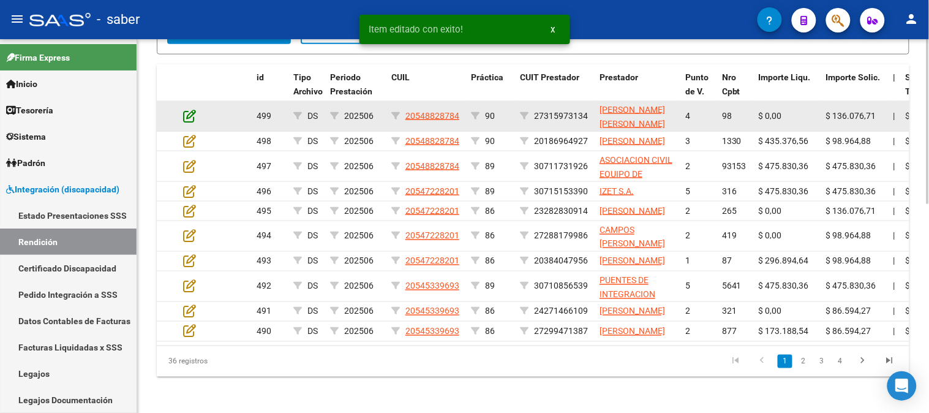
click at [190, 114] on icon at bounding box center [189, 115] width 13 height 13
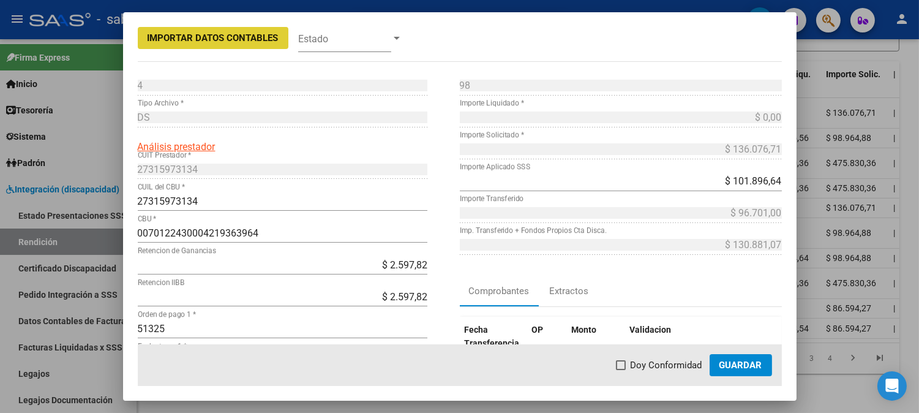
click at [650, 361] on span "Doy Conformidad" at bounding box center [667, 365] width 72 height 15
click at [621, 370] on input "Doy Conformidad" at bounding box center [620, 370] width 1 height 1
checkbox input "true"
click at [730, 361] on span "Guardar" at bounding box center [741, 365] width 43 height 11
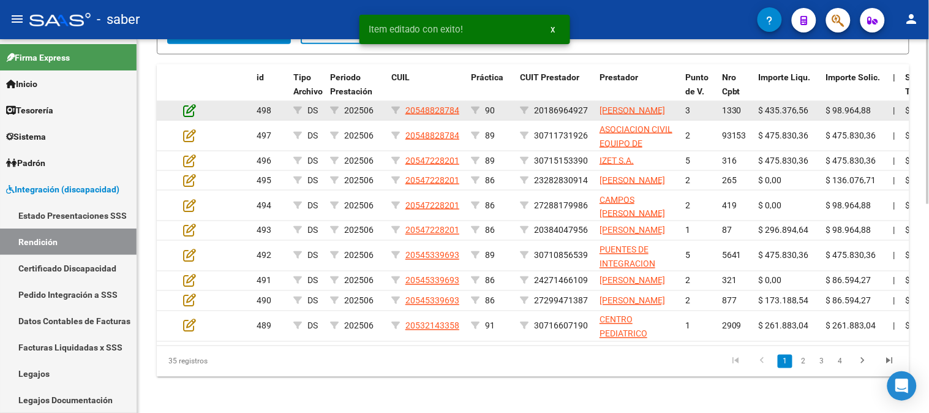
click at [190, 115] on icon at bounding box center [189, 110] width 13 height 13
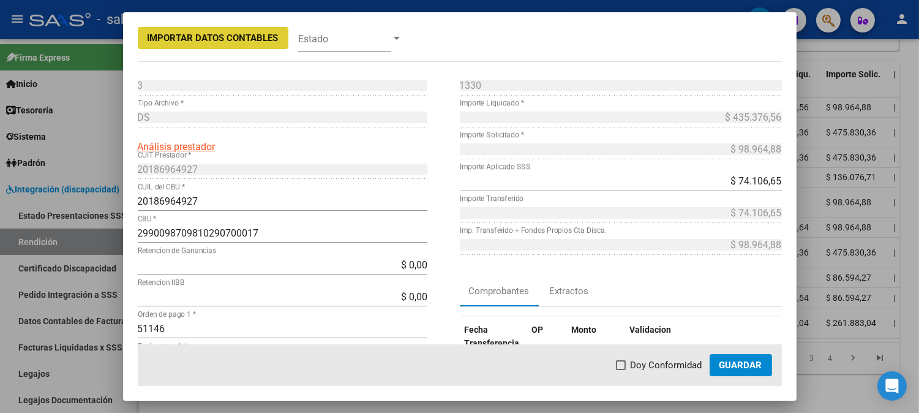
click at [671, 366] on span "Doy Conformidad" at bounding box center [667, 365] width 72 height 15
click at [621, 370] on input "Doy Conformidad" at bounding box center [620, 370] width 1 height 1
checkbox input "true"
click at [749, 364] on span "Guardar" at bounding box center [741, 365] width 43 height 11
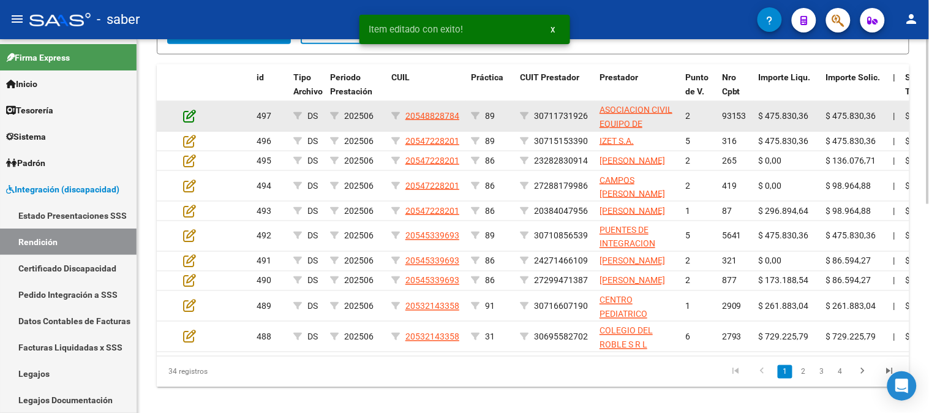
click at [191, 116] on icon at bounding box center [189, 115] width 13 height 13
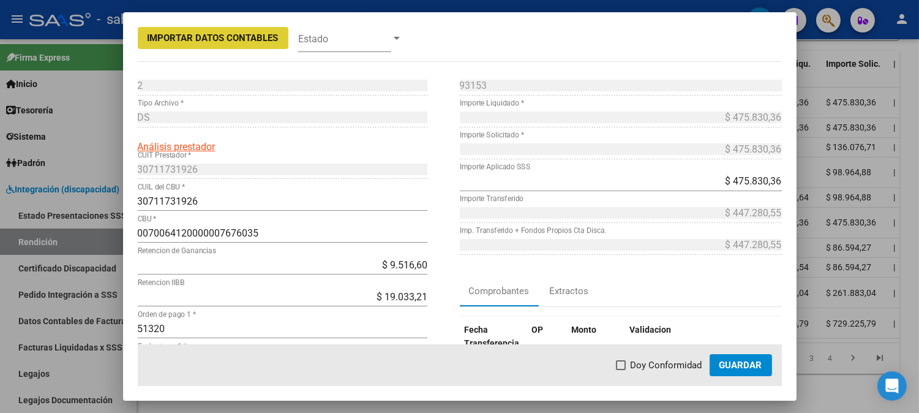
drag, startPoint x: 647, startPoint y: 364, endPoint x: 735, endPoint y: 366, distance: 88.2
click at [647, 365] on span "Doy Conformidad" at bounding box center [667, 365] width 72 height 15
click at [621, 370] on input "Doy Conformidad" at bounding box center [620, 370] width 1 height 1
checkbox input "true"
click at [749, 366] on span "Guardar" at bounding box center [741, 365] width 43 height 11
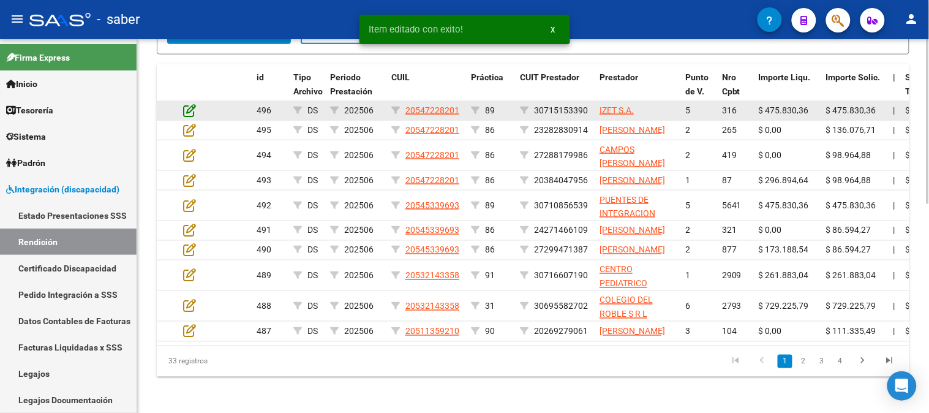
click at [196, 112] on div at bounding box center [199, 111] width 33 height 14
click at [192, 112] on icon at bounding box center [189, 110] width 13 height 13
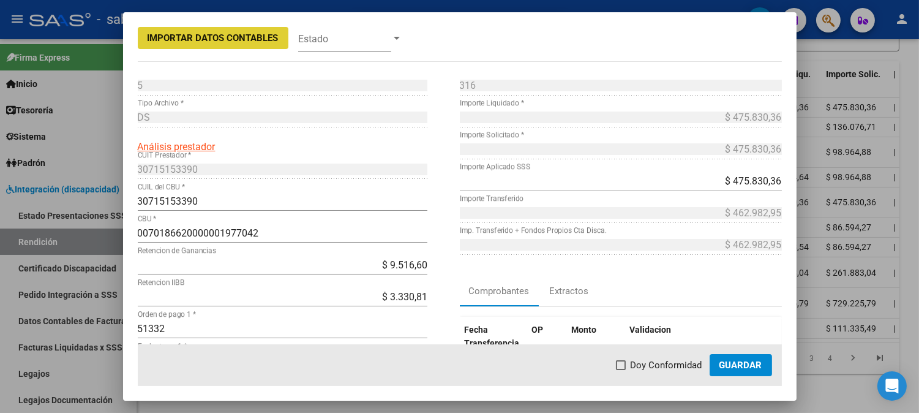
drag, startPoint x: 671, startPoint y: 364, endPoint x: 760, endPoint y: 367, distance: 88.9
click at [672, 364] on span "Doy Conformidad" at bounding box center [667, 365] width 72 height 15
click at [621, 370] on input "Doy Conformidad" at bounding box center [620, 370] width 1 height 1
checkbox input "true"
drag, startPoint x: 756, startPoint y: 364, endPoint x: 727, endPoint y: 350, distance: 32.3
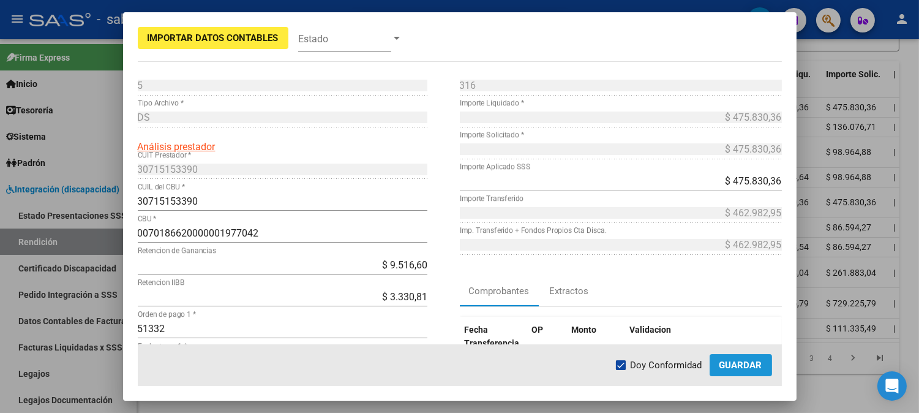
click at [758, 364] on span "Guardar" at bounding box center [741, 365] width 43 height 11
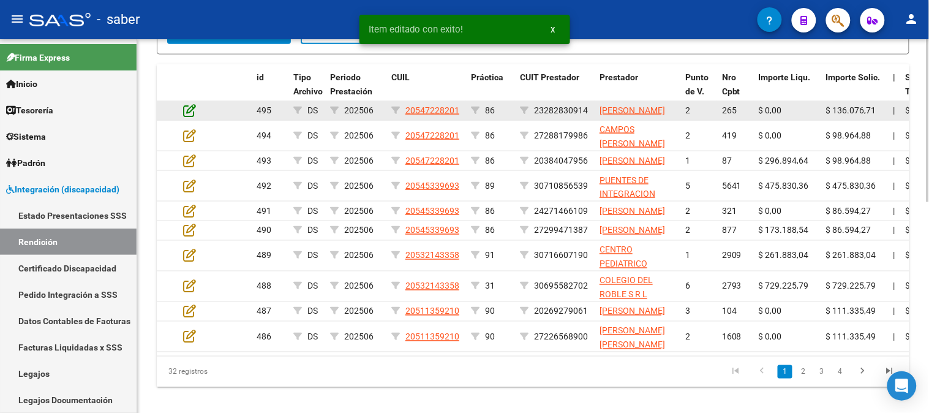
click at [189, 111] on icon at bounding box center [189, 110] width 13 height 13
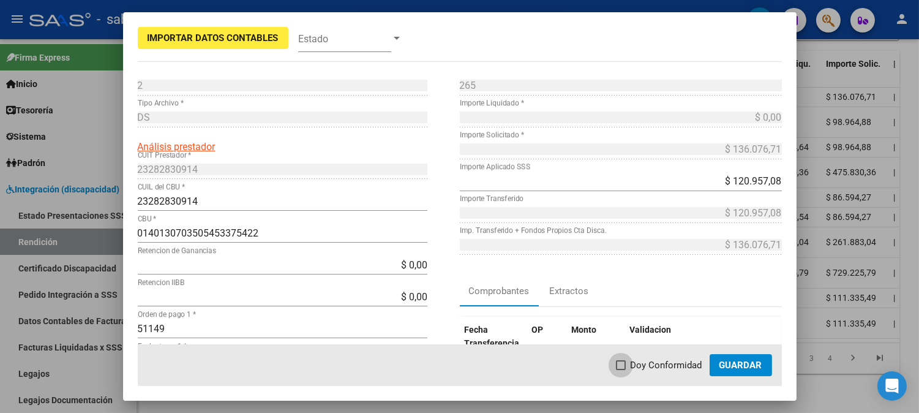
click at [652, 370] on span "Doy Conformidad" at bounding box center [667, 365] width 72 height 15
click at [621, 370] on input "Doy Conformidad" at bounding box center [620, 370] width 1 height 1
checkbox input "true"
click at [726, 363] on span "Guardar" at bounding box center [741, 365] width 43 height 11
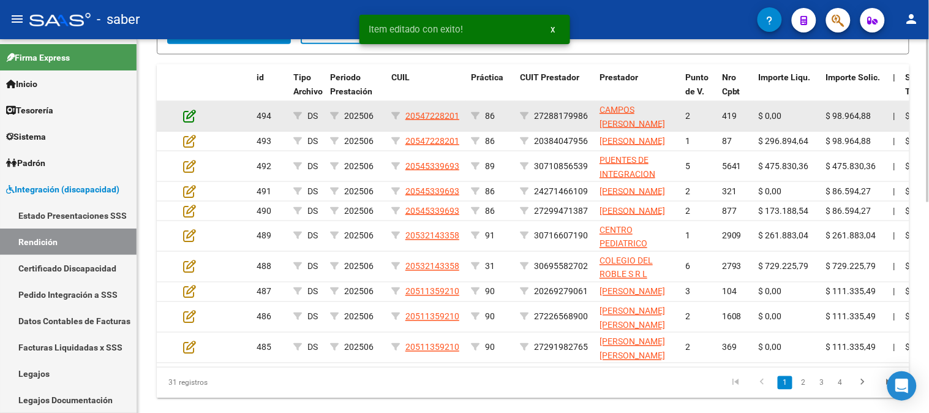
click at [189, 115] on icon at bounding box center [189, 115] width 13 height 13
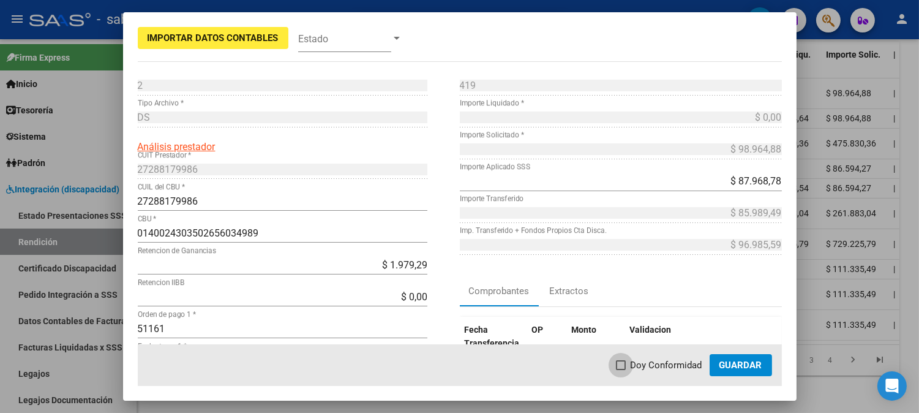
click at [678, 364] on span "Doy Conformidad" at bounding box center [667, 365] width 72 height 15
click at [621, 370] on input "Doy Conformidad" at bounding box center [620, 370] width 1 height 1
checkbox input "true"
click at [735, 364] on span "Guardar" at bounding box center [741, 365] width 43 height 11
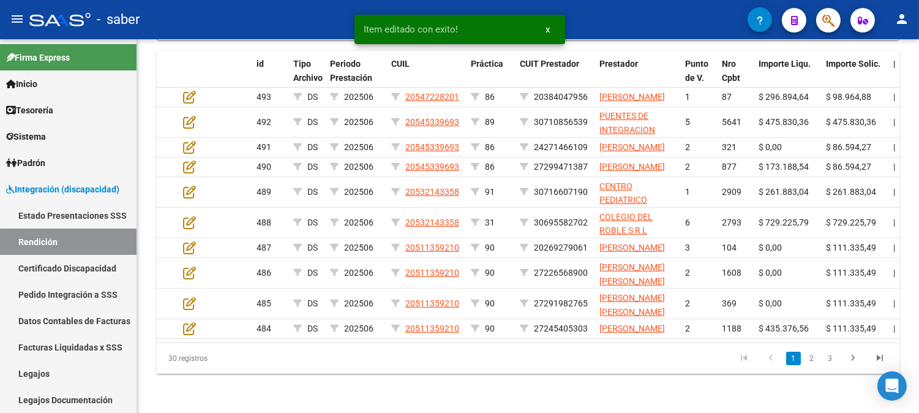
scroll to position [404, 0]
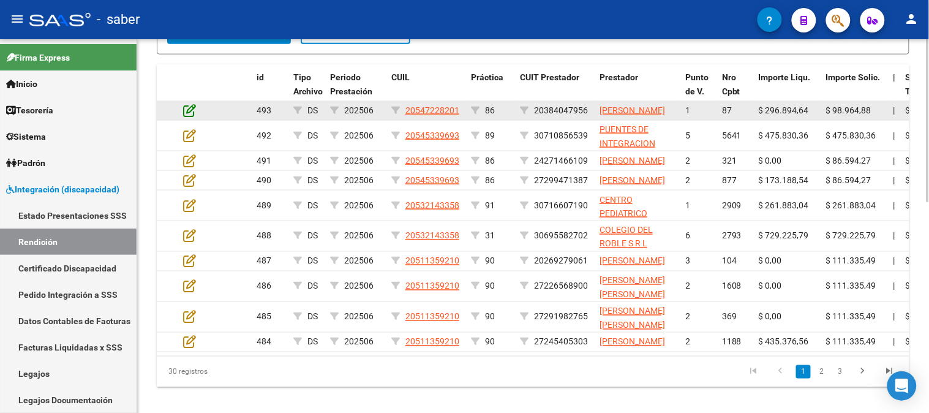
click at [187, 111] on icon at bounding box center [189, 110] width 13 height 13
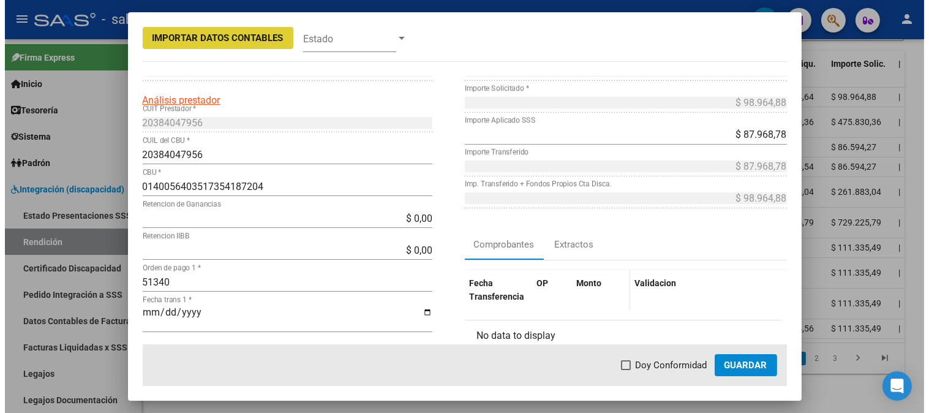
scroll to position [68, 0]
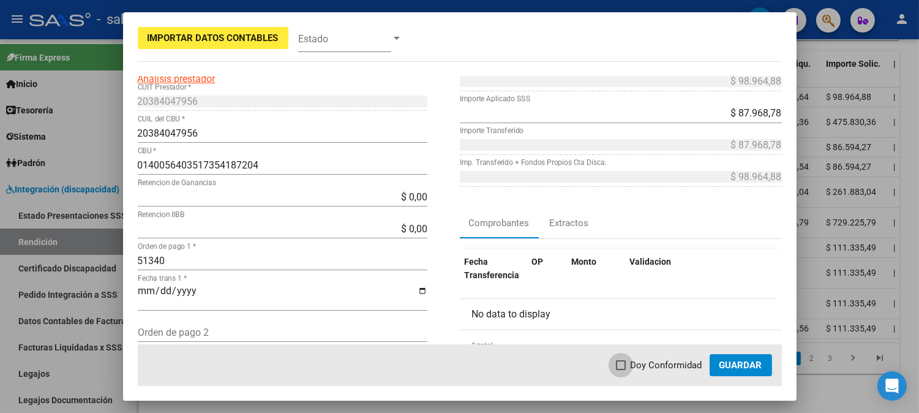
click at [650, 363] on span "Doy Conformidad" at bounding box center [667, 365] width 72 height 15
click at [621, 370] on input "Doy Conformidad" at bounding box center [620, 370] width 1 height 1
checkbox input "true"
click at [725, 366] on span "Guardar" at bounding box center [741, 365] width 43 height 11
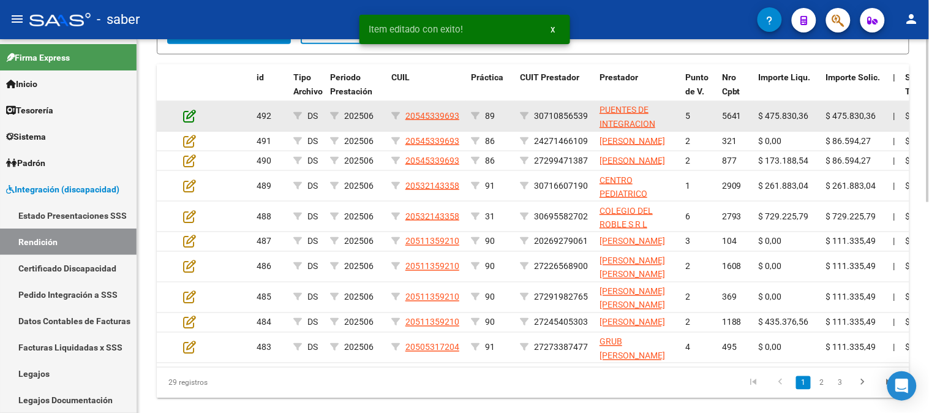
click at [192, 114] on icon at bounding box center [189, 115] width 13 height 13
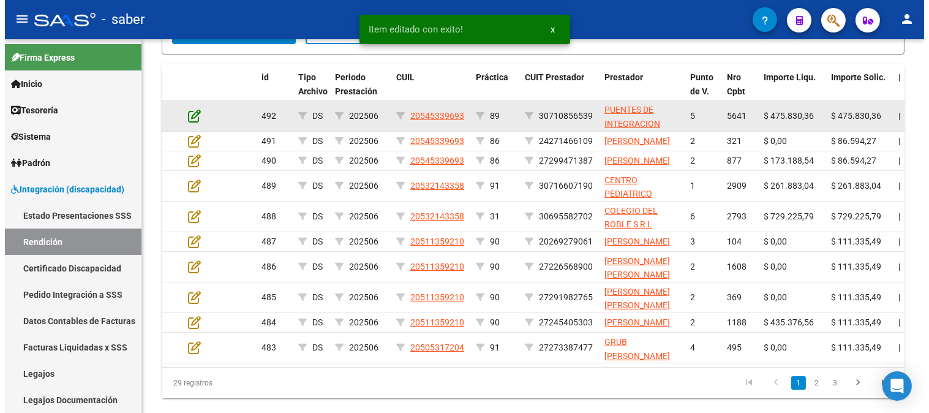
scroll to position [427, 0]
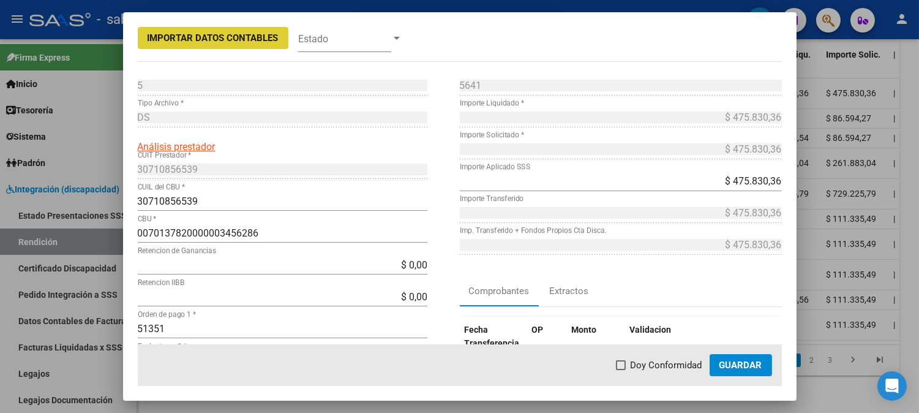
click at [664, 368] on span "Doy Conformidad" at bounding box center [667, 365] width 72 height 15
click at [621, 370] on input "Doy Conformidad" at bounding box center [620, 370] width 1 height 1
checkbox input "true"
click at [747, 366] on span "Guardar" at bounding box center [741, 365] width 43 height 11
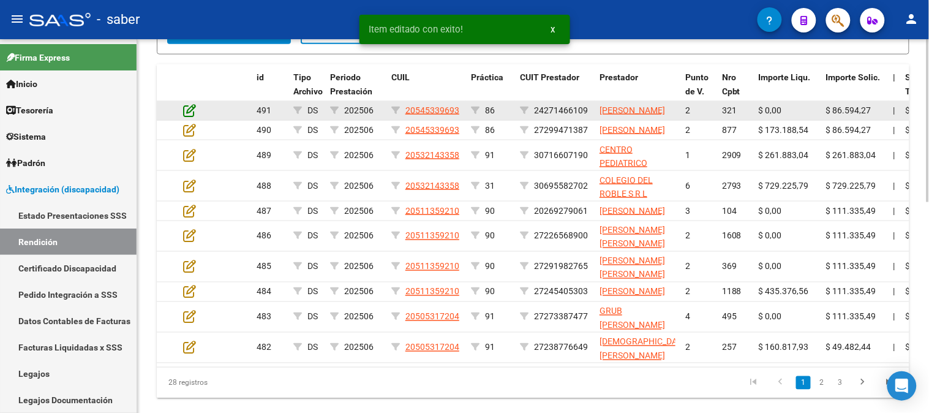
click at [192, 108] on icon at bounding box center [189, 110] width 13 height 13
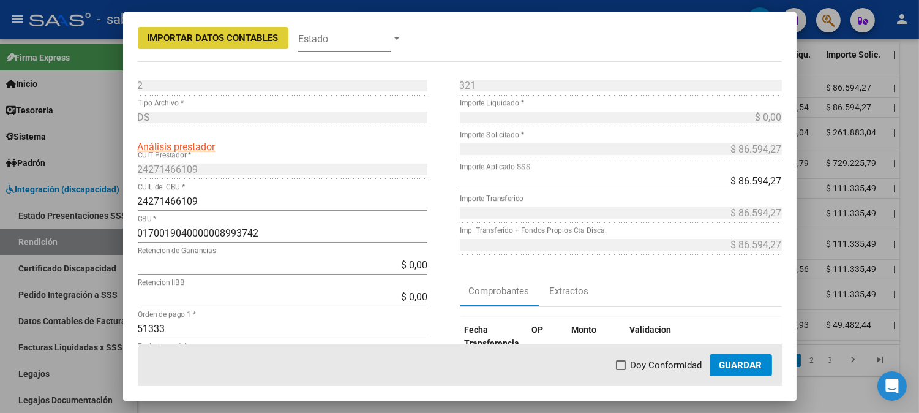
click at [666, 366] on span "Doy Conformidad" at bounding box center [667, 365] width 72 height 15
click at [621, 370] on input "Doy Conformidad" at bounding box center [620, 370] width 1 height 1
checkbox input "true"
click at [759, 365] on span "Guardar" at bounding box center [741, 365] width 43 height 11
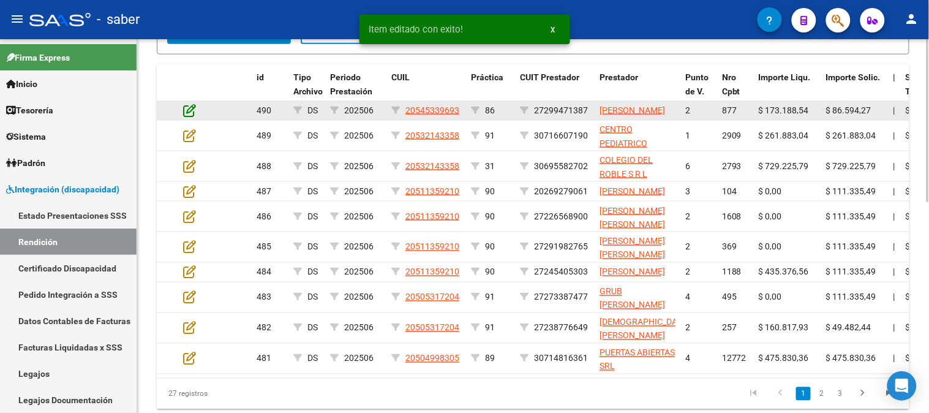
click at [187, 114] on icon at bounding box center [189, 110] width 13 height 13
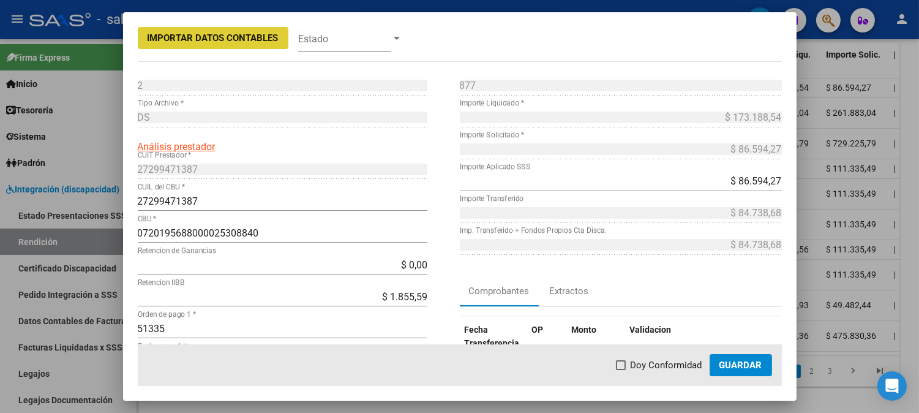
click at [676, 359] on span "Doy Conformidad" at bounding box center [667, 365] width 72 height 15
click at [621, 370] on input "Doy Conformidad" at bounding box center [620, 370] width 1 height 1
checkbox input "true"
click at [744, 371] on button "Guardar" at bounding box center [741, 365] width 62 height 22
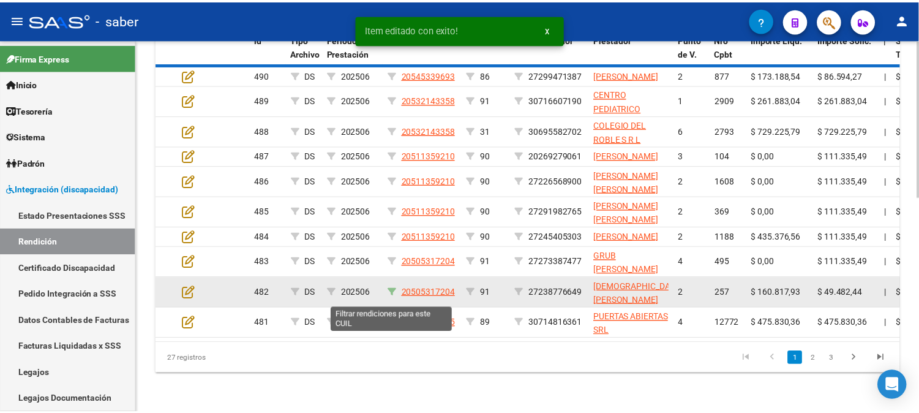
scroll to position [476, 0]
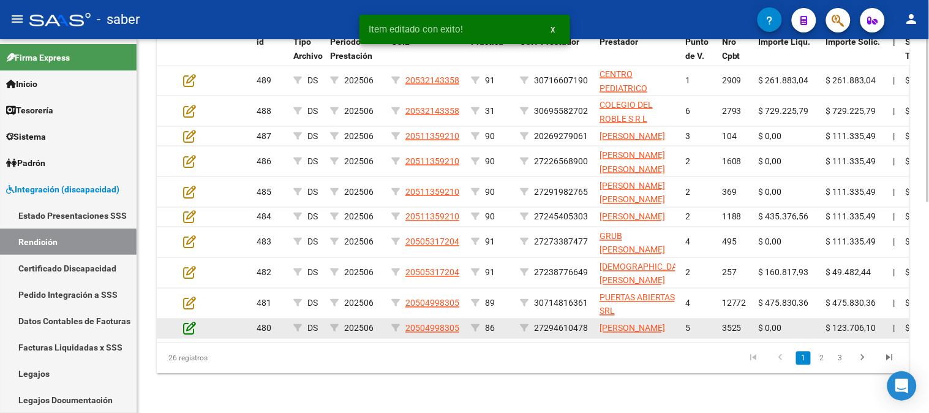
click at [187, 322] on icon at bounding box center [189, 328] width 13 height 13
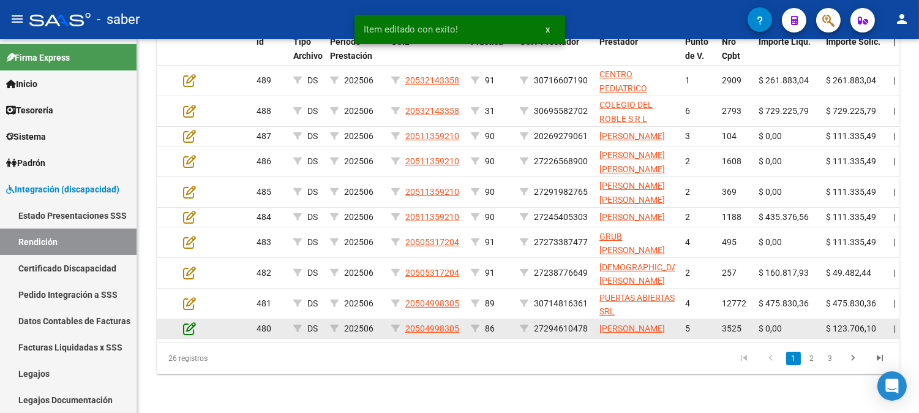
scroll to position [500, 0]
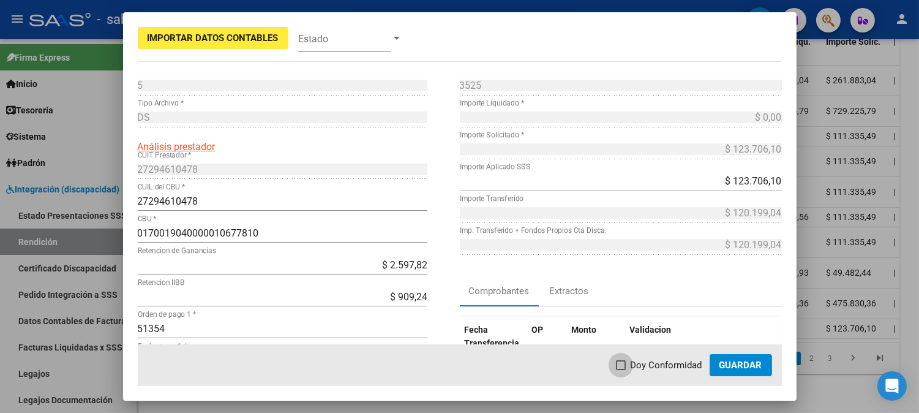
drag, startPoint x: 654, startPoint y: 364, endPoint x: 723, endPoint y: 364, distance: 69.2
click at [655, 364] on span "Doy Conformidad" at bounding box center [667, 365] width 72 height 15
click at [621, 370] on input "Doy Conformidad" at bounding box center [620, 370] width 1 height 1
checkbox input "true"
drag, startPoint x: 726, startPoint y: 364, endPoint x: 708, endPoint y: 364, distance: 18.4
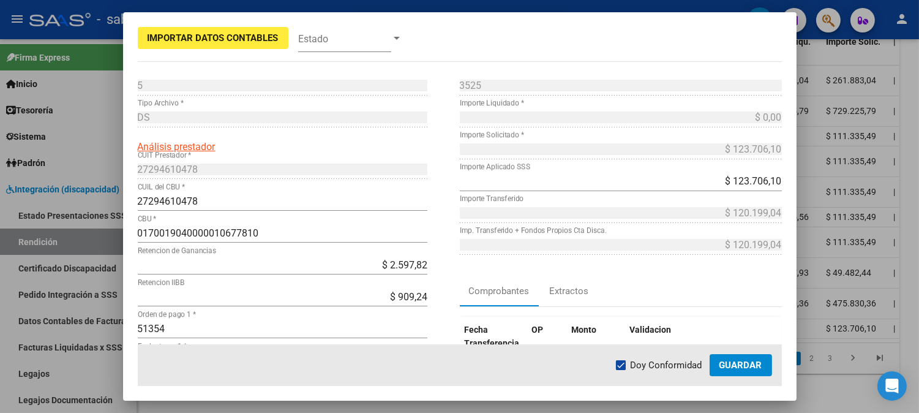
click at [725, 364] on span "Guardar" at bounding box center [741, 365] width 43 height 11
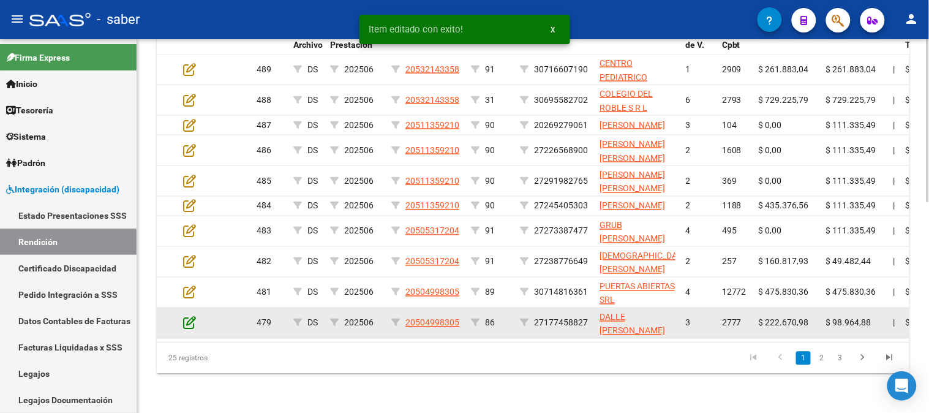
click at [192, 316] on icon at bounding box center [189, 322] width 13 height 13
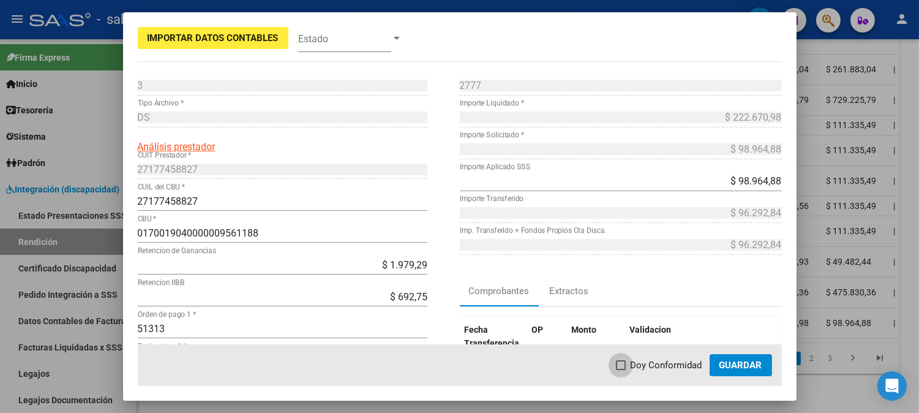
click at [657, 363] on span "Doy Conformidad" at bounding box center [667, 365] width 72 height 15
click at [621, 370] on input "Doy Conformidad" at bounding box center [620, 370] width 1 height 1
checkbox input "true"
click at [738, 362] on span "Guardar" at bounding box center [741, 365] width 43 height 11
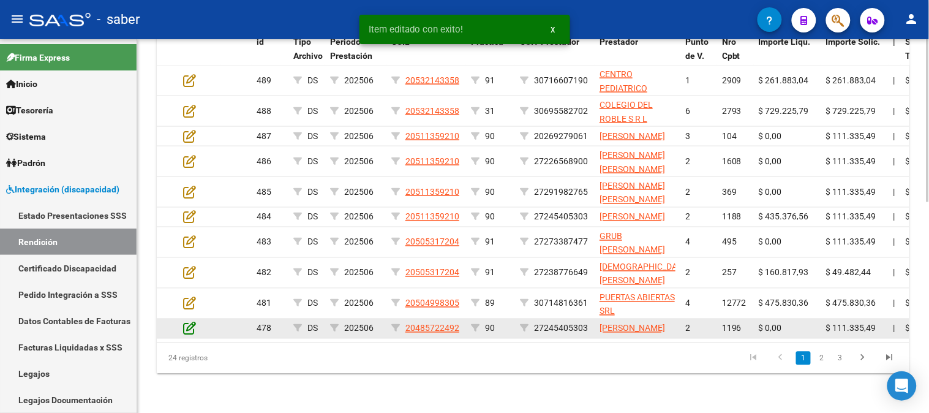
click at [186, 322] on icon at bounding box center [189, 328] width 13 height 13
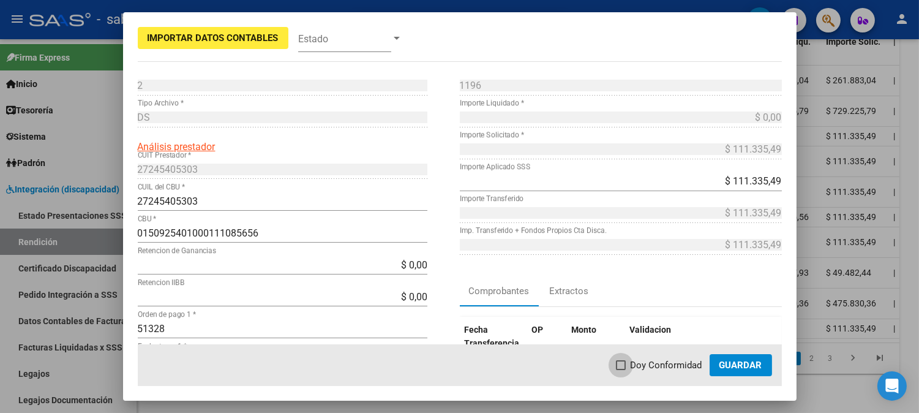
drag, startPoint x: 649, startPoint y: 364, endPoint x: 732, endPoint y: 361, distance: 82.7
click at [649, 364] on span "Doy Conformidad" at bounding box center [667, 365] width 72 height 15
click at [621, 370] on input "Doy Conformidad" at bounding box center [620, 370] width 1 height 1
checkbox input "true"
click at [732, 361] on span "Guardar" at bounding box center [741, 365] width 43 height 11
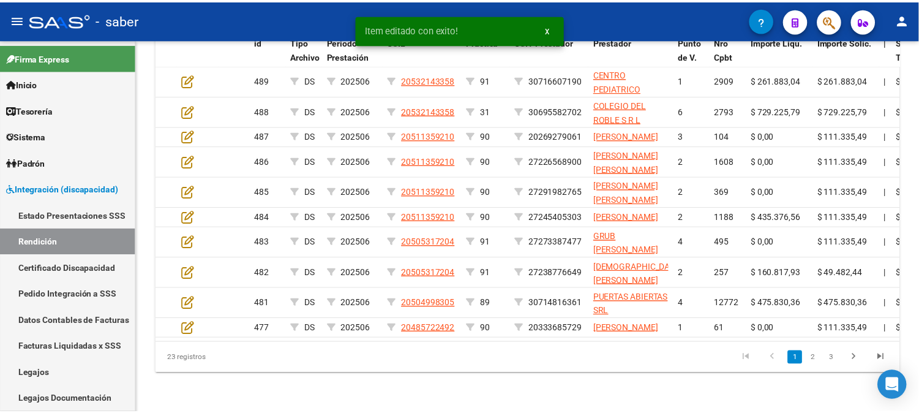
scroll to position [476, 0]
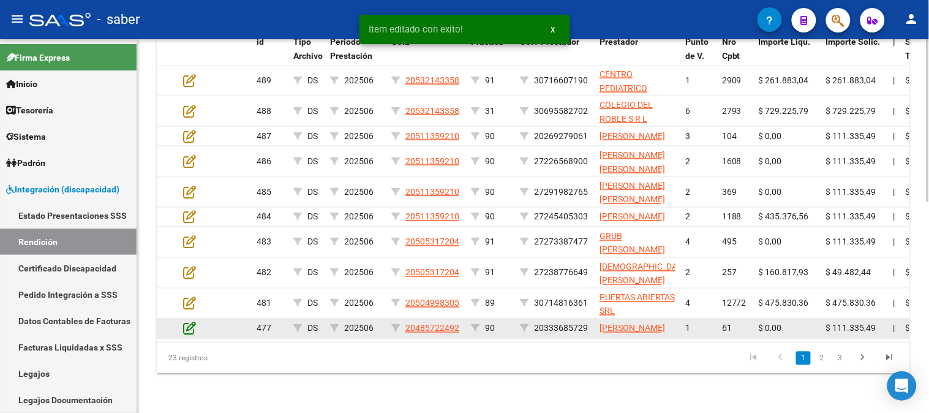
click at [190, 322] on icon at bounding box center [189, 328] width 13 height 13
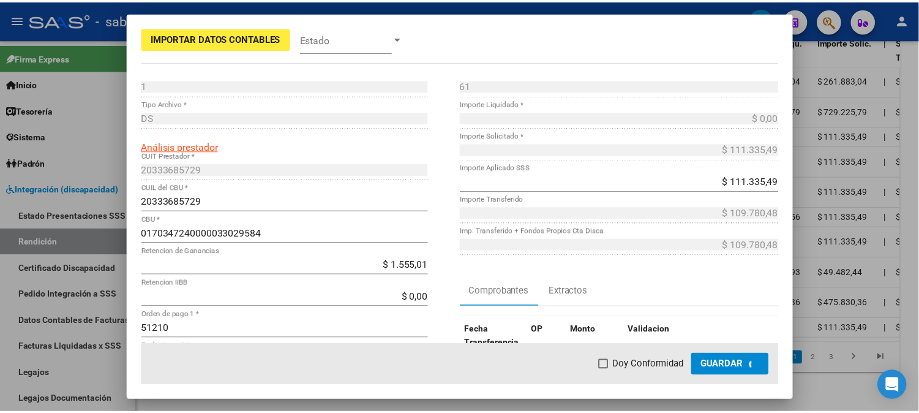
scroll to position [500, 0]
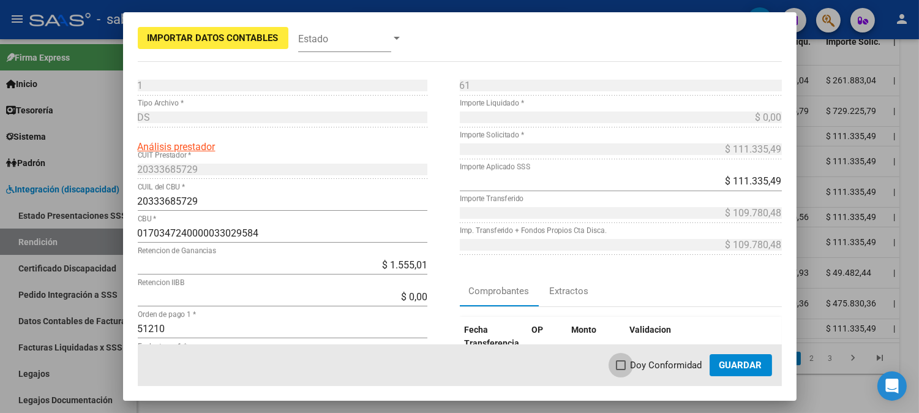
drag, startPoint x: 669, startPoint y: 363, endPoint x: 747, endPoint y: 364, distance: 77.8
click at [671, 364] on span "Doy Conformidad" at bounding box center [667, 365] width 72 height 15
click at [621, 370] on input "Doy Conformidad" at bounding box center [620, 370] width 1 height 1
checkbox input "true"
click at [747, 364] on span "Guardar" at bounding box center [741, 365] width 43 height 11
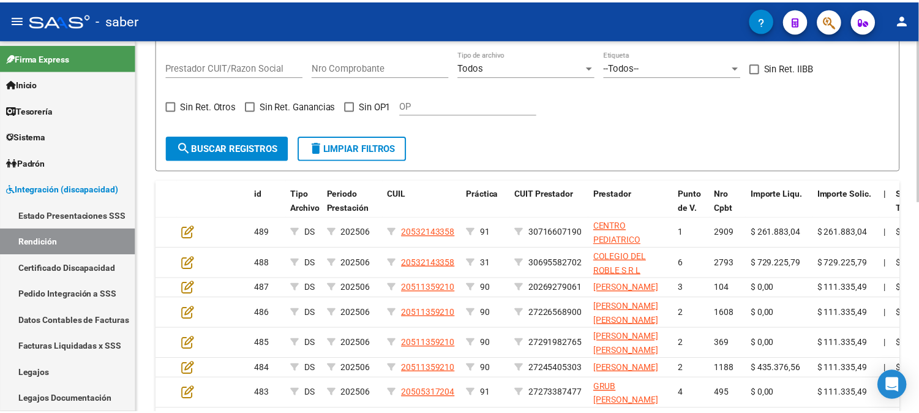
scroll to position [278, 0]
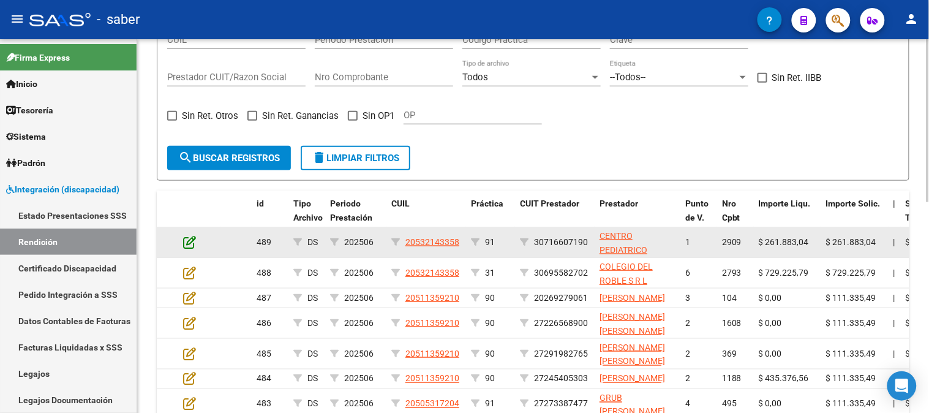
click at [192, 244] on icon at bounding box center [189, 241] width 13 height 13
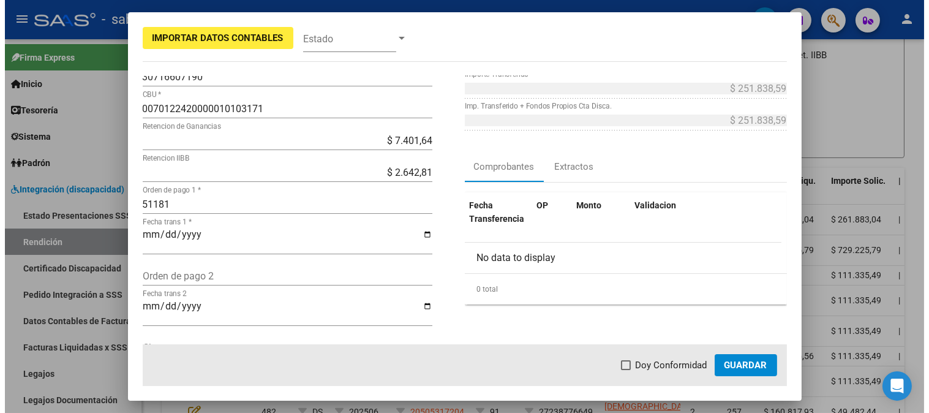
scroll to position [136, 0]
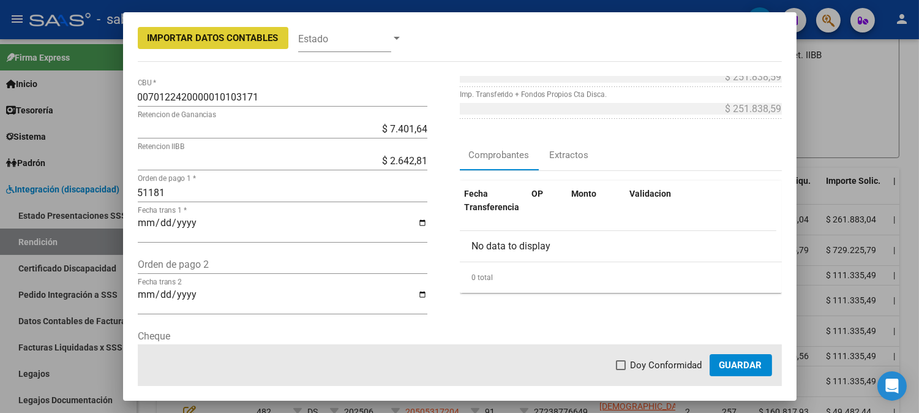
drag, startPoint x: 639, startPoint y: 358, endPoint x: 750, endPoint y: 358, distance: 110.9
click at [641, 358] on span "Doy Conformidad" at bounding box center [667, 365] width 72 height 15
click at [621, 370] on input "Doy Conformidad" at bounding box center [620, 370] width 1 height 1
checkbox input "true"
click at [750, 358] on button "Guardar" at bounding box center [741, 365] width 62 height 22
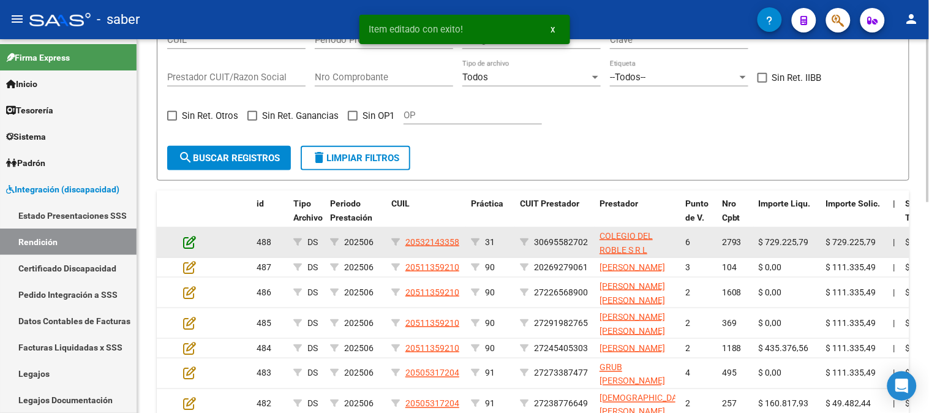
click at [190, 241] on icon at bounding box center [189, 241] width 13 height 13
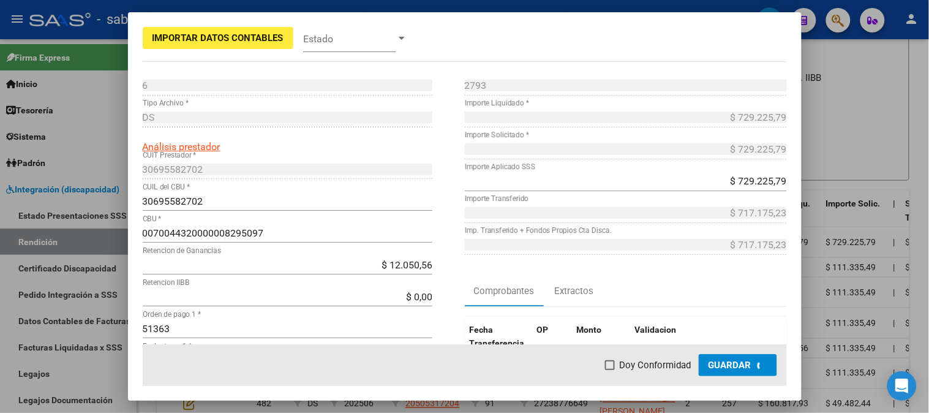
scroll to position [301, 0]
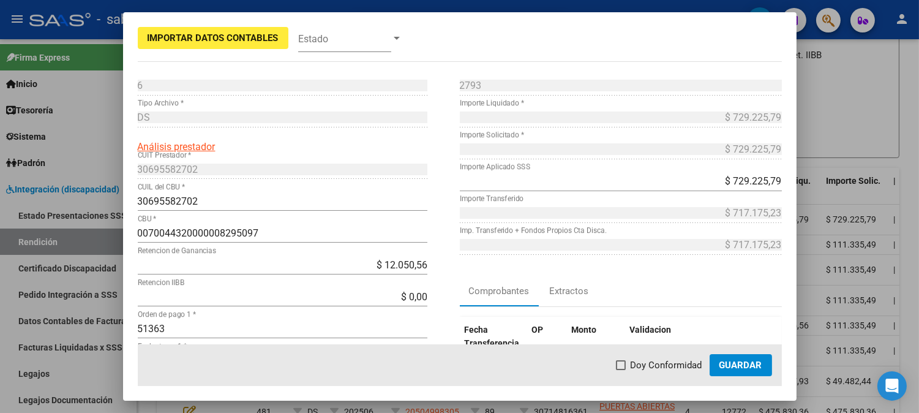
drag, startPoint x: 669, startPoint y: 366, endPoint x: 677, endPoint y: 367, distance: 8.7
click at [669, 367] on span "Doy Conformidad" at bounding box center [667, 365] width 72 height 15
click at [621, 370] on input "Doy Conformidad" at bounding box center [620, 370] width 1 height 1
checkbox input "true"
click at [767, 367] on button "Guardar" at bounding box center [741, 365] width 62 height 22
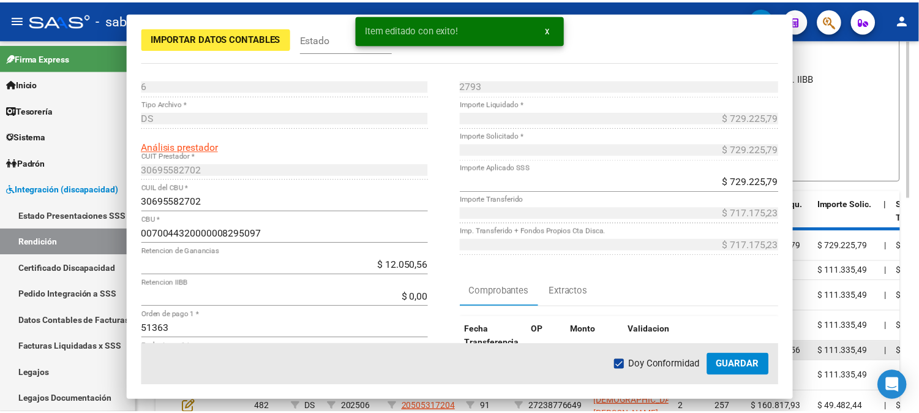
scroll to position [278, 0]
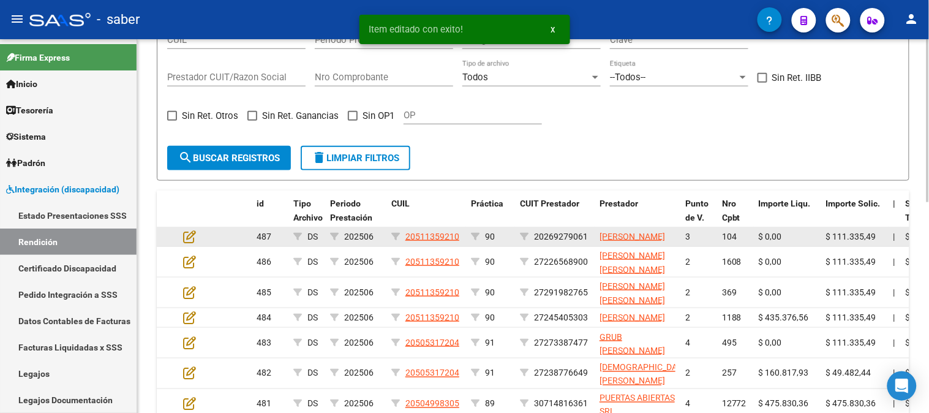
click at [198, 244] on div at bounding box center [199, 237] width 33 height 14
click at [192, 243] on icon at bounding box center [189, 236] width 13 height 13
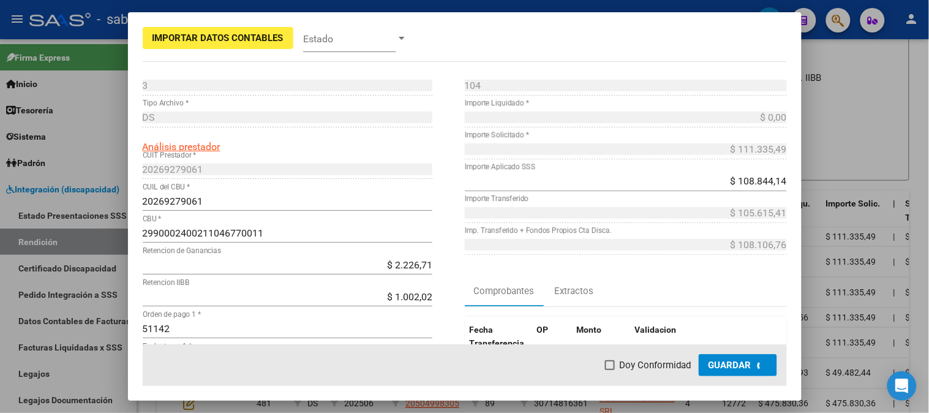
scroll to position [301, 0]
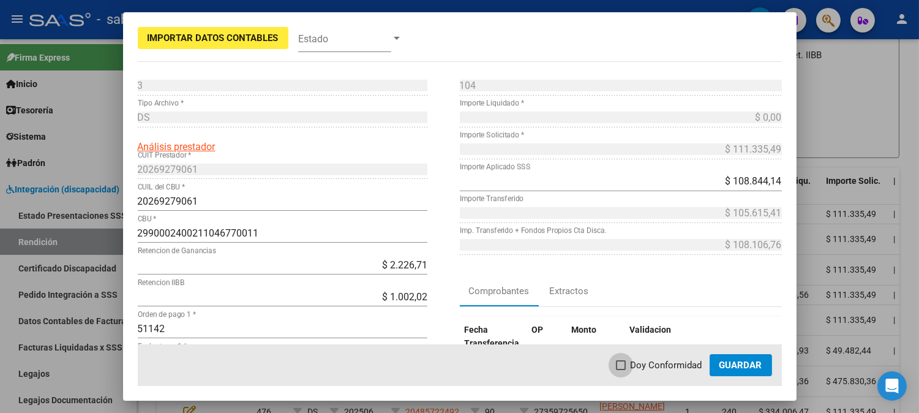
drag, startPoint x: 650, startPoint y: 371, endPoint x: 718, endPoint y: 369, distance: 68.0
click at [650, 371] on span "Doy Conformidad" at bounding box center [667, 365] width 72 height 15
click at [621, 371] on input "Doy Conformidad" at bounding box center [620, 370] width 1 height 1
checkbox input "true"
click at [721, 366] on span "Guardar" at bounding box center [741, 365] width 43 height 11
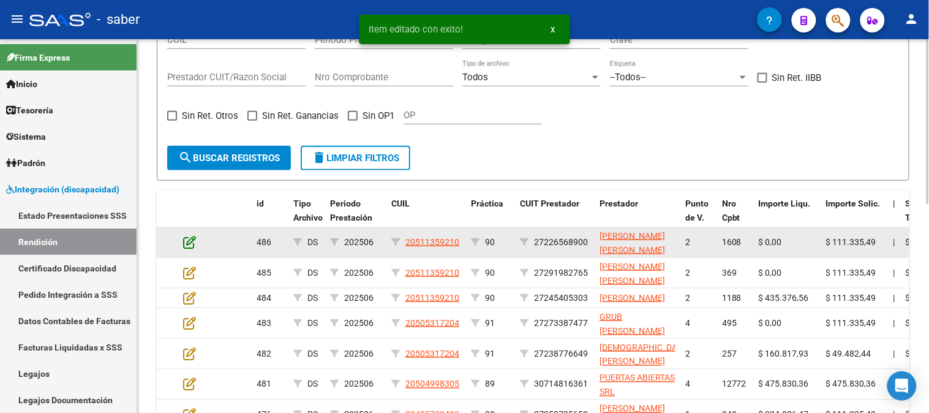
click at [186, 241] on icon at bounding box center [189, 241] width 13 height 13
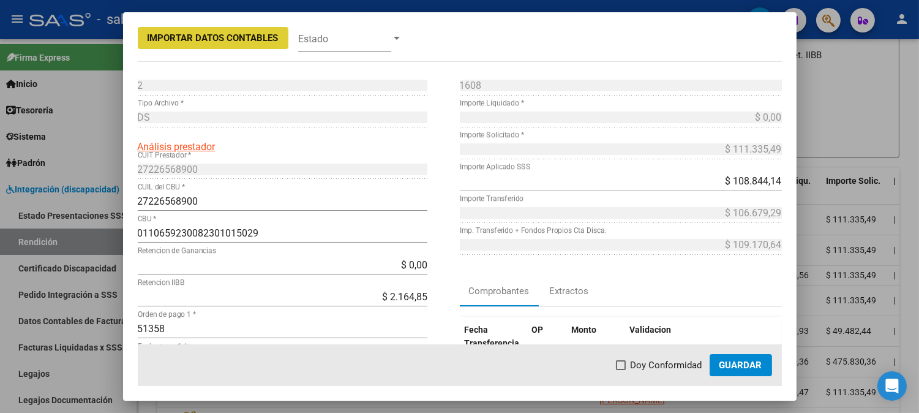
click at [671, 362] on span "Doy Conformidad" at bounding box center [667, 365] width 72 height 15
click at [621, 370] on input "Doy Conformidad" at bounding box center [620, 370] width 1 height 1
checkbox input "true"
click at [745, 360] on span "Guardar" at bounding box center [741, 365] width 43 height 11
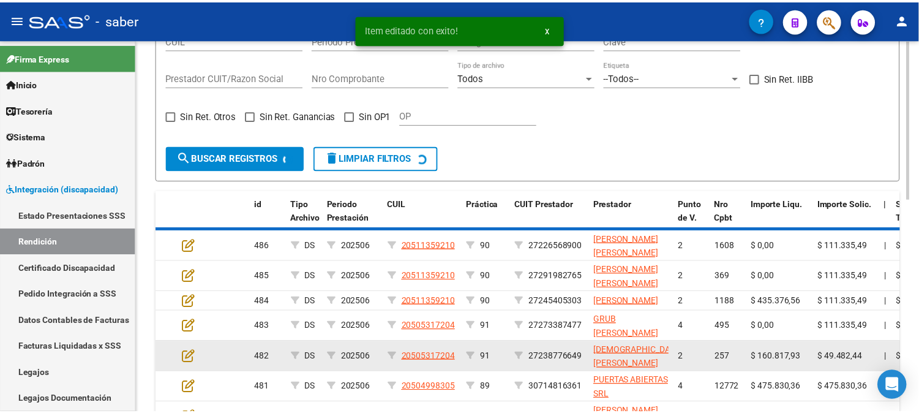
scroll to position [278, 0]
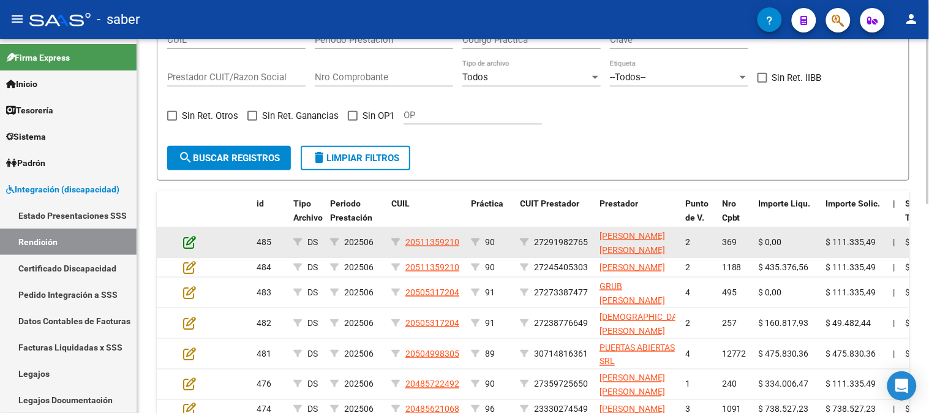
click at [193, 245] on icon at bounding box center [189, 241] width 13 height 13
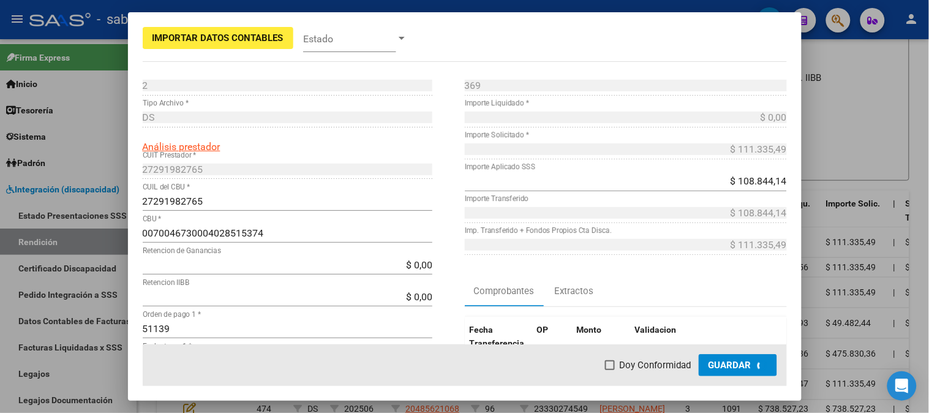
scroll to position [301, 0]
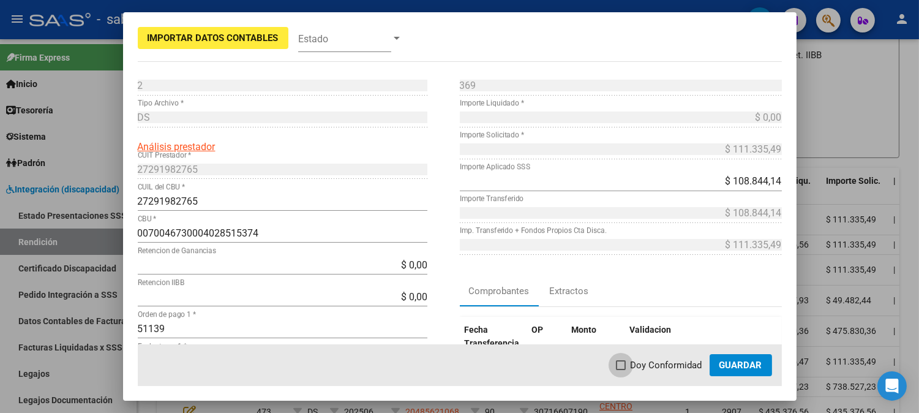
click at [639, 359] on span "Doy Conformidad" at bounding box center [667, 365] width 72 height 15
click at [621, 370] on input "Doy Conformidad" at bounding box center [620, 370] width 1 height 1
checkbox input "true"
click at [759, 369] on span "Guardar" at bounding box center [741, 365] width 43 height 11
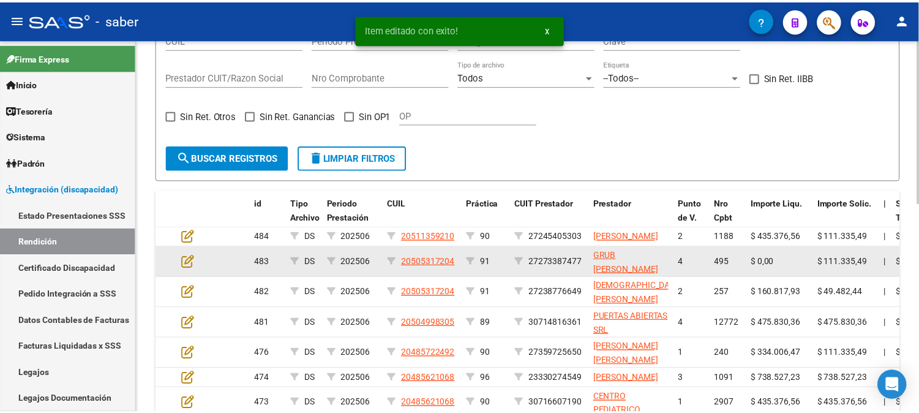
scroll to position [414, 0]
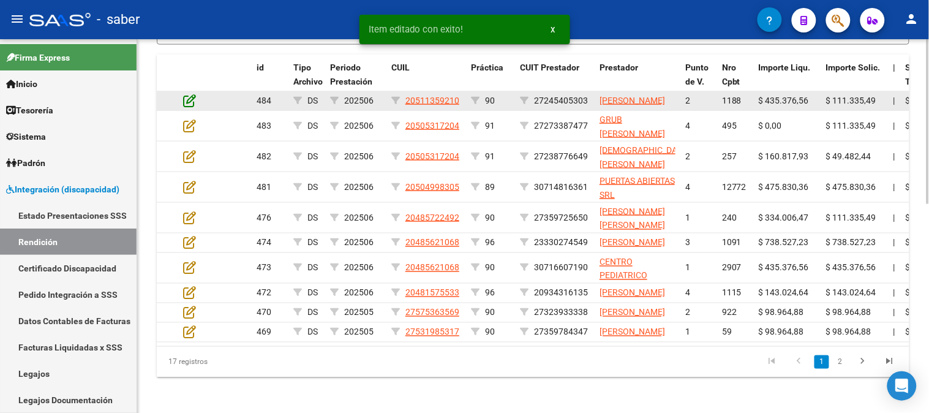
drag, startPoint x: 182, startPoint y: 105, endPoint x: 194, endPoint y: 111, distance: 13.7
click at [183, 105] on datatable-body-cell at bounding box center [199, 100] width 43 height 19
click at [190, 106] on icon at bounding box center [189, 100] width 13 height 13
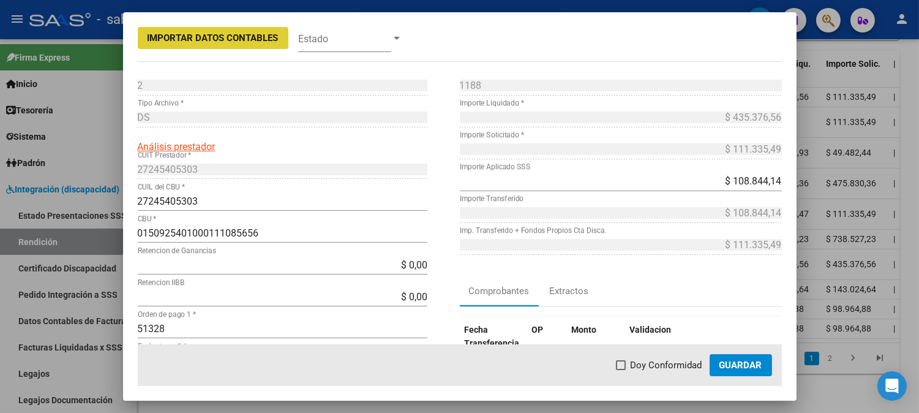
click at [658, 362] on span "Doy Conformidad" at bounding box center [667, 365] width 72 height 15
click at [621, 370] on input "Doy Conformidad" at bounding box center [620, 370] width 1 height 1
checkbox input "true"
click at [750, 364] on span "Guardar" at bounding box center [741, 365] width 43 height 11
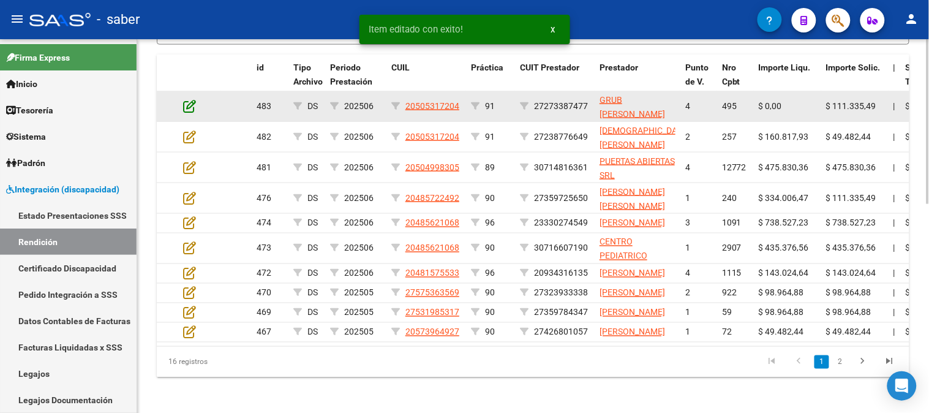
click at [189, 104] on icon at bounding box center [189, 105] width 13 height 13
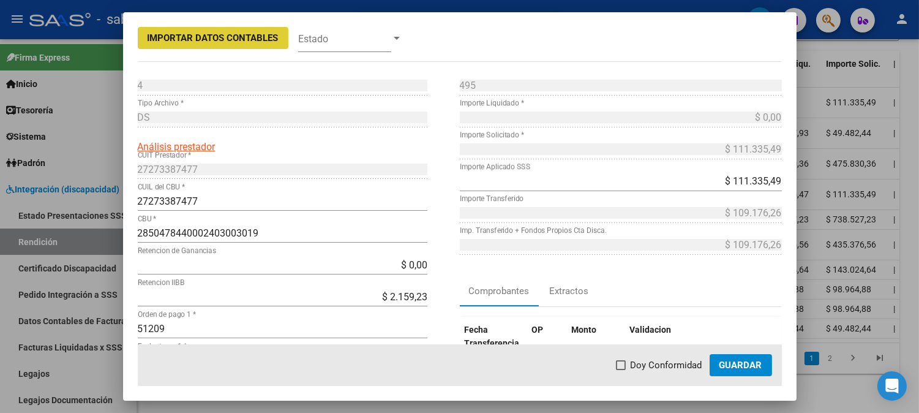
click at [666, 363] on span "Doy Conformidad" at bounding box center [667, 365] width 72 height 15
click at [621, 370] on input "Doy Conformidad" at bounding box center [620, 370] width 1 height 1
checkbox input "true"
click at [749, 358] on button "Guardar" at bounding box center [741, 365] width 62 height 22
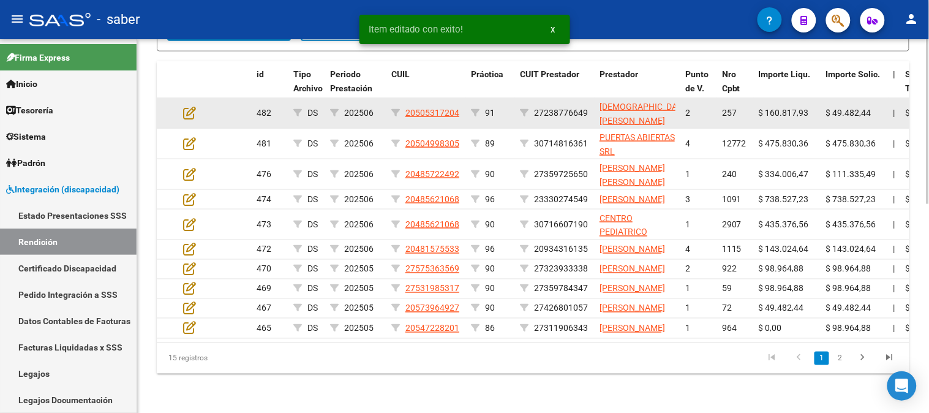
click at [179, 108] on datatable-body-cell at bounding box center [199, 113] width 43 height 30
click at [189, 111] on icon at bounding box center [189, 112] width 13 height 13
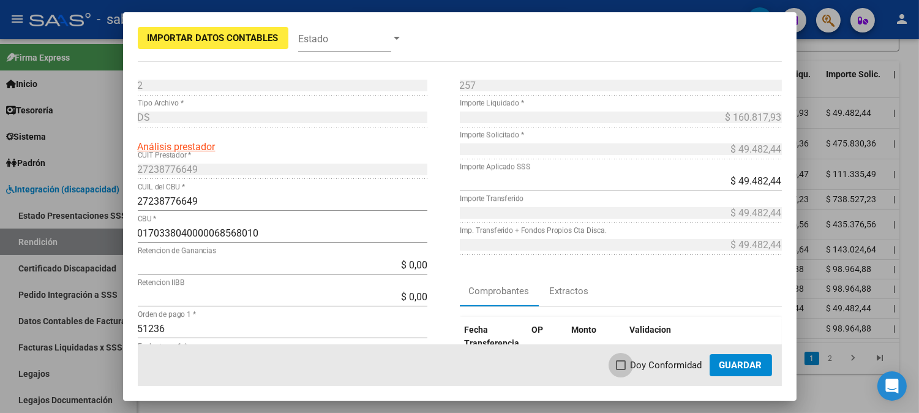
drag, startPoint x: 671, startPoint y: 359, endPoint x: 731, endPoint y: 361, distance: 59.5
click at [671, 360] on span "Doy Conformidad" at bounding box center [667, 365] width 72 height 15
click at [621, 370] on input "Doy Conformidad" at bounding box center [620, 370] width 1 height 1
checkbox input "true"
click at [730, 361] on span "Guardar" at bounding box center [741, 365] width 43 height 11
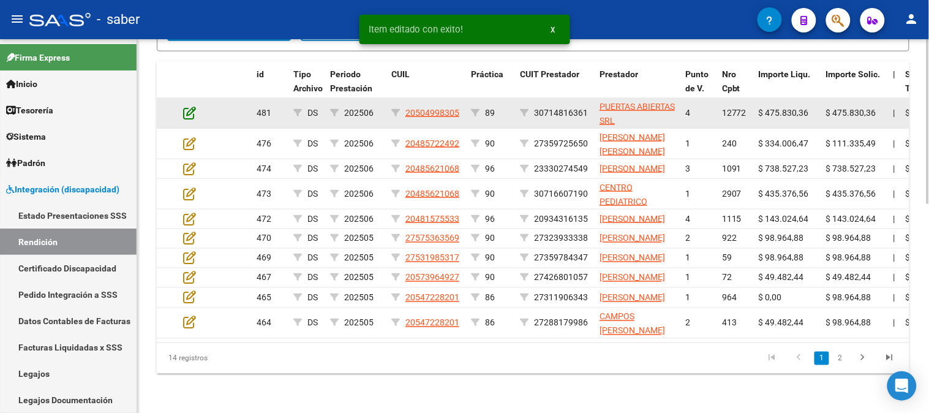
click at [193, 107] on icon at bounding box center [189, 112] width 13 height 13
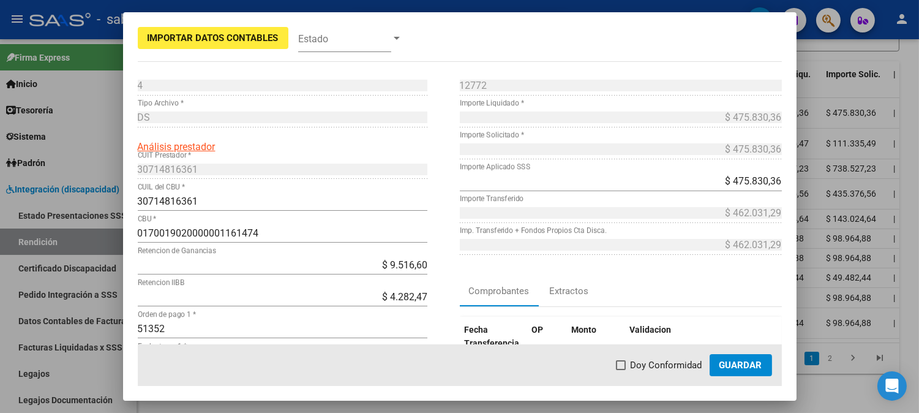
click at [666, 361] on span "Doy Conformidad" at bounding box center [667, 365] width 72 height 15
click at [621, 370] on input "Doy Conformidad" at bounding box center [620, 370] width 1 height 1
checkbox input "true"
click at [731, 358] on button "Guardar" at bounding box center [741, 365] width 62 height 22
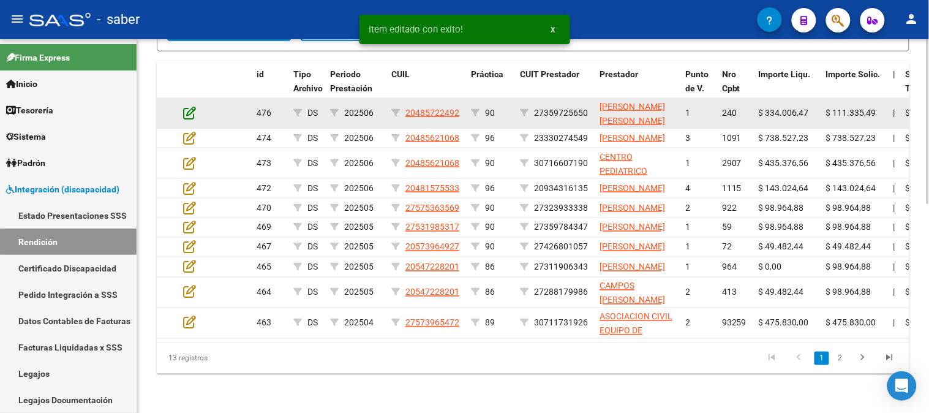
click at [188, 106] on icon at bounding box center [189, 112] width 13 height 13
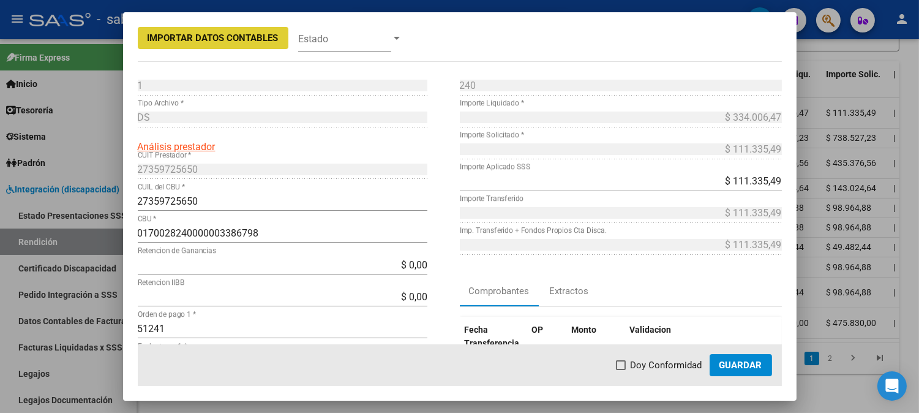
drag, startPoint x: 669, startPoint y: 371, endPoint x: 744, endPoint y: 366, distance: 74.8
click at [671, 371] on span "Doy Conformidad" at bounding box center [667, 365] width 72 height 15
click at [621, 371] on input "Doy Conformidad" at bounding box center [620, 370] width 1 height 1
checkbox input "true"
click at [746, 365] on span "Guardar" at bounding box center [741, 365] width 43 height 11
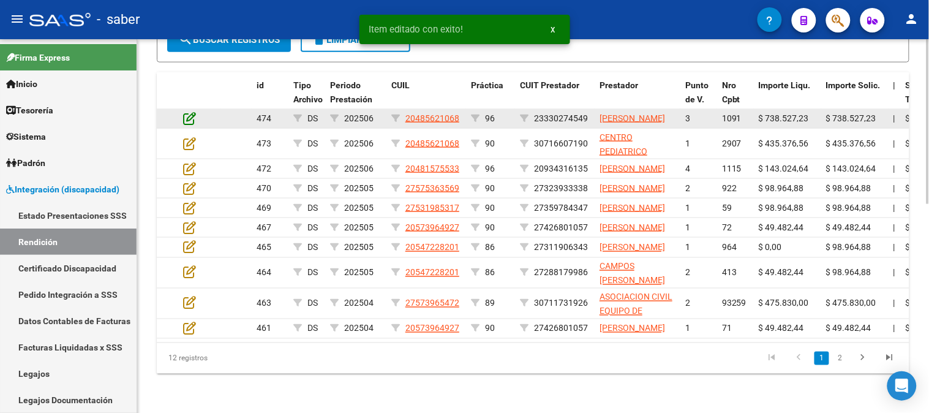
click at [190, 111] on icon at bounding box center [189, 117] width 13 height 13
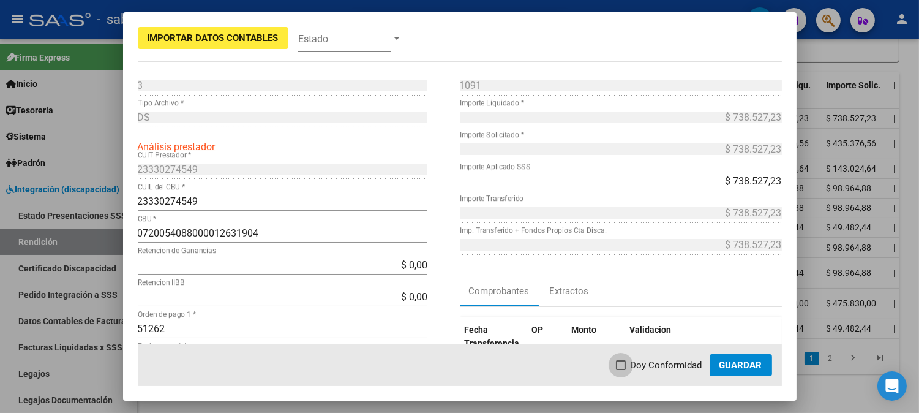
drag, startPoint x: 662, startPoint y: 367, endPoint x: 729, endPoint y: 367, distance: 66.8
click at [664, 367] on span "Doy Conformidad" at bounding box center [667, 365] width 72 height 15
click at [621, 370] on input "Doy Conformidad" at bounding box center [620, 370] width 1 height 1
checkbox input "true"
click at [729, 367] on span "Guardar" at bounding box center [741, 365] width 43 height 11
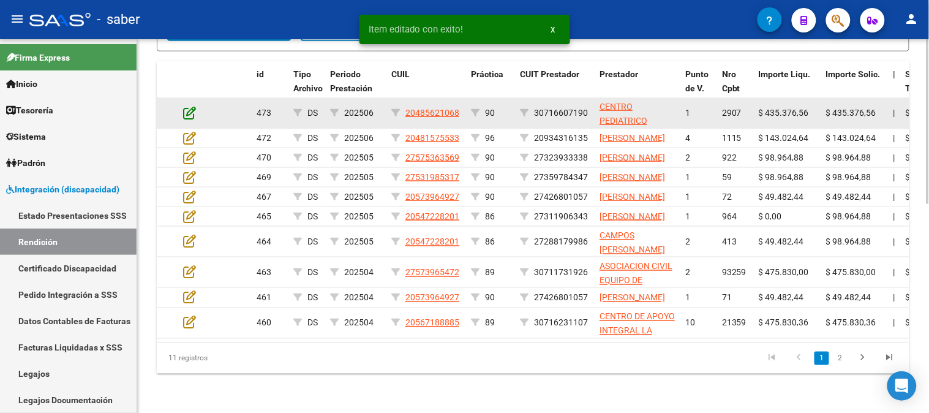
click at [189, 106] on icon at bounding box center [189, 112] width 13 height 13
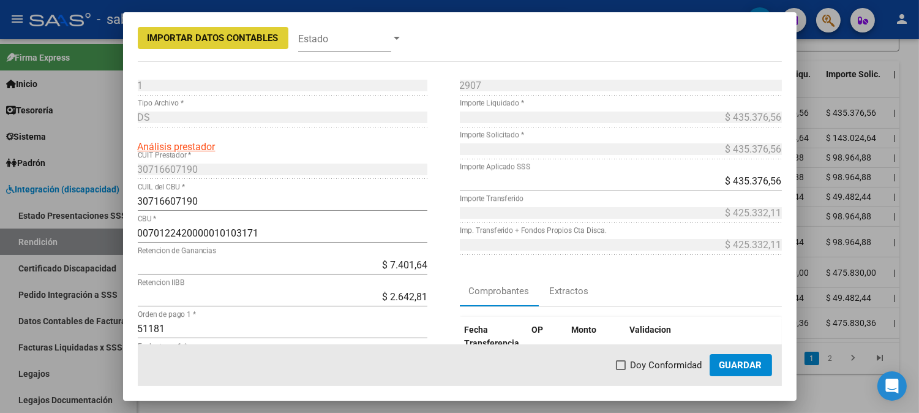
click at [683, 369] on span "Doy Conformidad" at bounding box center [667, 365] width 72 height 15
click at [621, 370] on input "Doy Conformidad" at bounding box center [620, 370] width 1 height 1
checkbox input "true"
click at [734, 369] on span "Guardar" at bounding box center [741, 365] width 43 height 11
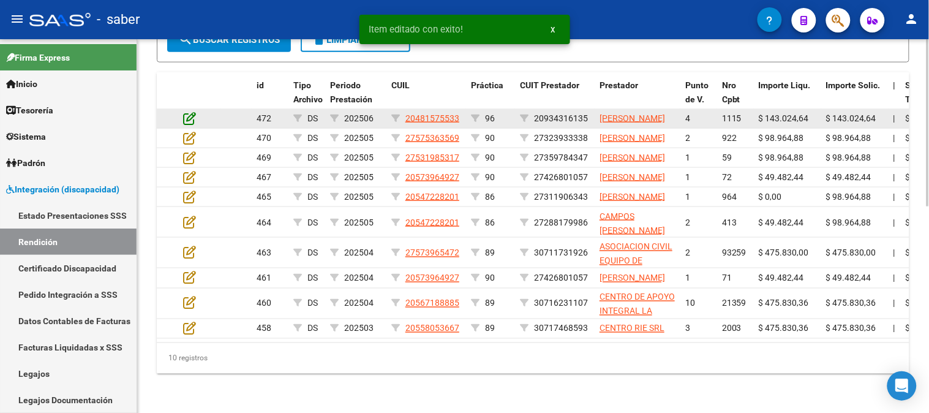
click at [192, 111] on icon at bounding box center [189, 117] width 13 height 13
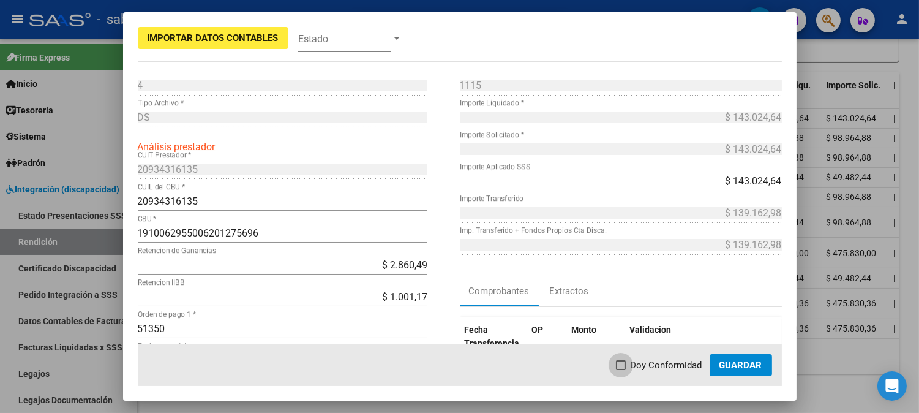
drag, startPoint x: 662, startPoint y: 366, endPoint x: 742, endPoint y: 366, distance: 79.6
click at [666, 366] on span "Doy Conformidad" at bounding box center [667, 365] width 72 height 15
click at [621, 370] on input "Doy Conformidad" at bounding box center [620, 370] width 1 height 1
checkbox input "true"
click at [742, 365] on span "Guardar" at bounding box center [741, 365] width 43 height 11
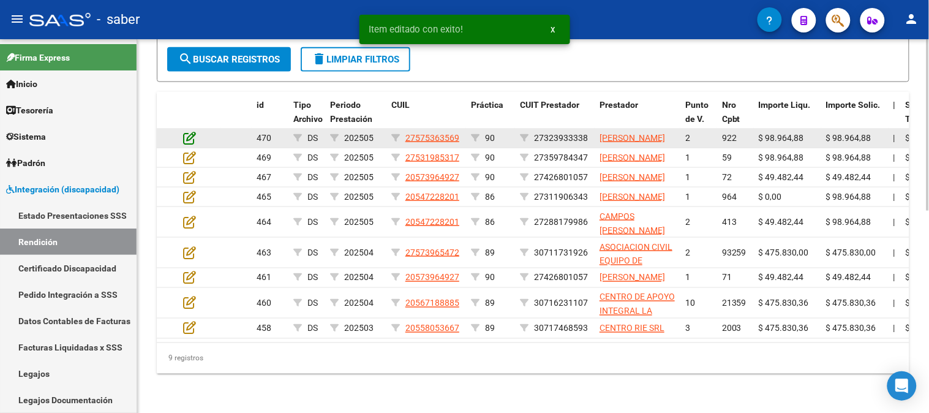
click at [187, 131] on icon at bounding box center [189, 137] width 13 height 13
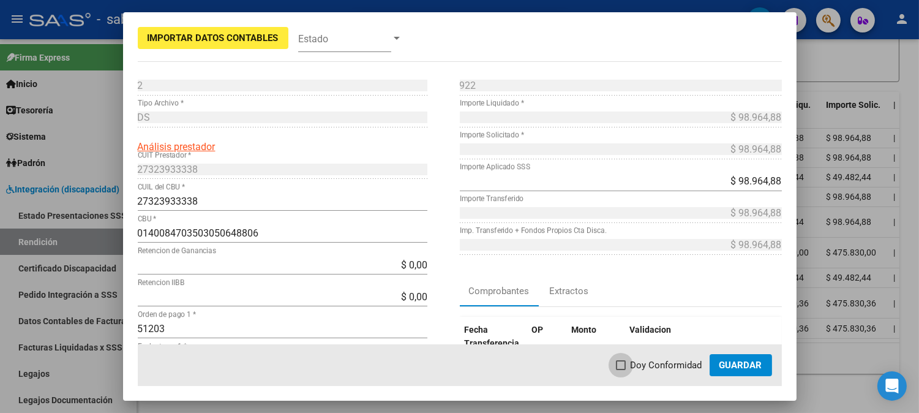
click at [679, 364] on span "Doy Conformidad" at bounding box center [667, 365] width 72 height 15
click at [621, 370] on input "Doy Conformidad" at bounding box center [620, 370] width 1 height 1
checkbox input "true"
click at [747, 369] on span "Guardar" at bounding box center [741, 365] width 43 height 11
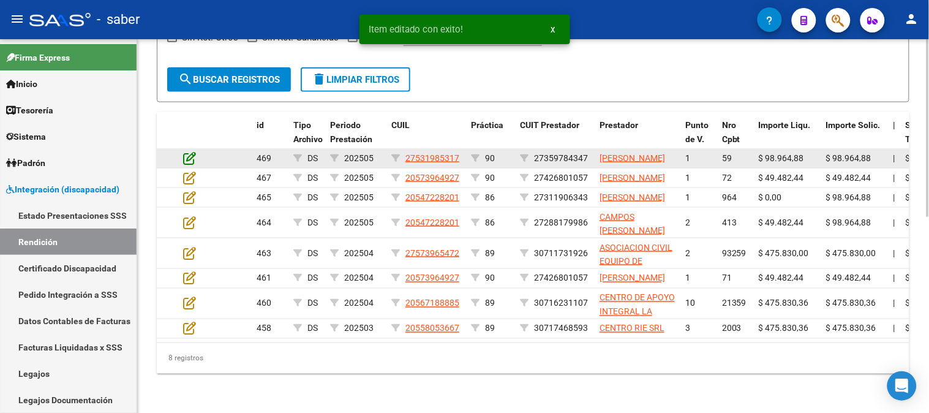
click at [188, 151] on icon at bounding box center [189, 157] width 13 height 13
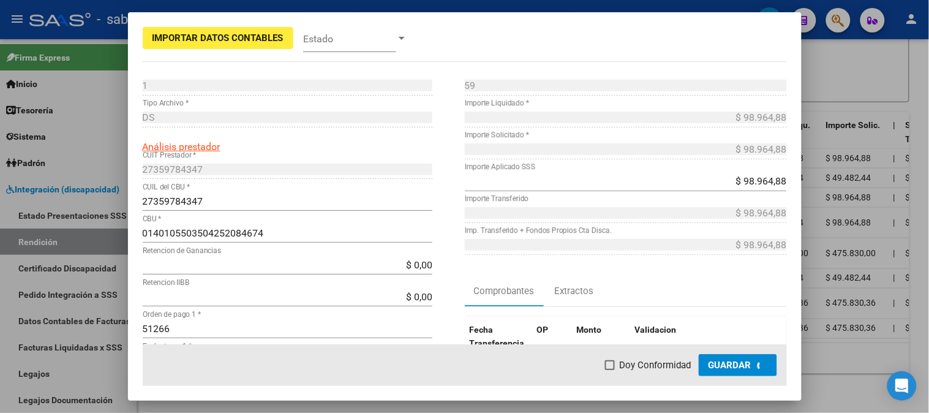
scroll to position [434, 0]
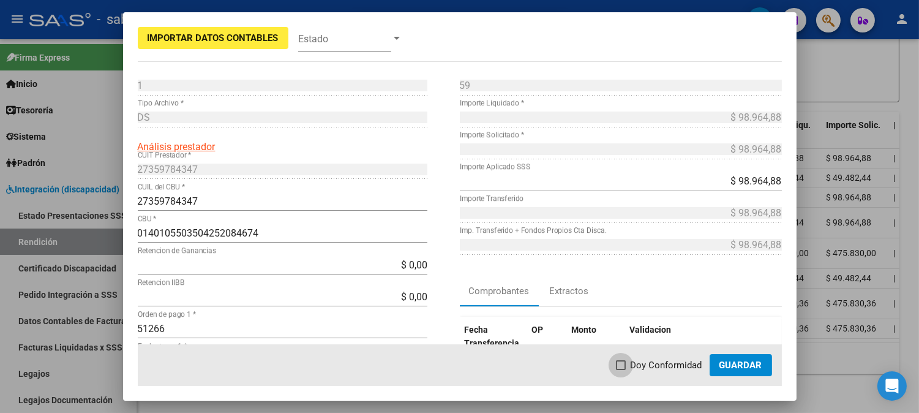
drag, startPoint x: 662, startPoint y: 360, endPoint x: 729, endPoint y: 365, distance: 67.5
click at [662, 363] on span "Doy Conformidad" at bounding box center [667, 365] width 72 height 15
click at [621, 370] on input "Doy Conformidad" at bounding box center [620, 370] width 1 height 1
checkbox input "true"
click at [737, 365] on span "Guardar" at bounding box center [741, 365] width 43 height 11
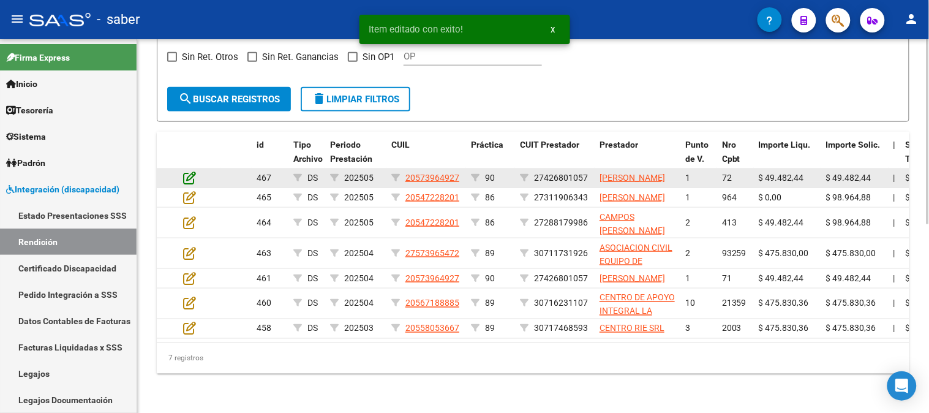
click at [190, 171] on icon at bounding box center [189, 177] width 13 height 13
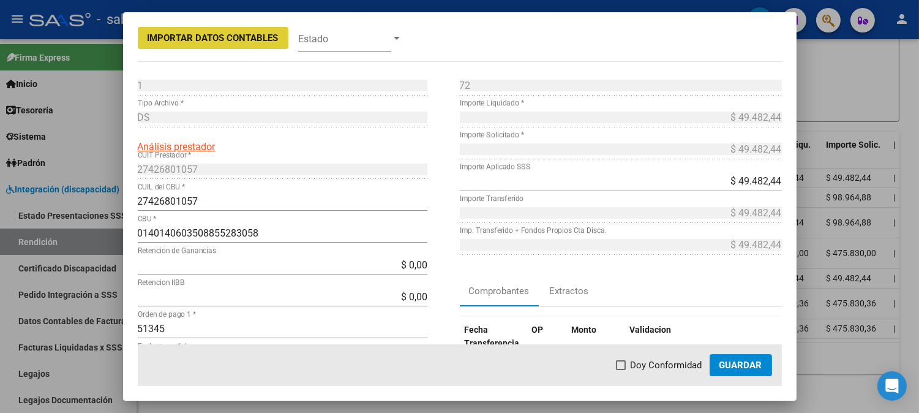
click at [627, 353] on mat-dialog-actions "Doy Conformidad Guardar" at bounding box center [460, 365] width 644 height 42
drag, startPoint x: 636, startPoint y: 364, endPoint x: 720, endPoint y: 367, distance: 84.6
click at [637, 364] on span "Doy Conformidad" at bounding box center [667, 365] width 72 height 15
click at [621, 370] on input "Doy Conformidad" at bounding box center [620, 370] width 1 height 1
checkbox input "true"
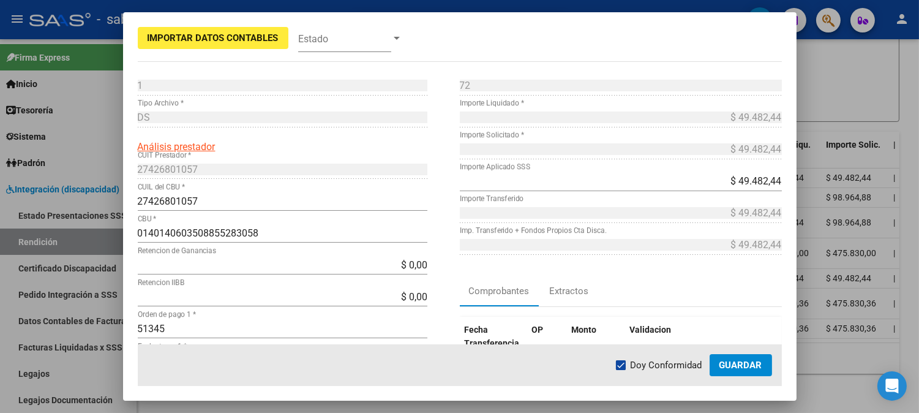
click at [734, 366] on span "Guardar" at bounding box center [741, 365] width 43 height 11
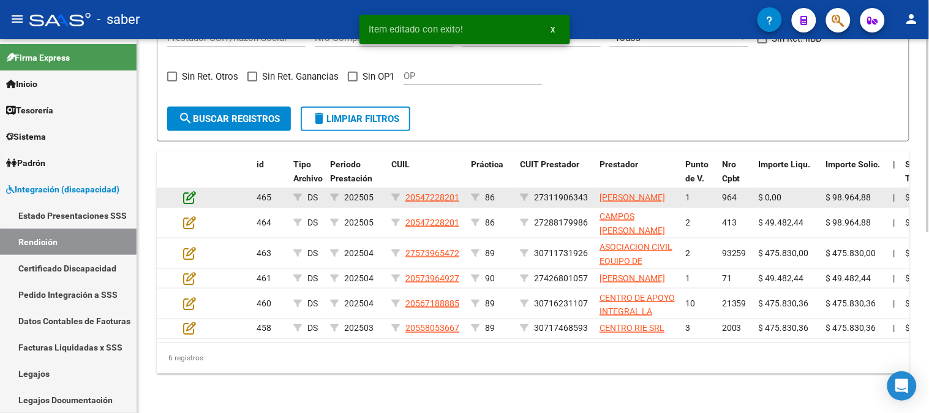
click at [189, 190] on icon at bounding box center [189, 196] width 13 height 13
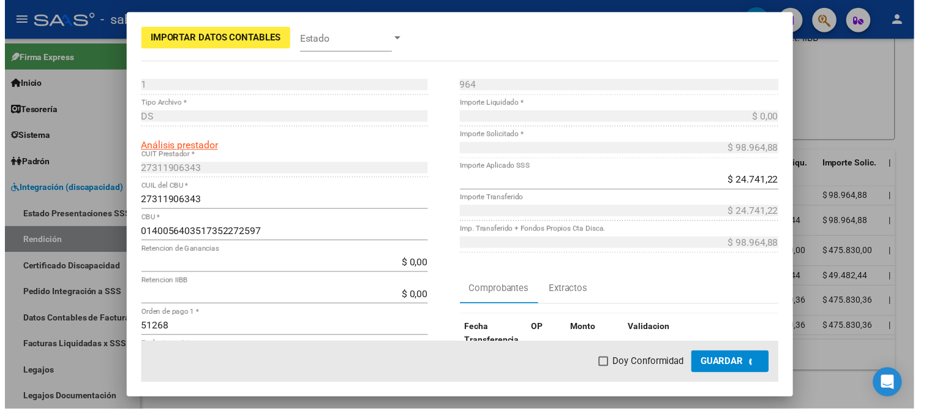
scroll to position [372, 0]
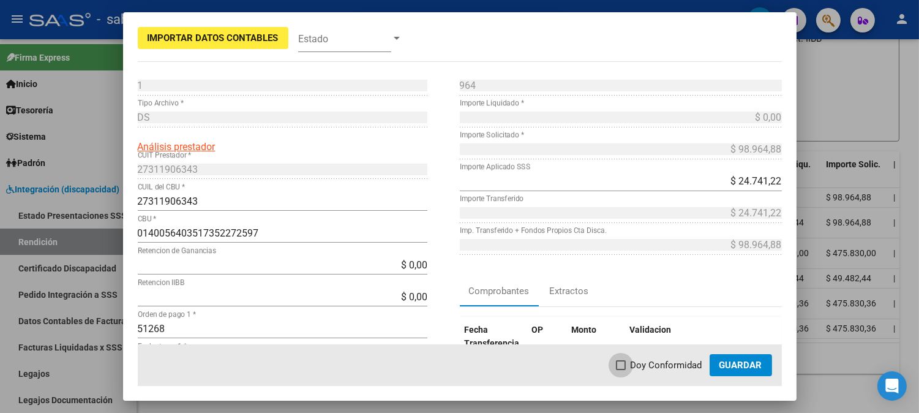
drag, startPoint x: 663, startPoint y: 360, endPoint x: 756, endPoint y: 367, distance: 93.4
click at [664, 360] on span "Doy Conformidad" at bounding box center [667, 365] width 72 height 15
click at [621, 370] on input "Doy Conformidad" at bounding box center [620, 370] width 1 height 1
checkbox input "true"
click at [754, 366] on span "Guardar" at bounding box center [741, 365] width 43 height 11
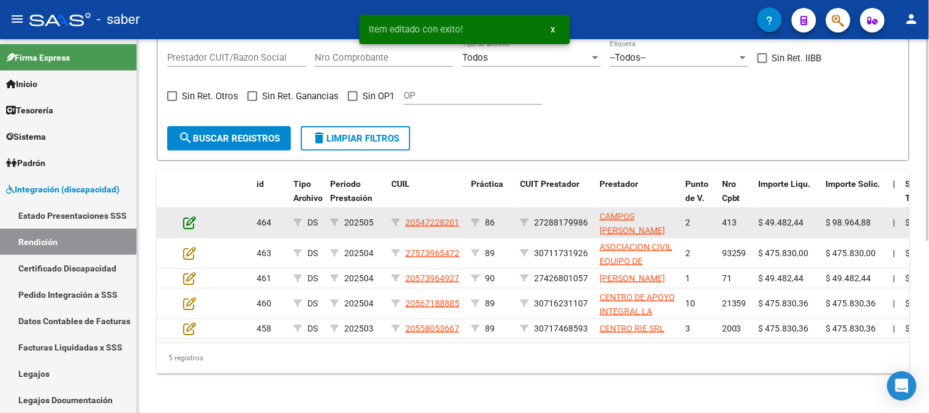
click at [194, 216] on icon at bounding box center [189, 222] width 13 height 13
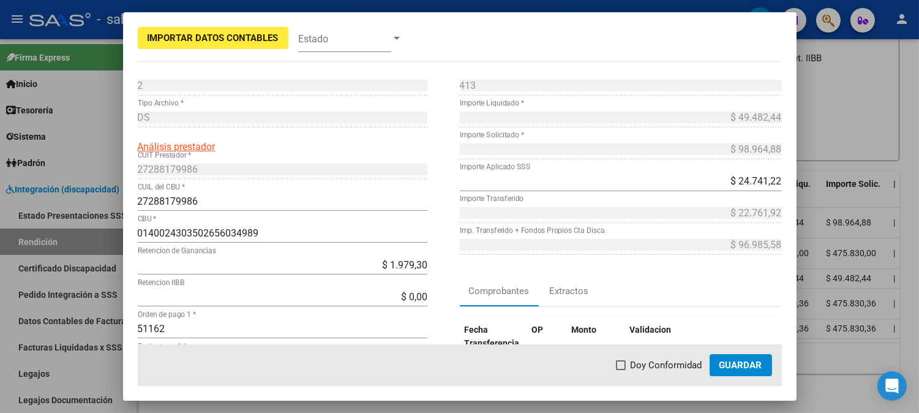
click at [636, 366] on span "Doy Conformidad" at bounding box center [667, 365] width 72 height 15
click at [621, 370] on input "Doy Conformidad" at bounding box center [620, 370] width 1 height 1
checkbox input "true"
click at [731, 362] on span "Guardar" at bounding box center [741, 365] width 43 height 11
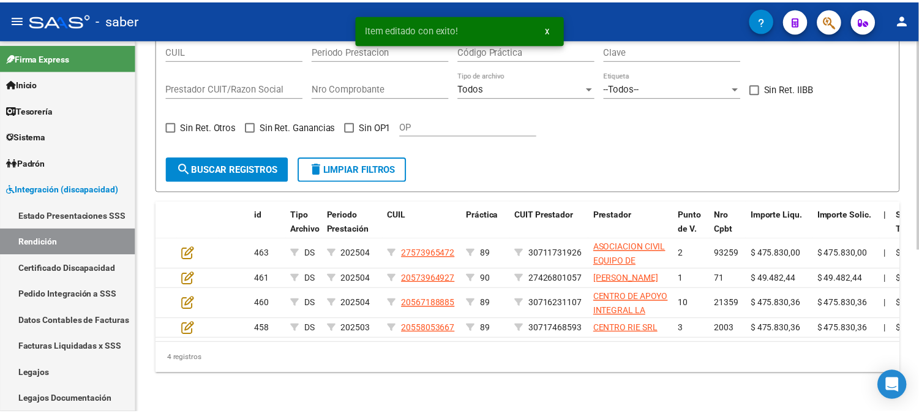
scroll to position [288, 0]
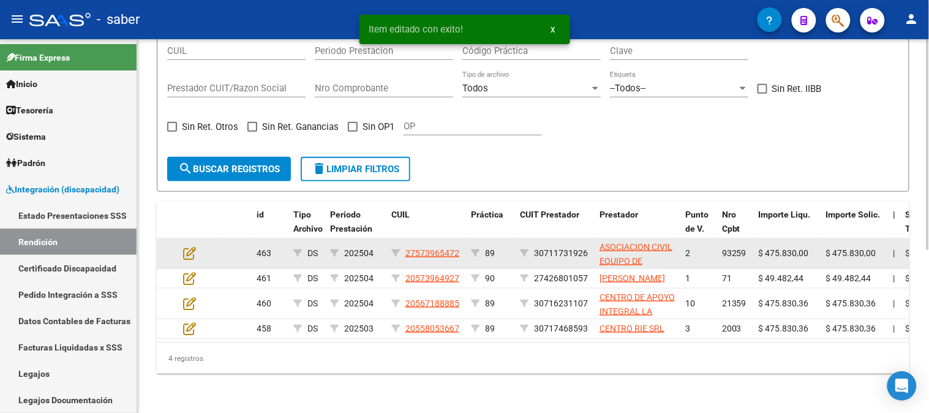
click at [188, 239] on datatable-body-cell at bounding box center [199, 253] width 43 height 30
click at [190, 246] on icon at bounding box center [189, 252] width 13 height 13
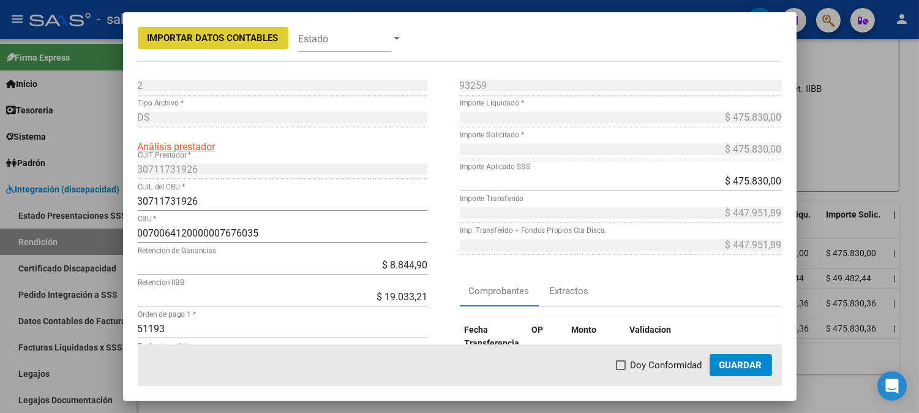
click at [660, 363] on span "Doy Conformidad" at bounding box center [667, 365] width 72 height 15
click at [621, 370] on input "Doy Conformidad" at bounding box center [620, 370] width 1 height 1
checkbox input "true"
click at [760, 377] on mat-dialog-actions "Doy Conformidad Guardar" at bounding box center [460, 365] width 644 height 42
click at [747, 363] on span "Guardar" at bounding box center [741, 365] width 43 height 11
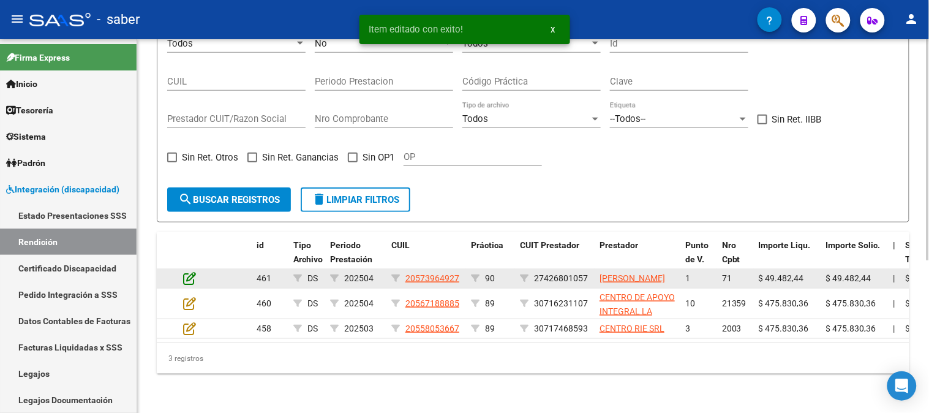
click at [192, 271] on icon at bounding box center [189, 277] width 13 height 13
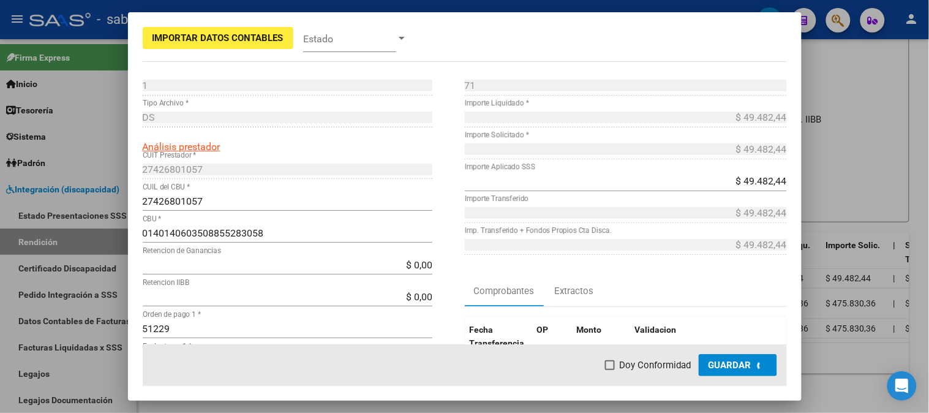
scroll to position [280, 0]
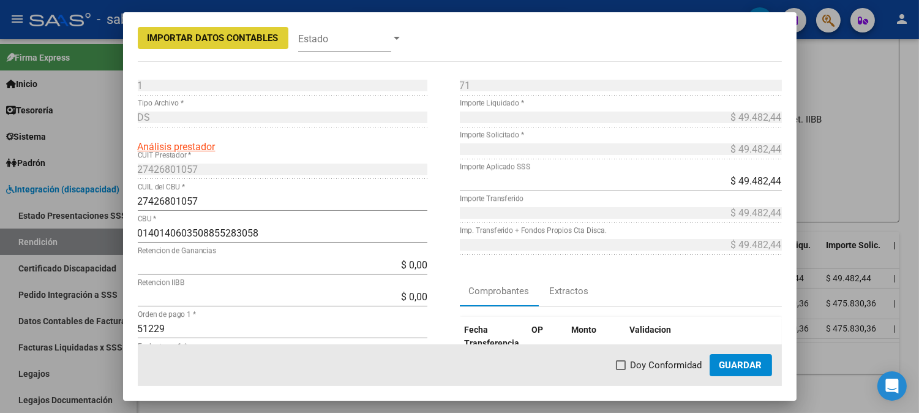
drag, startPoint x: 663, startPoint y: 362, endPoint x: 735, endPoint y: 365, distance: 72.3
click at [663, 363] on span "Doy Conformidad" at bounding box center [667, 365] width 72 height 15
click at [621, 370] on input "Doy Conformidad" at bounding box center [620, 370] width 1 height 1
checkbox input "true"
click at [745, 365] on span "Guardar" at bounding box center [741, 365] width 43 height 11
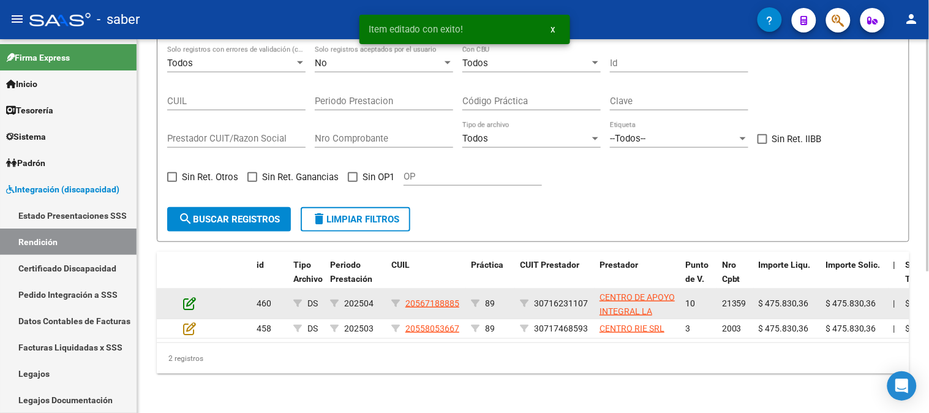
click at [188, 296] on icon at bounding box center [189, 302] width 13 height 13
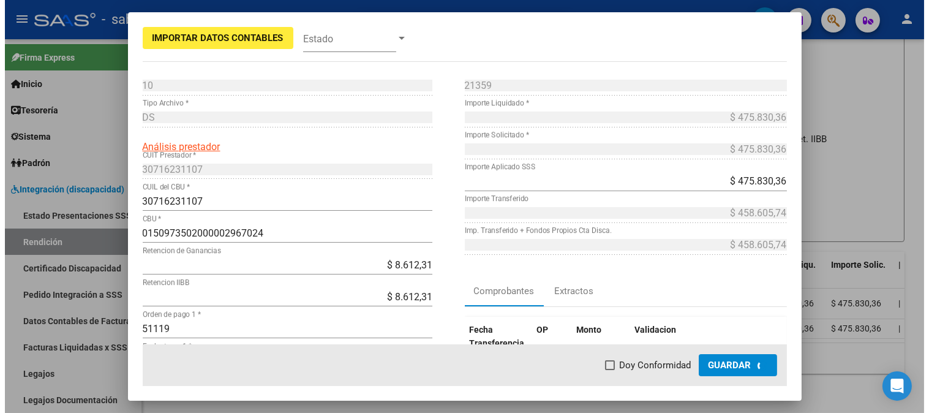
scroll to position [250, 0]
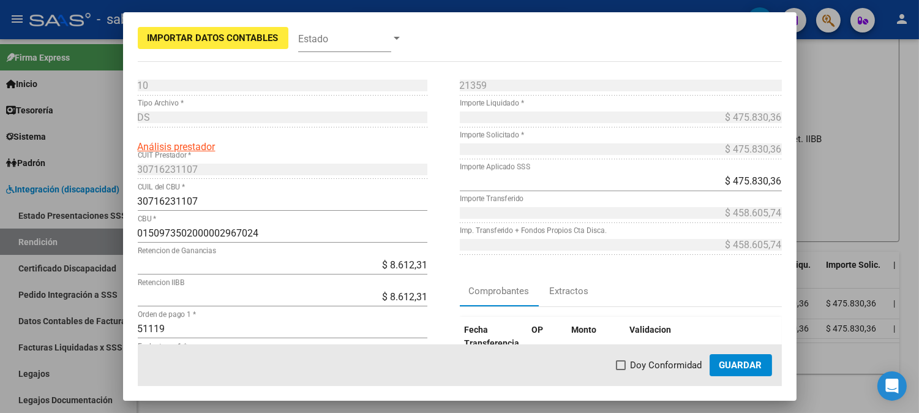
click at [625, 366] on span at bounding box center [621, 365] width 10 height 10
click at [621, 370] on input "Doy Conformidad" at bounding box center [620, 370] width 1 height 1
checkbox input "true"
click at [751, 366] on span "Guardar" at bounding box center [741, 365] width 43 height 11
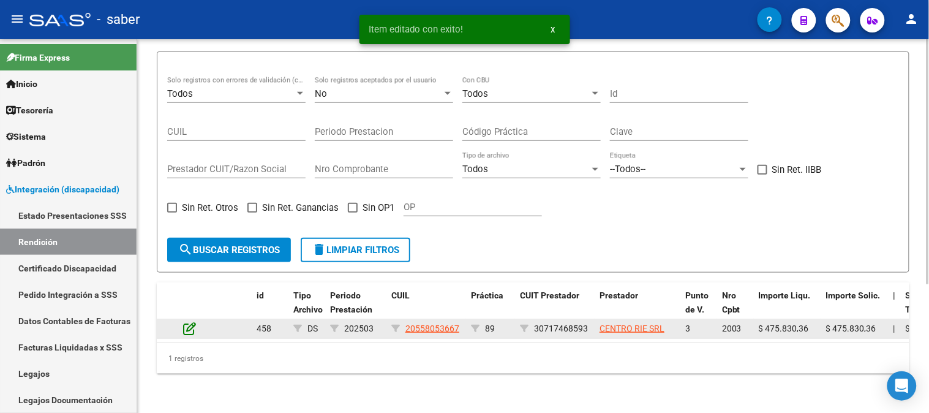
click at [187, 322] on icon at bounding box center [189, 328] width 13 height 13
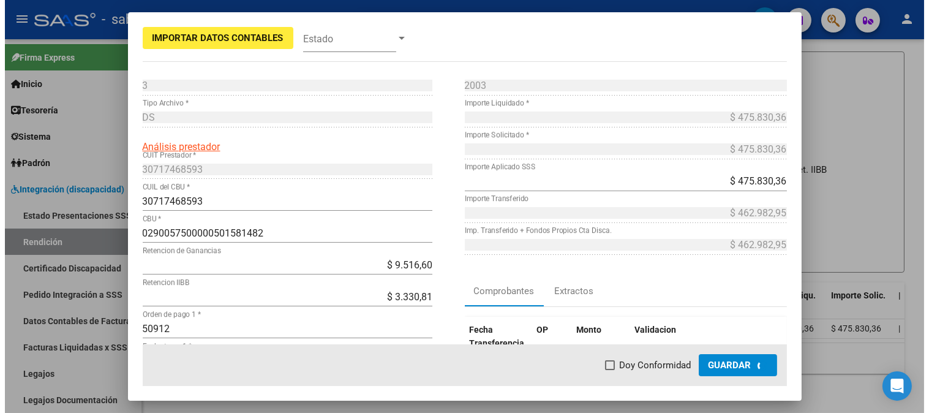
scroll to position [219, 0]
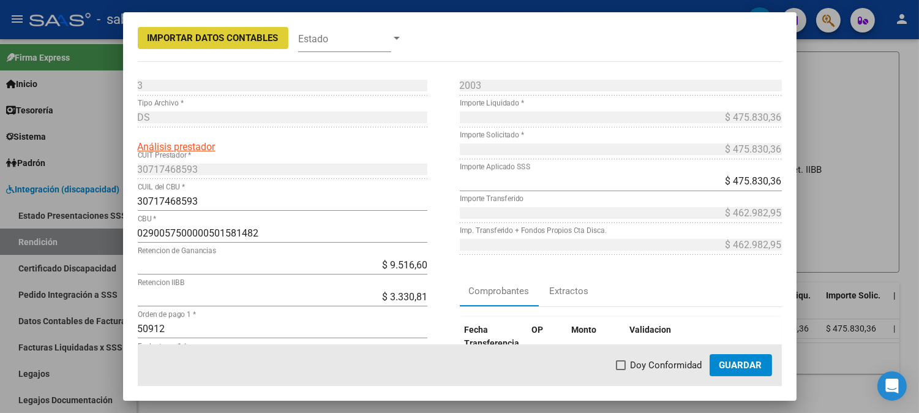
click at [671, 368] on span "Doy Conformidad" at bounding box center [667, 365] width 72 height 15
click at [621, 370] on input "Doy Conformidad" at bounding box center [620, 370] width 1 height 1
checkbox input "true"
click at [743, 366] on span "Guardar" at bounding box center [741, 365] width 43 height 11
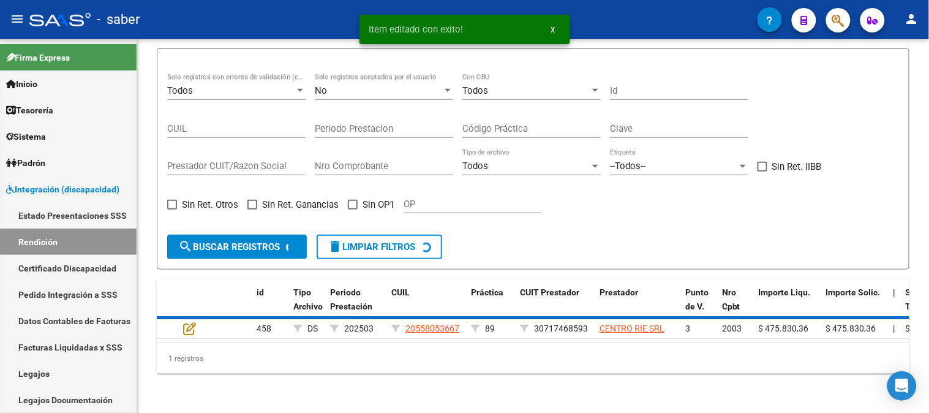
scroll to position [193, 0]
